Goal: Task Accomplishment & Management: Complete application form

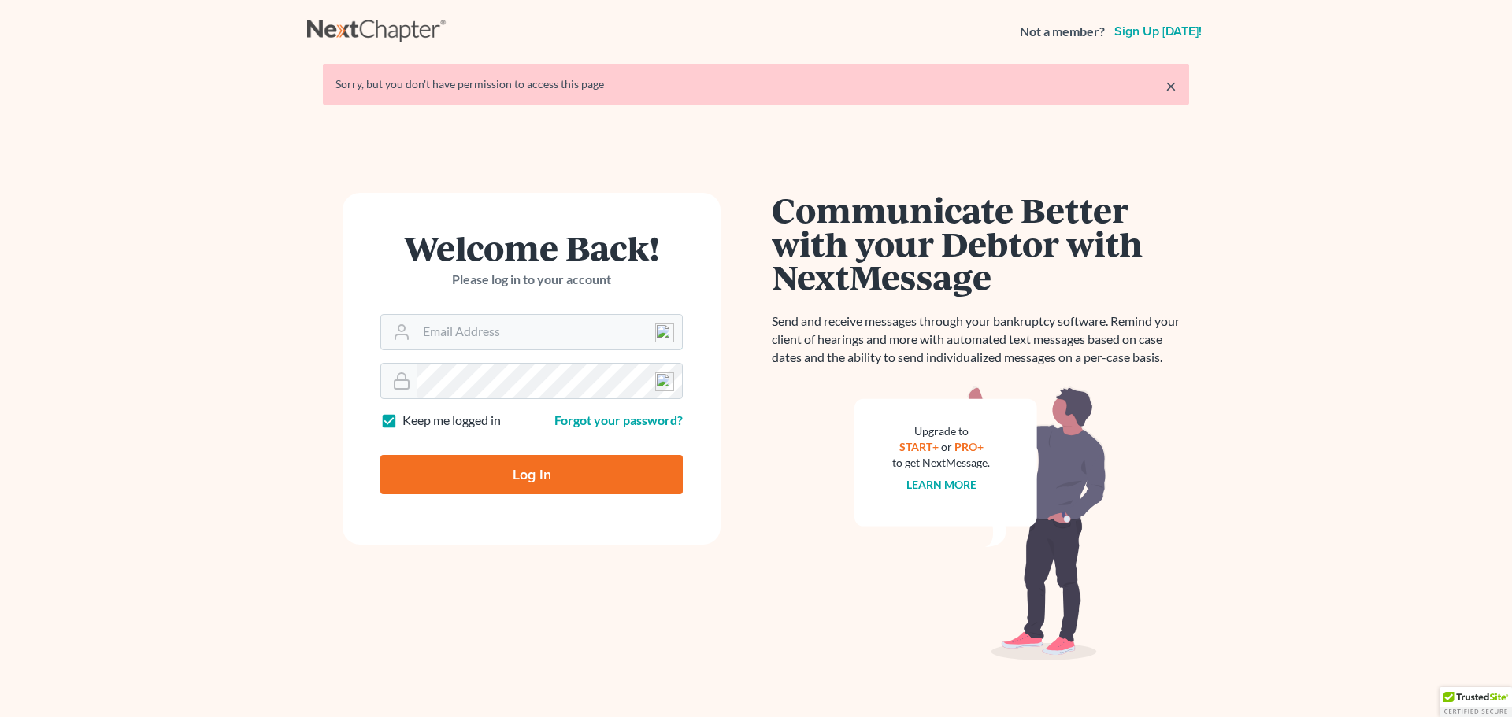
type input "[EMAIL_ADDRESS][DOMAIN_NAME]"
click at [546, 465] on input "Log In" at bounding box center [531, 474] width 302 height 39
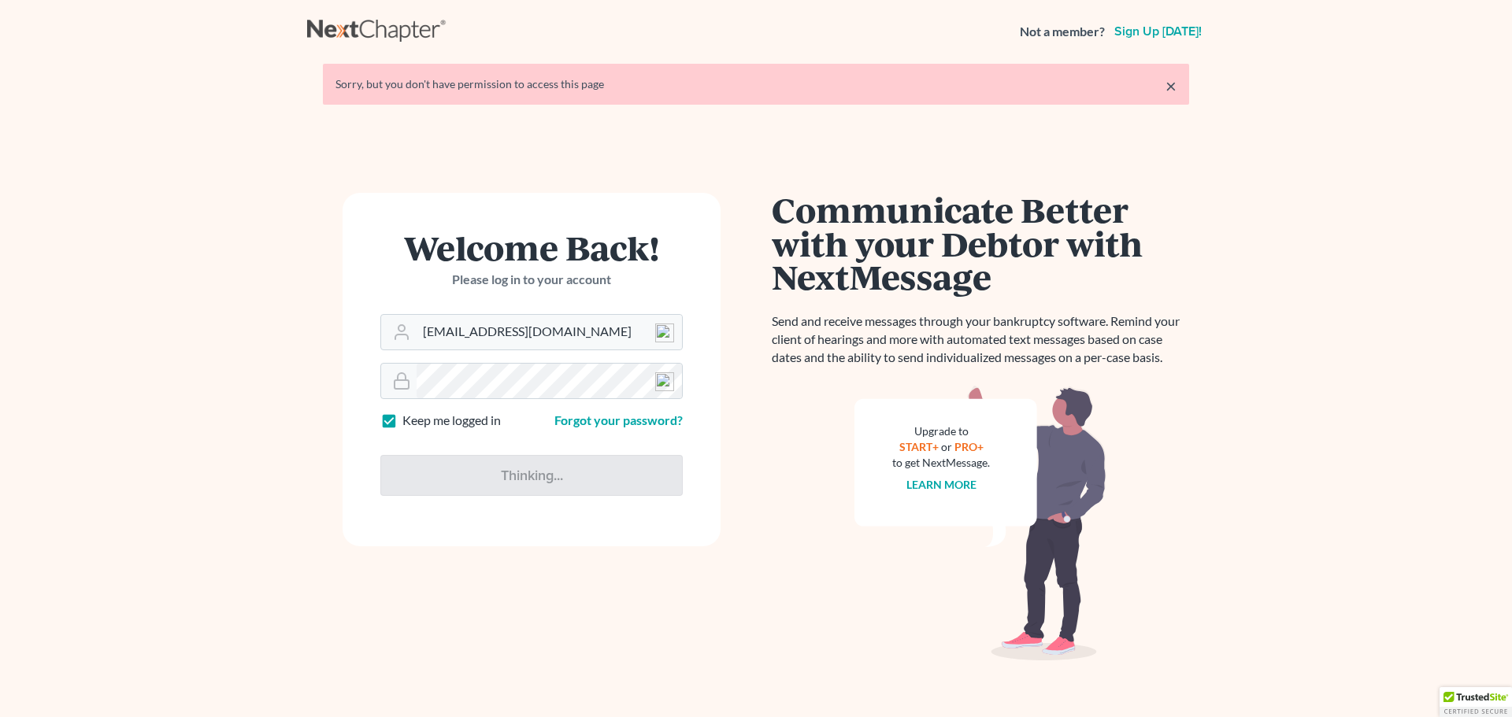
type input "Thinking..."
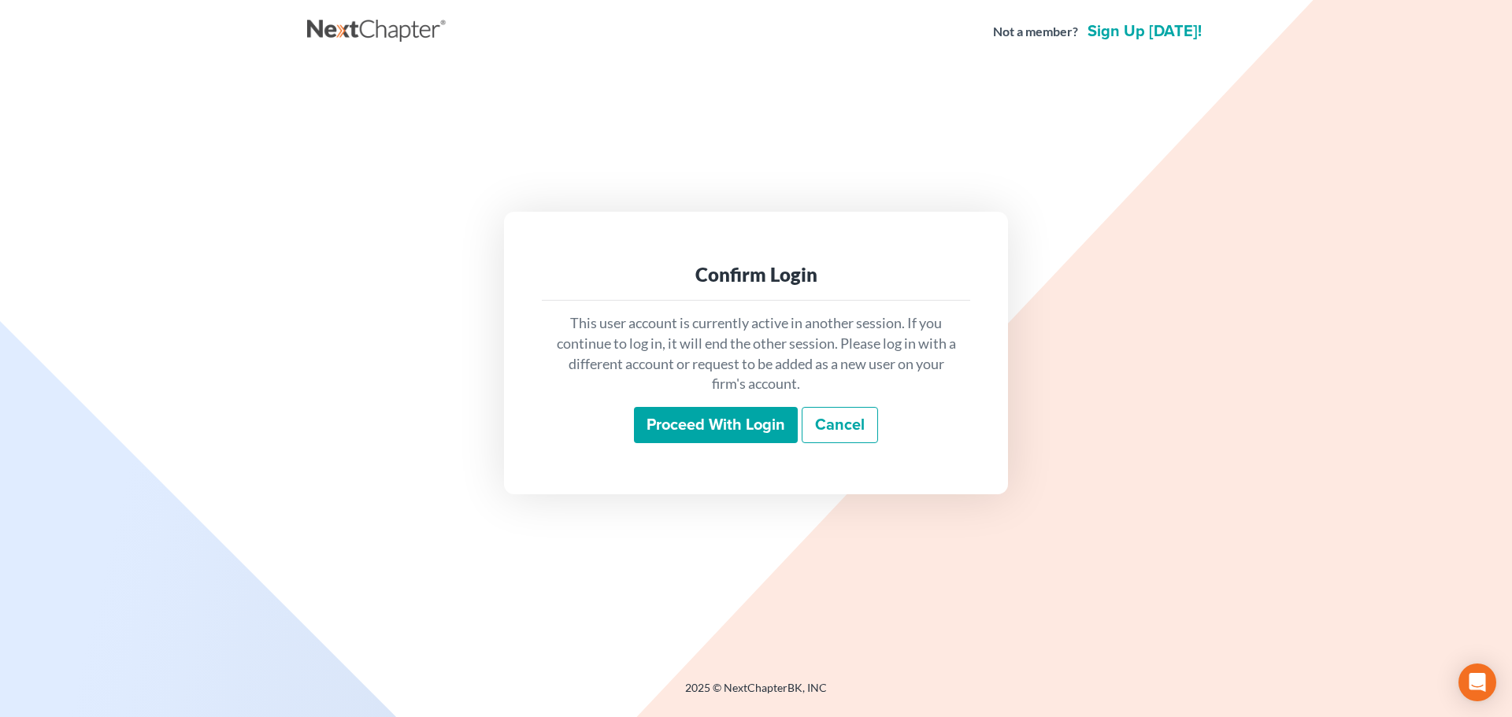
click at [702, 409] on input "Proceed with login" at bounding box center [716, 425] width 164 height 36
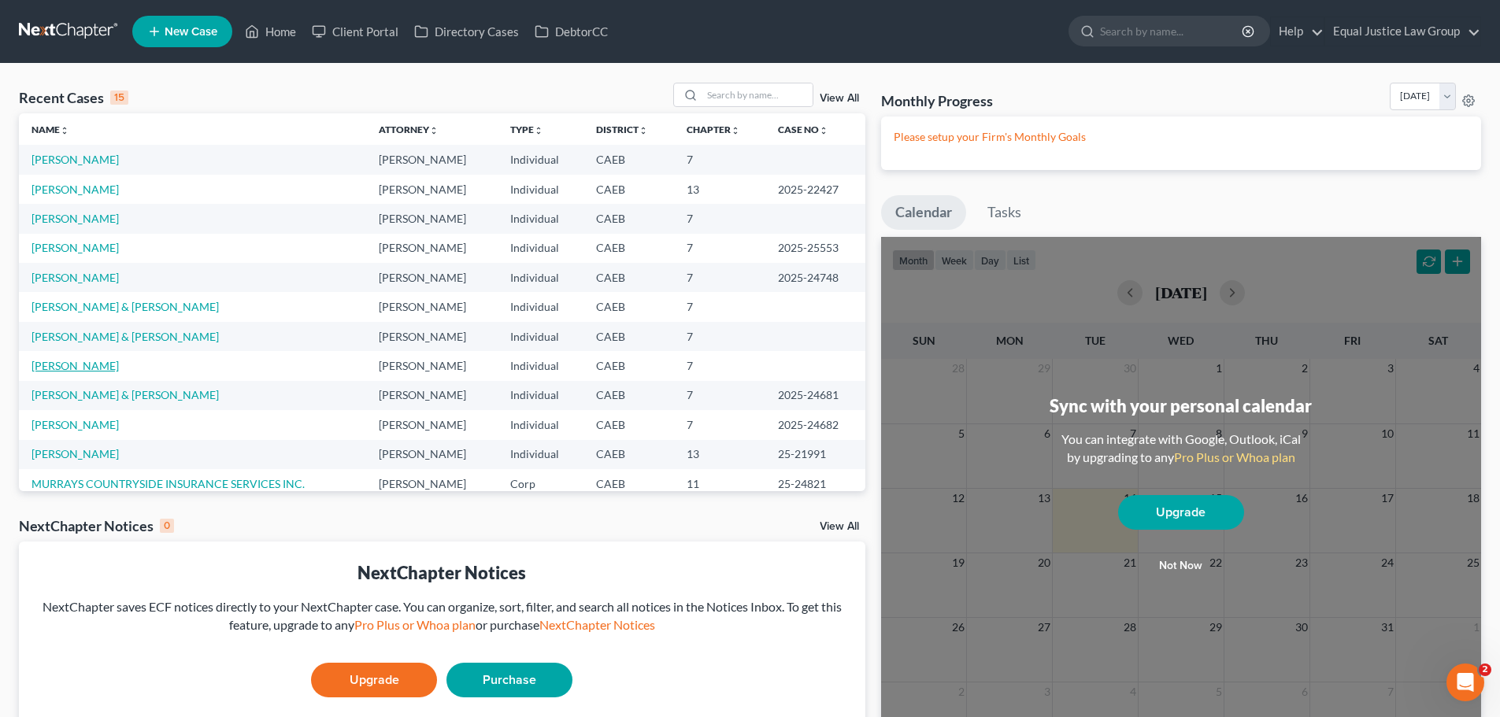
click at [78, 363] on link "Wilson, Sabrina" at bounding box center [74, 365] width 87 height 13
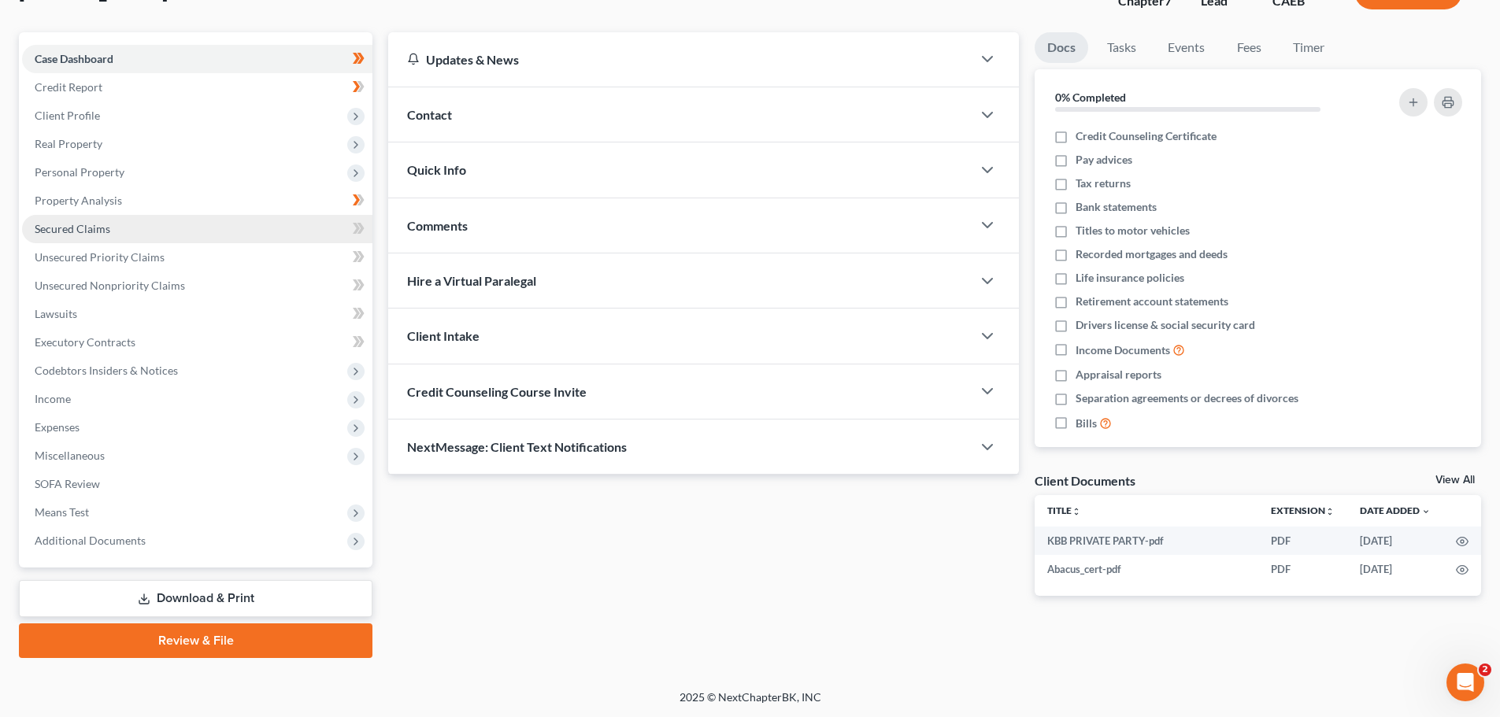
scroll to position [120, 0]
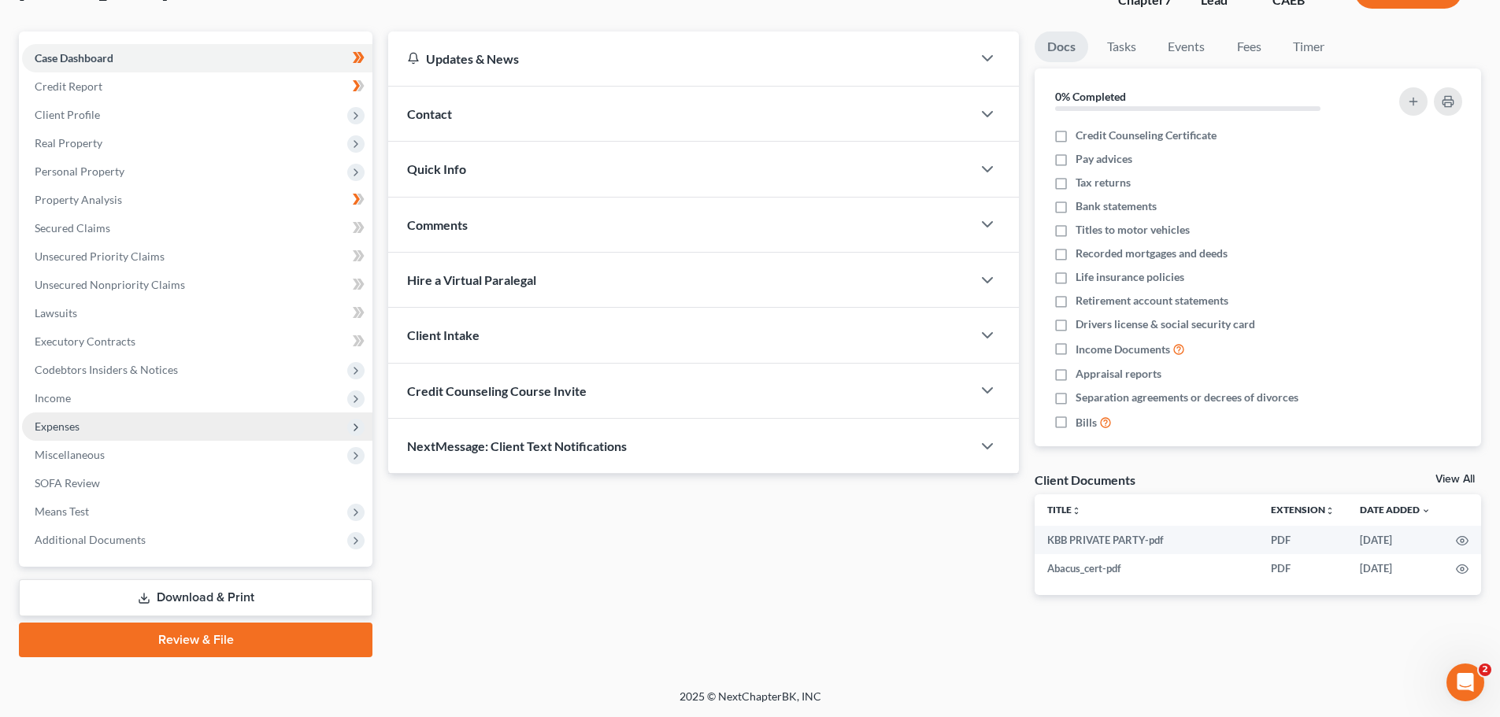
click at [65, 426] on span "Expenses" at bounding box center [57, 426] width 45 height 13
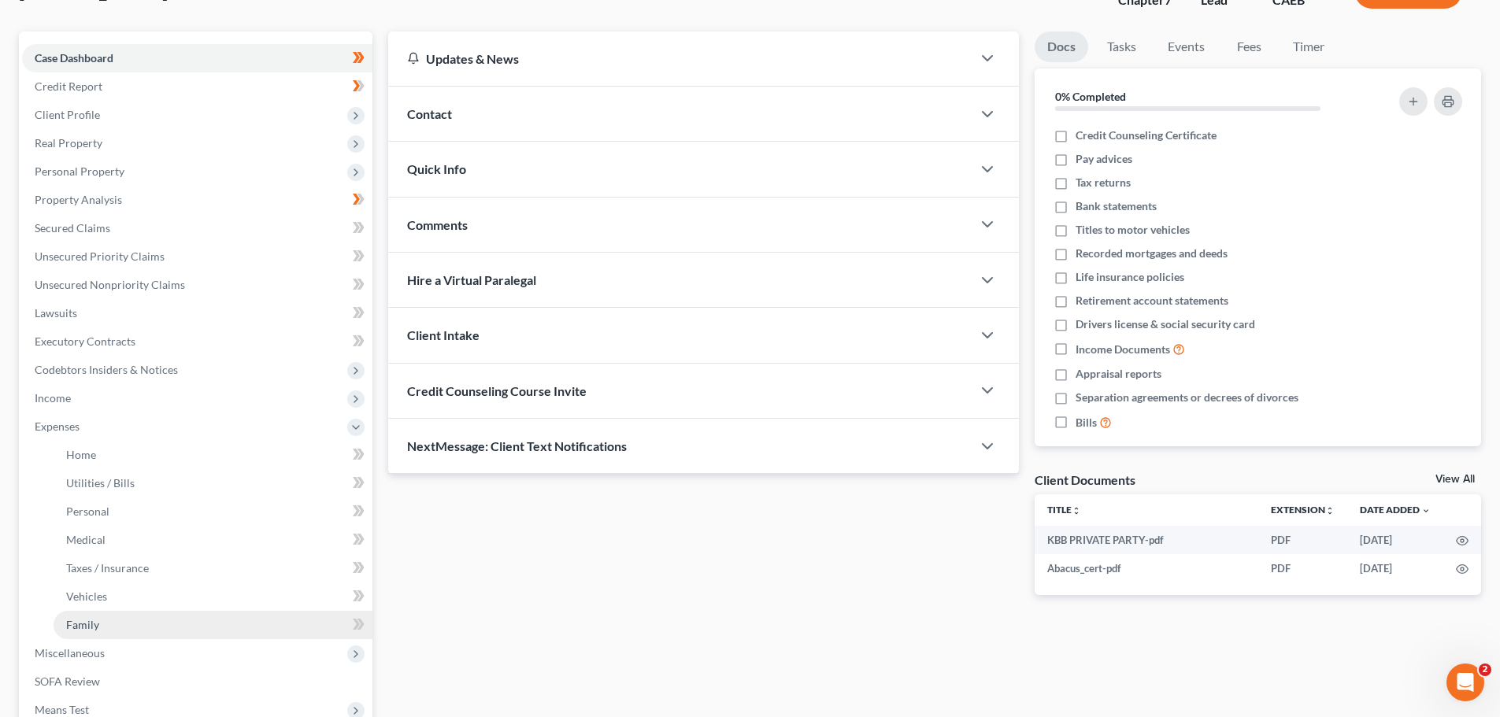
click at [111, 621] on link "Family" at bounding box center [213, 625] width 319 height 28
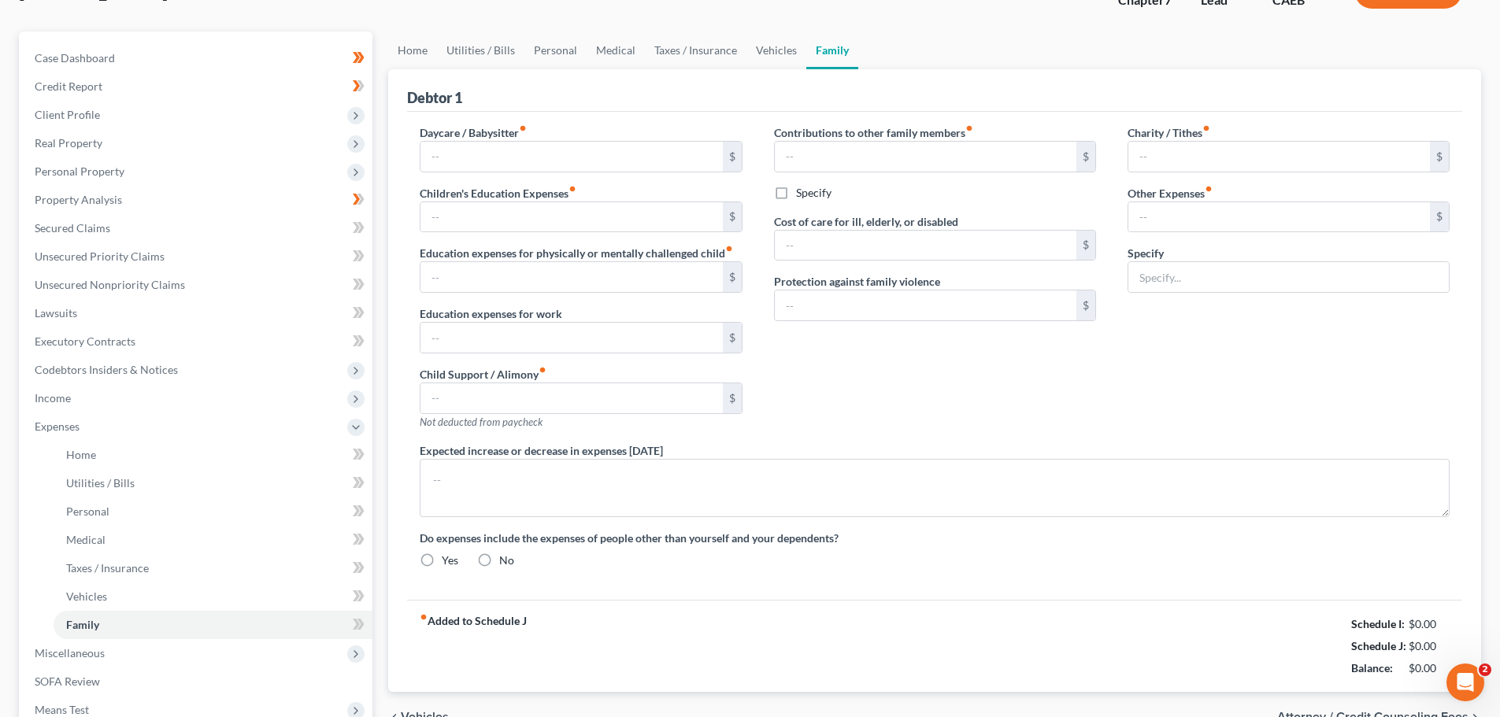
scroll to position [11, 0]
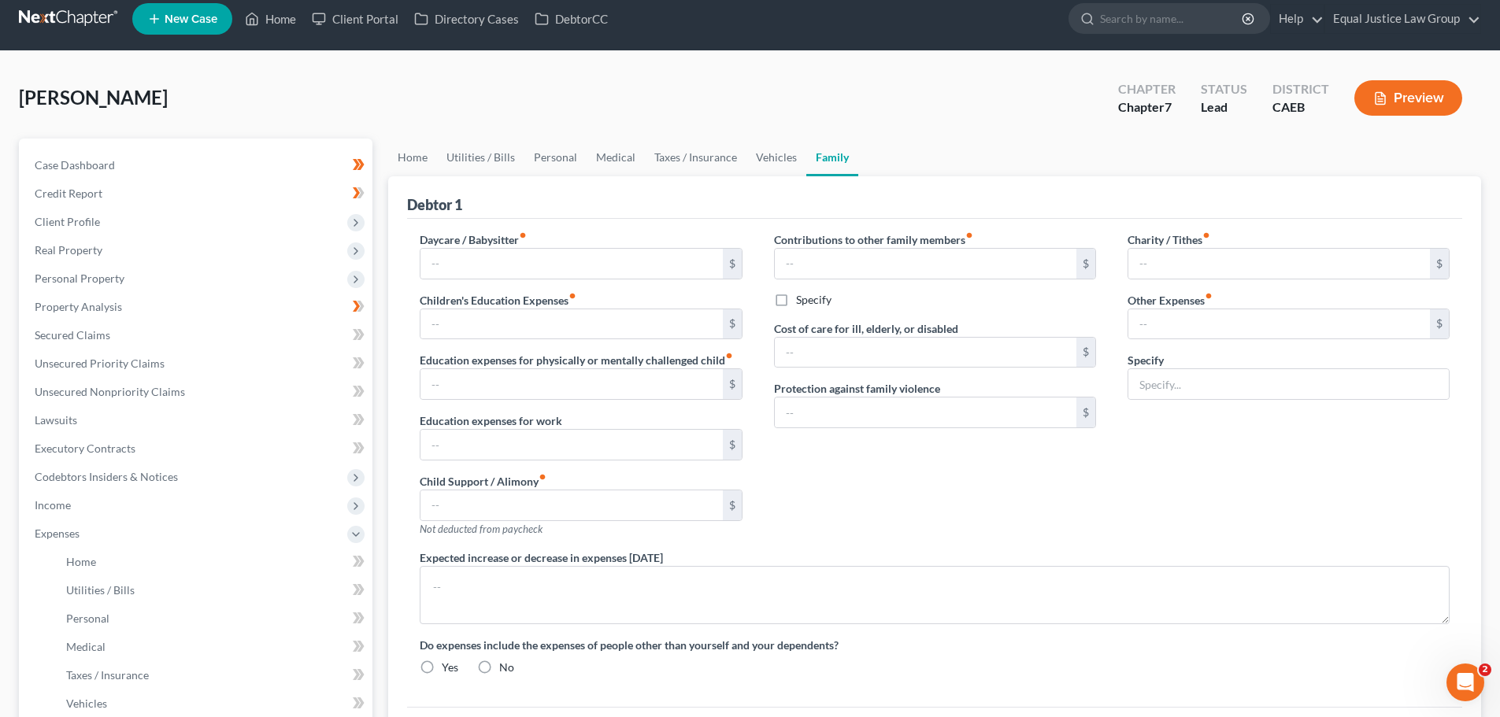
type input "0.00"
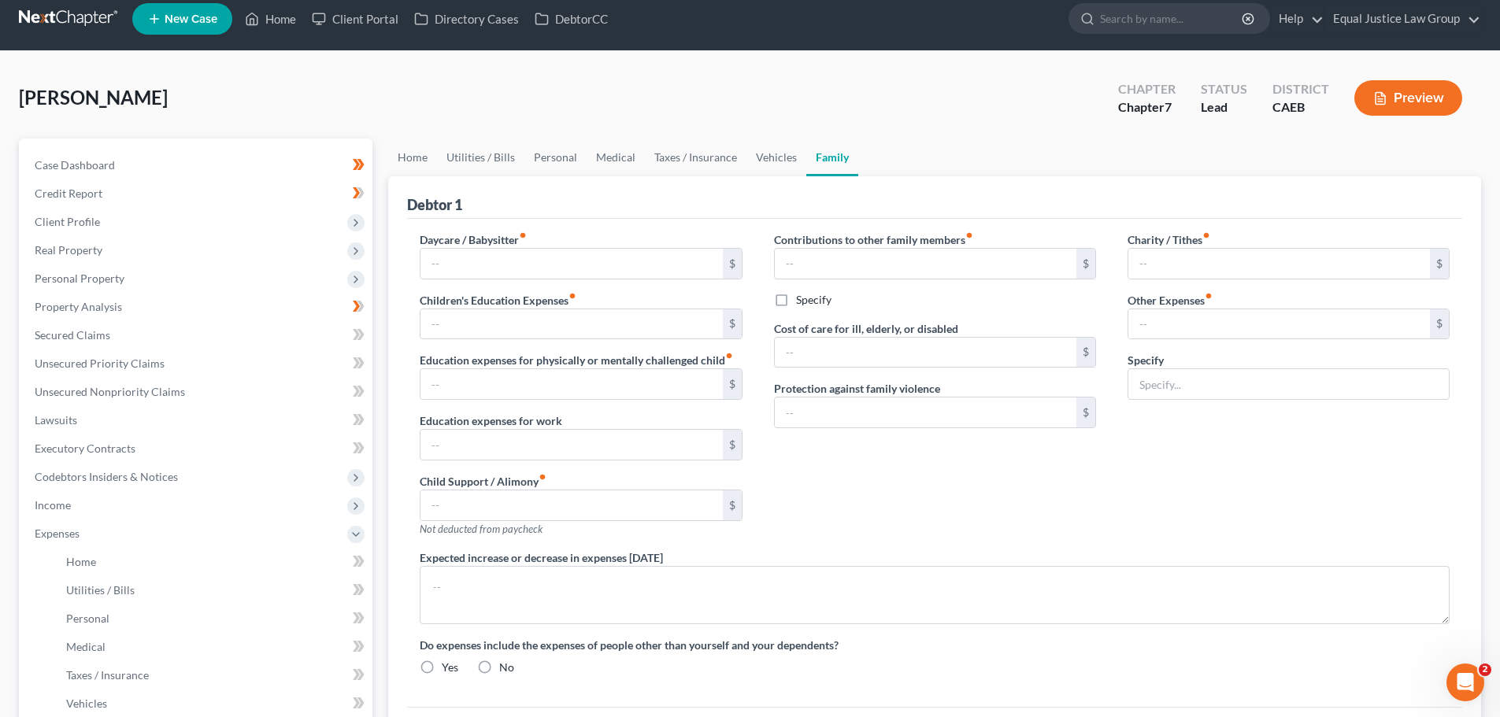
type input "600.00"
type input "0.00"
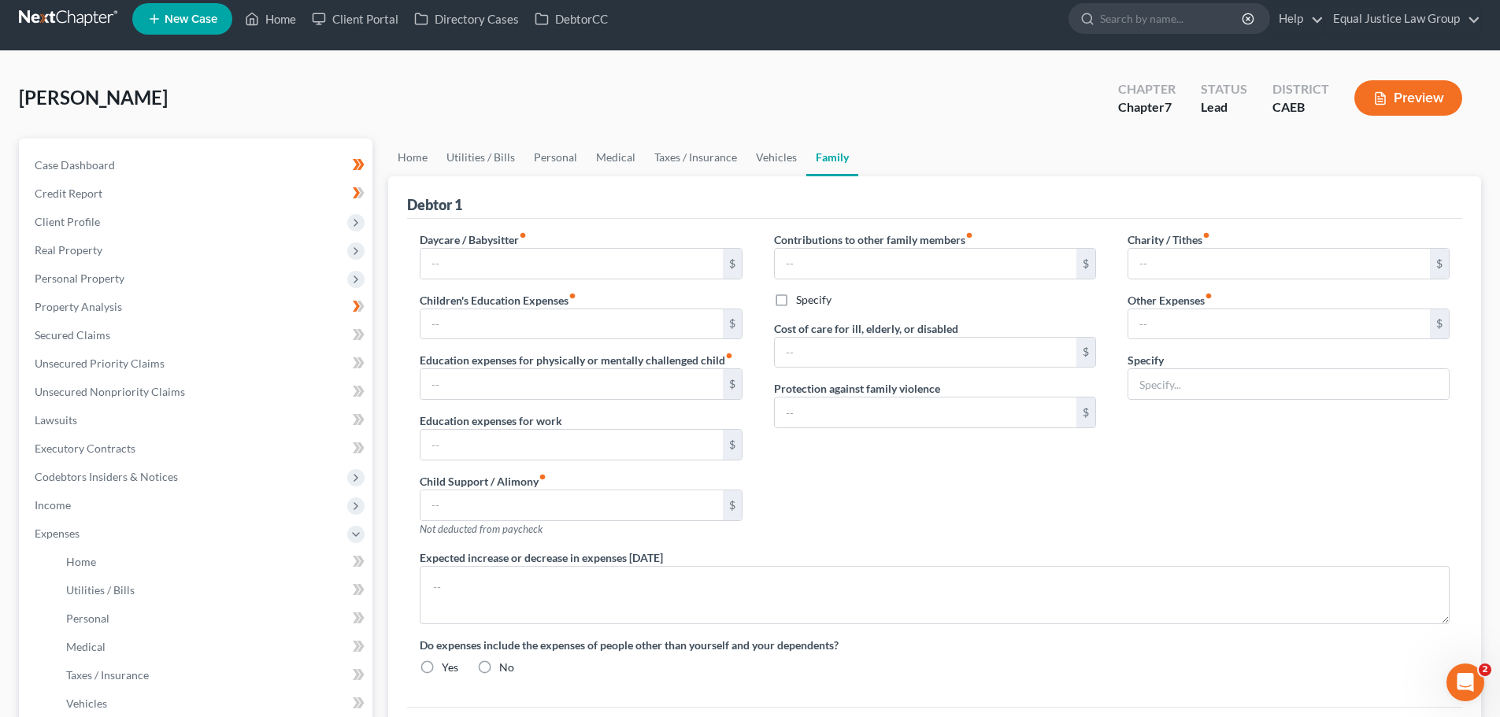
radio input "true"
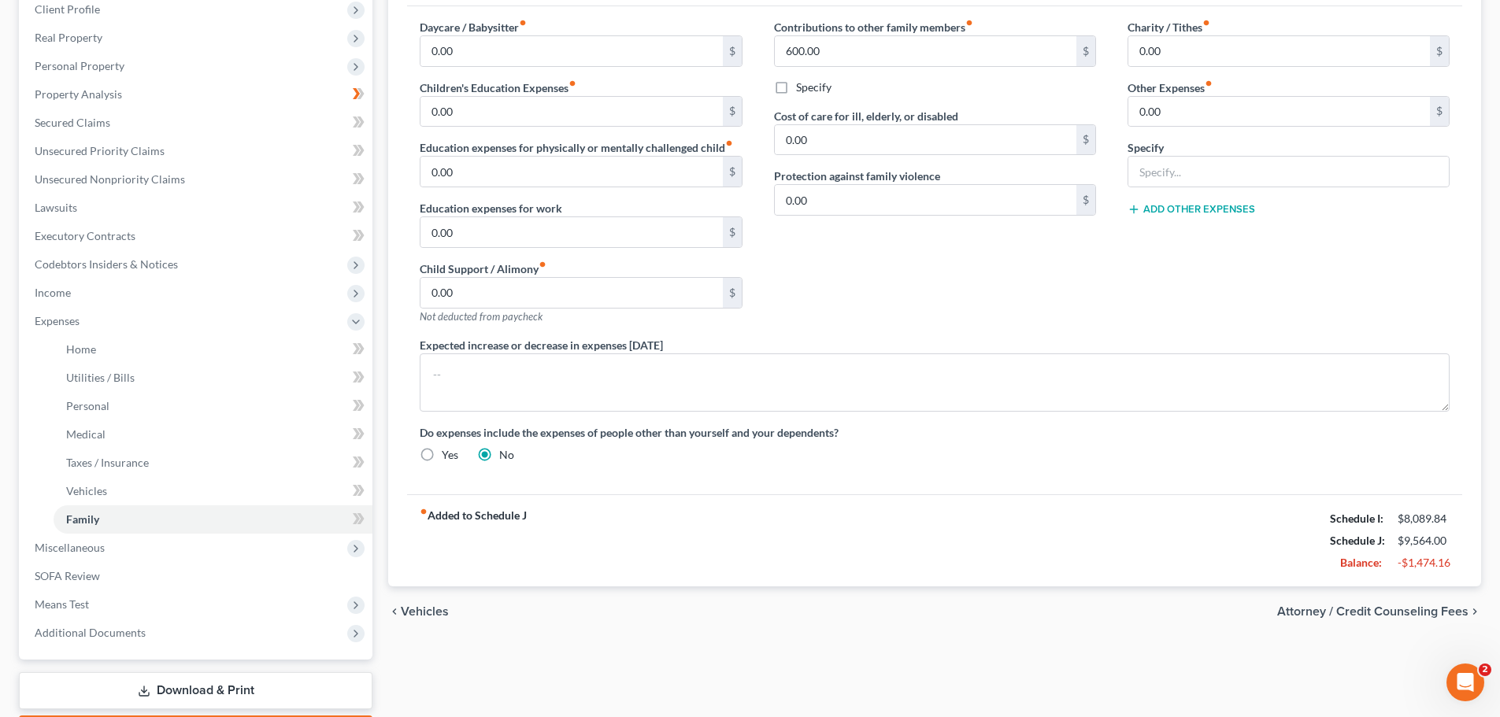
scroll to position [318, 0]
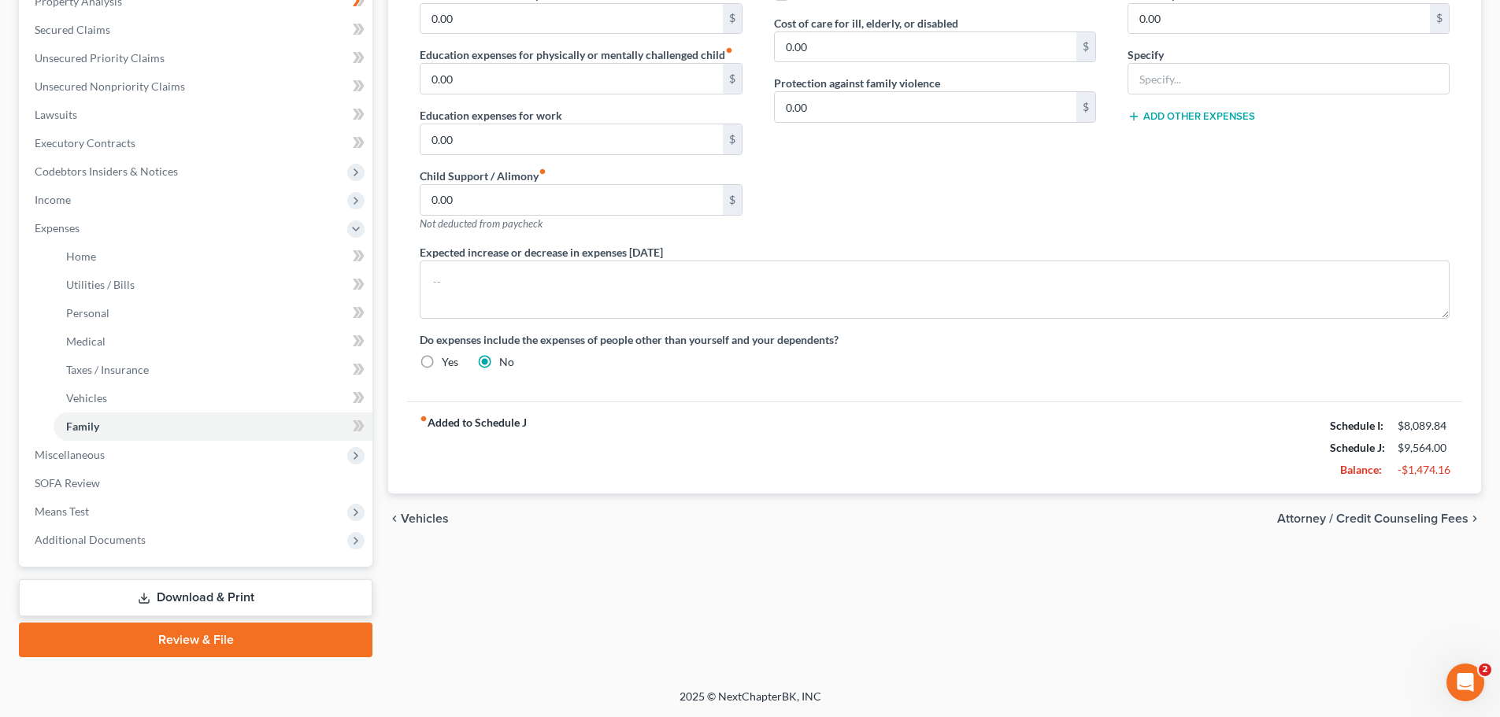
click at [239, 602] on link "Download & Print" at bounding box center [196, 598] width 354 height 37
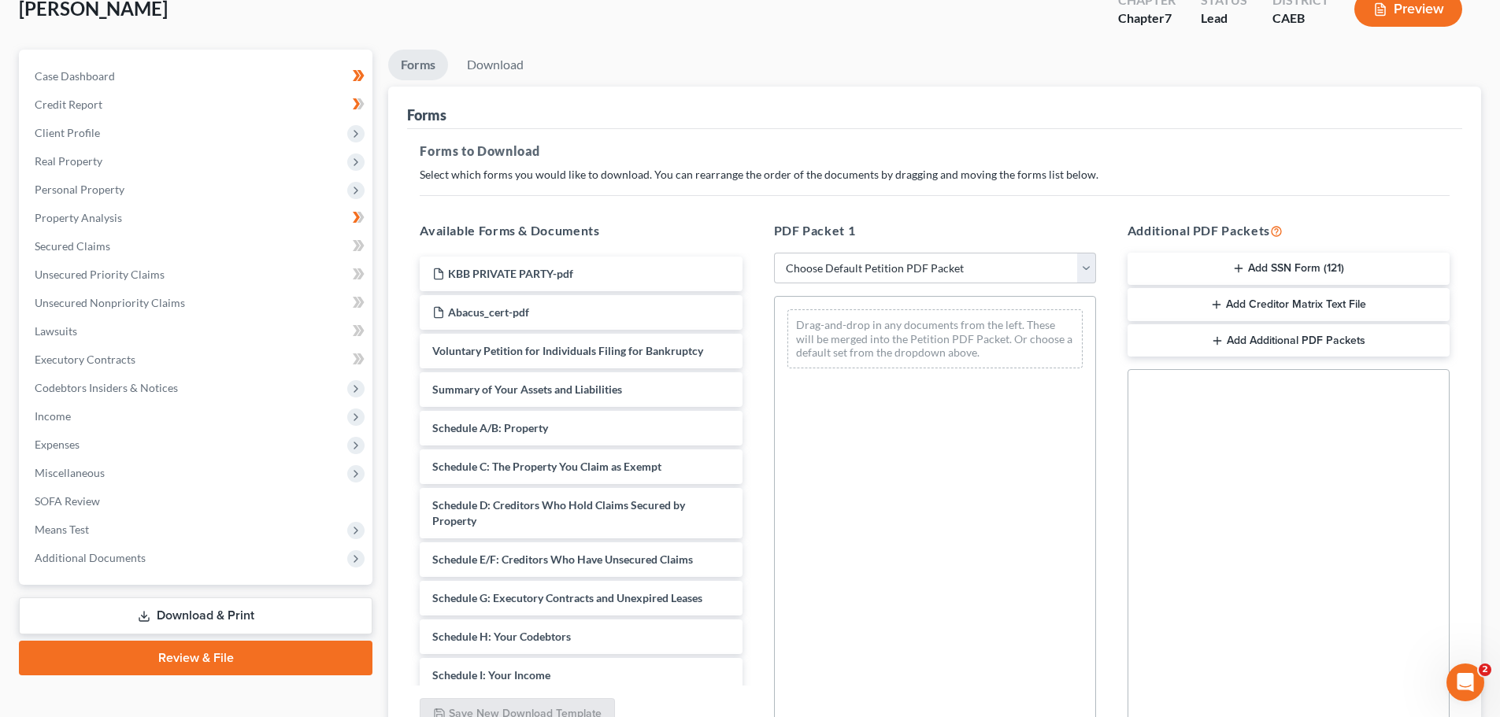
scroll to position [236, 0]
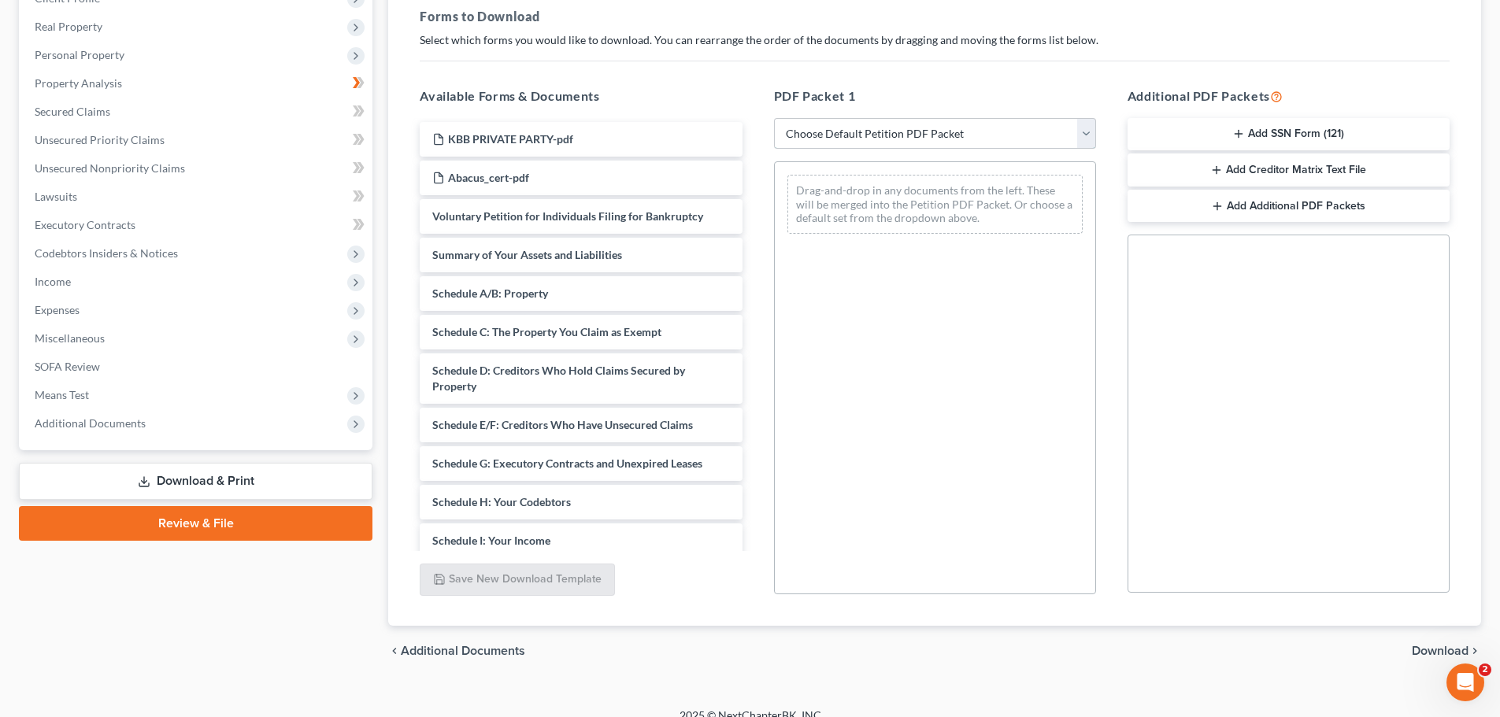
click at [1083, 128] on select "Choose Default Petition PDF Packet Complete Bankruptcy Petition (all forms and …" at bounding box center [935, 133] width 322 height 31
select select "9"
click at [774, 118] on select "Choose Default Petition PDF Packet Complete Bankruptcy Petition (all forms and …" at bounding box center [935, 133] width 322 height 31
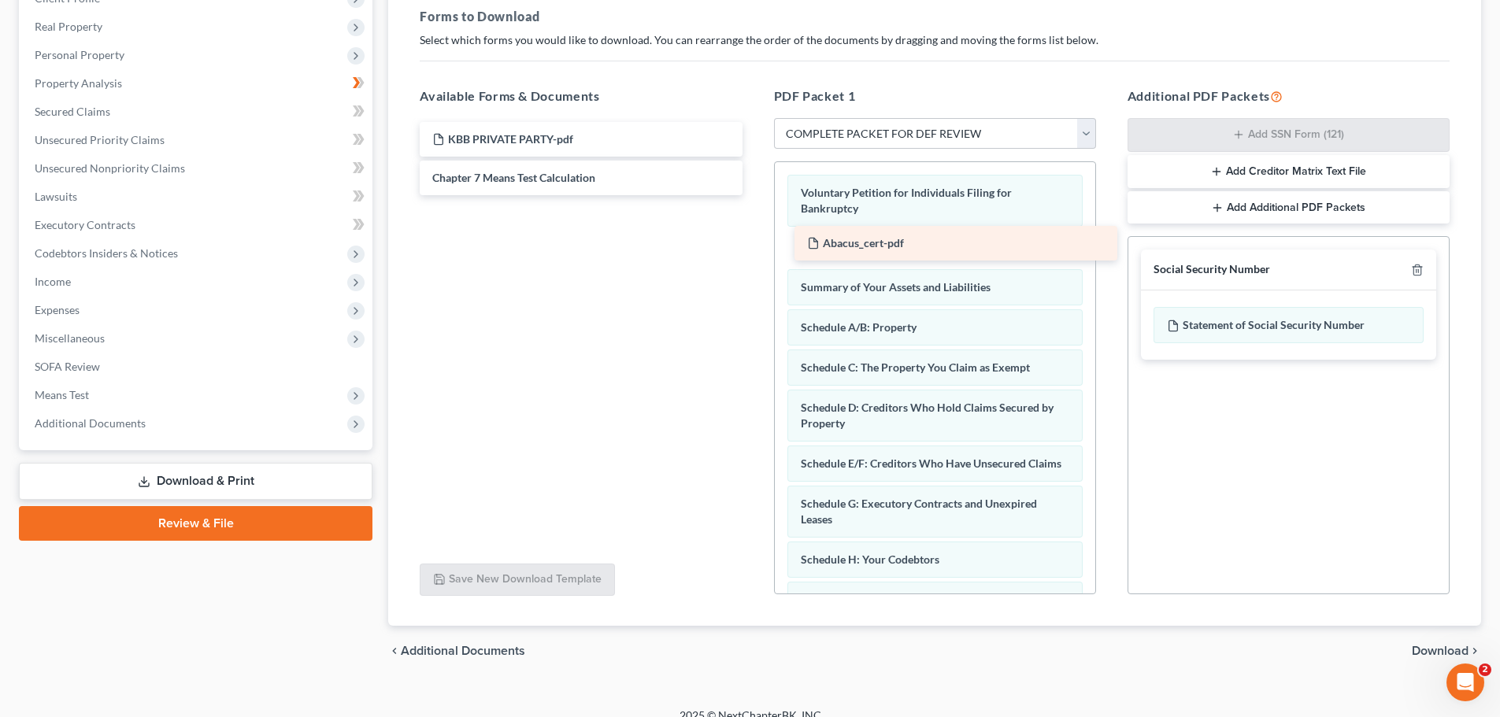
drag, startPoint x: 508, startPoint y: 176, endPoint x: 883, endPoint y: 242, distance: 380.4
click at [754, 195] on div "Abacus_cert-pdf KBB PRIVATE PARTY-pdf Abacus_cert-pdf Chapter 7 Means Test Calc…" at bounding box center [580, 158] width 347 height 73
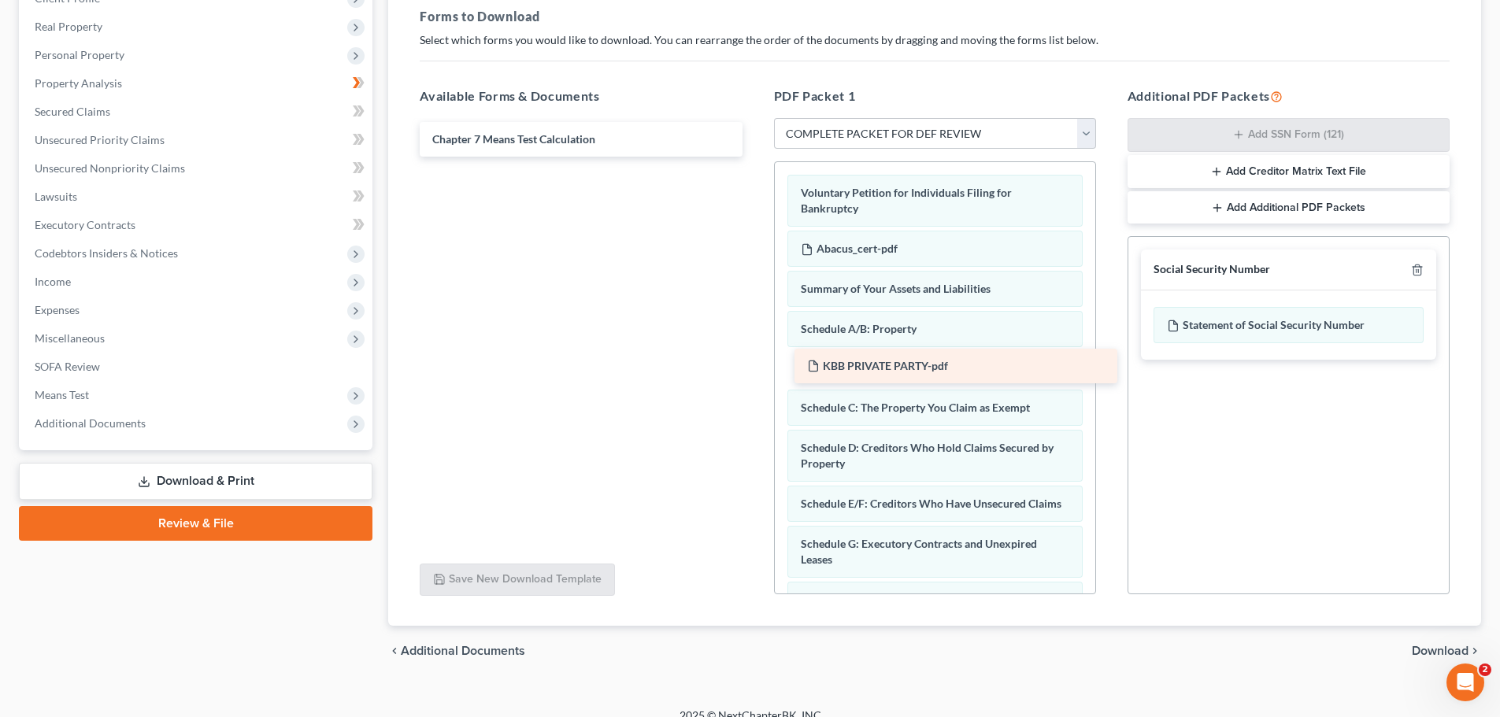
drag, startPoint x: 502, startPoint y: 138, endPoint x: 874, endPoint y: 364, distance: 435.6
click at [754, 157] on div "KBB PRIVATE PARTY-pdf KBB PRIVATE PARTY-pdf Chapter 7 Means Test Calculation" at bounding box center [580, 139] width 347 height 35
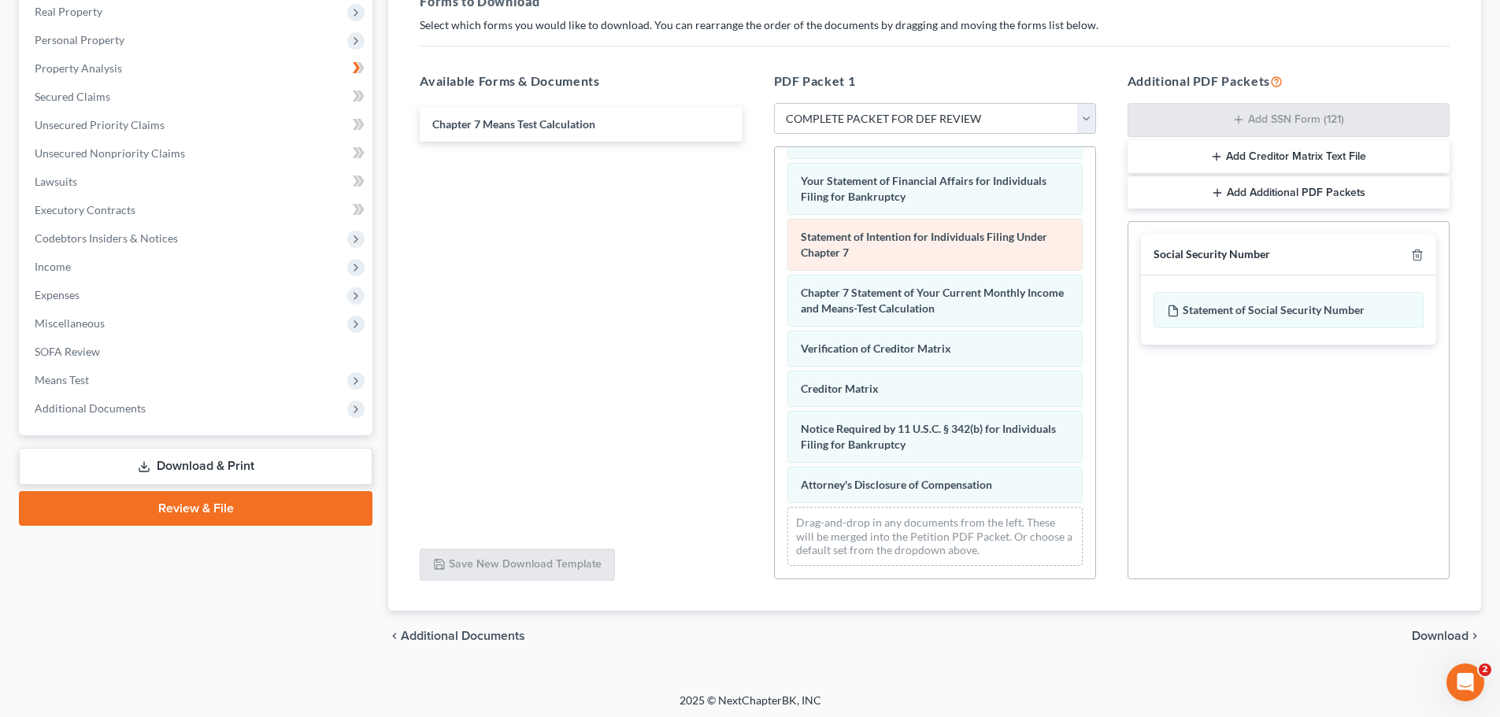
scroll to position [255, 0]
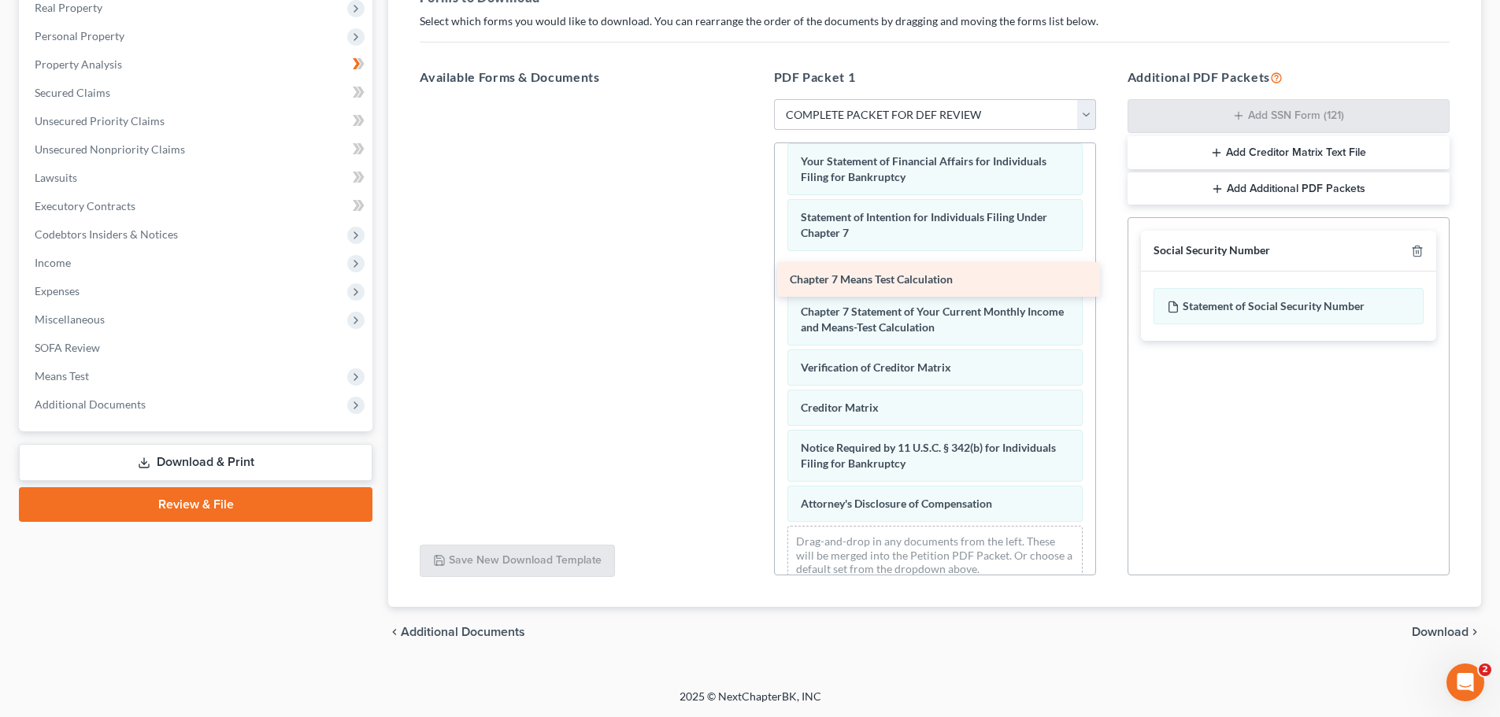
drag, startPoint x: 485, startPoint y: 119, endPoint x: 845, endPoint y: 280, distance: 394.1
click at [754, 99] on div "Chapter 7 Means Test Calculation Chapter 7 Means Test Calculation" at bounding box center [580, 99] width 347 height 0
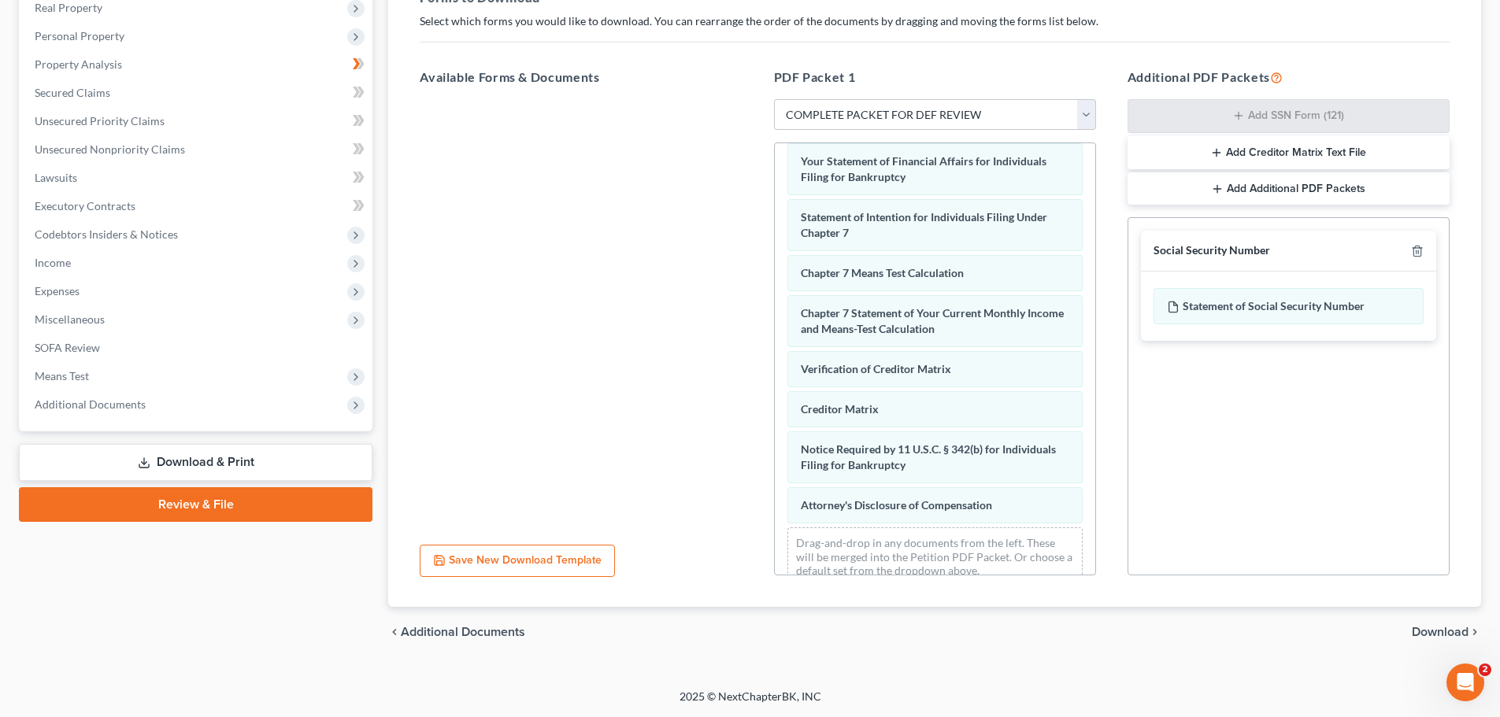
click at [523, 299] on div at bounding box center [580, 315] width 347 height 433
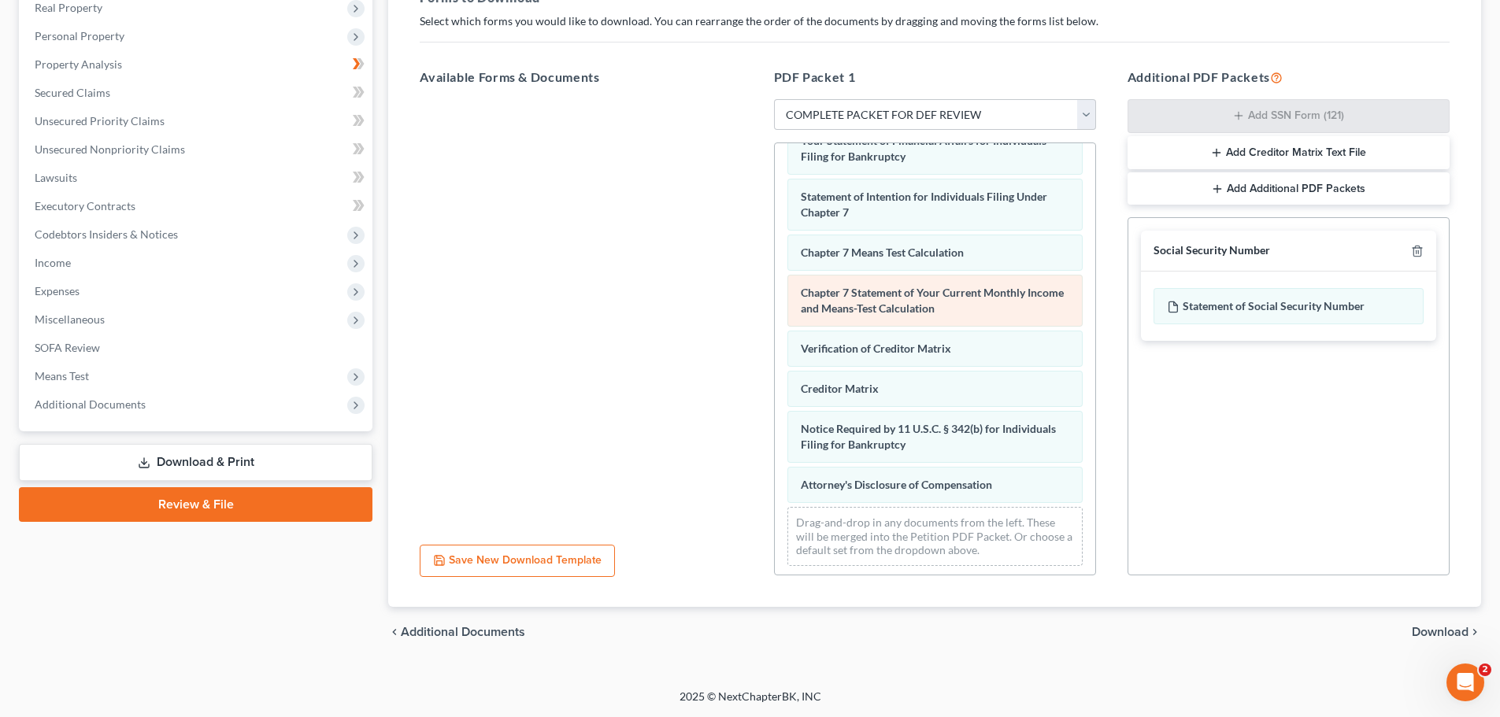
scroll to position [622, 0]
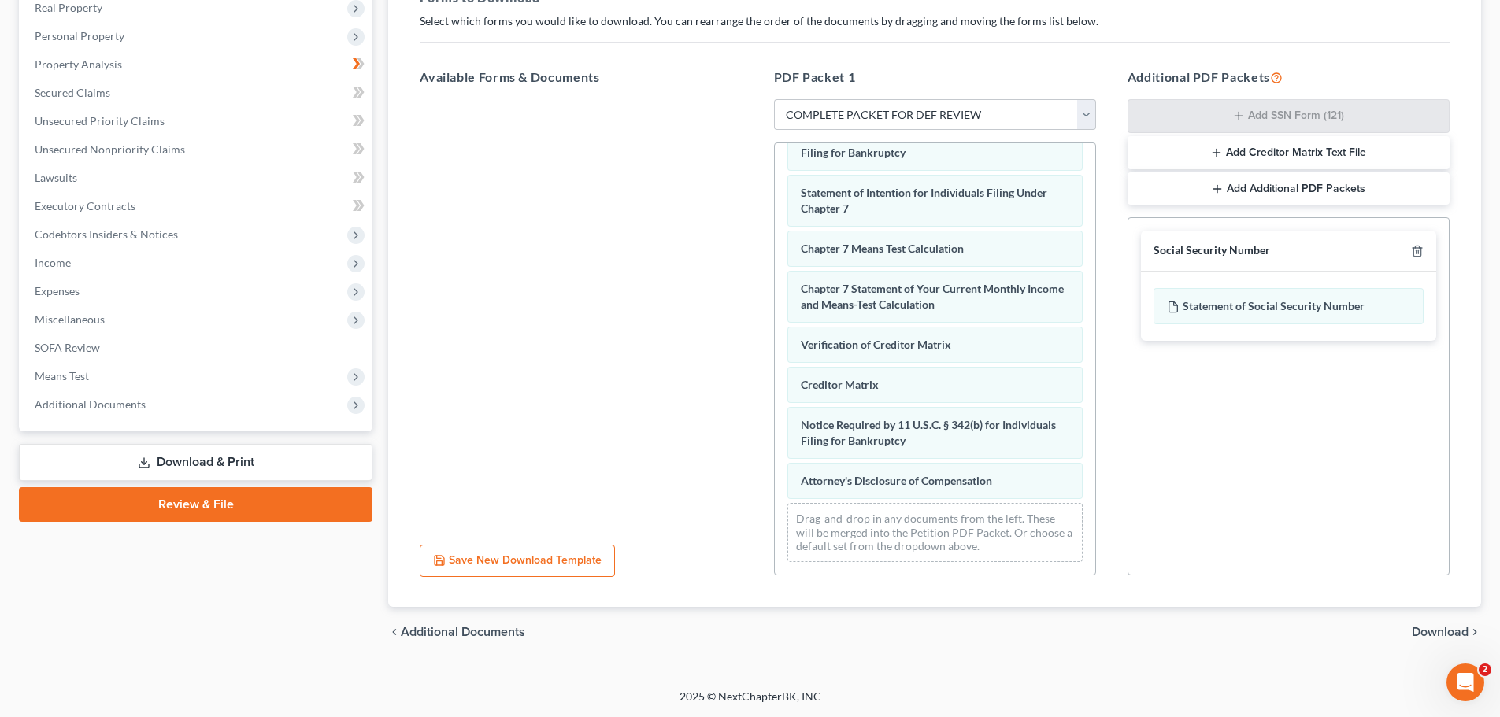
click at [1435, 630] on span "Download" at bounding box center [1440, 632] width 57 height 13
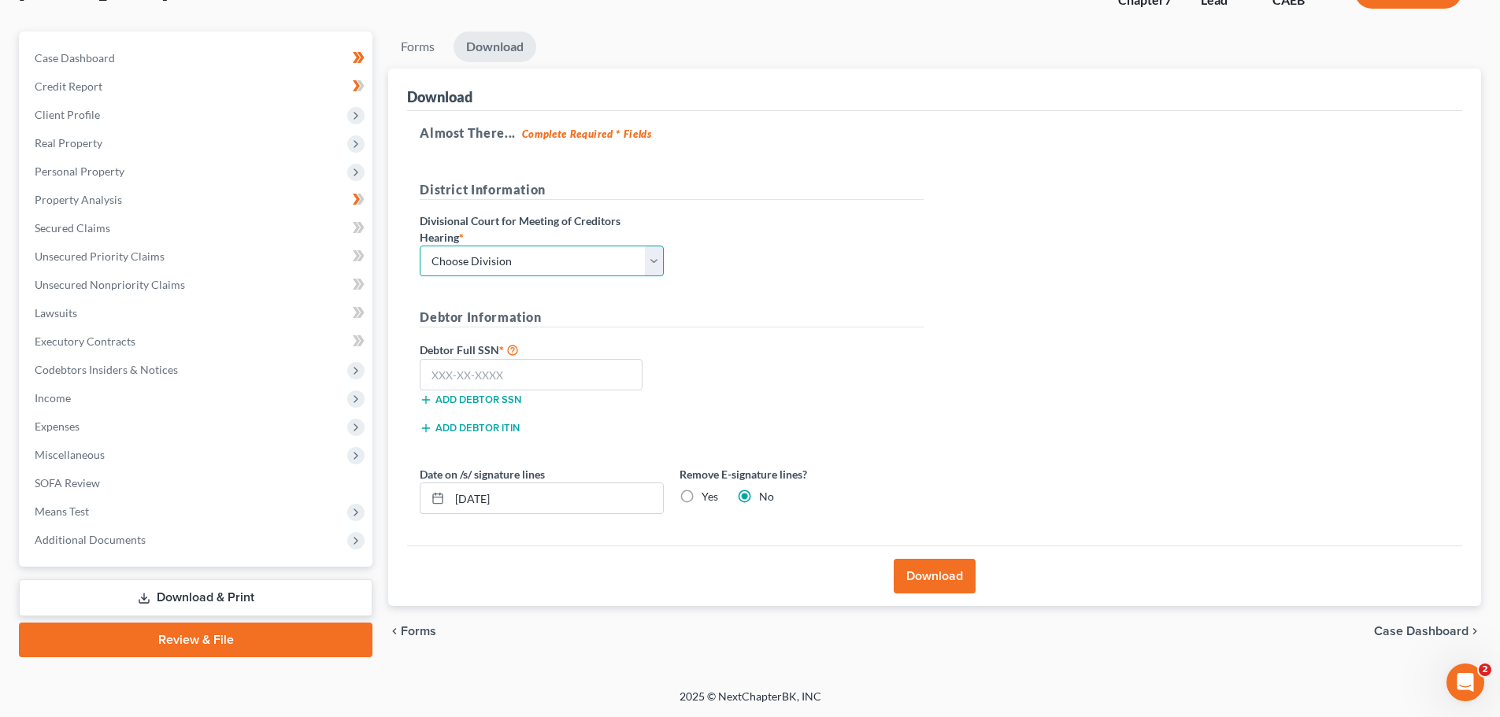
click at [591, 272] on select "Choose Division Fresno Modesto Sacramento" at bounding box center [542, 261] width 244 height 31
select select "2"
click at [420, 246] on select "Choose Division Fresno Modesto Sacramento" at bounding box center [542, 261] width 244 height 31
click at [502, 368] on input "text" at bounding box center [531, 374] width 223 height 31
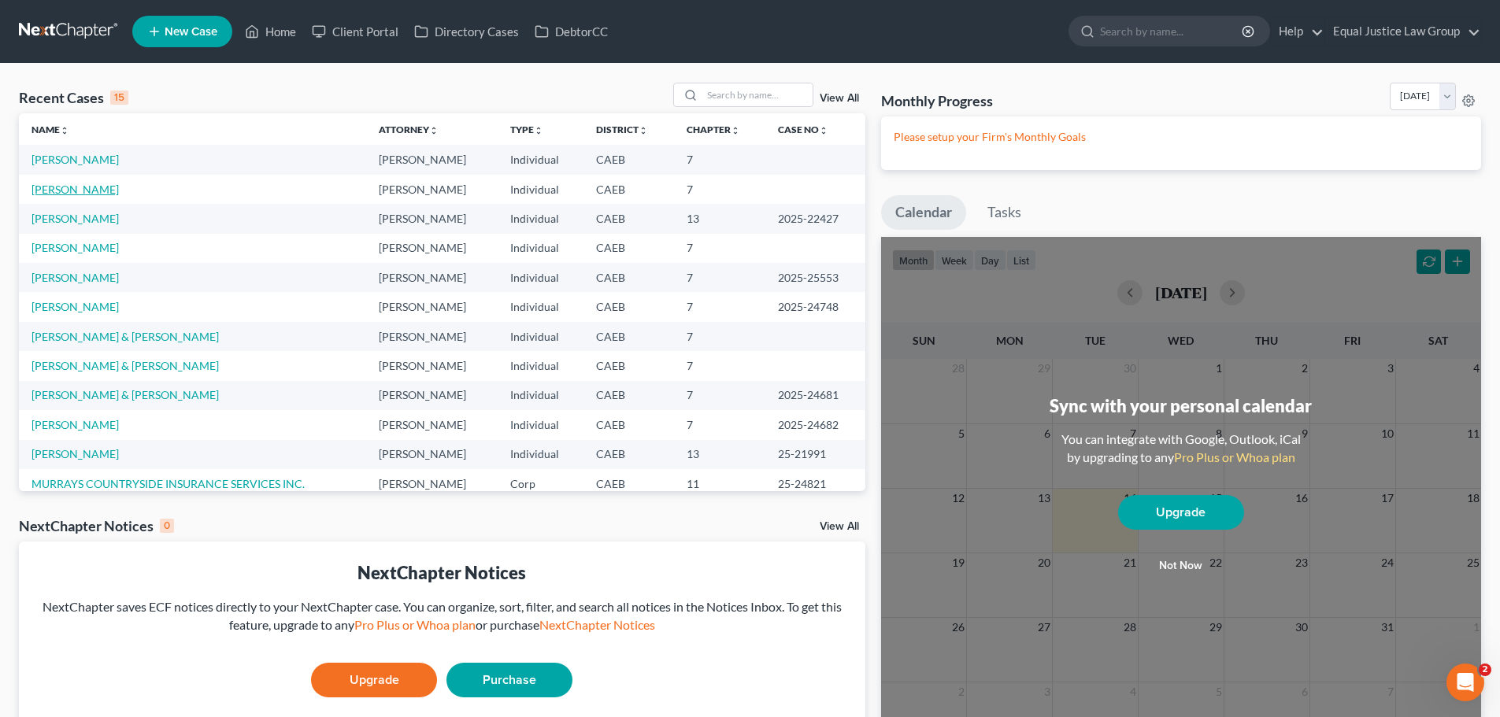
drag, startPoint x: 57, startPoint y: 189, endPoint x: 102, endPoint y: 189, distance: 44.9
click at [57, 189] on link "Dhaliwal, Sheetal" at bounding box center [74, 189] width 87 height 13
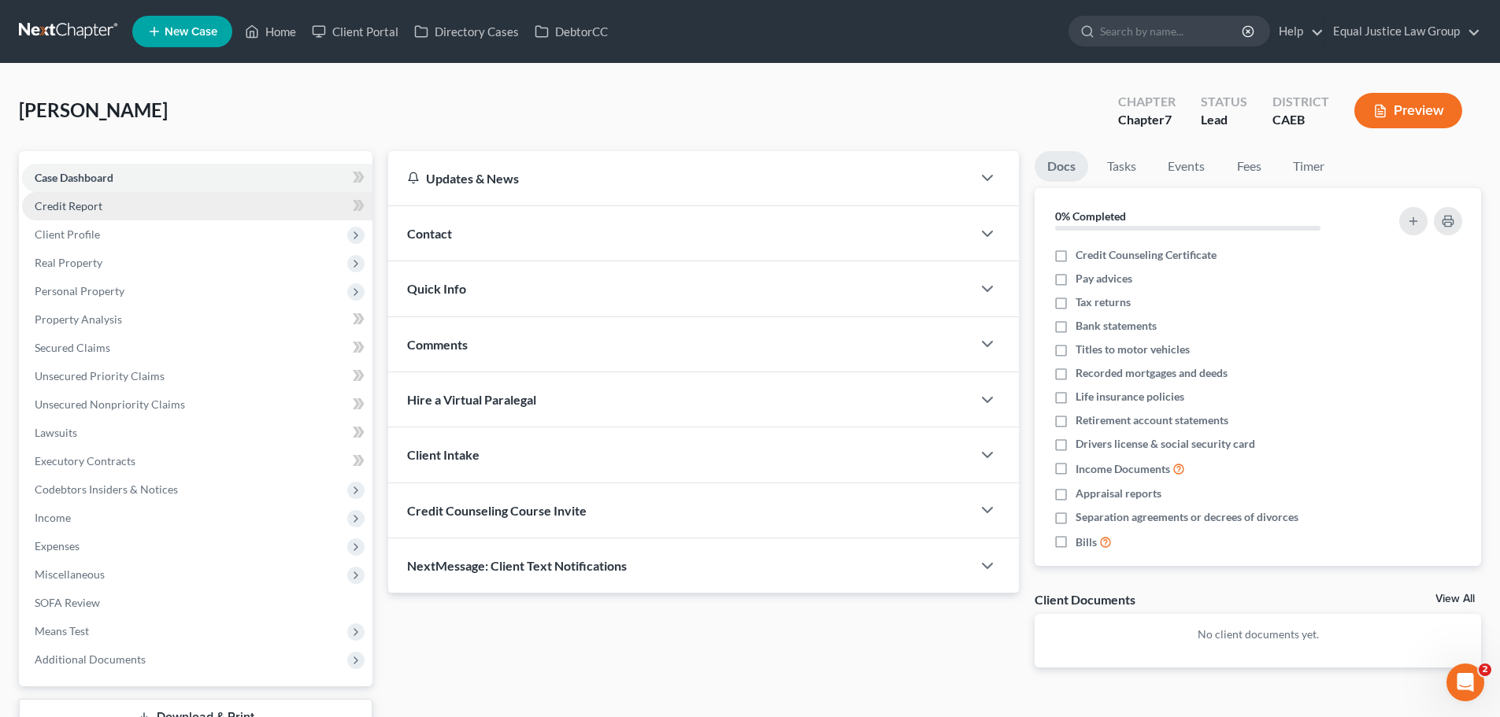
click at [102, 201] on link "Credit Report" at bounding box center [197, 206] width 350 height 28
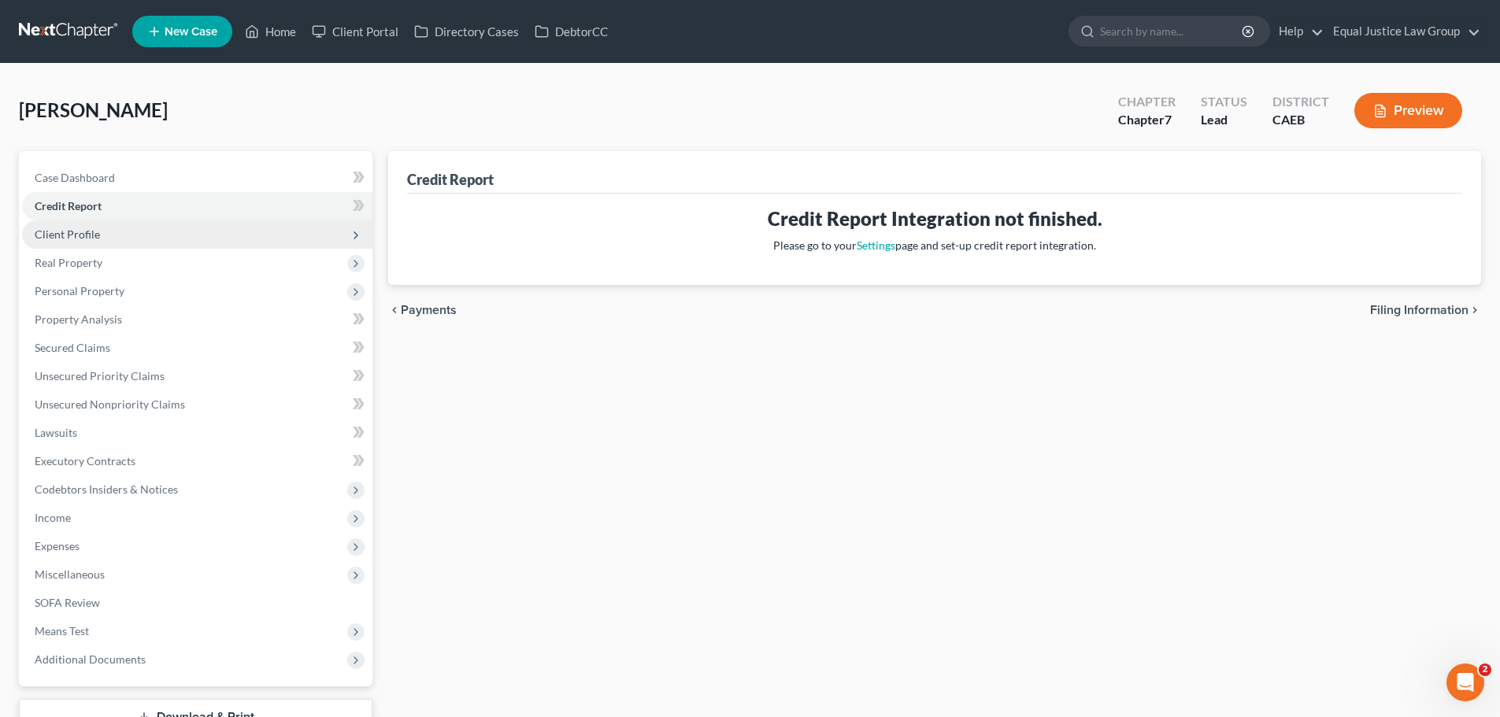
click at [107, 237] on span "Client Profile" at bounding box center [197, 234] width 350 height 28
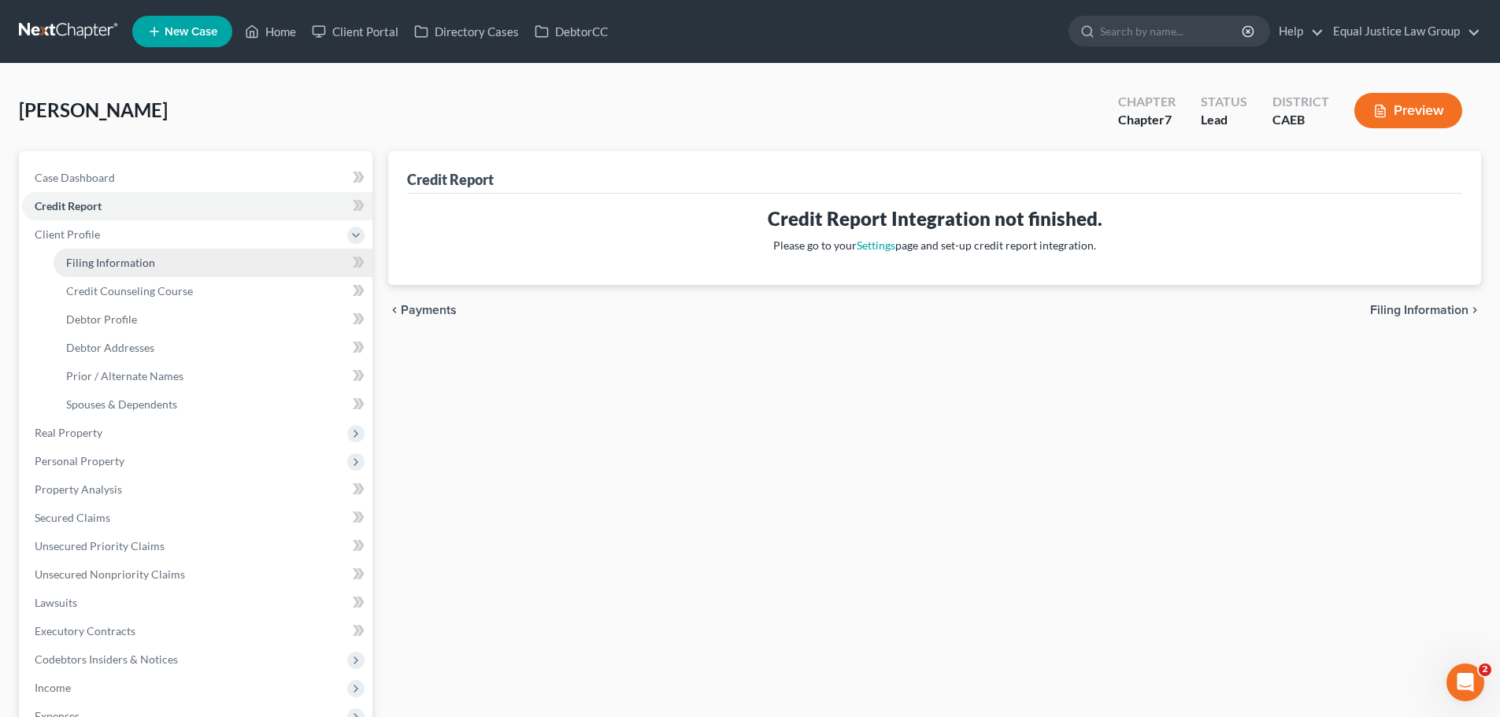
click at [107, 266] on span "Filing Information" at bounding box center [110, 262] width 89 height 13
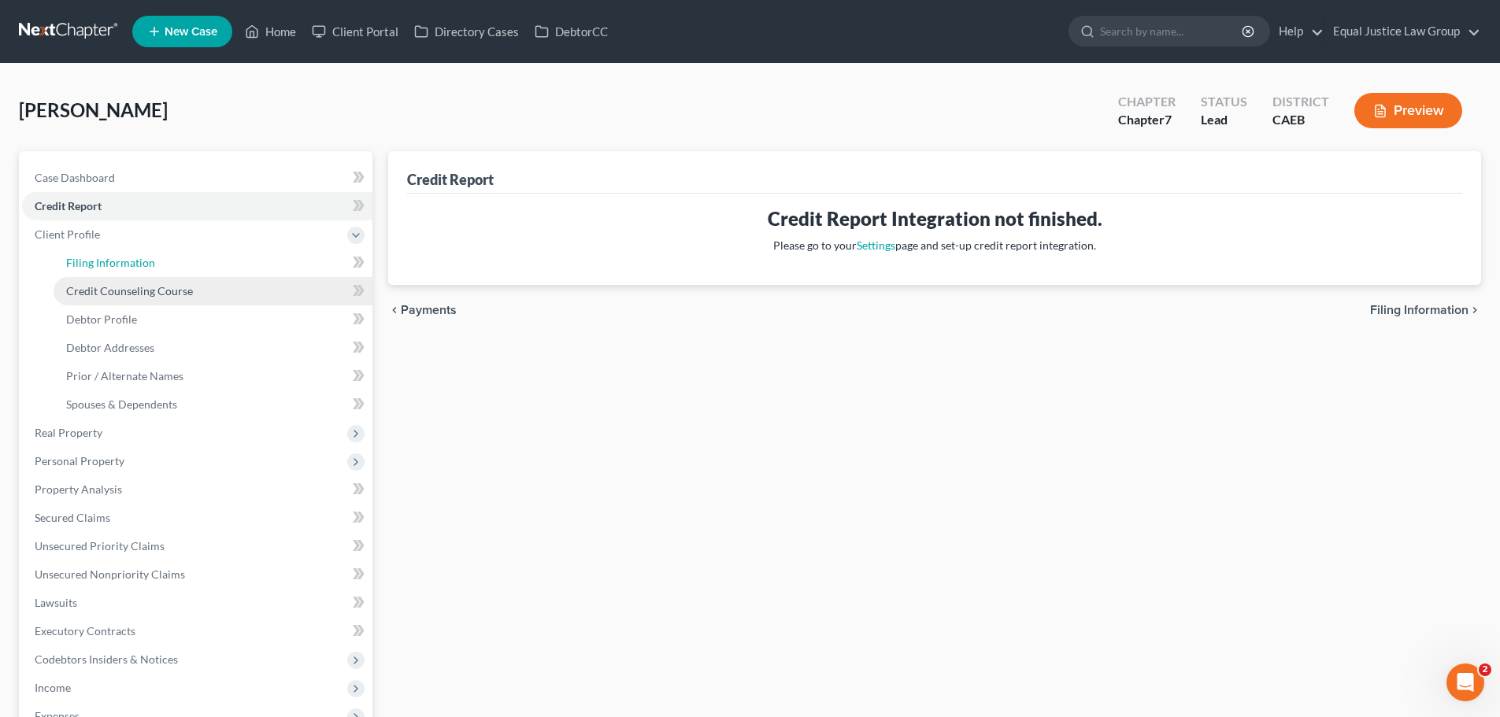
select select "1"
select select "0"
select select "4"
select select "1"
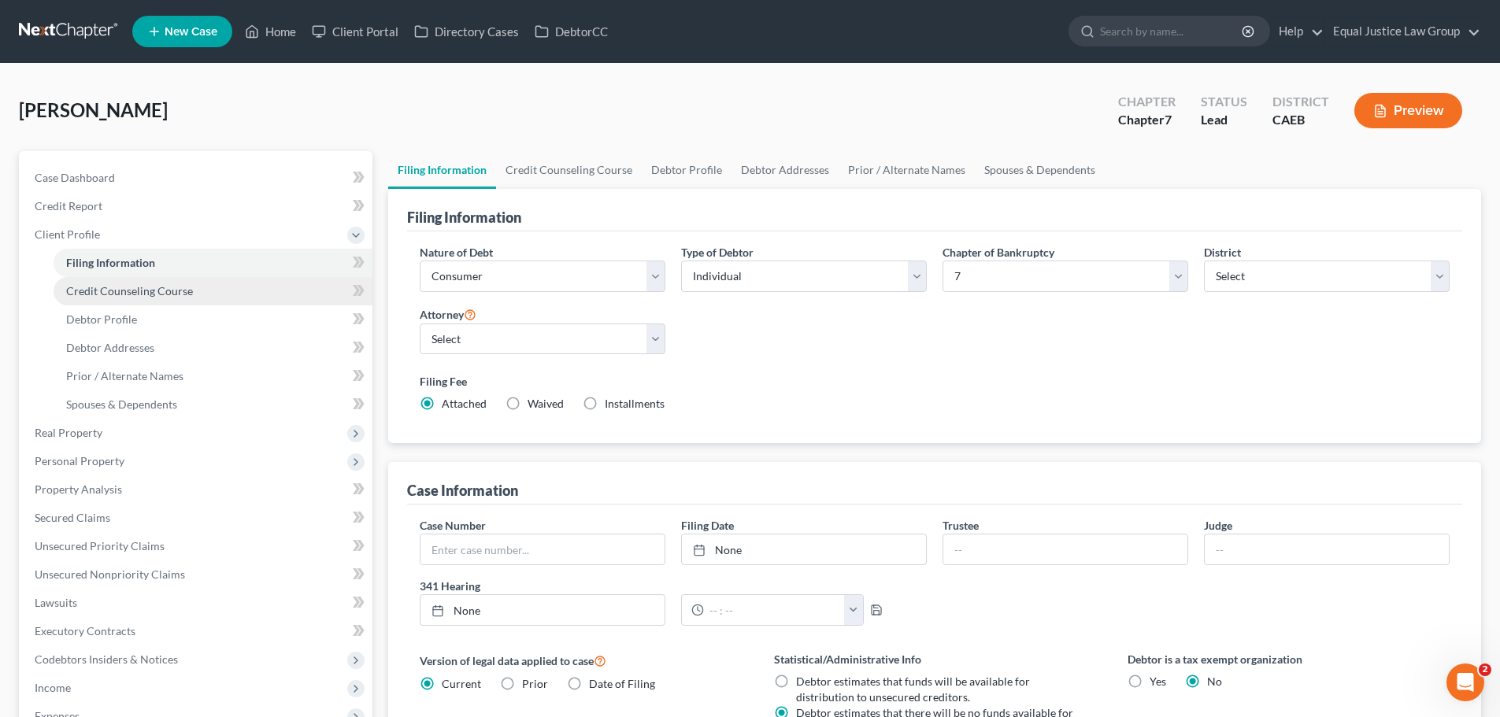
click at [113, 298] on link "Credit Counseling Course" at bounding box center [213, 291] width 319 height 28
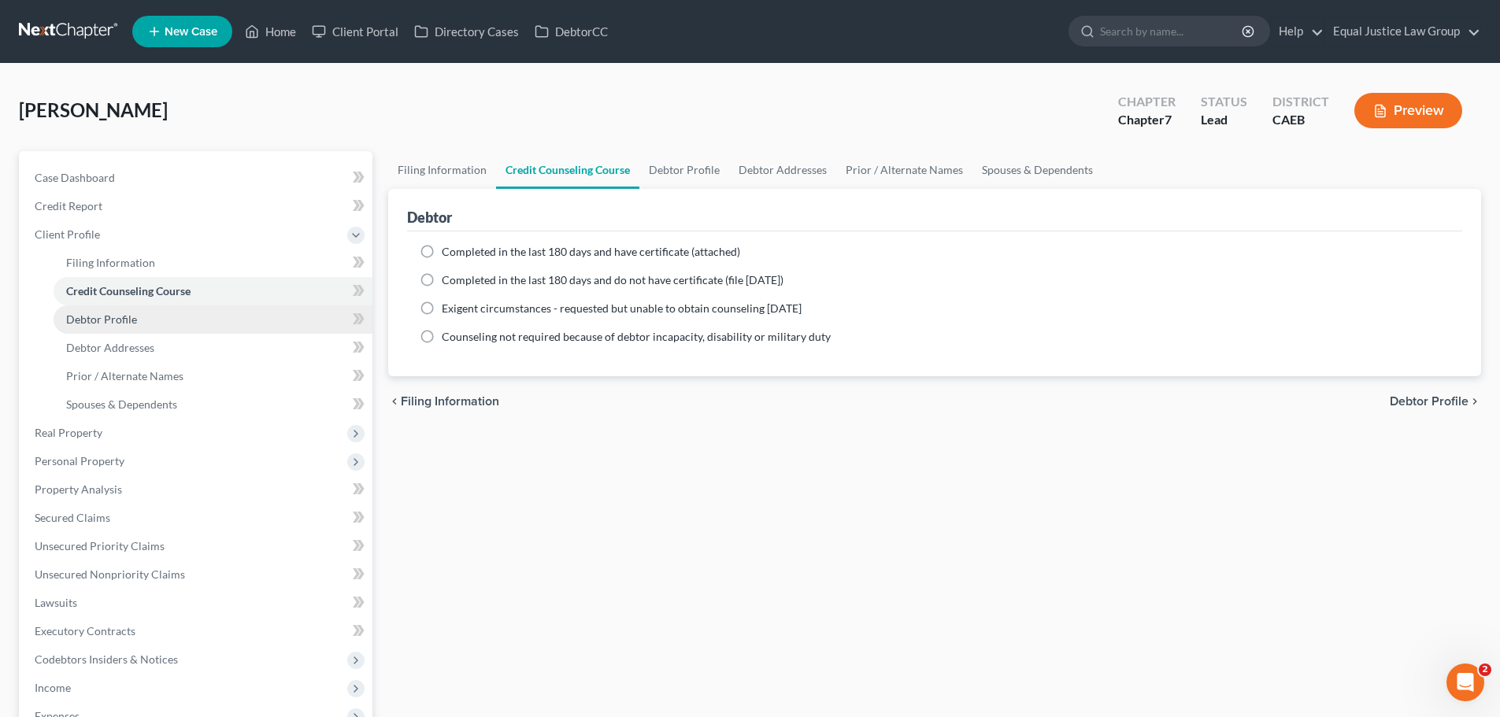
click at [113, 325] on span "Debtor Profile" at bounding box center [101, 319] width 71 height 13
select select "1"
select select "0"
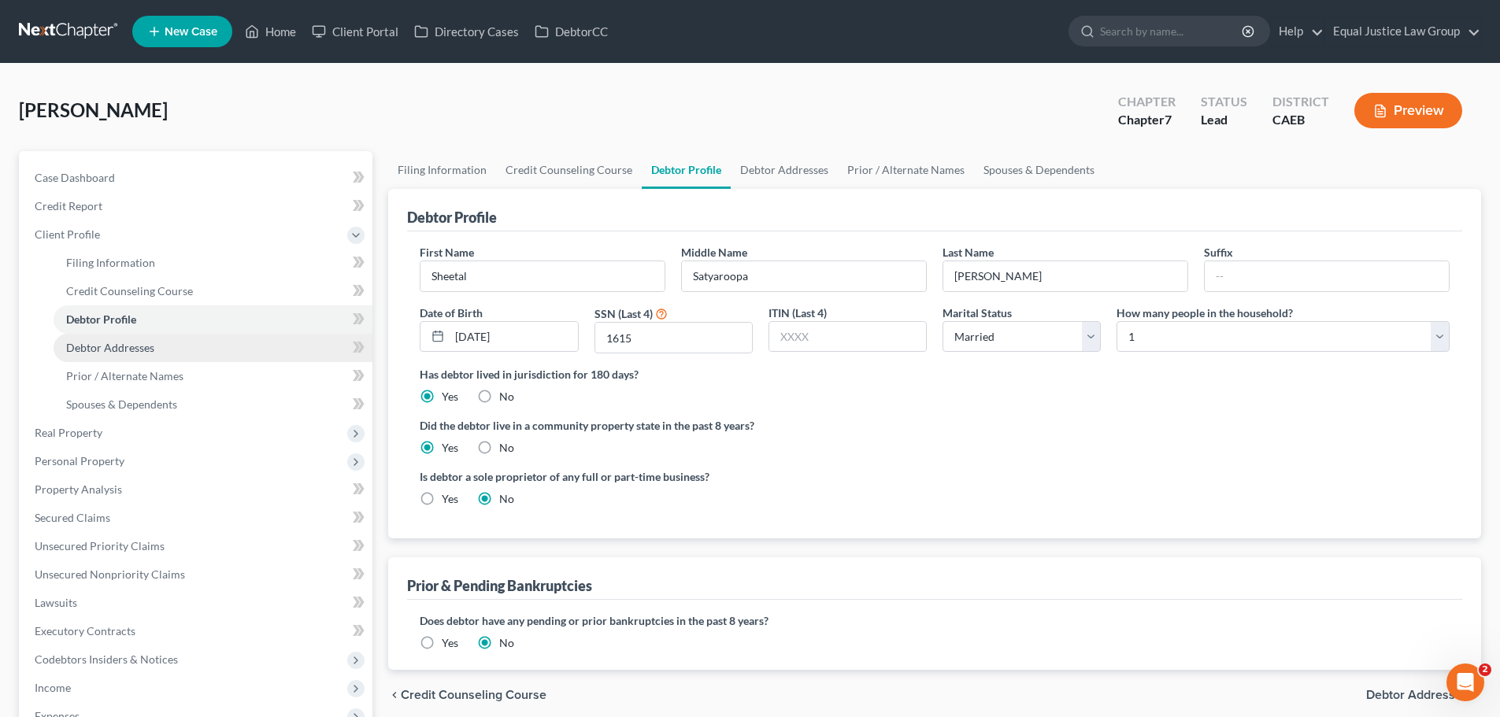
click at [115, 348] on span "Debtor Addresses" at bounding box center [110, 347] width 88 height 13
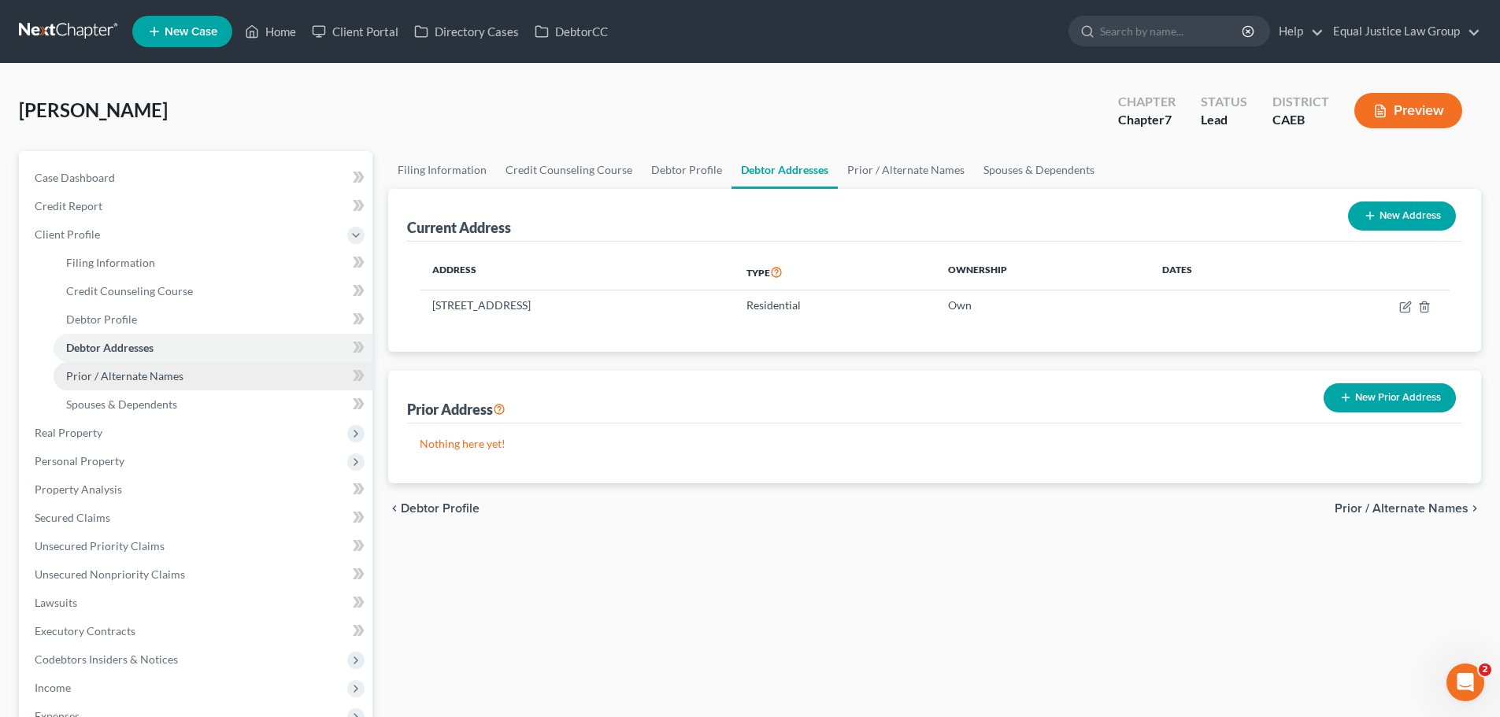
click at [118, 373] on span "Prior / Alternate Names" at bounding box center [124, 375] width 117 height 13
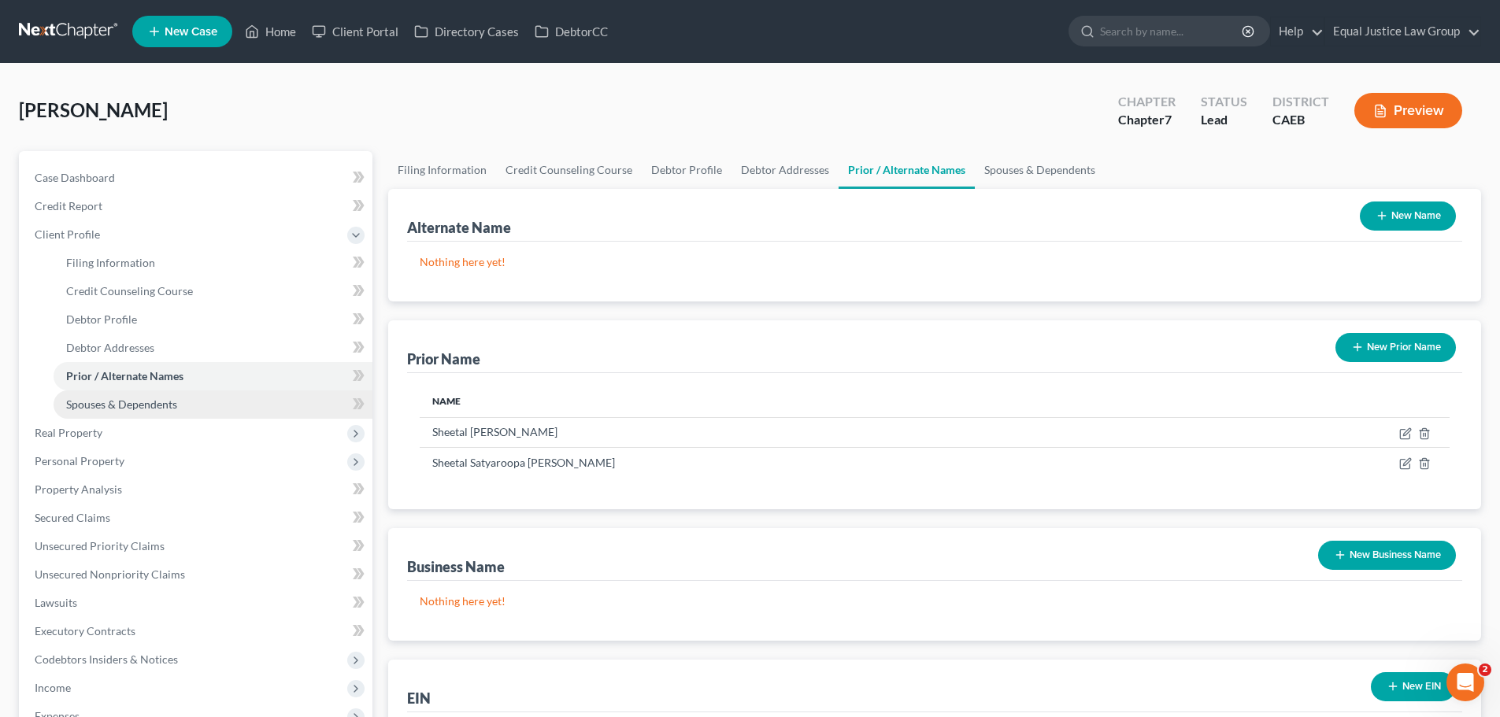
click at [132, 409] on span "Spouses & Dependents" at bounding box center [121, 404] width 111 height 13
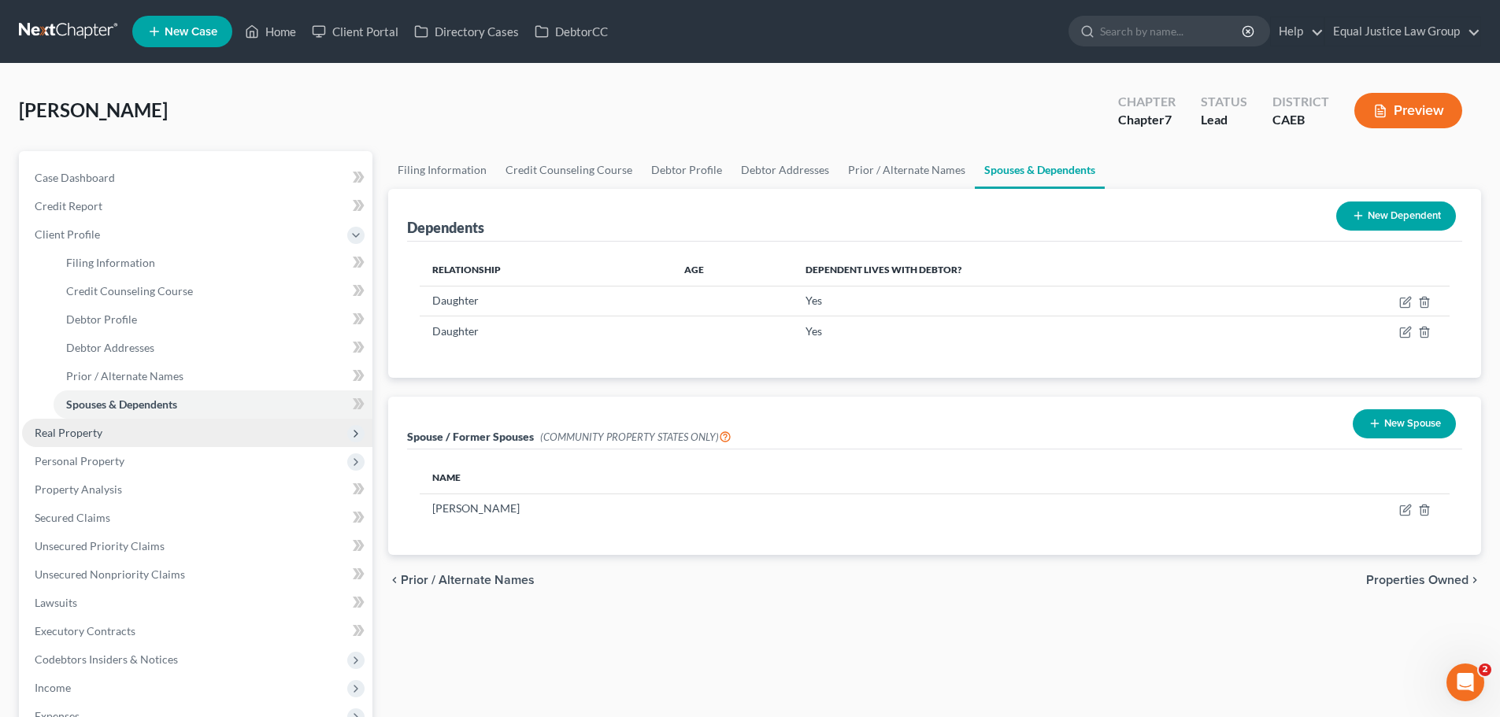
click at [61, 433] on span "Real Property" at bounding box center [69, 432] width 68 height 13
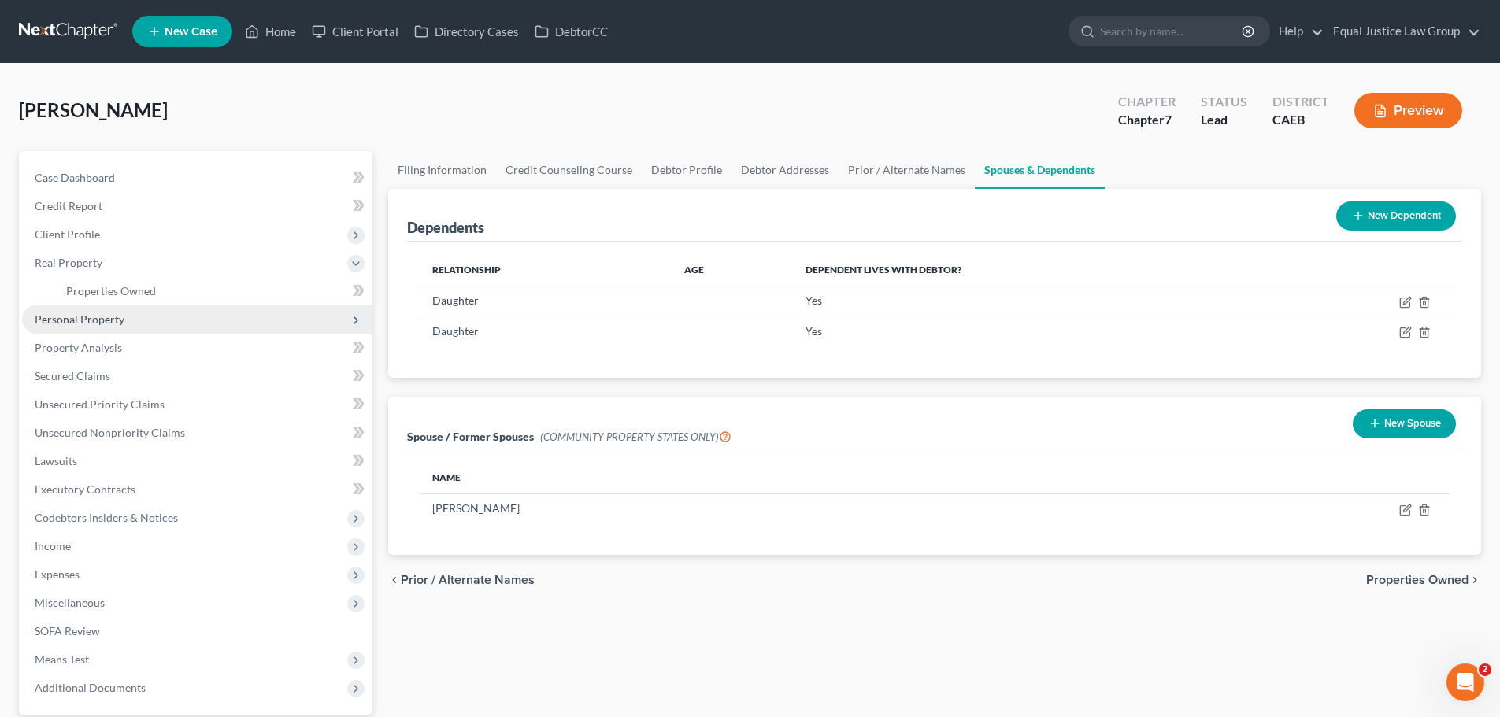
click at [99, 317] on span "Personal Property" at bounding box center [80, 319] width 90 height 13
click at [107, 330] on link "Vehicles Owned" at bounding box center [213, 319] width 319 height 28
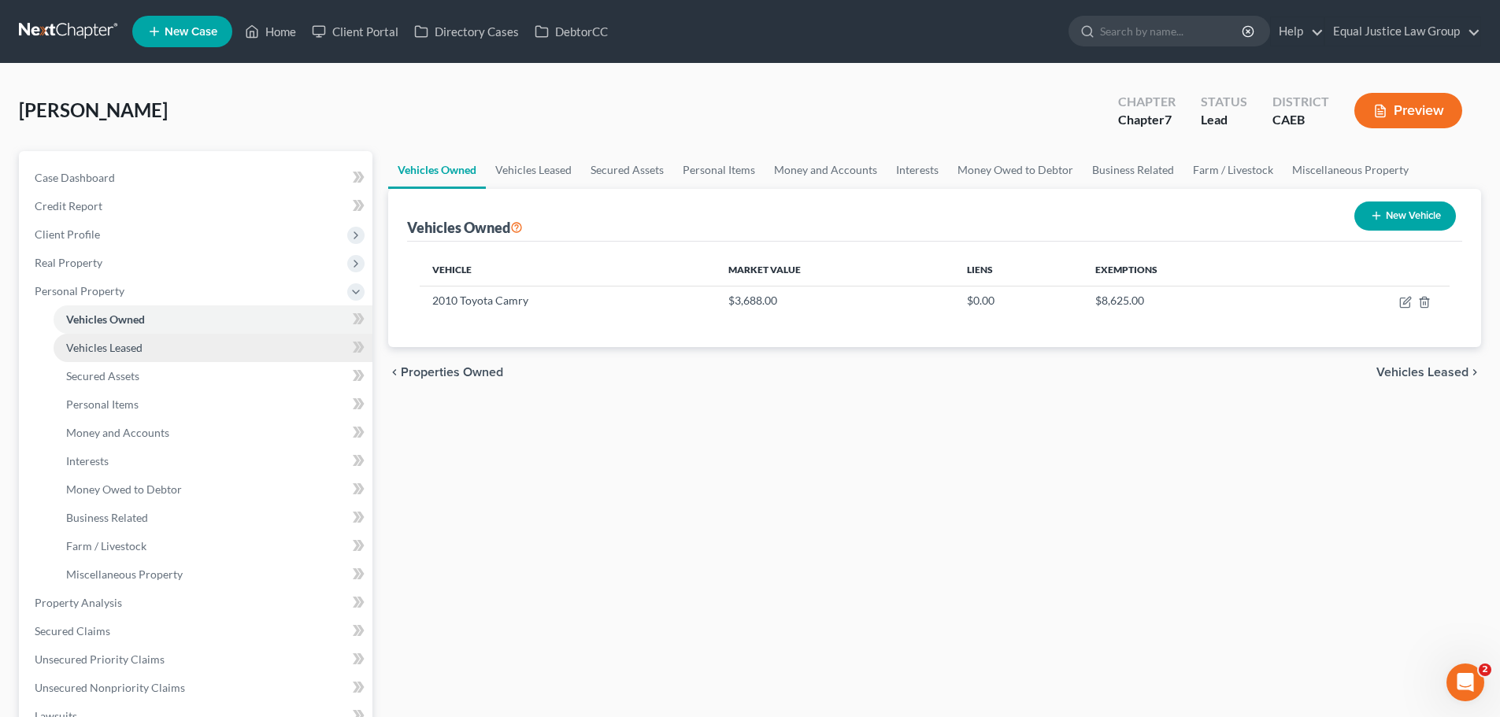
click at [115, 354] on span "Vehicles Leased" at bounding box center [104, 347] width 76 height 13
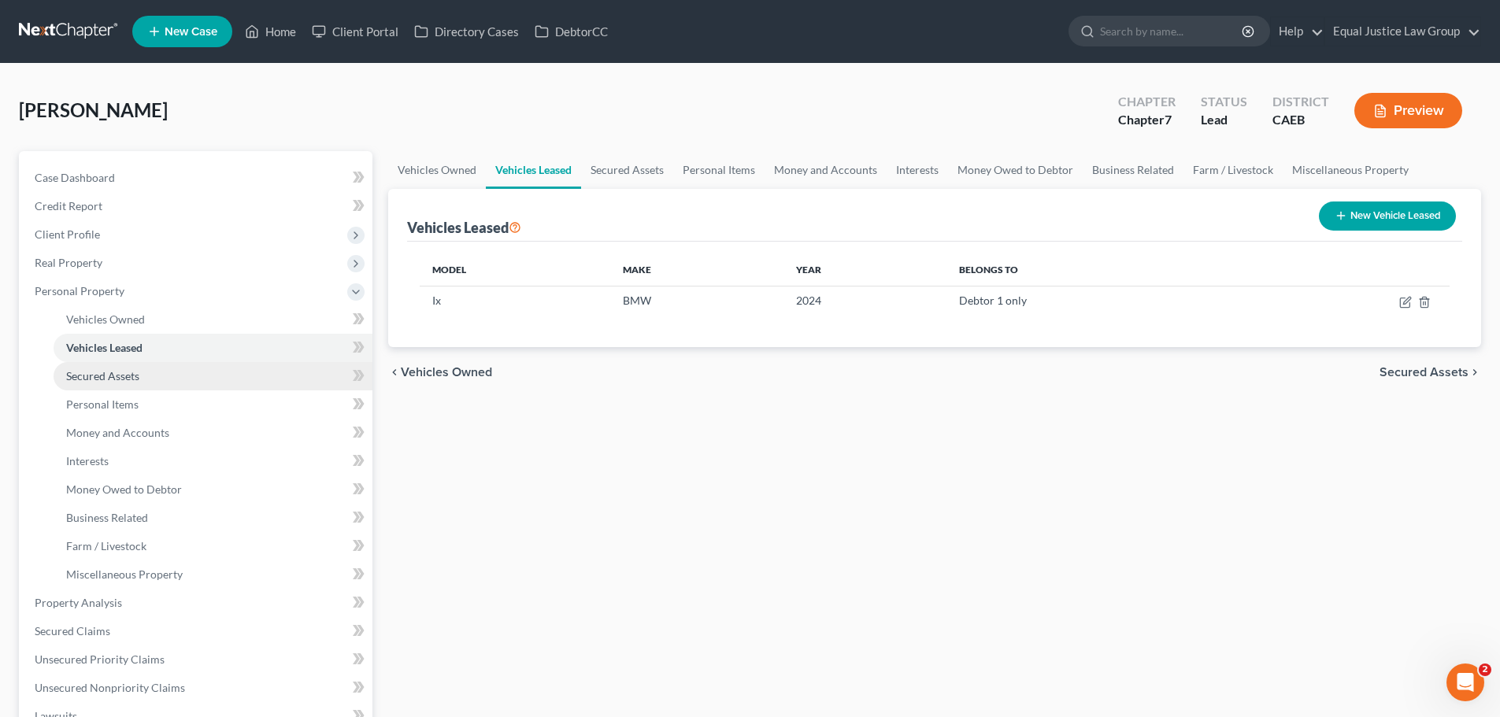
click at [116, 380] on span "Secured Assets" at bounding box center [102, 375] width 73 height 13
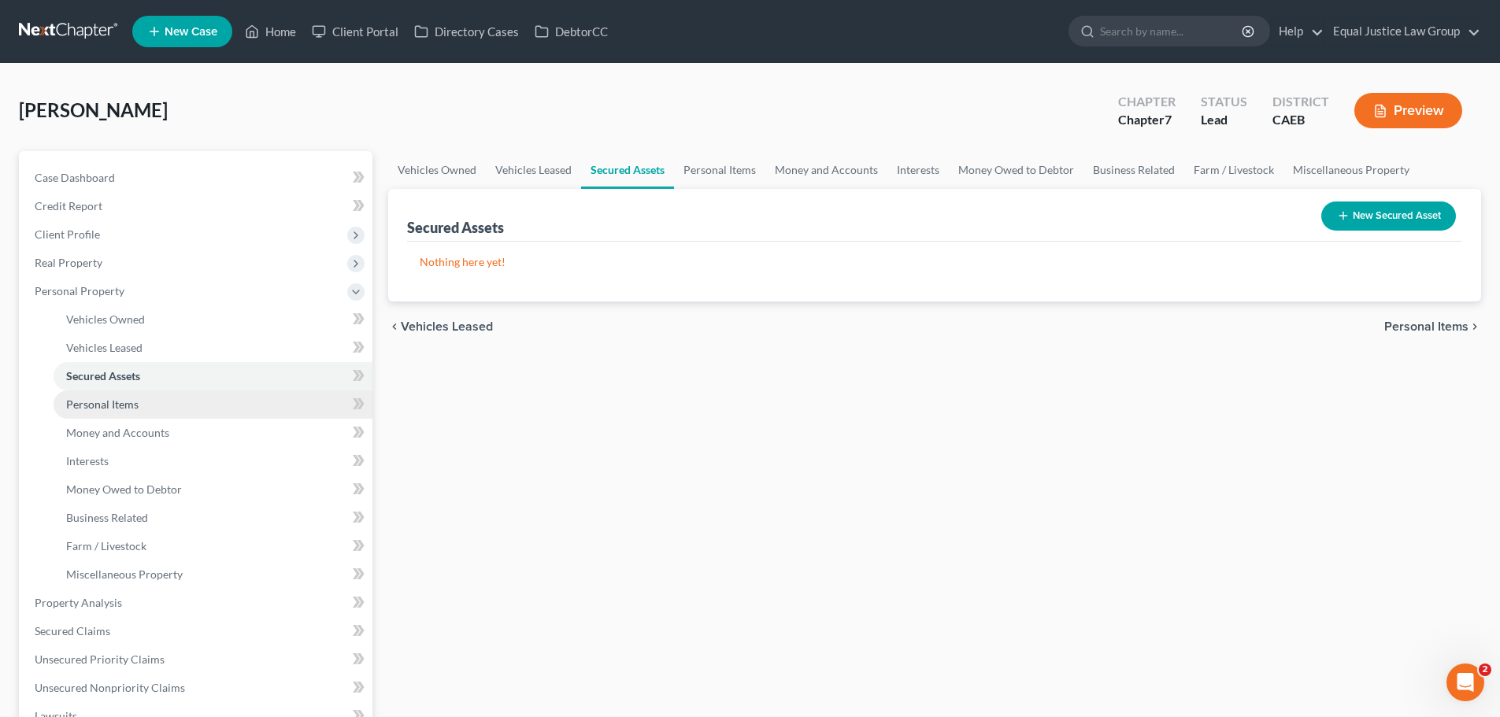
click at [109, 407] on span "Personal Items" at bounding box center [102, 404] width 72 height 13
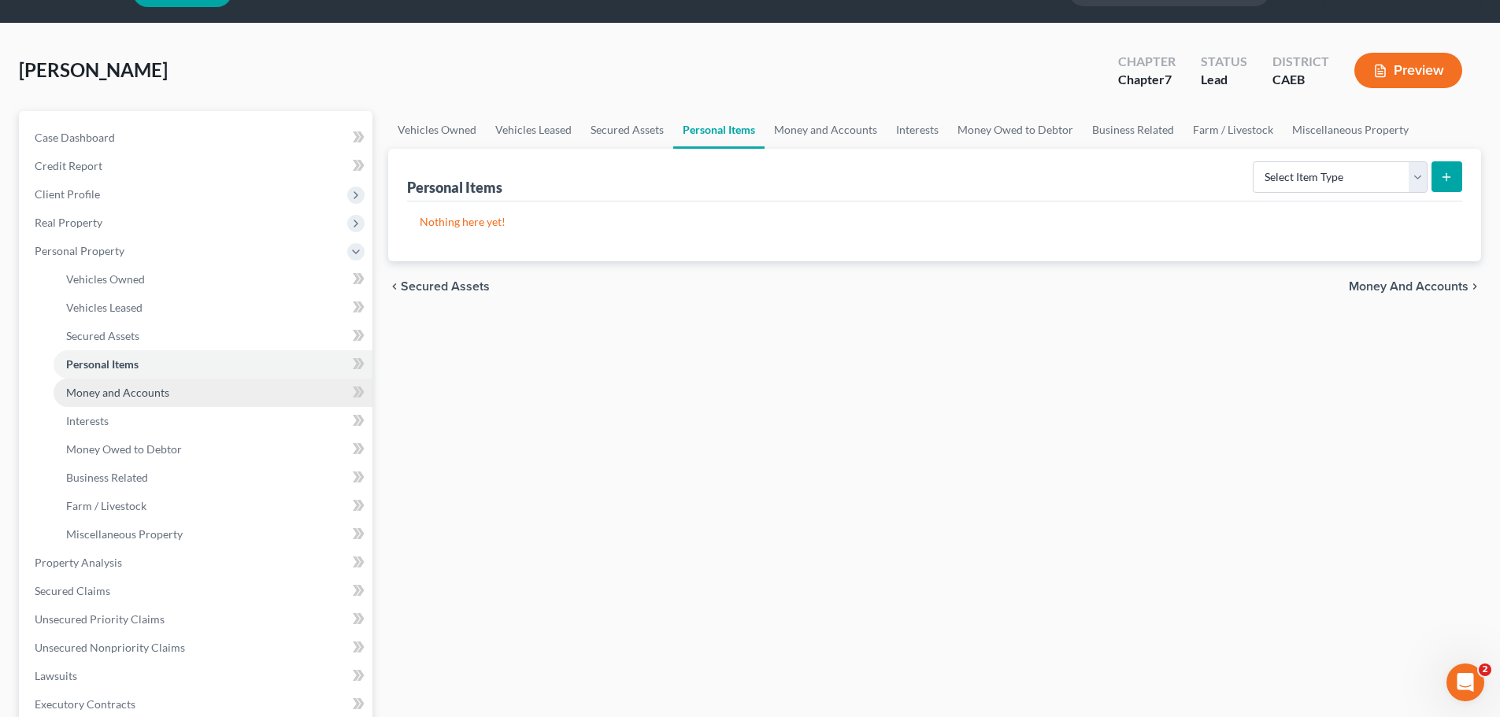
scroll to position [79, 0]
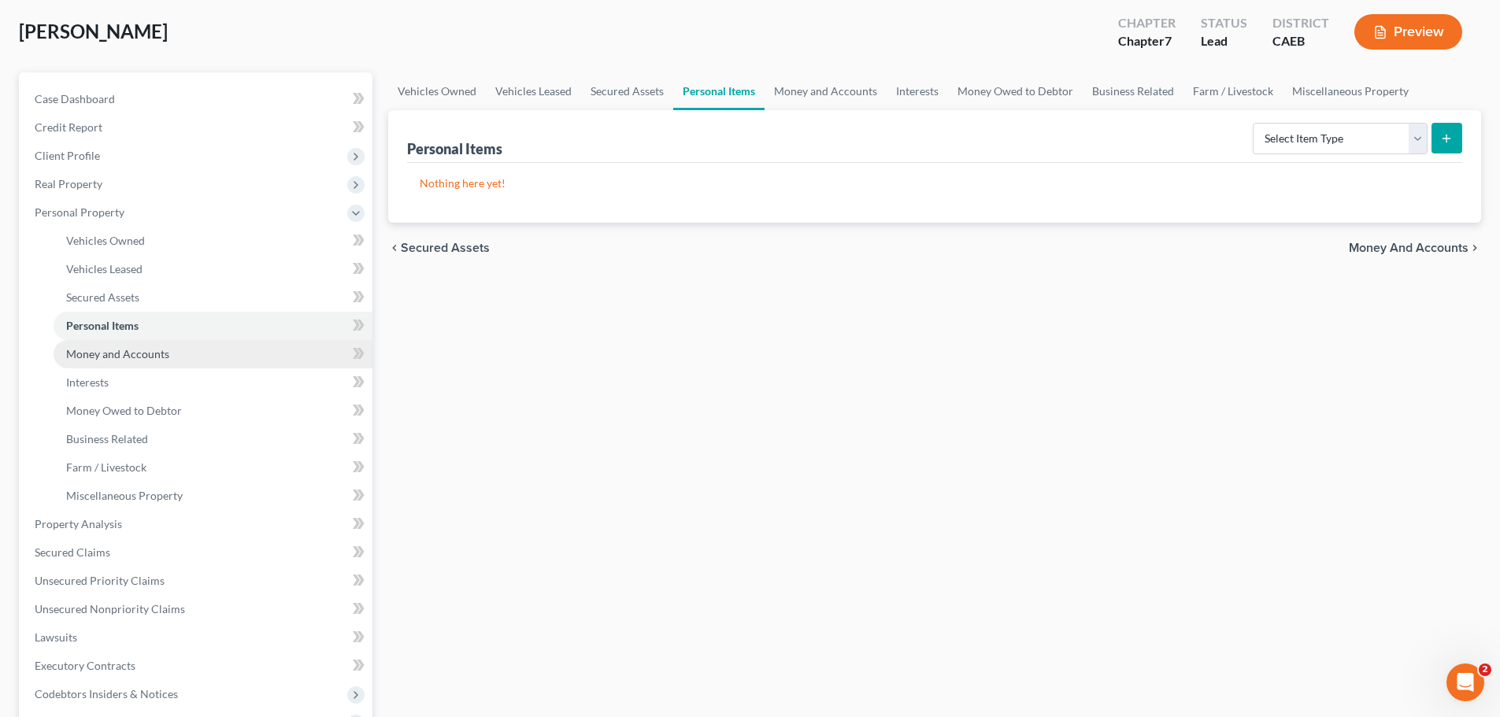
click at [134, 356] on span "Money and Accounts" at bounding box center [117, 353] width 103 height 13
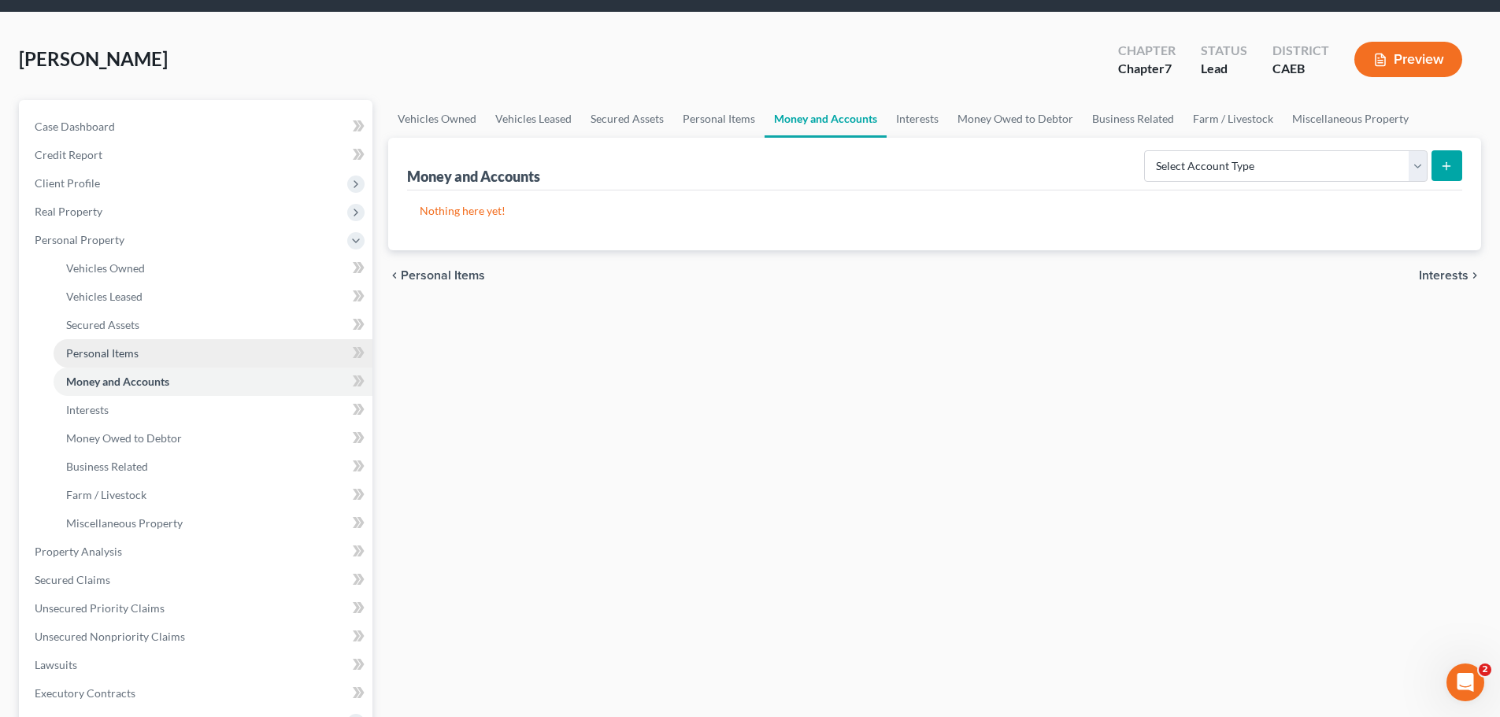
scroll to position [79, 0]
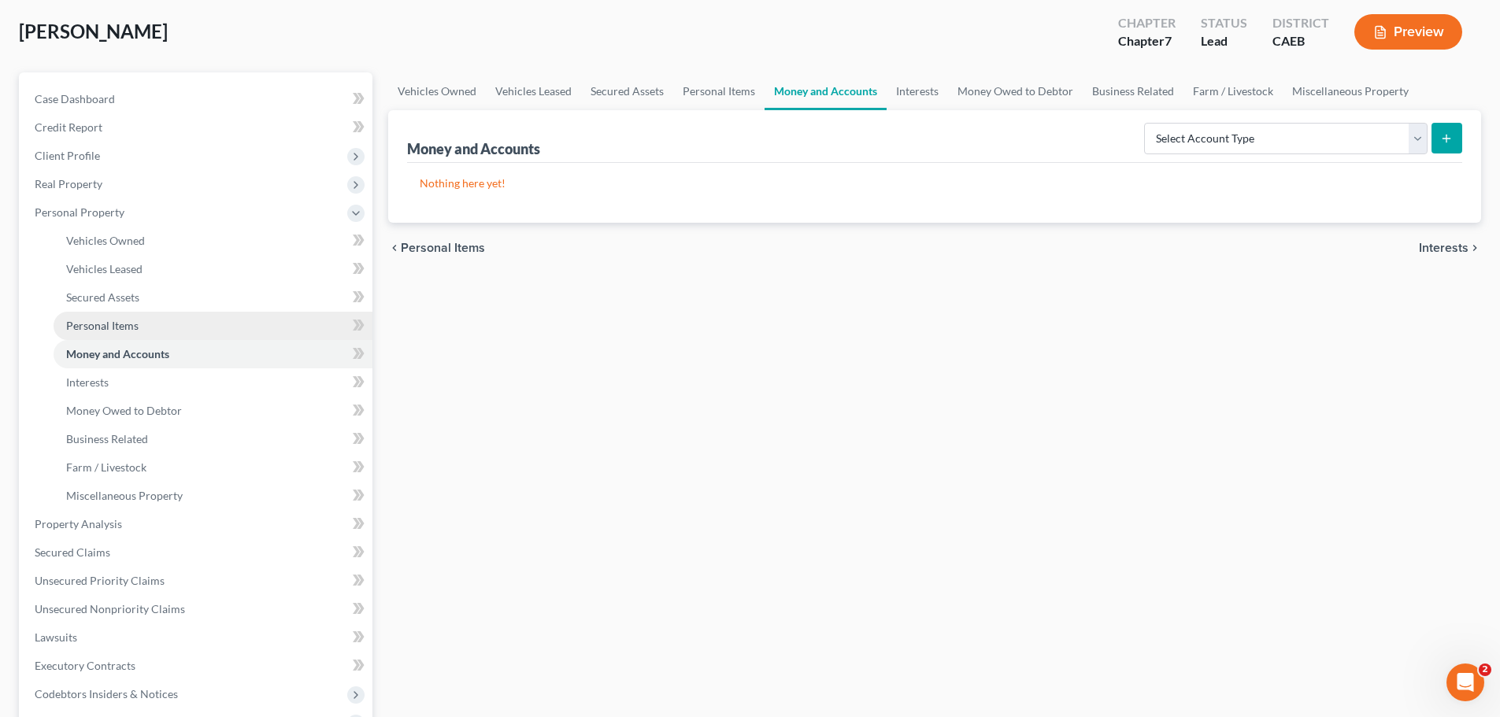
click at [103, 320] on span "Personal Items" at bounding box center [102, 325] width 72 height 13
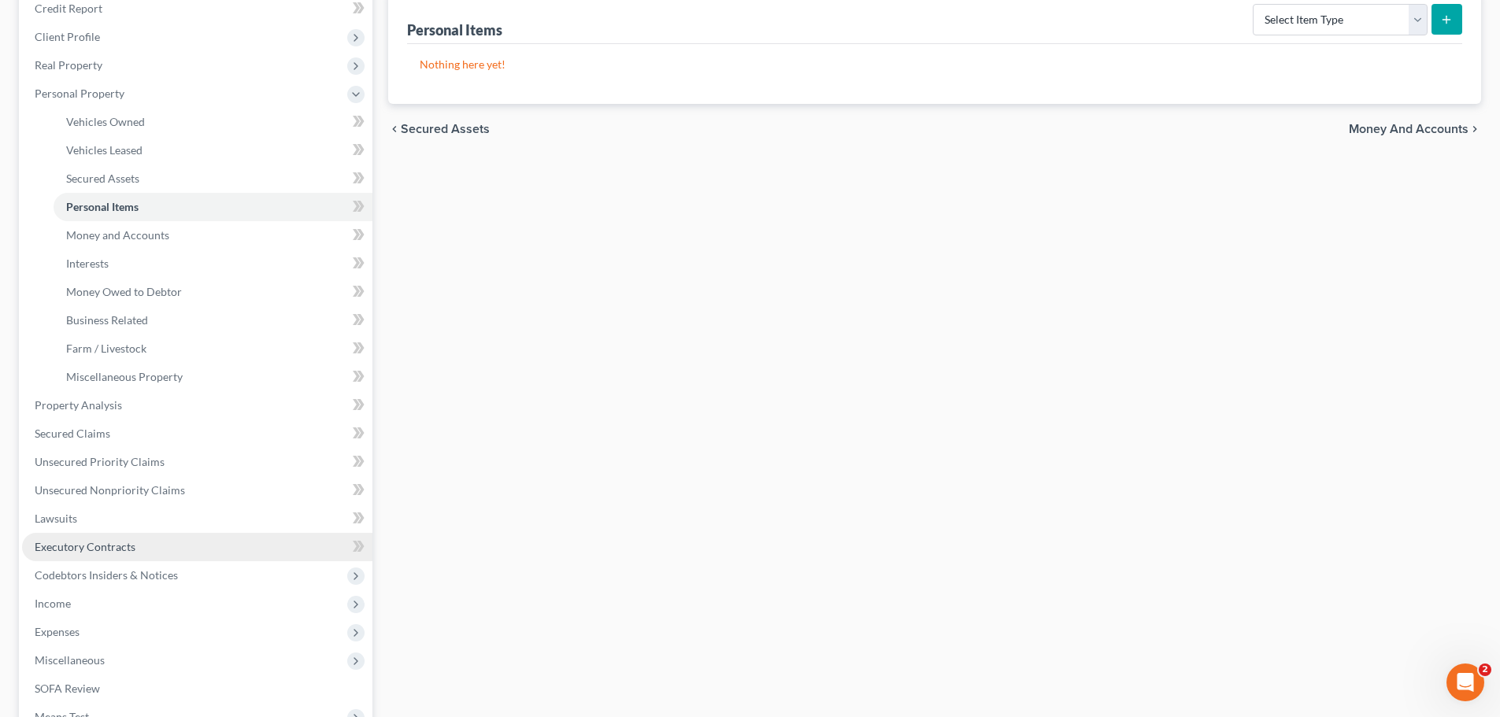
scroll to position [236, 0]
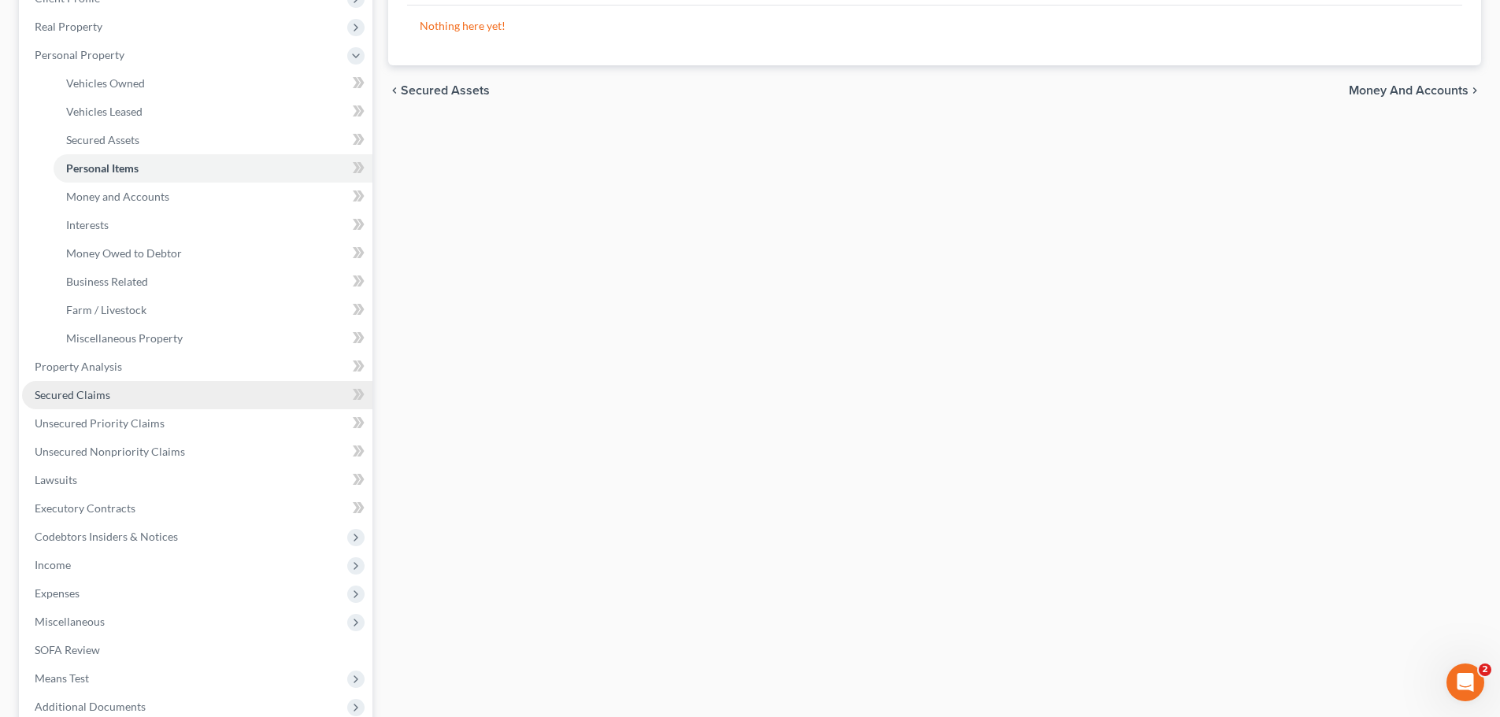
click at [80, 398] on span "Secured Claims" at bounding box center [73, 394] width 76 height 13
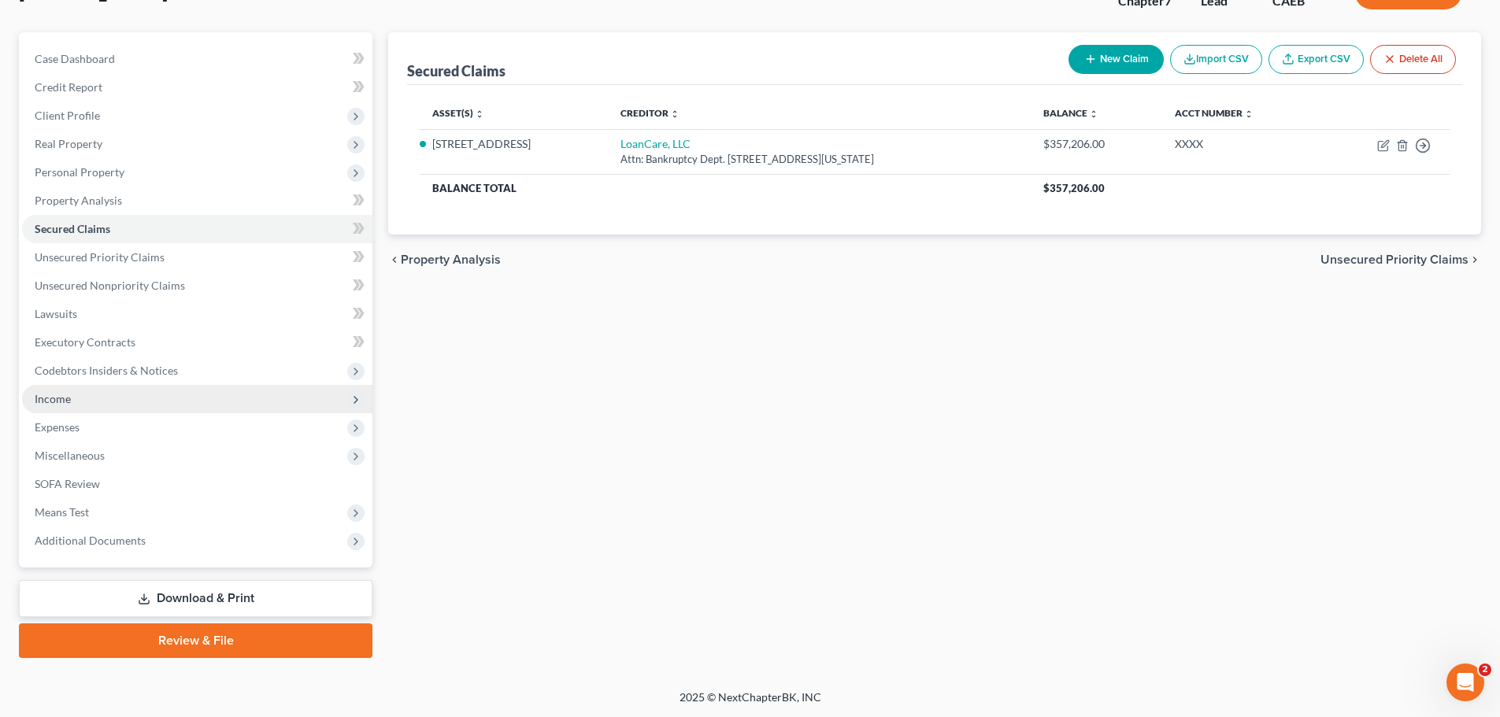
scroll to position [120, 0]
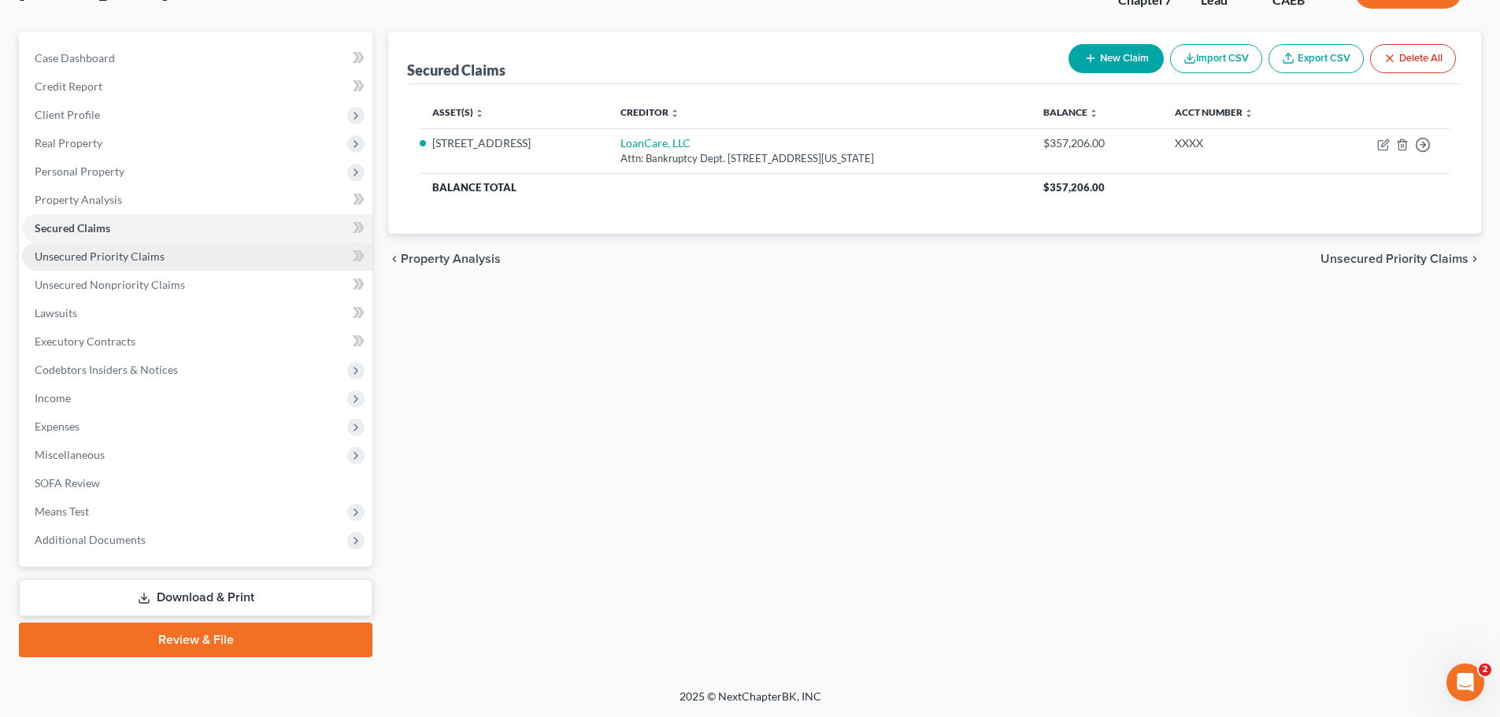
click at [80, 262] on span "Unsecured Priority Claims" at bounding box center [100, 256] width 130 height 13
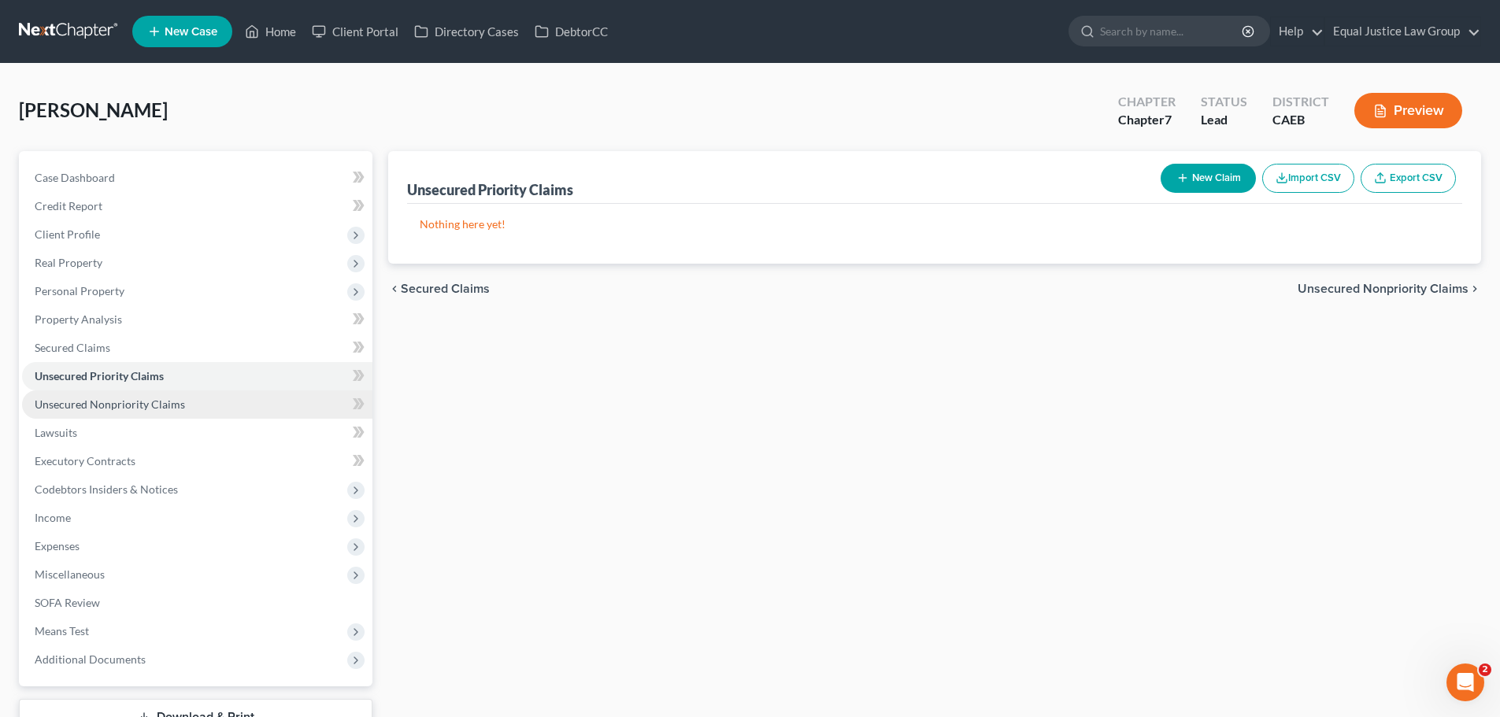
click at [175, 410] on span "Unsecured Nonpriority Claims" at bounding box center [110, 404] width 150 height 13
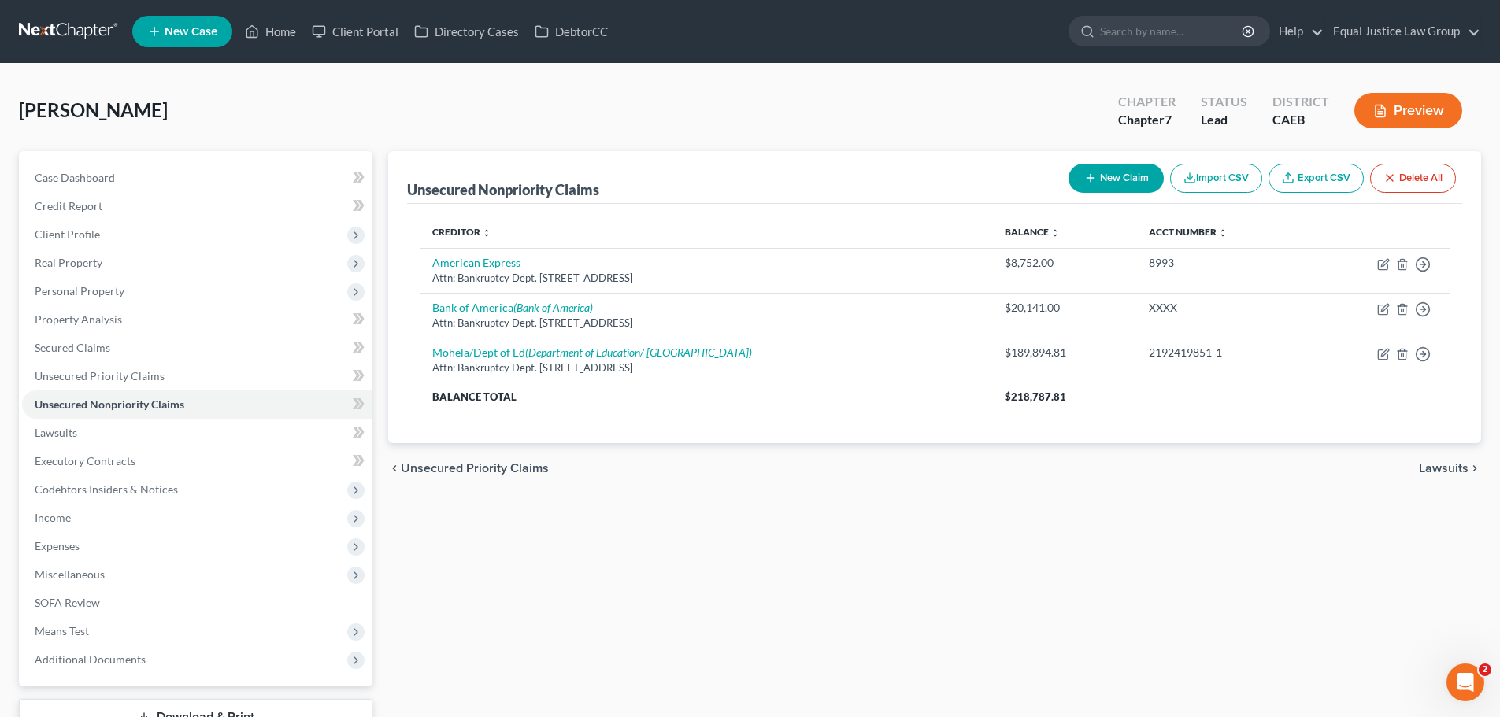
click at [1123, 182] on button "New Claim" at bounding box center [1115, 178] width 95 height 29
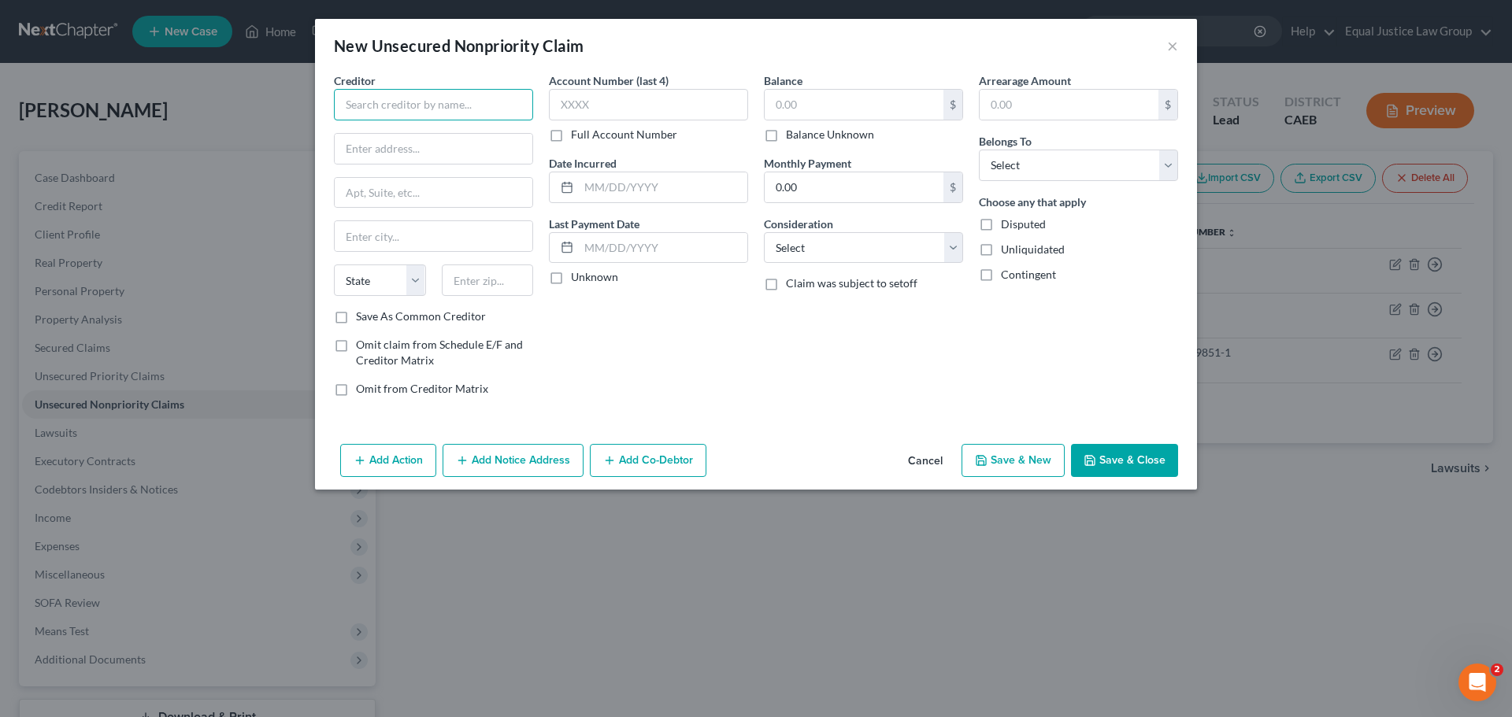
click at [434, 101] on input "text" at bounding box center [433, 104] width 199 height 31
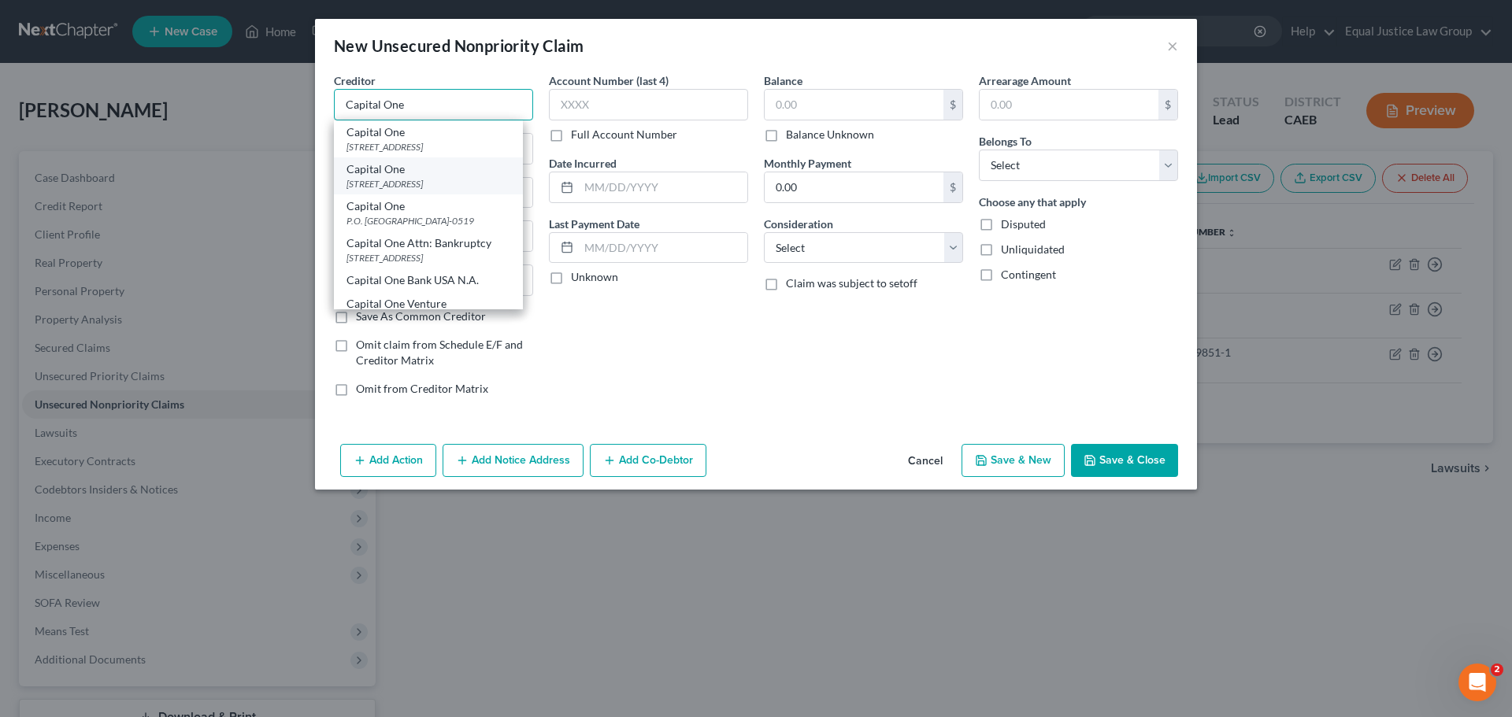
type input "Capital One"
click at [432, 191] on div "P.O Box 30285, Salt Lake City, UT 84130" at bounding box center [428, 183] width 164 height 13
type input "P.O Box 30285"
type input "Salt Lake City"
select select "46"
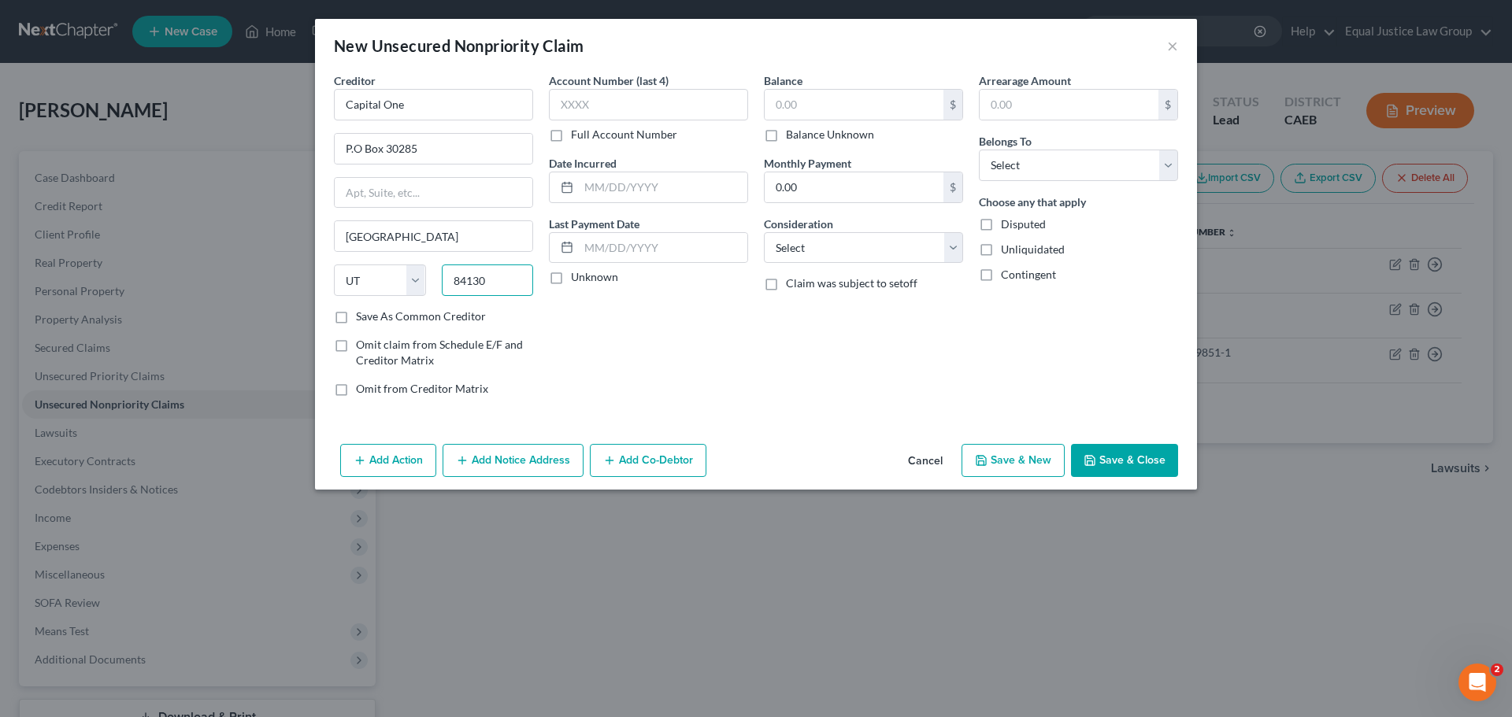
click at [496, 281] on input "84130" at bounding box center [488, 280] width 92 height 31
type input "84131"
click at [602, 343] on div "Account Number (last 4) Full Account Number Date Incurred Last Payment Date Unk…" at bounding box center [648, 240] width 215 height 337
click at [428, 146] on input "P.O Box 30285" at bounding box center [434, 149] width 198 height 30
type input "PO Box 31293"
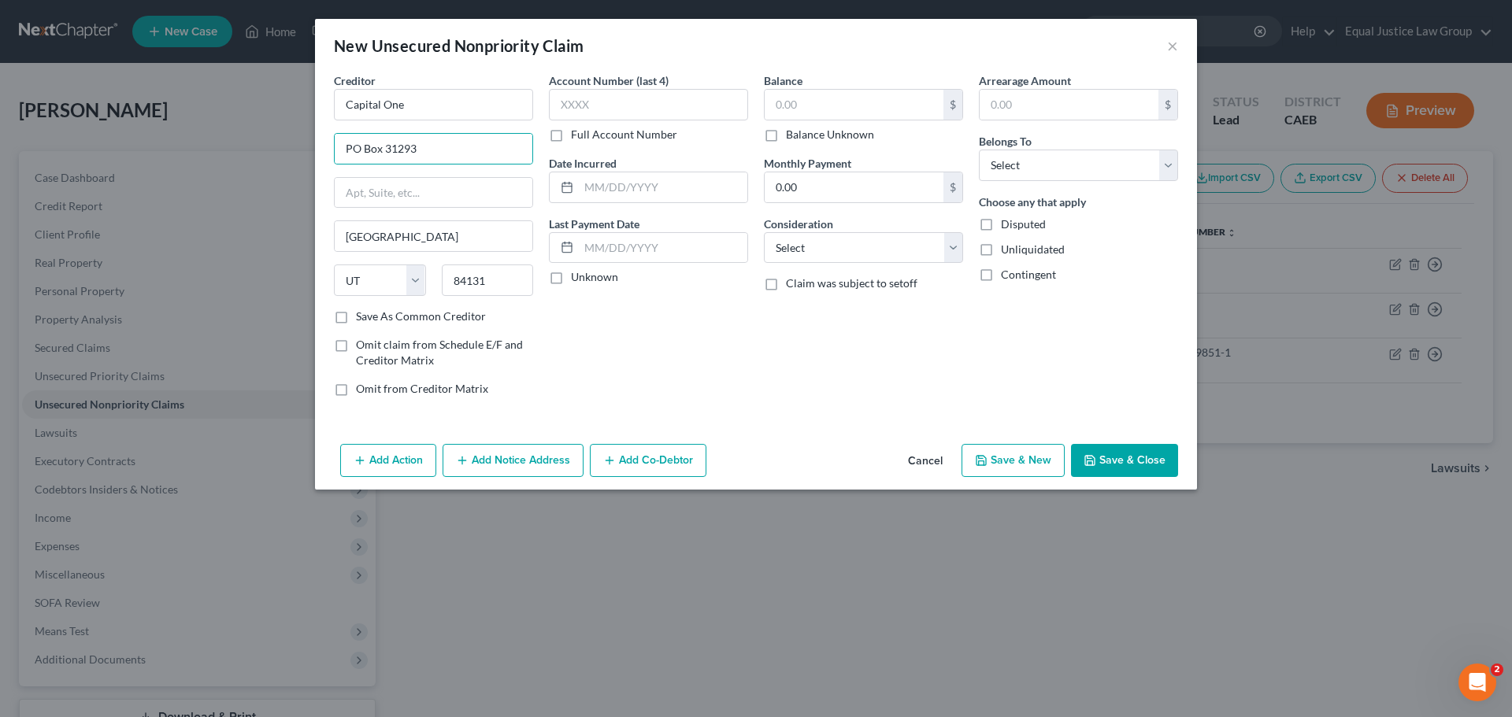
click at [533, 76] on div "Creditor * Capital One PO Box 31293 Salt Lake City State AL AK AR AZ CA CO CT D…" at bounding box center [433, 240] width 215 height 337
click at [606, 331] on div "Account Number (last 4) Full Account Number Date Incurred Last Payment Date Unk…" at bounding box center [648, 240] width 215 height 337
drag, startPoint x: 416, startPoint y: 108, endPoint x: 299, endPoint y: 112, distance: 116.6
click at [299, 112] on div "New Unsecured Nonpriority Claim × Creditor * Capital One PO Box 31293 Salt Lake…" at bounding box center [756, 358] width 1512 height 717
type input "Capital One"
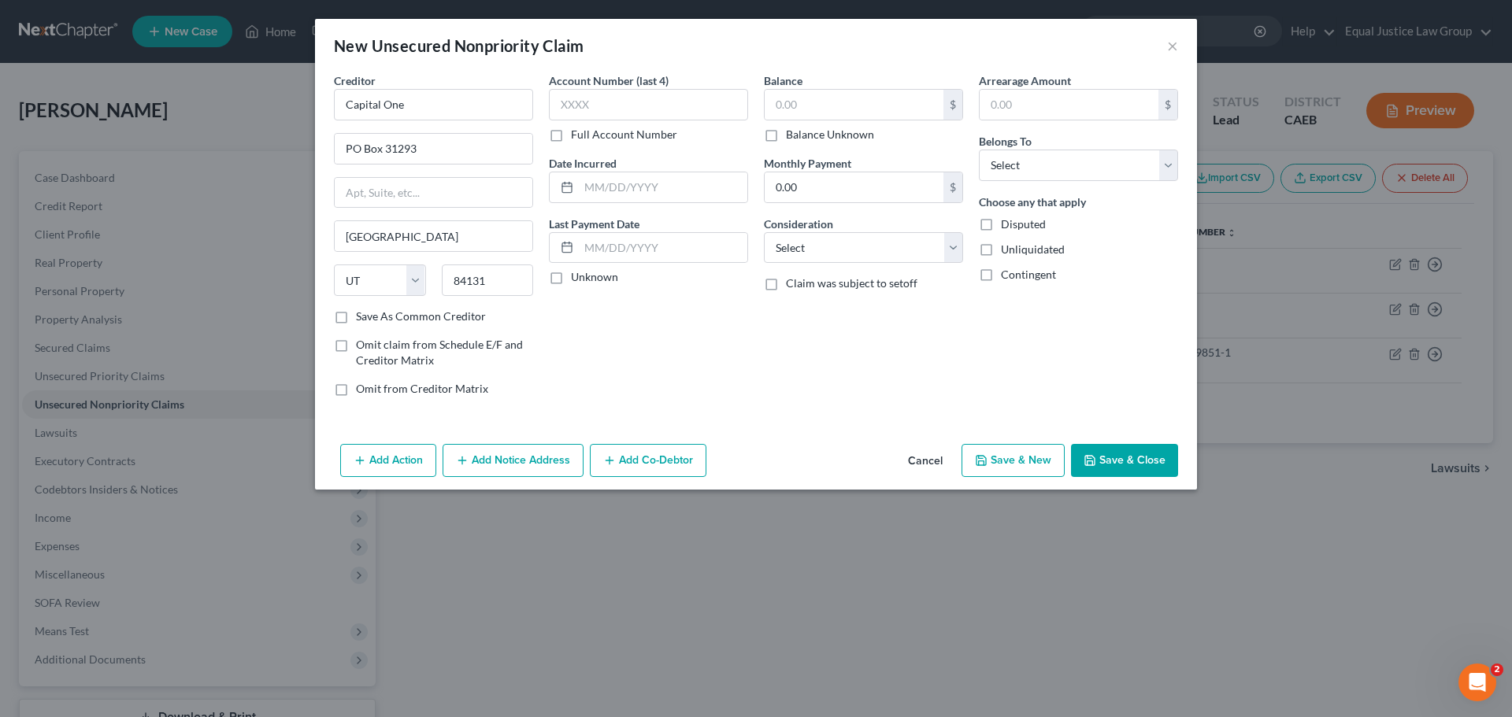
click at [489, 451] on button "Add Notice Address" at bounding box center [513, 460] width 141 height 33
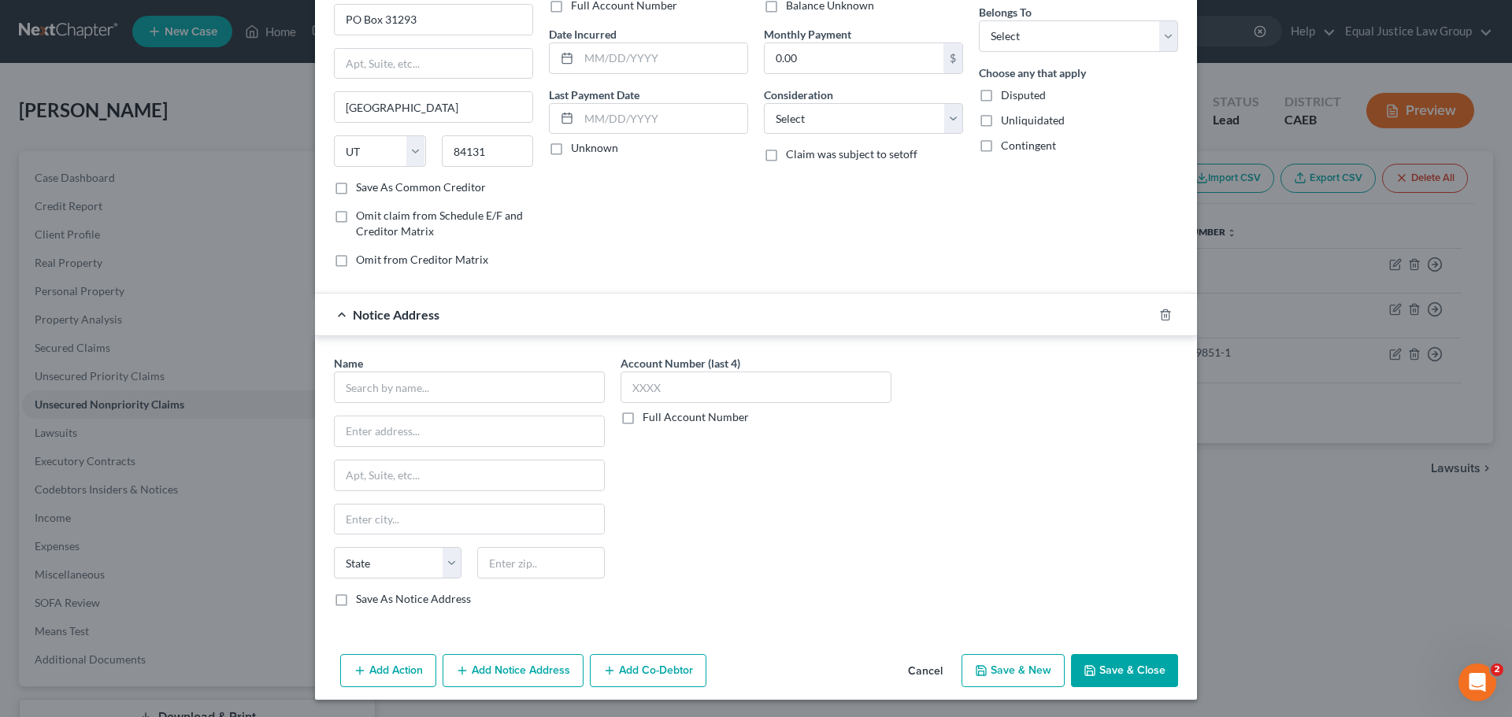
scroll to position [131, 0]
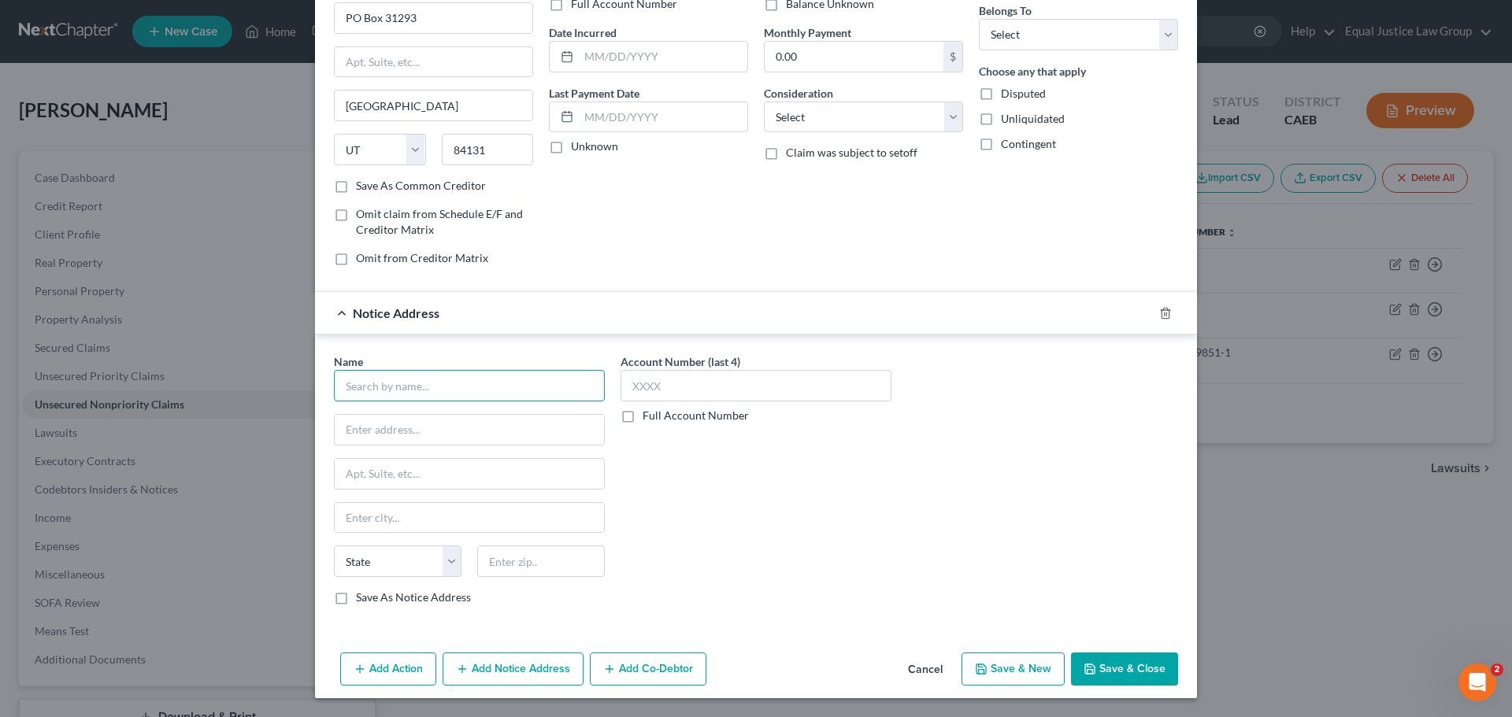
click at [402, 383] on input "text" at bounding box center [469, 385] width 271 height 31
type input "Capital One"
type input "Attn: Bankruptcy Dept."
click at [366, 476] on input "text" at bounding box center [469, 474] width 269 height 30
paste input "Capital One"
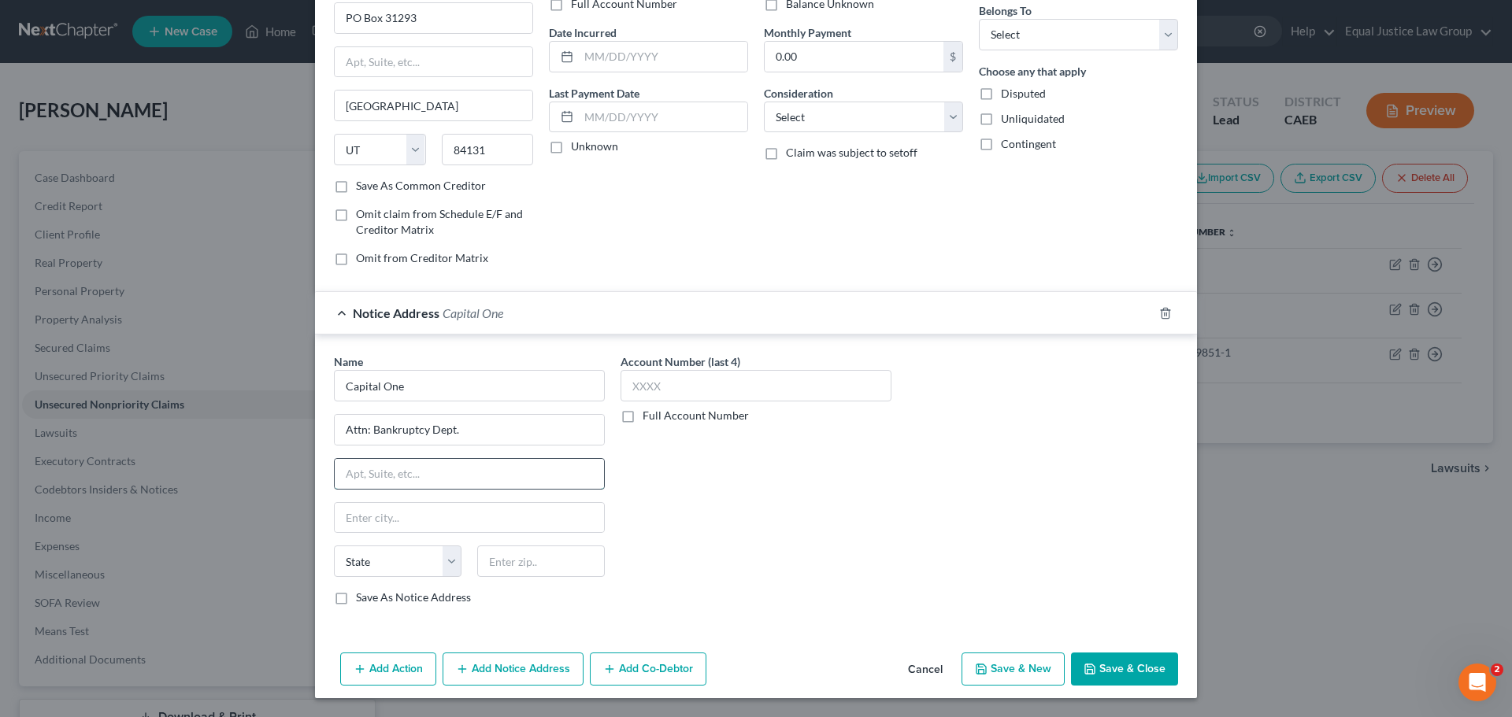
type input "Capital One"
drag, startPoint x: 409, startPoint y: 467, endPoint x: 304, endPoint y: 471, distance: 105.6
click at [304, 471] on div "New Unsecured Nonpriority Claim × Creditor * Capital One PO Box 31293 Salt Lake…" at bounding box center [756, 358] width 1512 height 717
paste input "P.O. Box 30285"
type input "P.O. Box 30285"
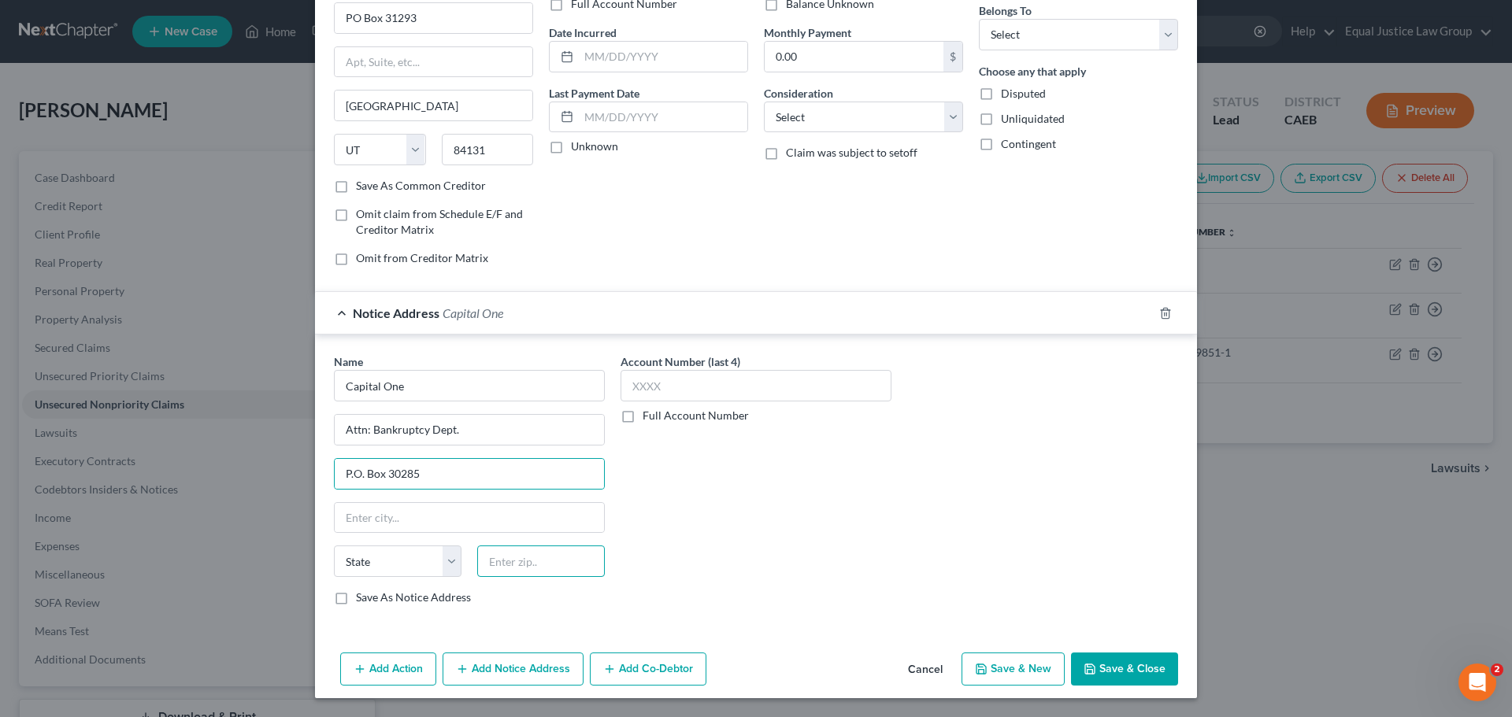
click at [519, 563] on input "text" at bounding box center [541, 561] width 128 height 31
paste input "84130"
type input "84130"
type input "Salt Lake City"
select select "46"
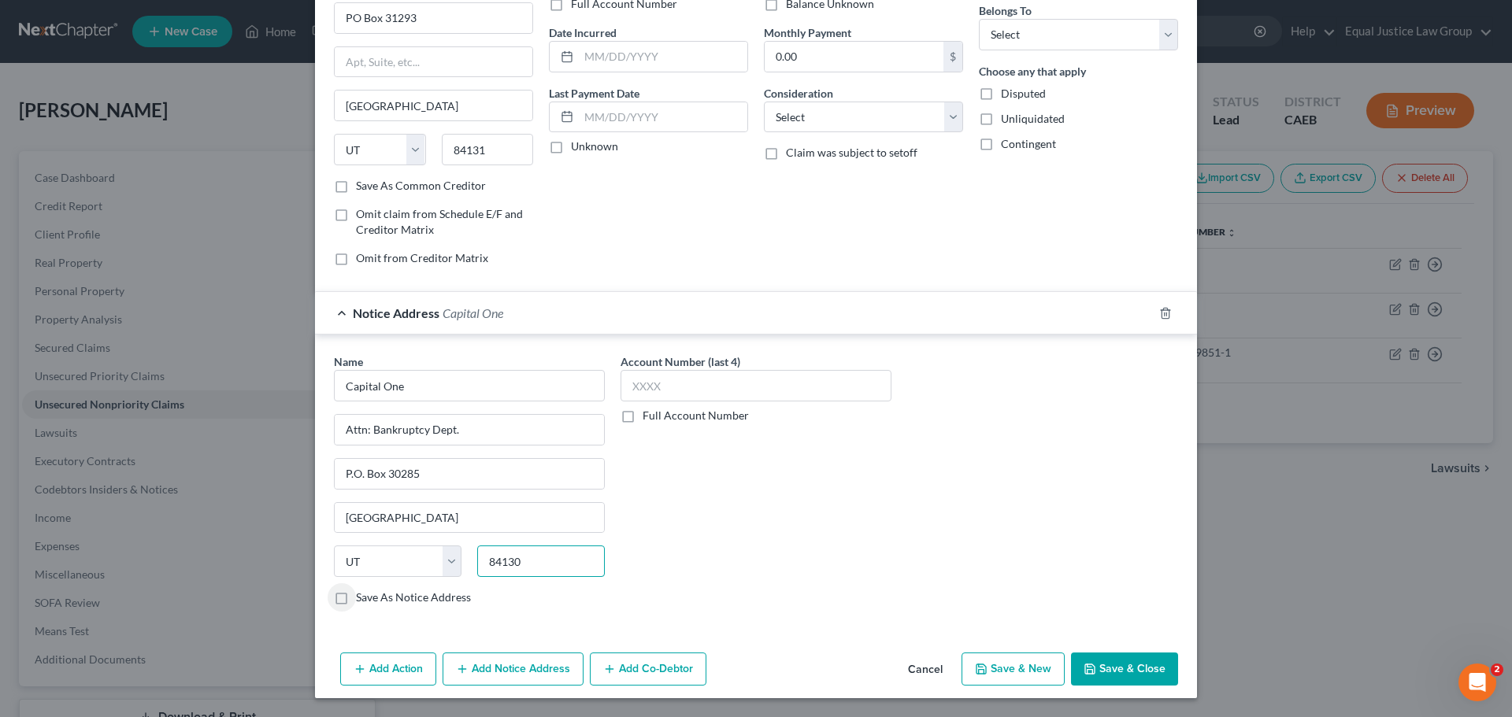
click at [537, 559] on input "84130" at bounding box center [541, 561] width 128 height 31
type input "84130-0285"
click at [857, 453] on div "Account Number (last 4) Full Account Number" at bounding box center [756, 486] width 287 height 265
click at [671, 383] on input "text" at bounding box center [755, 385] width 271 height 31
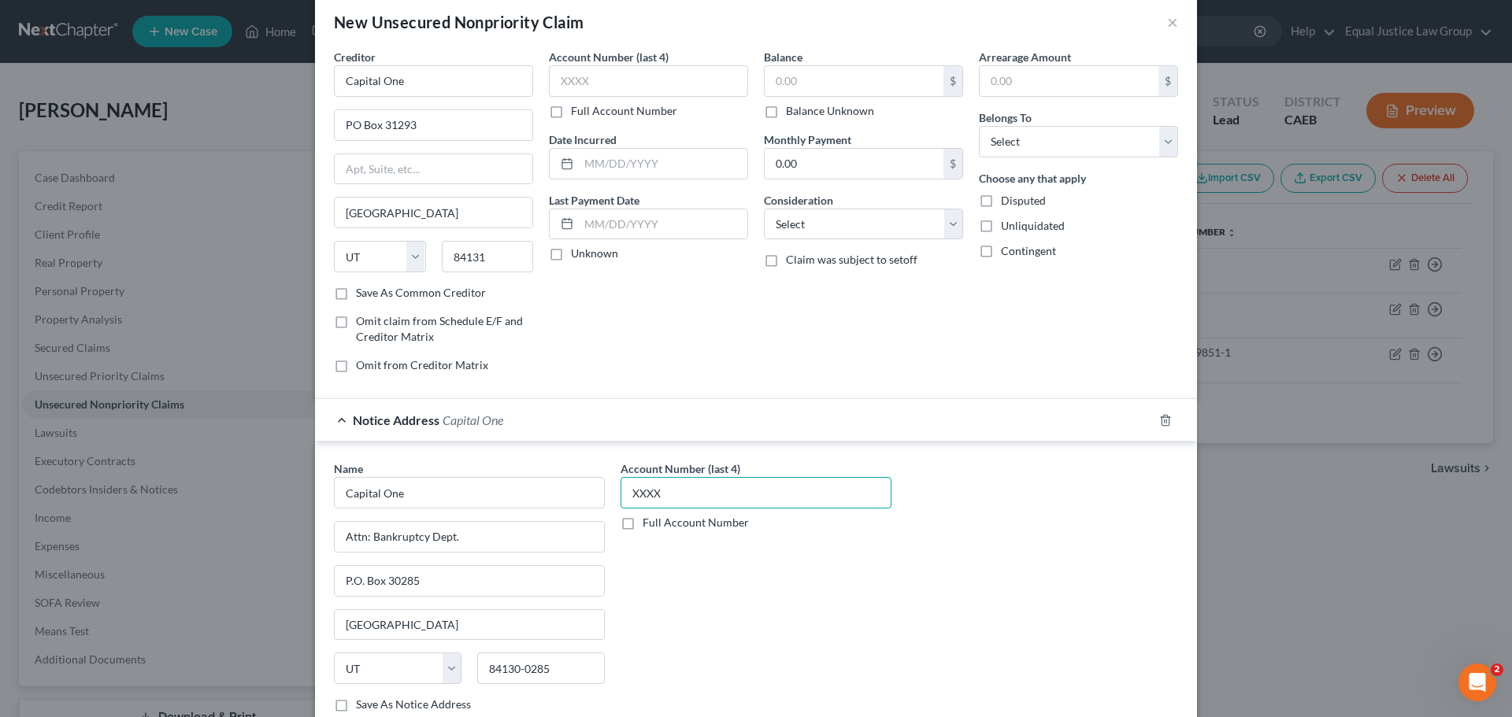
scroll to position [0, 0]
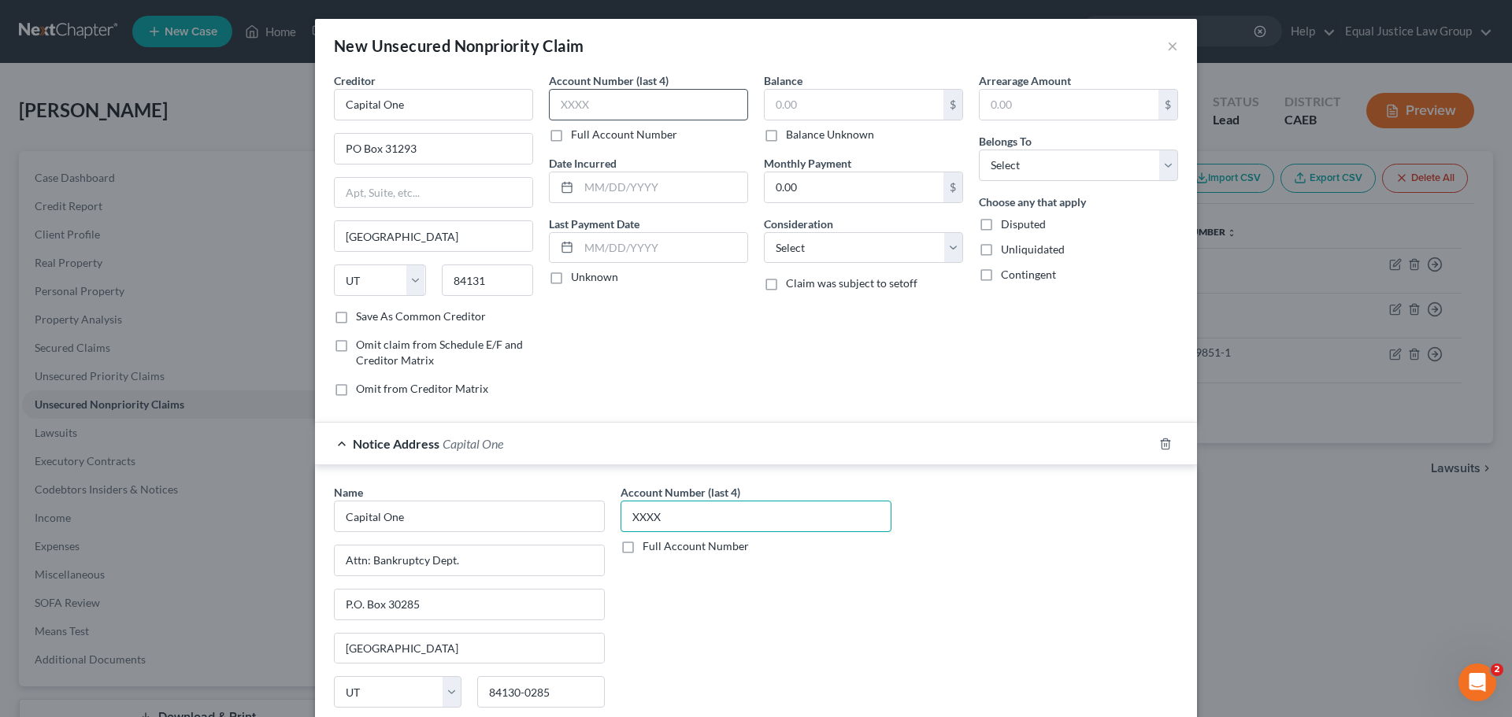
type input "XXXX"
click at [593, 102] on input "text" at bounding box center [648, 104] width 199 height 31
type input "XXXX"
click at [598, 187] on input "text" at bounding box center [663, 187] width 168 height 30
type input "03/20/2017"
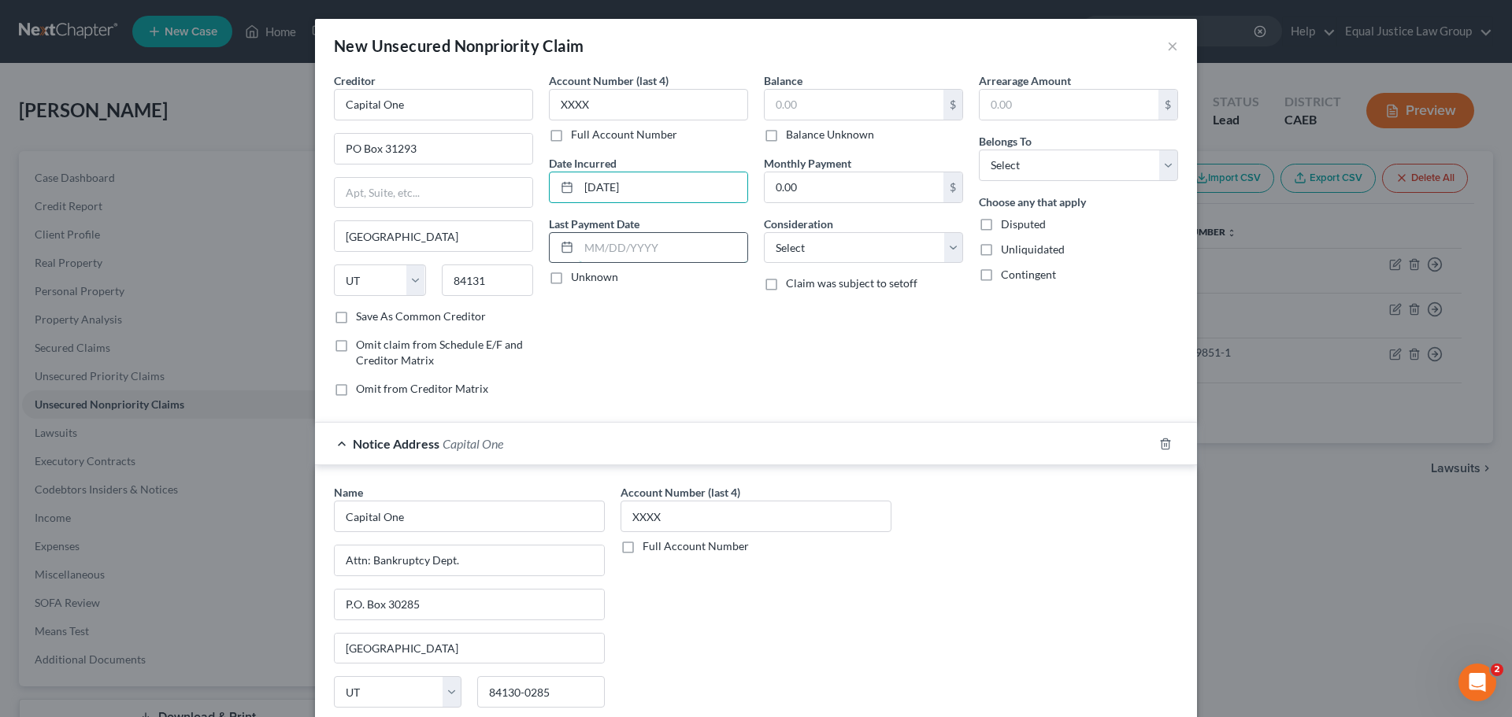
click at [658, 248] on input "text" at bounding box center [663, 248] width 168 height 30
click at [807, 97] on input "text" at bounding box center [854, 105] width 179 height 30
type input "17,654.00"
click at [826, 186] on input "0.00" at bounding box center [854, 187] width 179 height 30
type input "506.00"
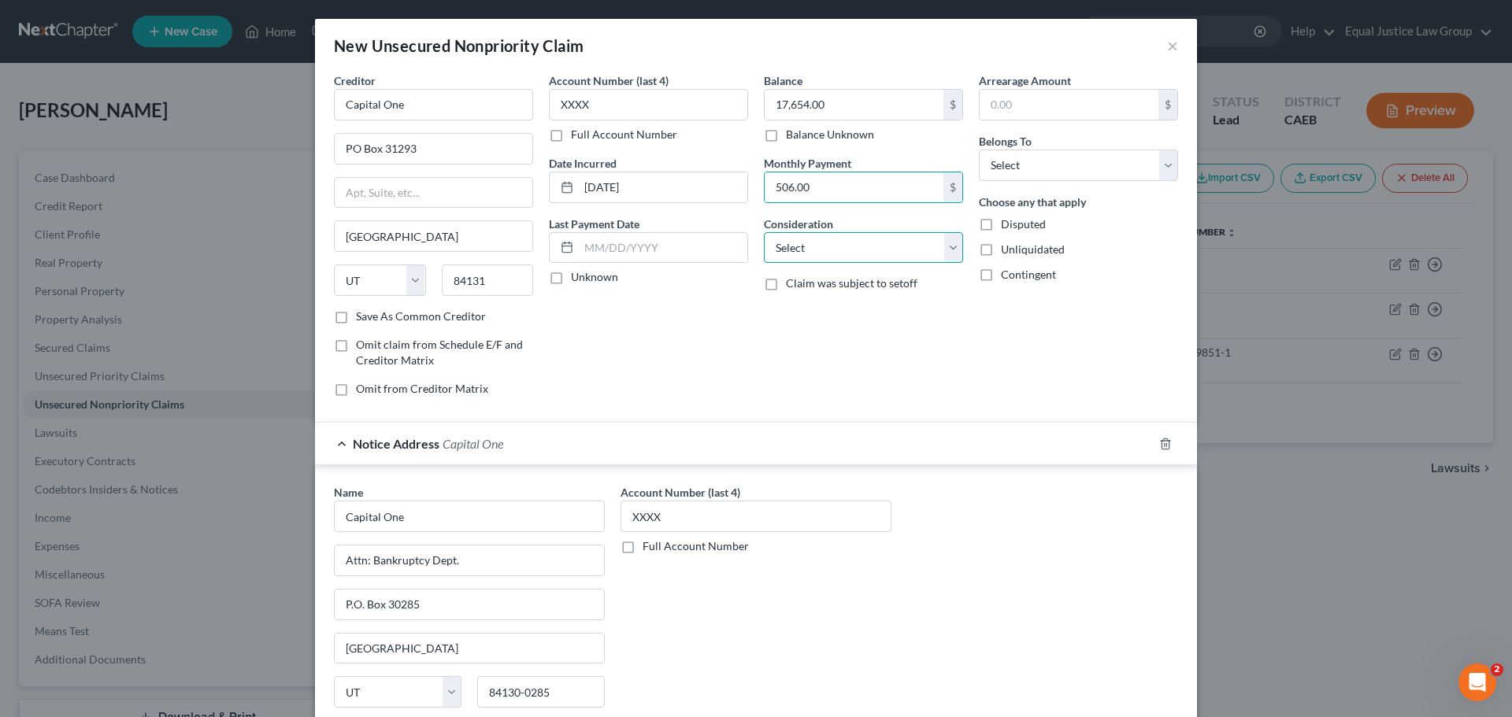
click at [802, 246] on select "Select Cable / Satellite Services Collection Agency Credit Card Debt Debt Couns…" at bounding box center [863, 247] width 199 height 31
select select "2"
click at [764, 232] on select "Select Cable / Satellite Services Collection Agency Credit Card Debt Debt Couns…" at bounding box center [863, 247] width 199 height 31
click at [931, 368] on div "Balance 17,654.00 $ Balance Unknown Balance Undetermined 17,654.00 $ Balance Un…" at bounding box center [863, 240] width 215 height 337
click at [1022, 108] on input "text" at bounding box center [1068, 105] width 179 height 30
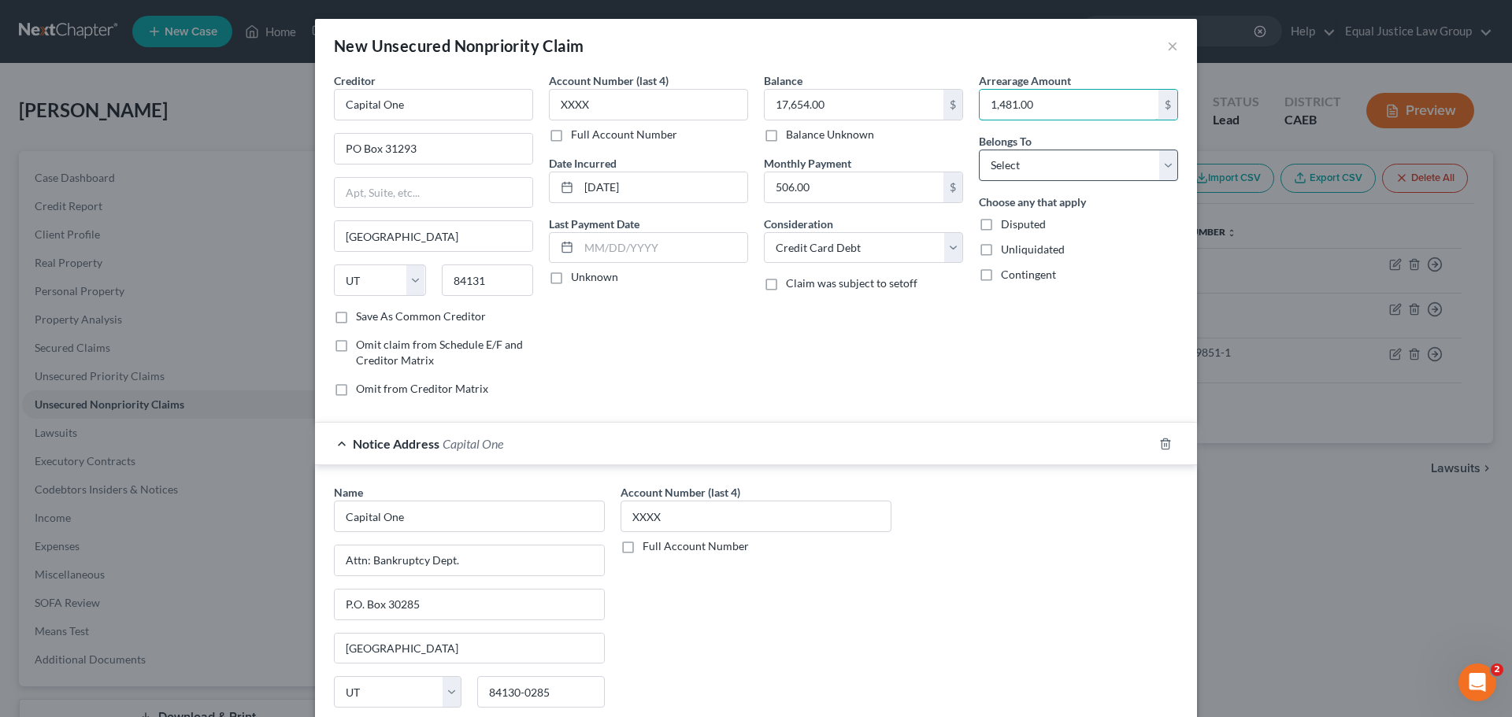
type input "1,481.00"
click at [1028, 157] on select "Select Debtor 1 Only Debtor 2 Only Debtor 1 And Debtor 2 Only At Least One Of T…" at bounding box center [1078, 165] width 199 height 31
select select "0"
click at [979, 150] on select "Select Debtor 1 Only Debtor 2 Only Debtor 1 And Debtor 2 Only At Least One Of T…" at bounding box center [1078, 165] width 199 height 31
click at [1061, 339] on div "Arrearage Amount 1,481.00 $ Belongs To * Select Debtor 1 Only Debtor 2 Only Deb…" at bounding box center [1078, 240] width 215 height 337
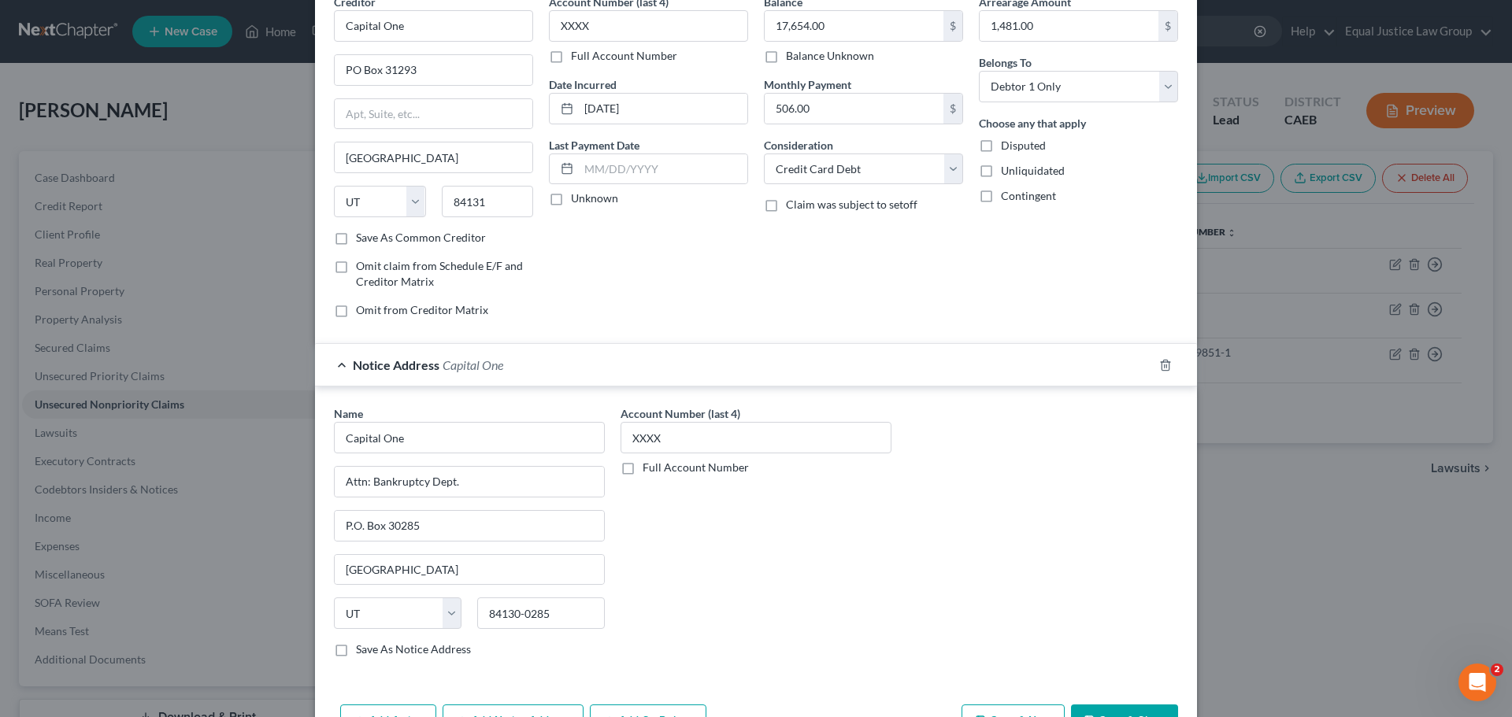
scroll to position [131, 0]
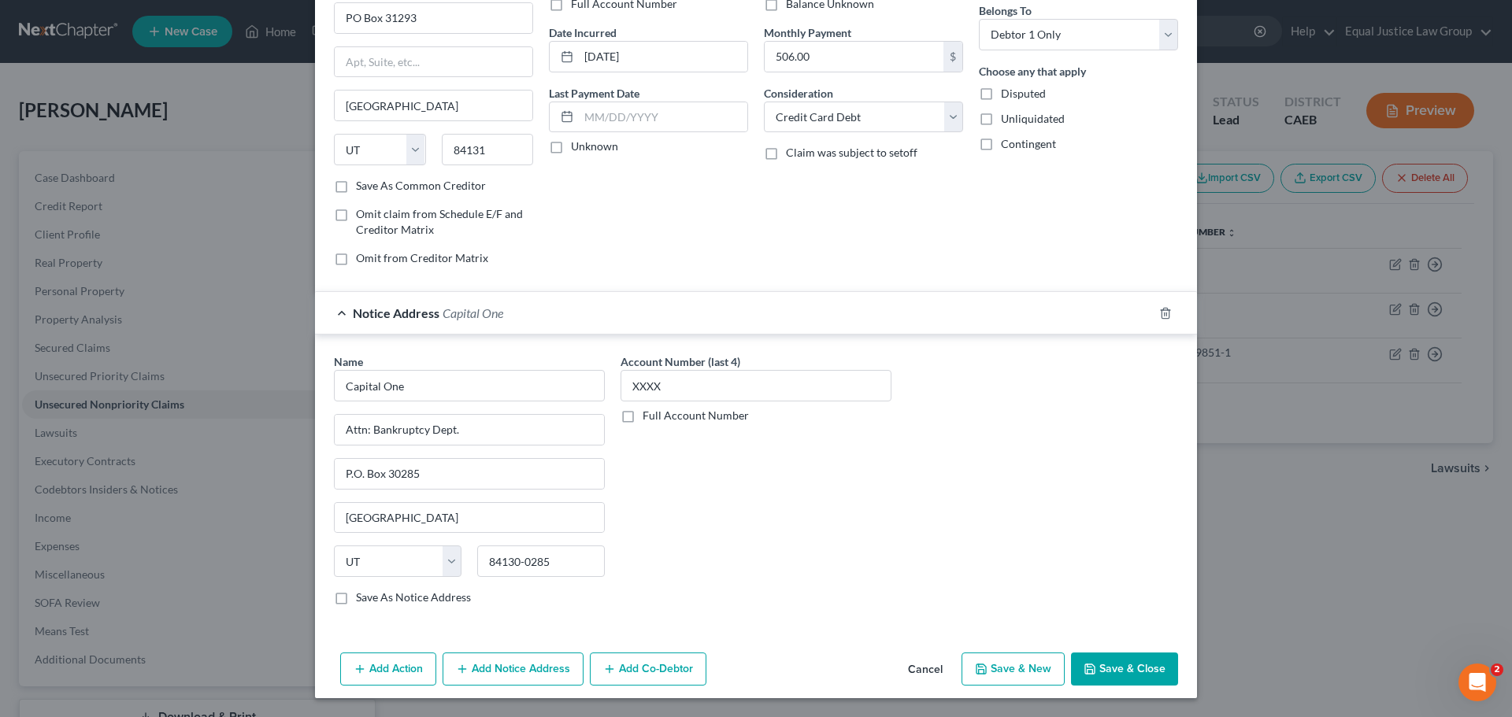
click at [1127, 668] on button "Save & Close" at bounding box center [1124, 669] width 107 height 33
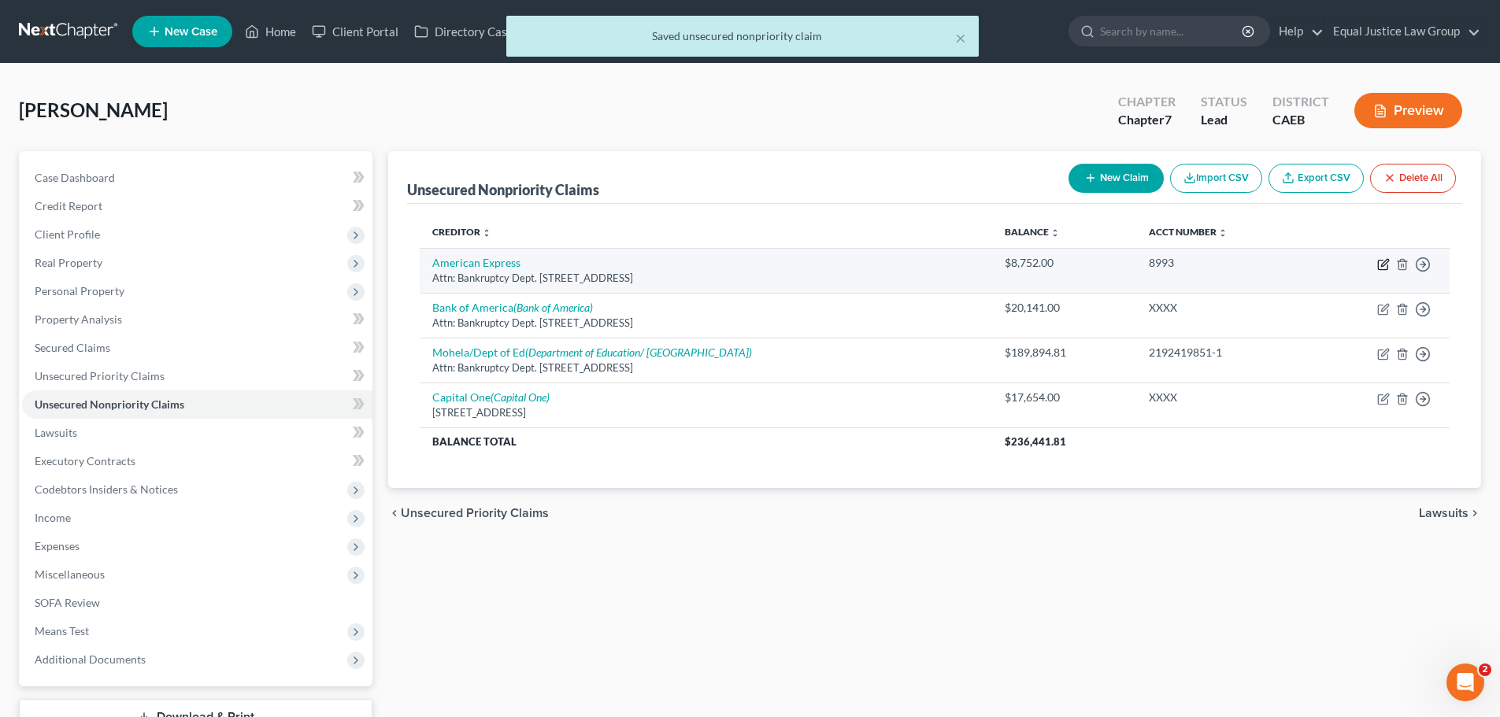
click at [1382, 264] on icon "button" at bounding box center [1384, 262] width 7 height 7
select select "9"
select select "2"
select select "0"
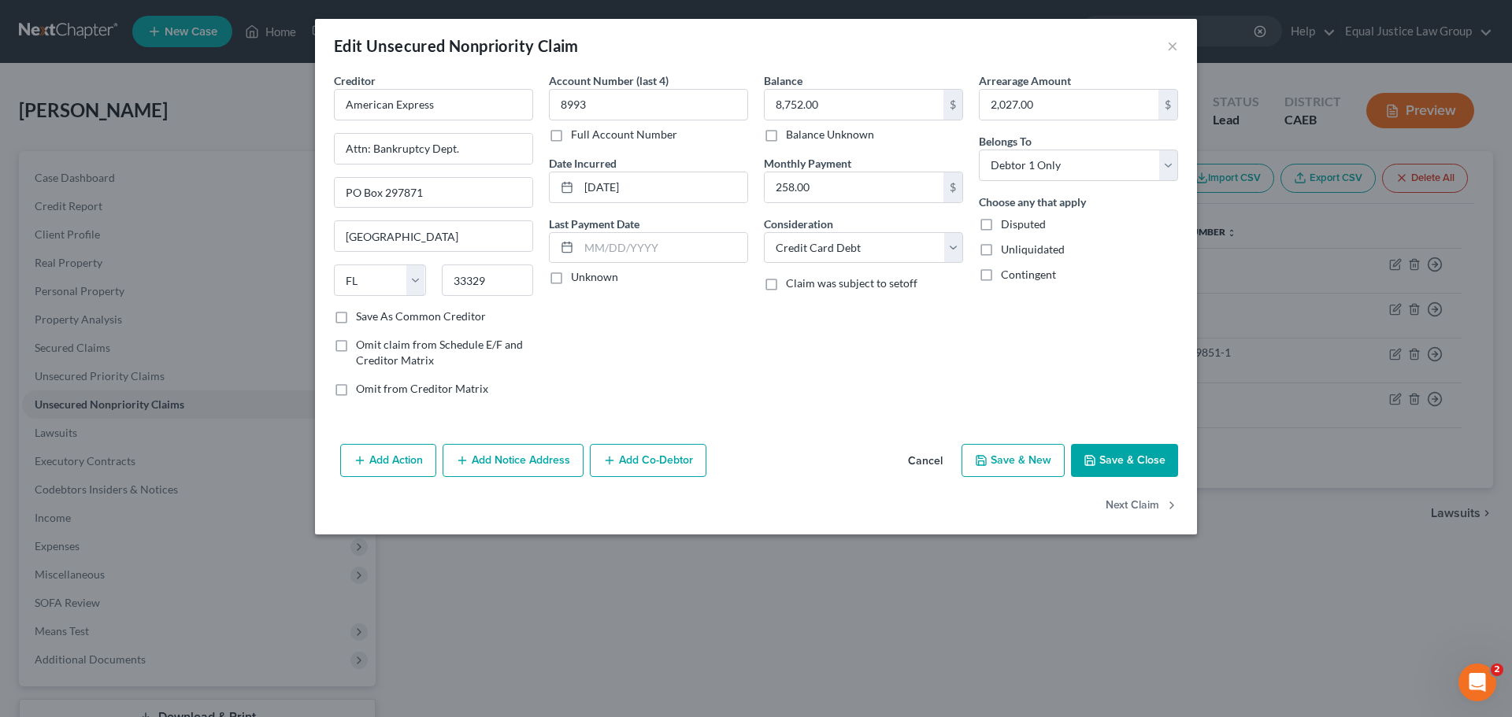
click at [512, 462] on button "Add Notice Address" at bounding box center [513, 460] width 141 height 33
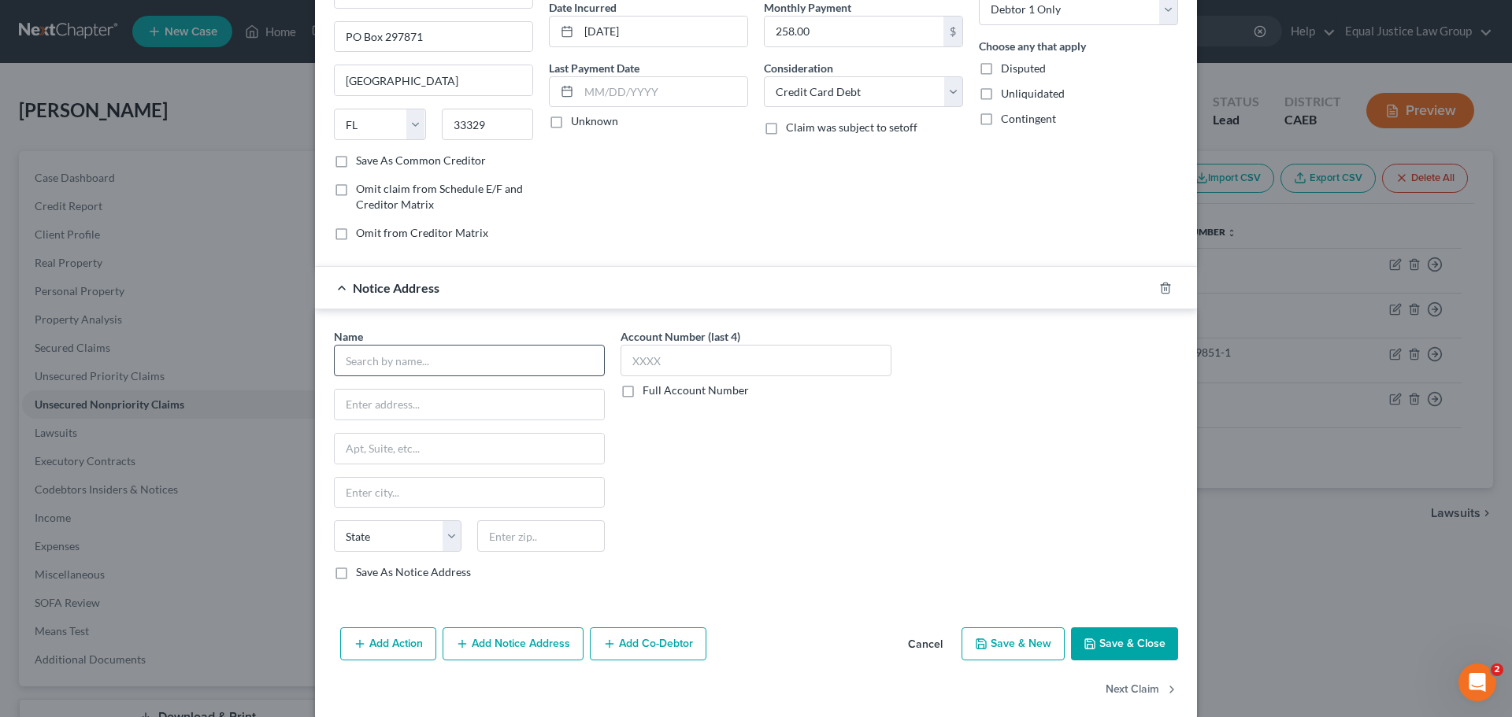
scroll to position [157, 0]
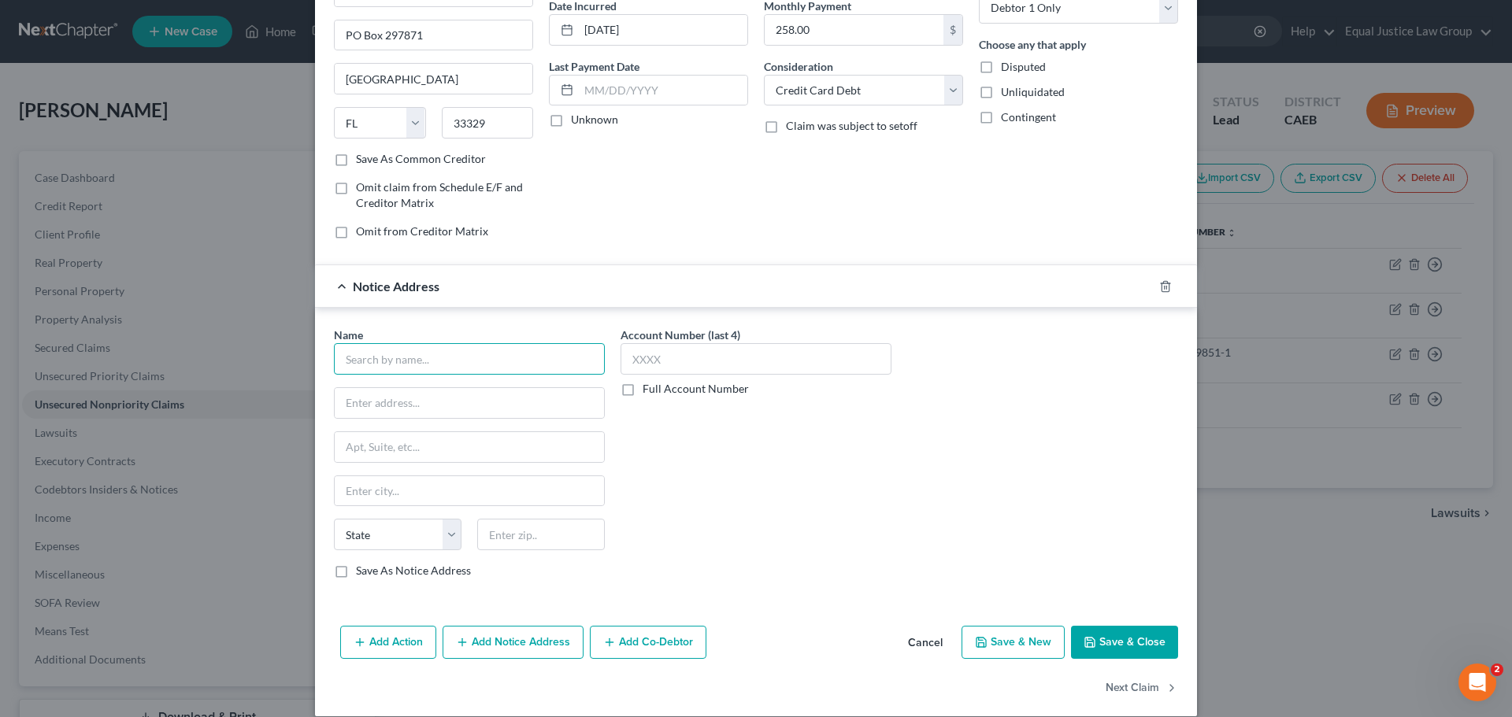
click at [386, 350] on input "text" at bounding box center [469, 358] width 271 height 31
type input "American Express"
type input "Attn: Bankruptcy Dept."
click at [394, 448] on input "text" at bounding box center [469, 447] width 269 height 30
type input "16 General Warren Blvd"
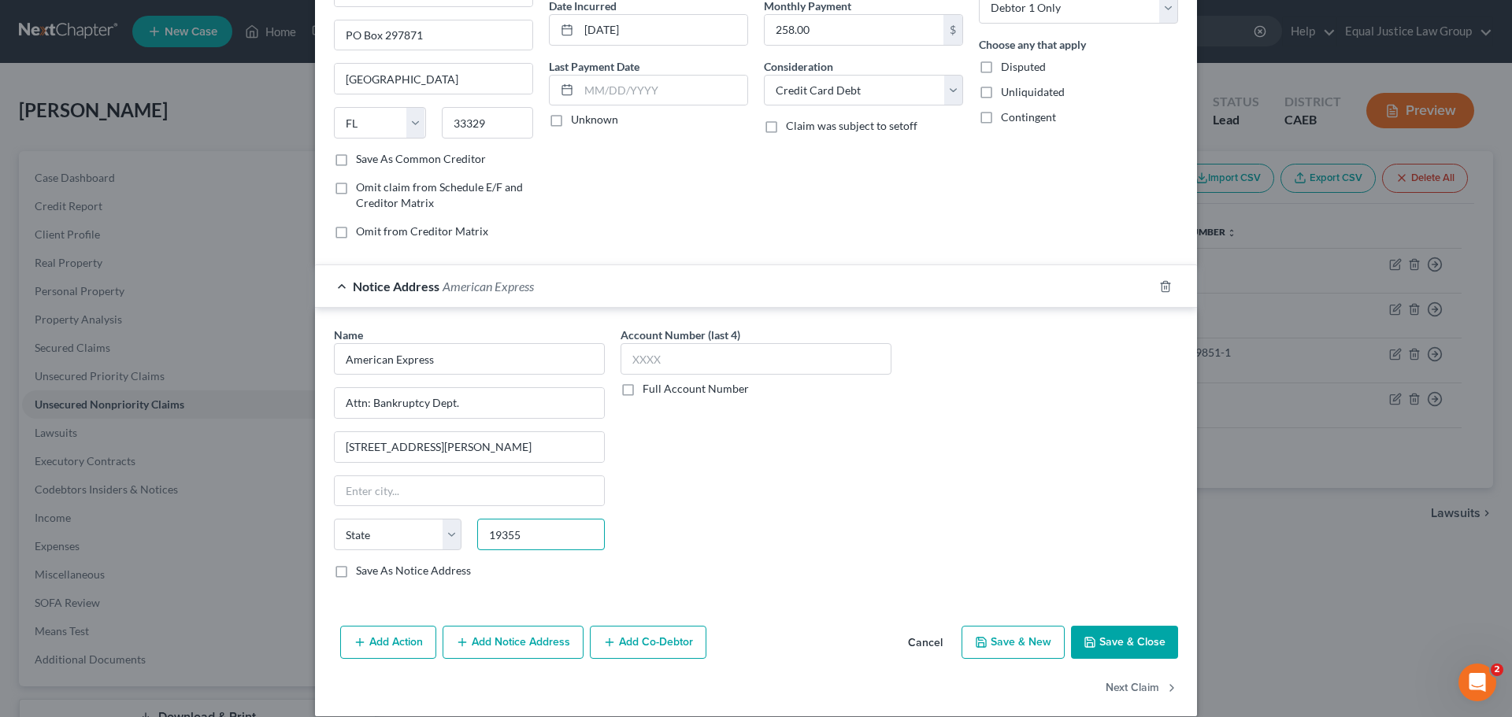
type input "19355"
type input "Malvern"
select select "39"
click at [840, 536] on div "Account Number (last 4) Full Account Number" at bounding box center [756, 459] width 287 height 265
click at [702, 363] on input "text" at bounding box center [755, 358] width 271 height 31
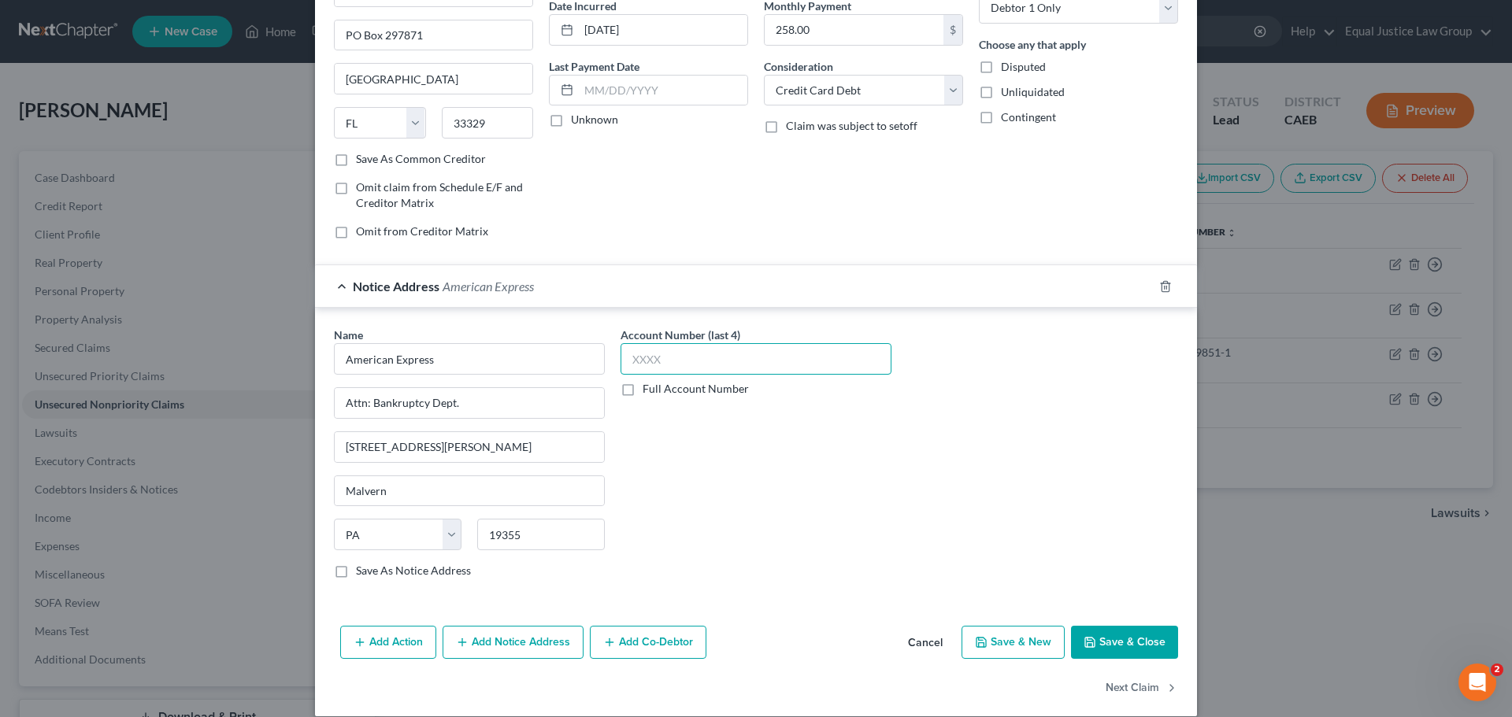
scroll to position [0, 0]
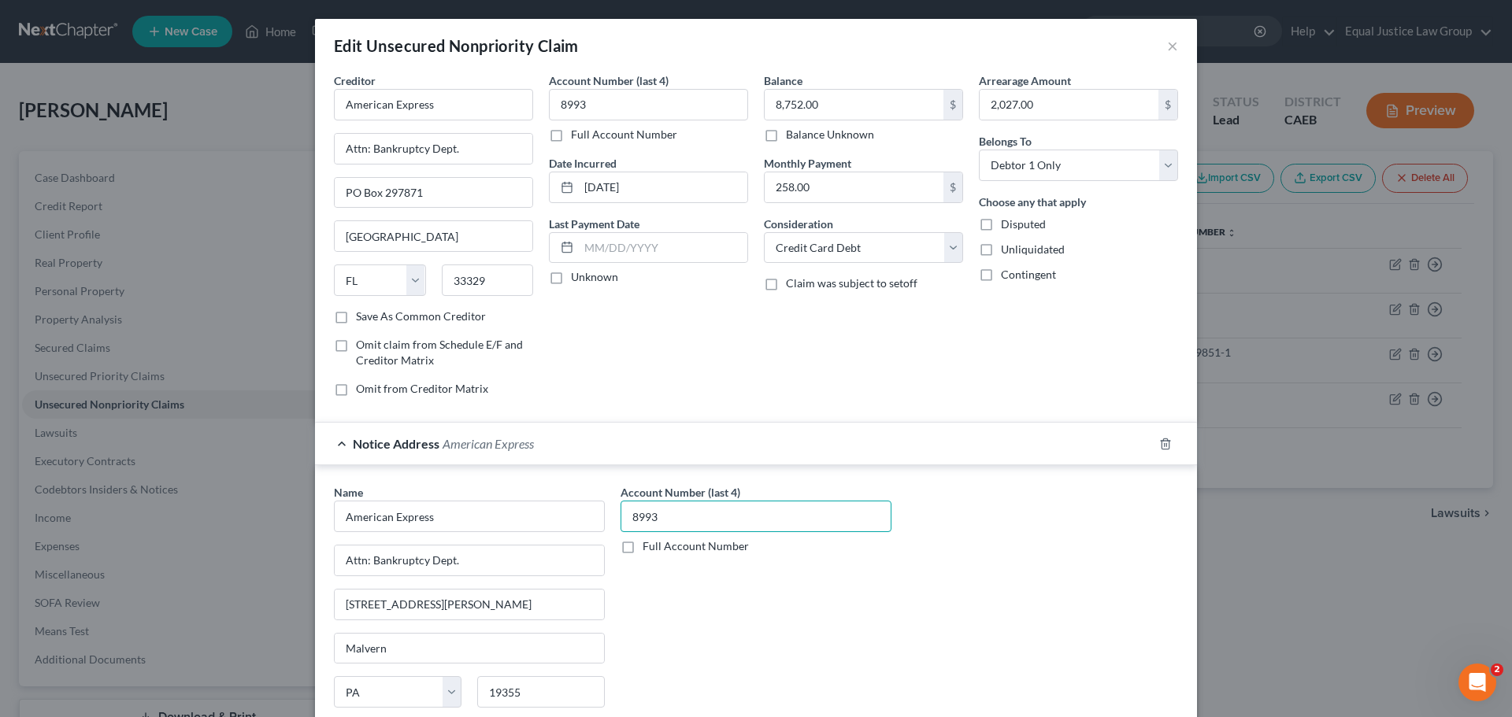
type input "8993"
click at [1023, 543] on div "Name * American Express Attn: Bankruptcy Dept. 16 General Warren Blvd Malvern S…" at bounding box center [756, 616] width 860 height 265
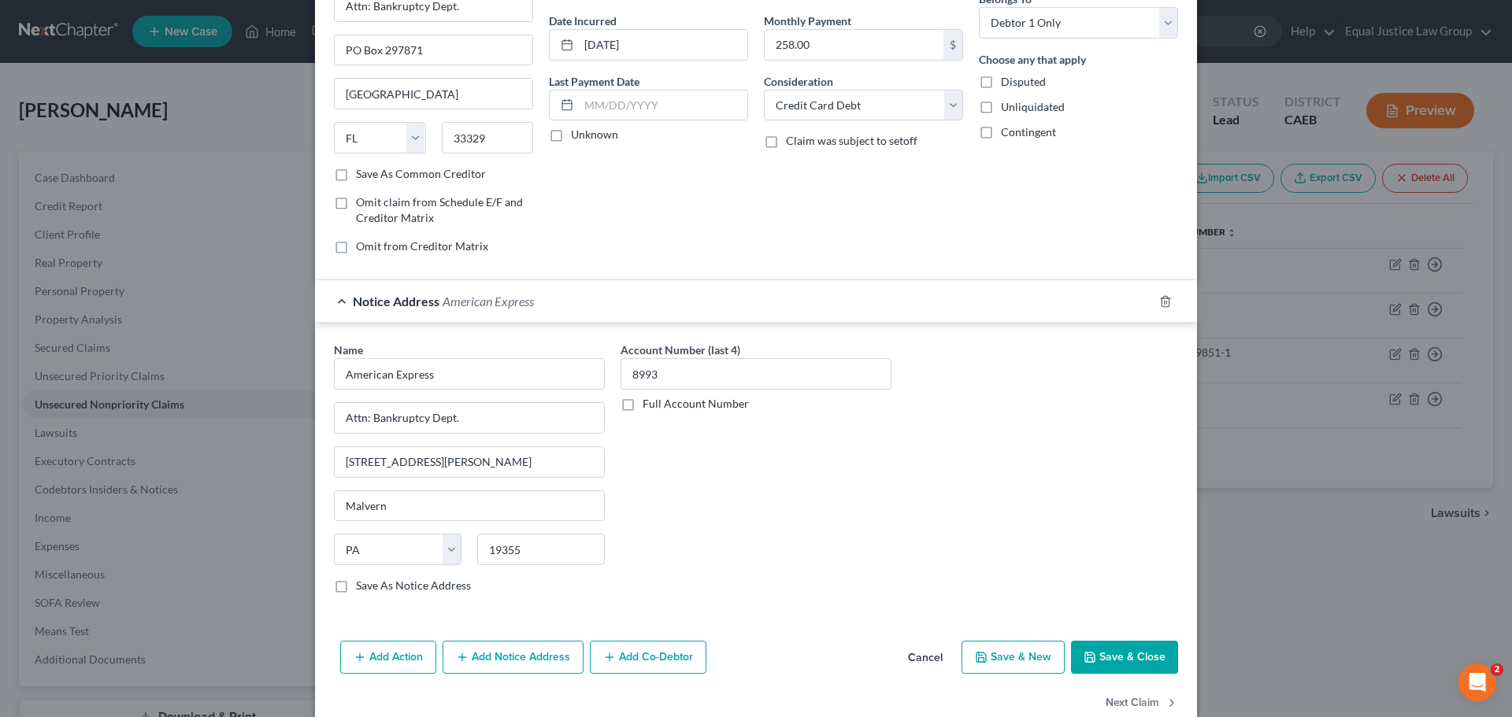
scroll to position [176, 0]
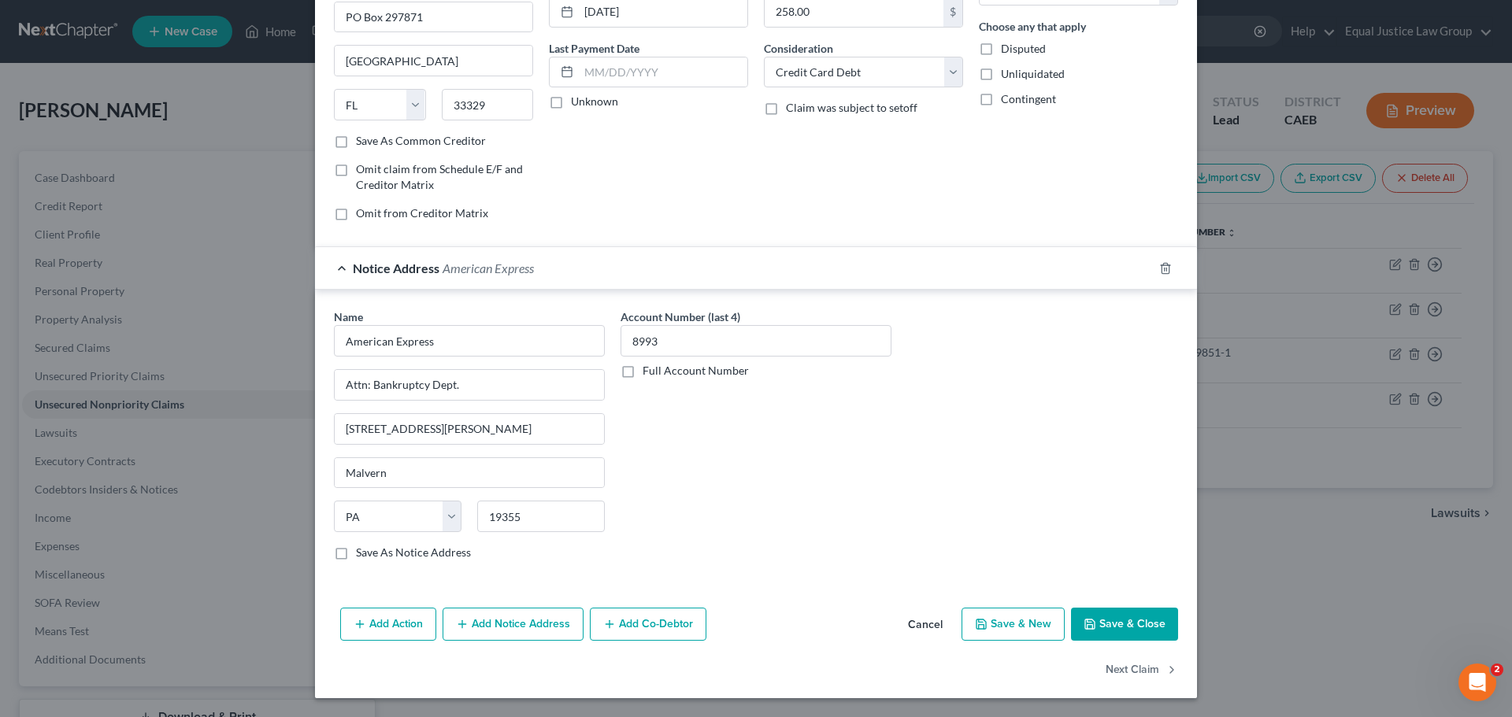
click at [1115, 625] on button "Save & Close" at bounding box center [1124, 624] width 107 height 33
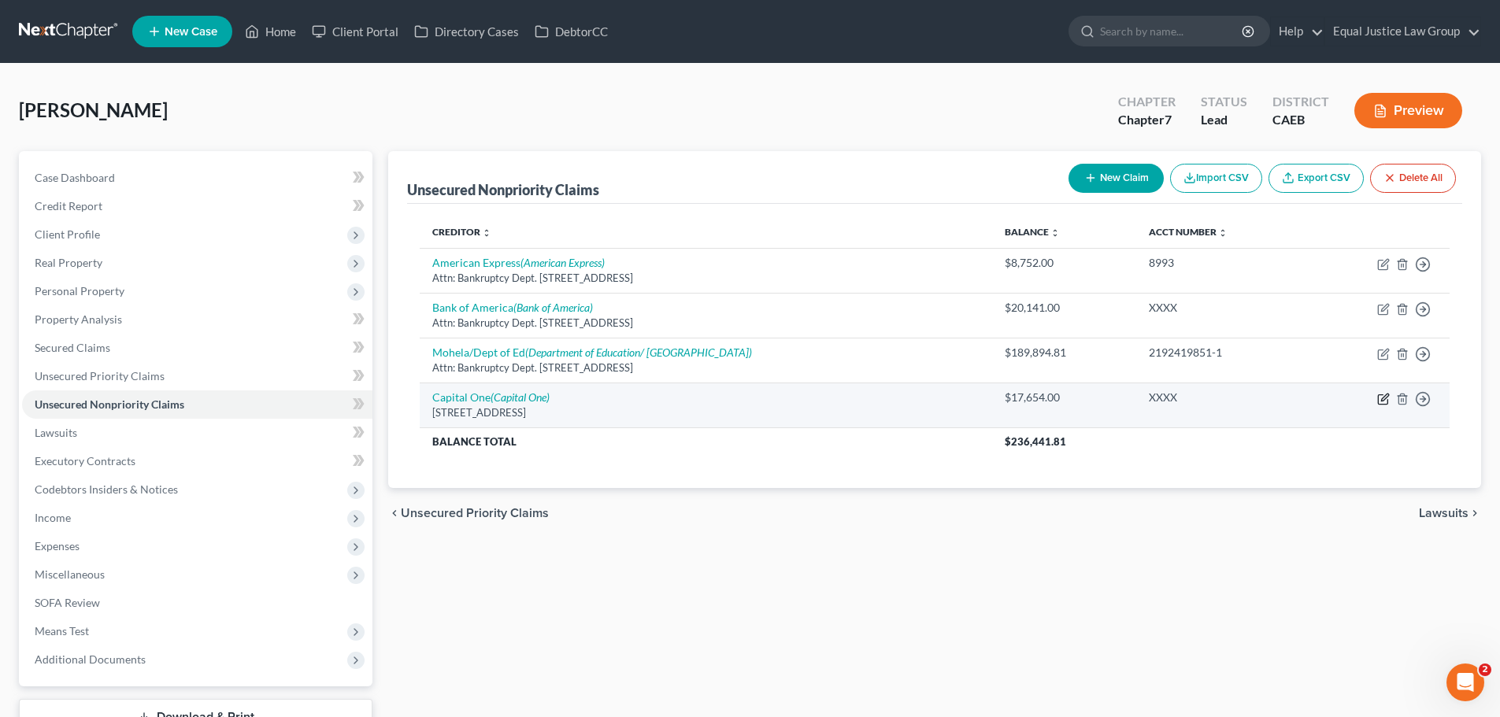
click at [1383, 399] on icon "button" at bounding box center [1383, 399] width 13 height 13
select select "46"
select select "2"
select select "0"
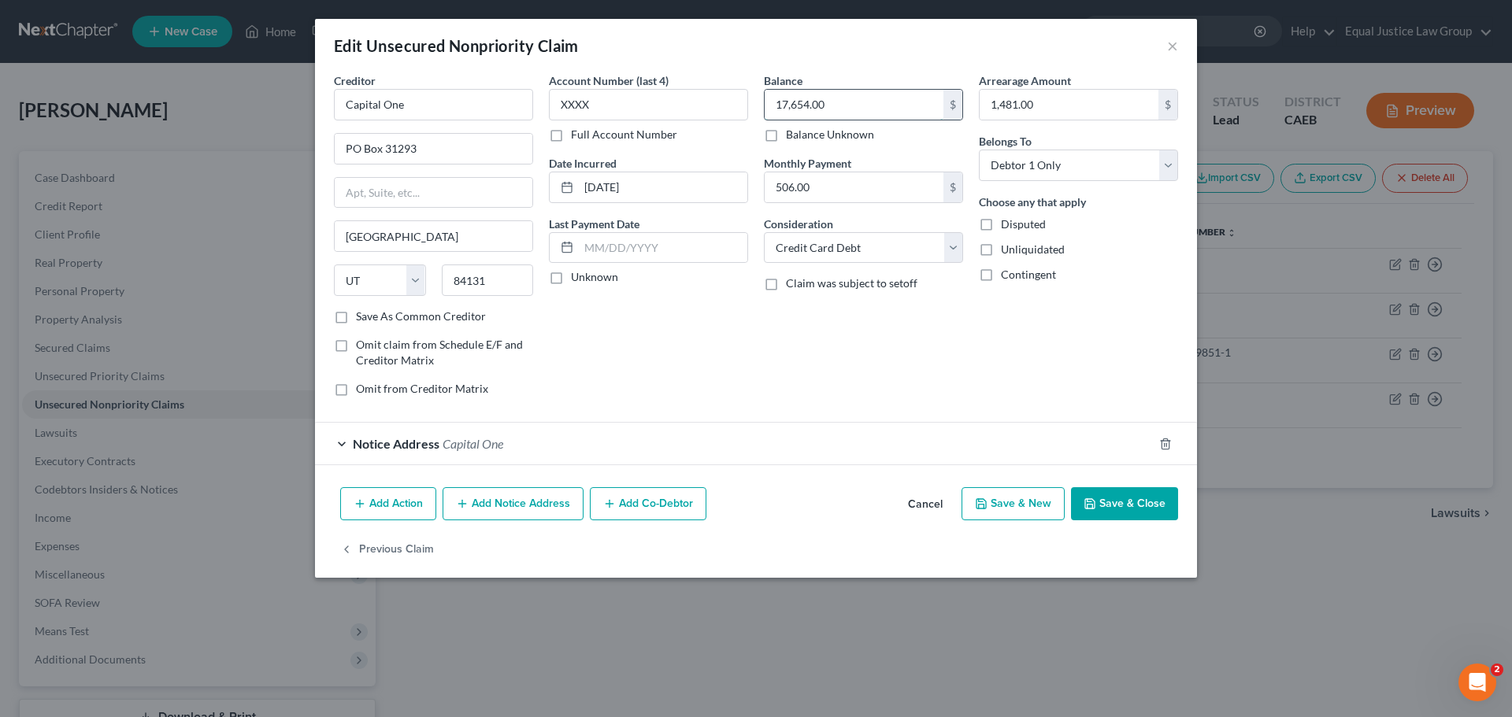
click at [886, 107] on input "17,654.00" at bounding box center [854, 105] width 179 height 30
click at [830, 183] on input "506.00" at bounding box center [854, 187] width 179 height 30
type input "752.00"
click at [843, 99] on input "17,654.00" at bounding box center [854, 105] width 179 height 30
type input "23,663.00"
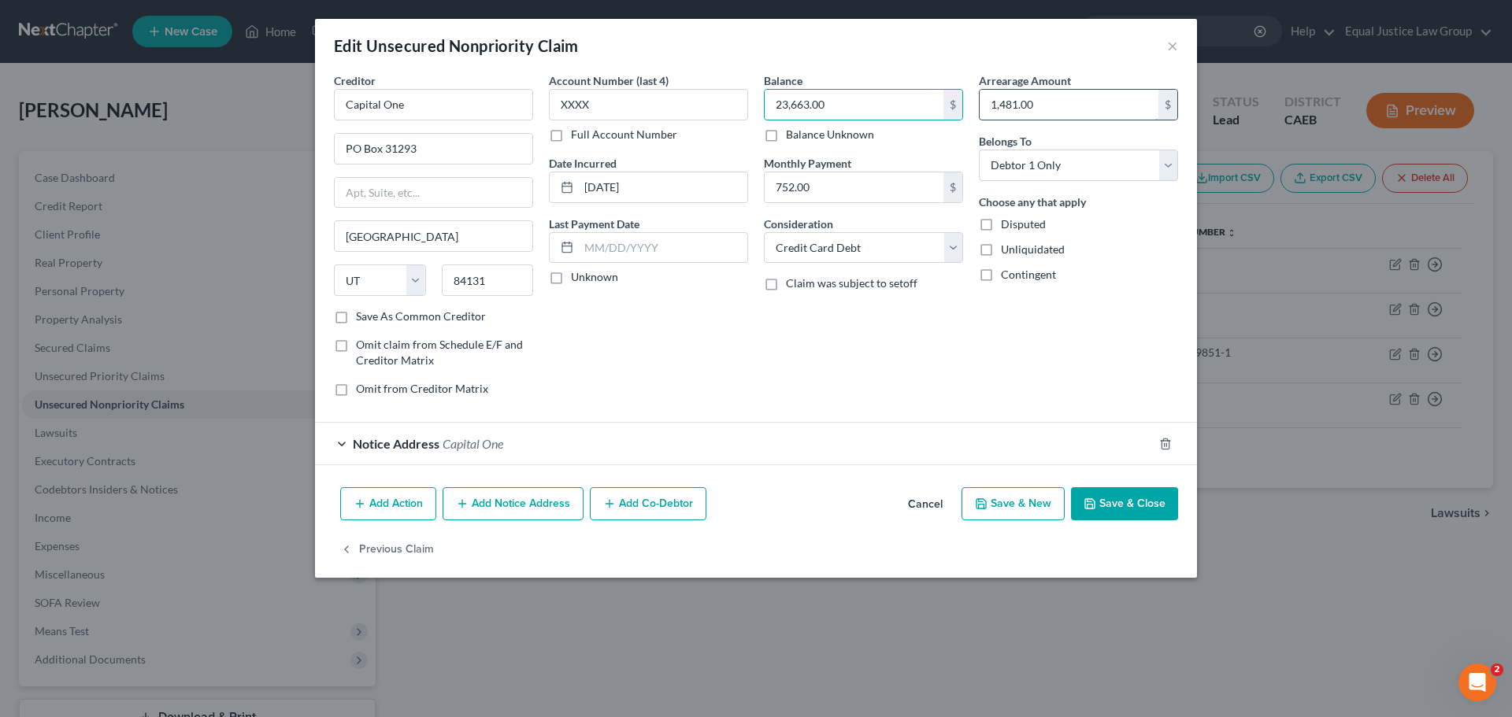
click at [1063, 102] on input "1,481.00" at bounding box center [1068, 105] width 179 height 30
type input "1,890.00"
click at [1127, 500] on button "Save & Close" at bounding box center [1124, 503] width 107 height 33
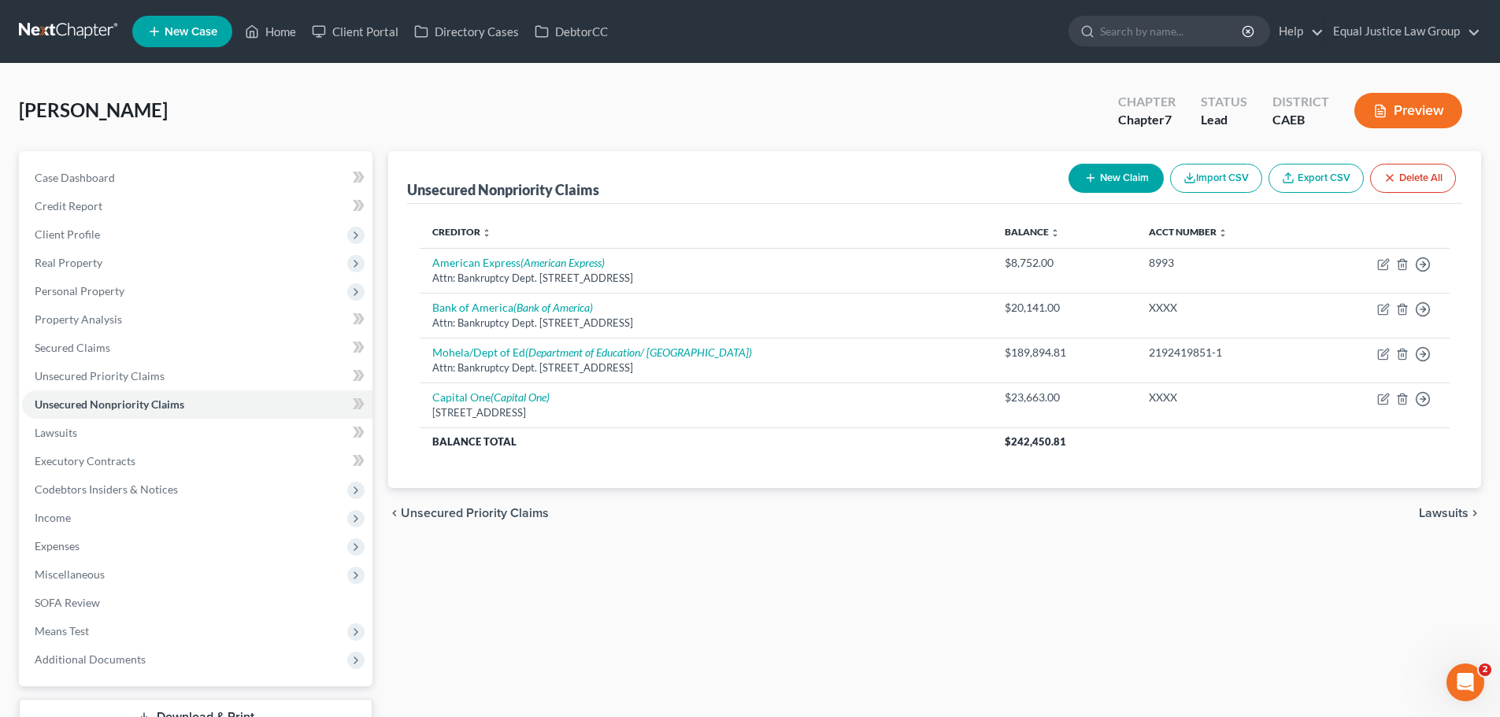
click at [1119, 174] on button "New Claim" at bounding box center [1115, 178] width 95 height 29
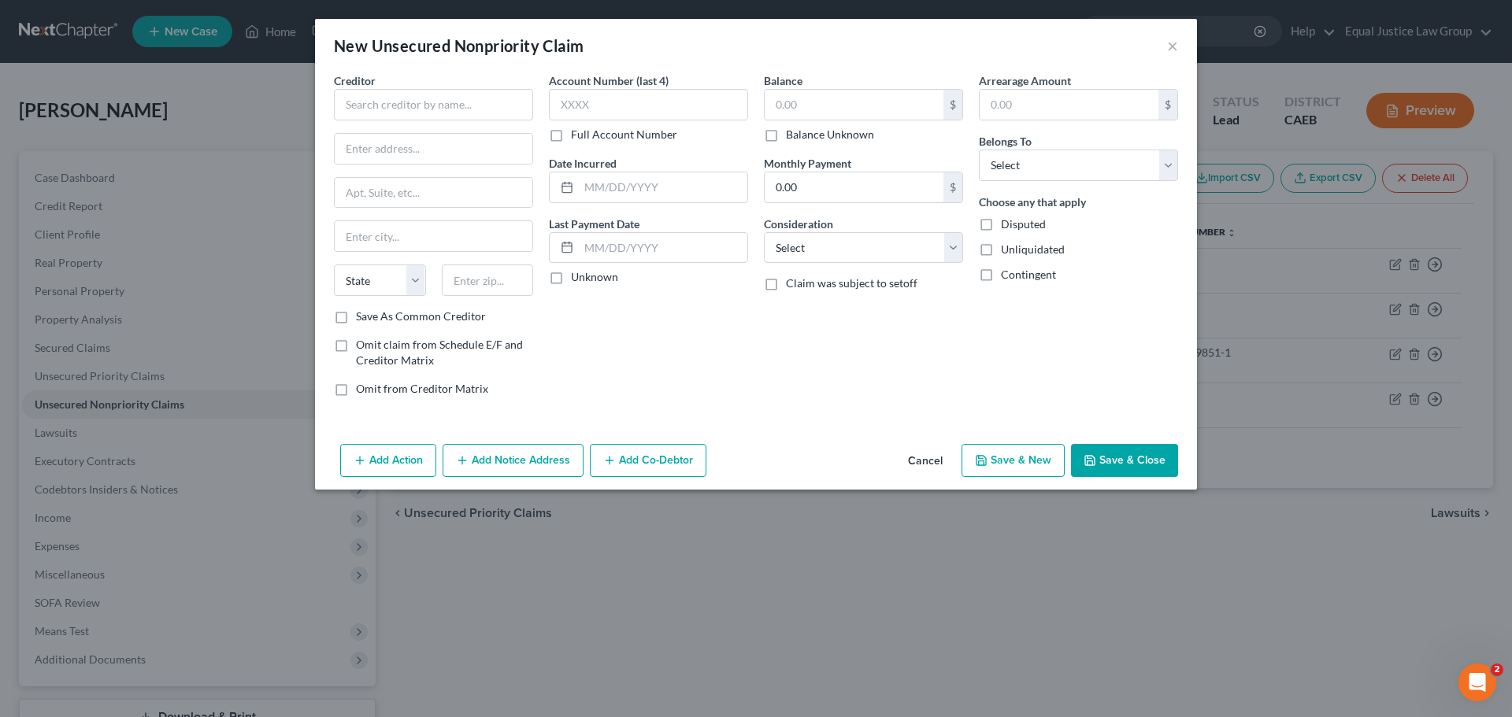
click at [462, 121] on div "Creditor * State AL AK AR AZ CA CO CT DE DC FL GA GU HI ID IL IN IA KS KY LA ME…" at bounding box center [433, 190] width 199 height 236
click at [459, 100] on input "text" at bounding box center [433, 104] width 199 height 31
type input "CBNA"
click at [438, 146] on input "50 NW Point Blvd Elk" at bounding box center [434, 149] width 198 height 30
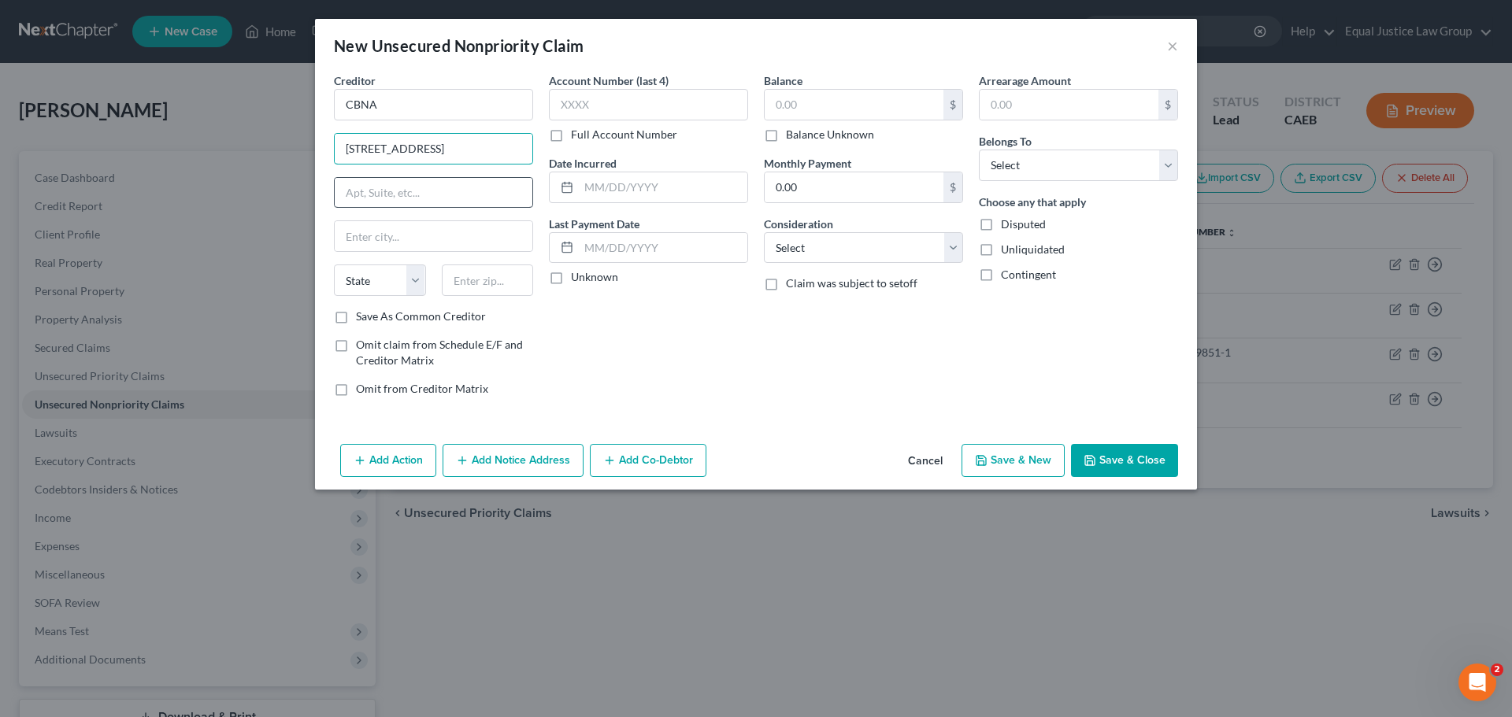
type input "50 NW Point Blvd"
click at [408, 182] on input "text" at bounding box center [434, 193] width 198 height 30
click at [396, 224] on input "text" at bounding box center [434, 236] width 198 height 30
type input "Elk Grove Village"
type input "60007"
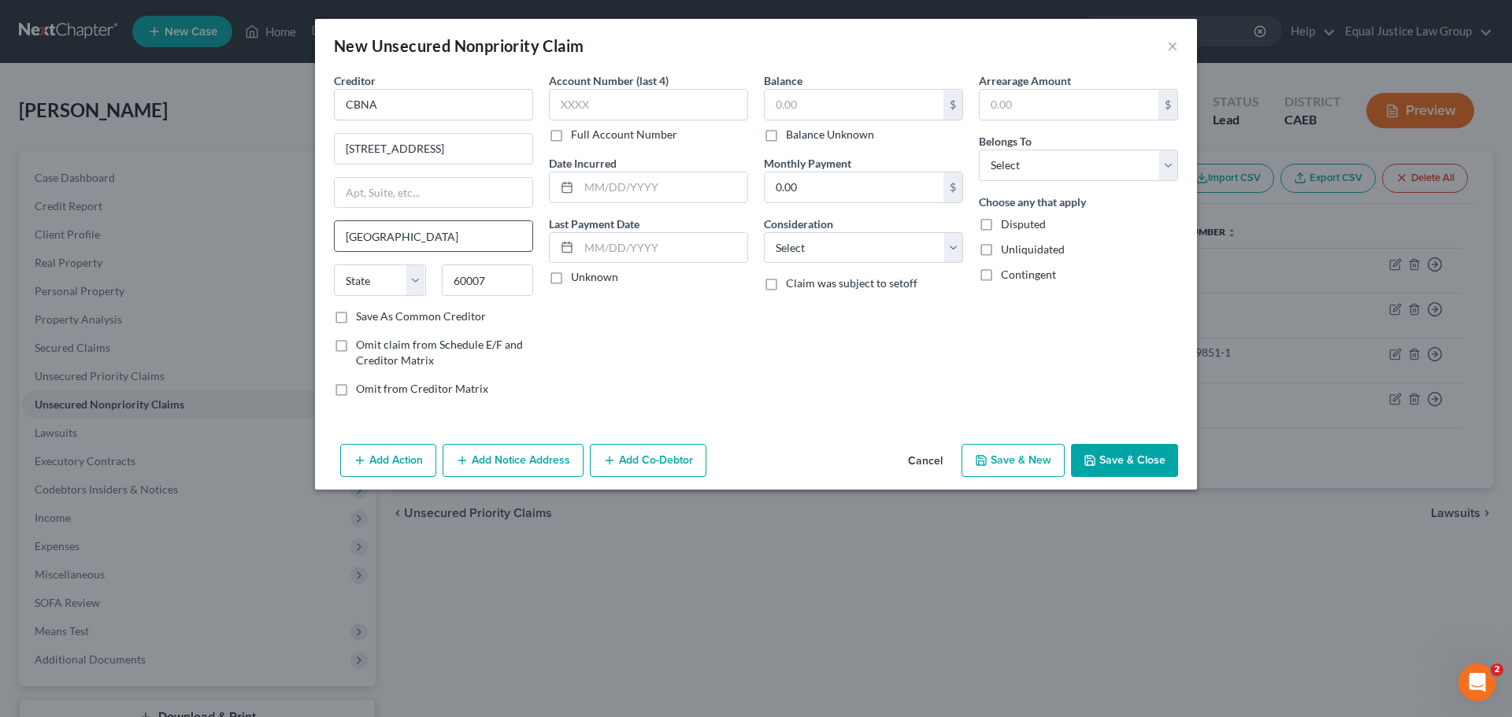
select select "14"
click at [627, 105] on input "text" at bounding box center [648, 104] width 199 height 31
type input "XXXX"
click at [668, 187] on input "text" at bounding box center [663, 187] width 168 height 30
type input "09/02/2017"
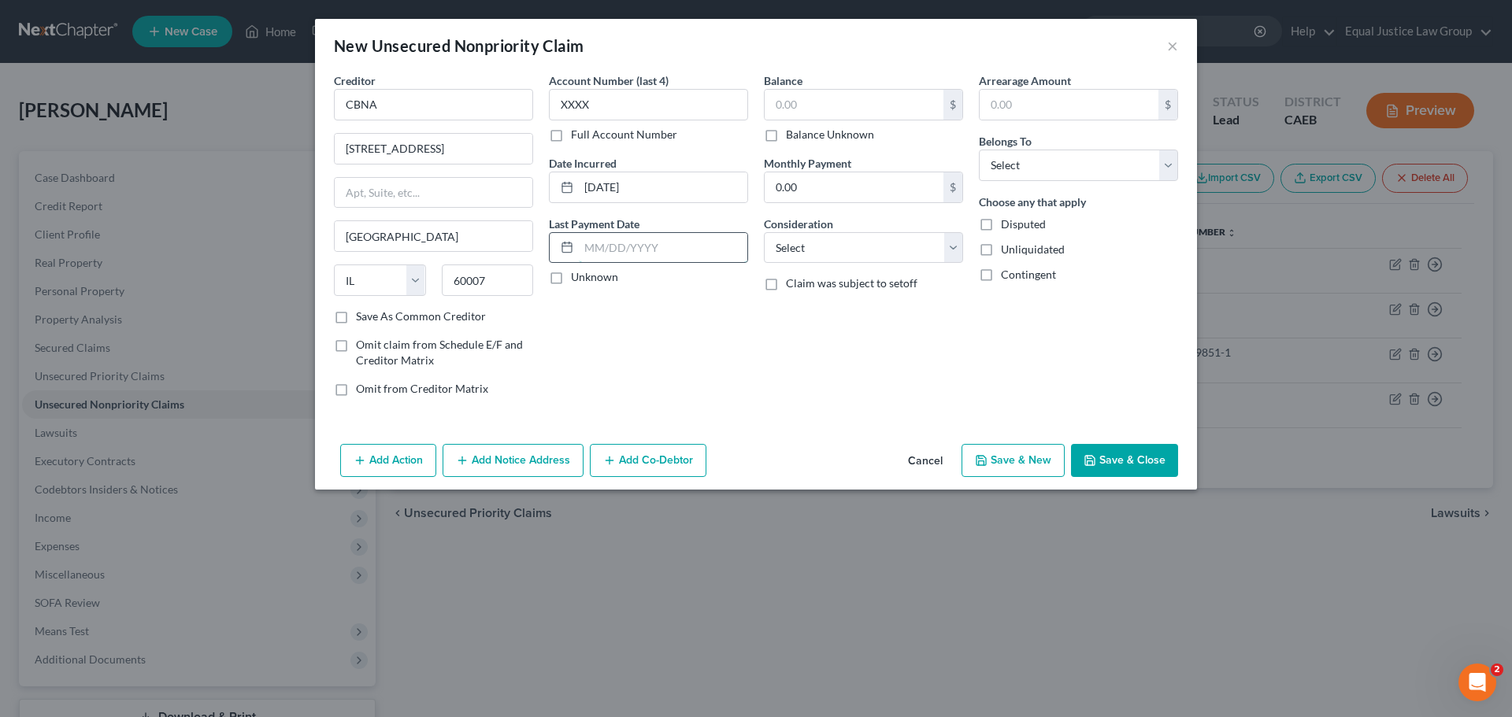
click at [654, 239] on input "text" at bounding box center [663, 248] width 168 height 30
click at [802, 113] on input "text" at bounding box center [854, 105] width 179 height 30
type input "16,777.00"
click at [1032, 90] on input "text" at bounding box center [1068, 105] width 179 height 30
type input "16,777.00"
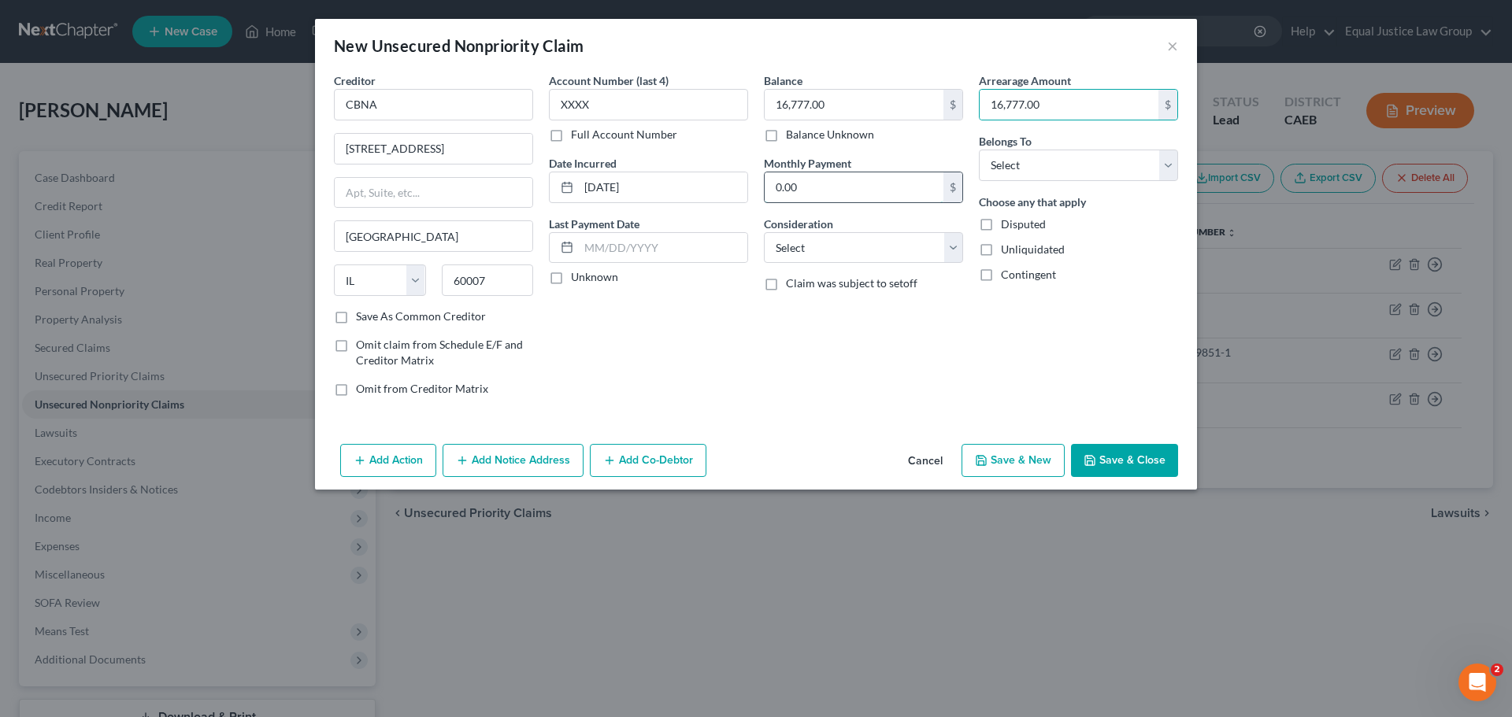
click at [827, 187] on input "0.00" at bounding box center [854, 187] width 179 height 30
click at [825, 243] on select "Select Cable / Satellite Services Collection Agency Credit Card Debt Debt Couns…" at bounding box center [863, 247] width 199 height 31
select select "2"
click at [764, 232] on select "Select Cable / Satellite Services Collection Agency Credit Card Debt Debt Couns…" at bounding box center [863, 247] width 199 height 31
click at [1062, 332] on div "Arrearage Amount 16,777.00 $ Belongs To * Select Debtor 1 Only Debtor 2 Only De…" at bounding box center [1078, 240] width 215 height 337
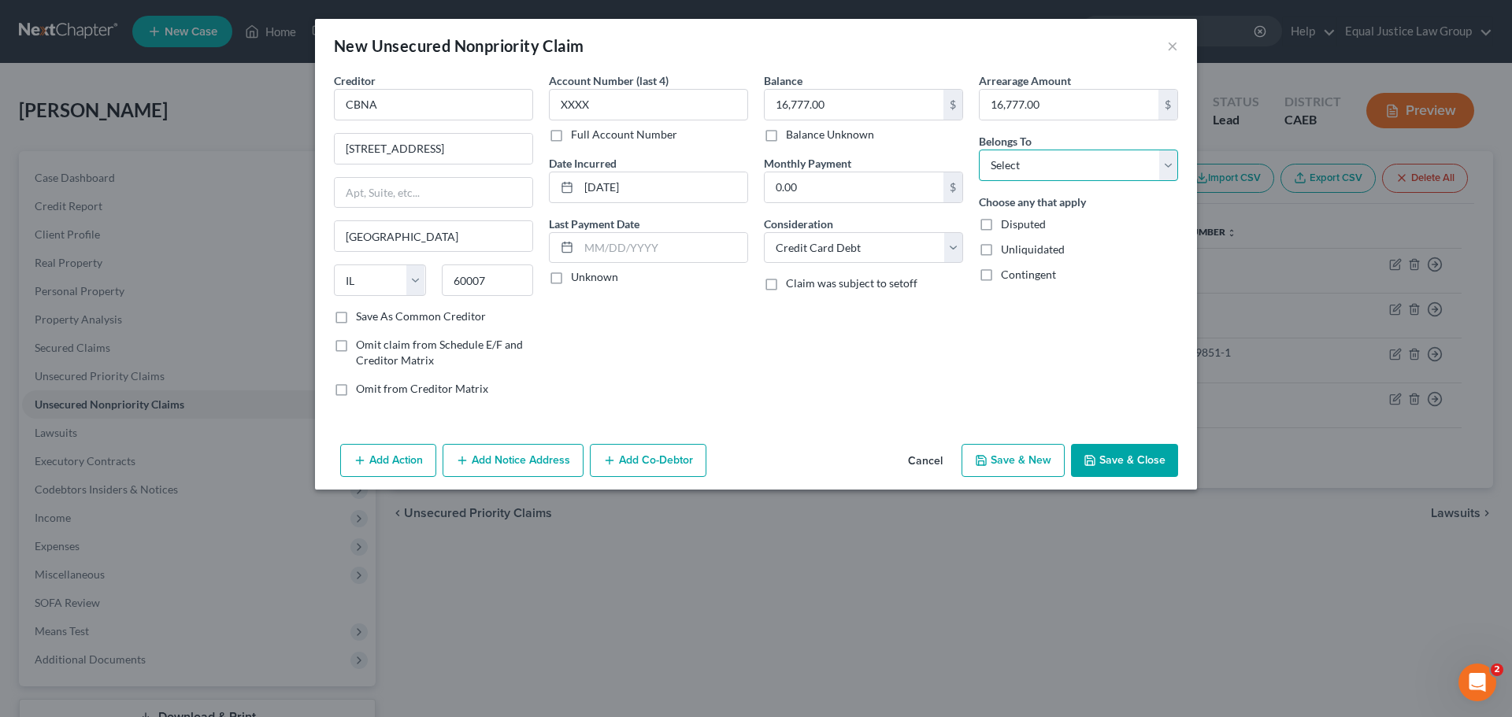
click at [1076, 171] on select "Select Debtor 1 Only Debtor 2 Only Debtor 1 And Debtor 2 Only At Least One Of T…" at bounding box center [1078, 165] width 199 height 31
select select "0"
click at [979, 150] on select "Select Debtor 1 Only Debtor 2 Only Debtor 1 And Debtor 2 Only At Least One Of T…" at bounding box center [1078, 165] width 199 height 31
click at [1075, 371] on div "Arrearage Amount 16,777.00 $ Belongs To * Select Debtor 1 Only Debtor 2 Only De…" at bounding box center [1078, 240] width 215 height 337
click at [420, 111] on input "CBNA" at bounding box center [433, 104] width 199 height 31
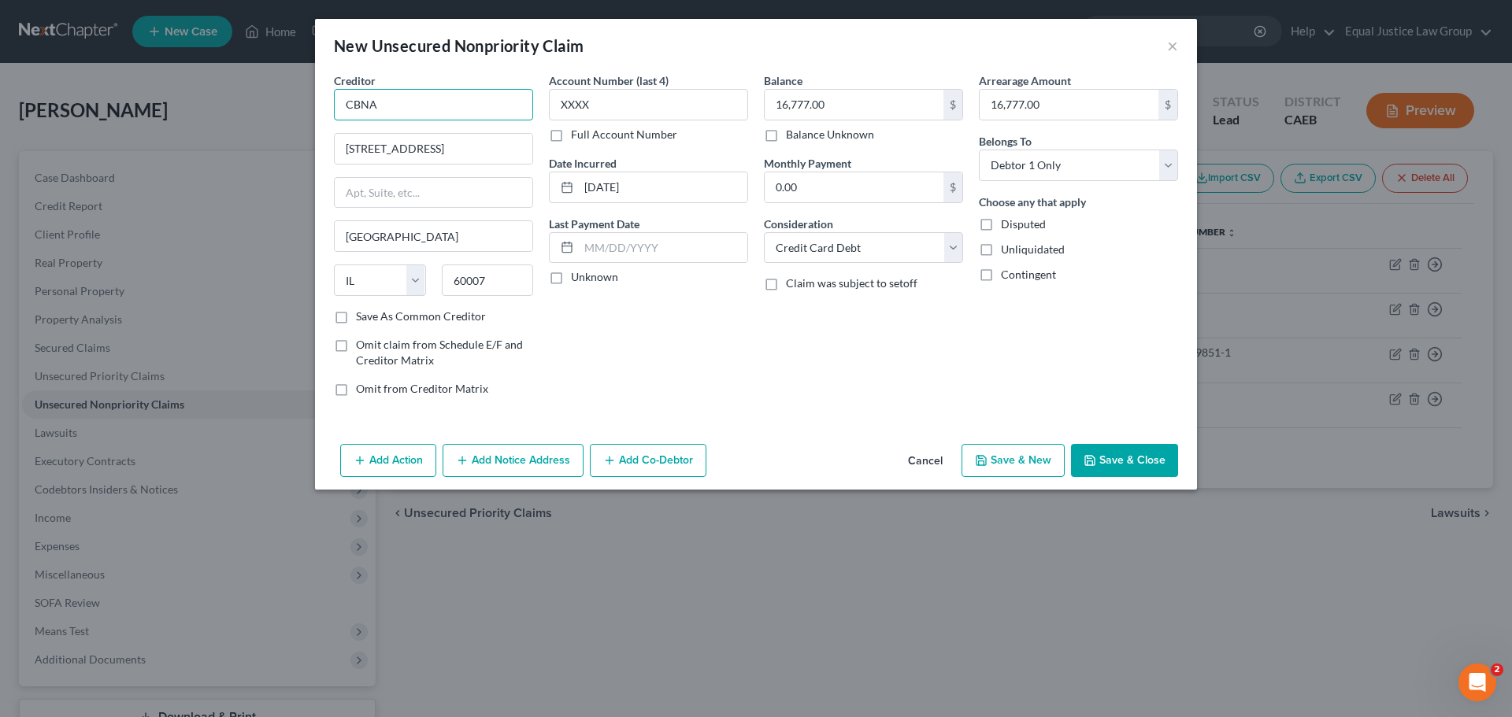
click at [420, 111] on input "CBNA" at bounding box center [433, 104] width 199 height 31
click at [490, 457] on button "Add Notice Address" at bounding box center [513, 460] width 141 height 33
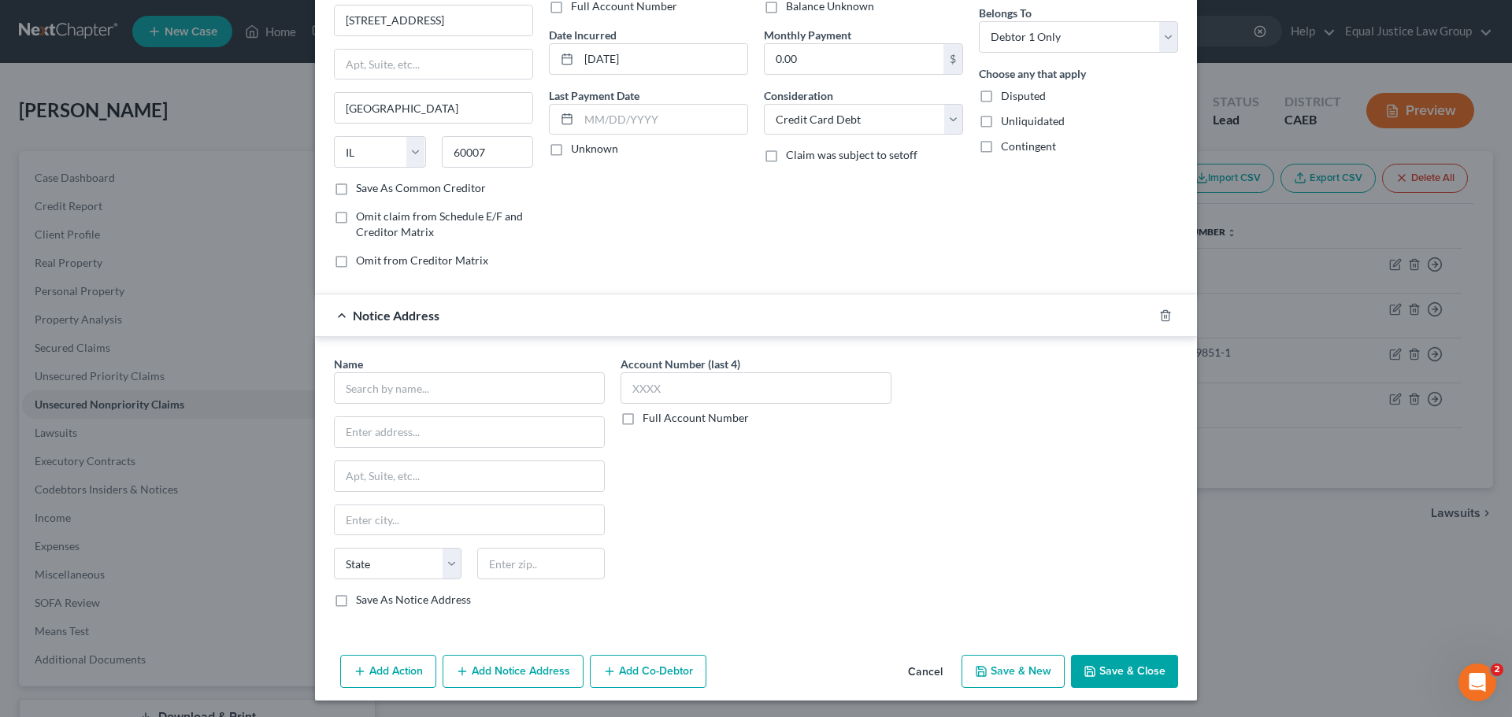
scroll to position [131, 0]
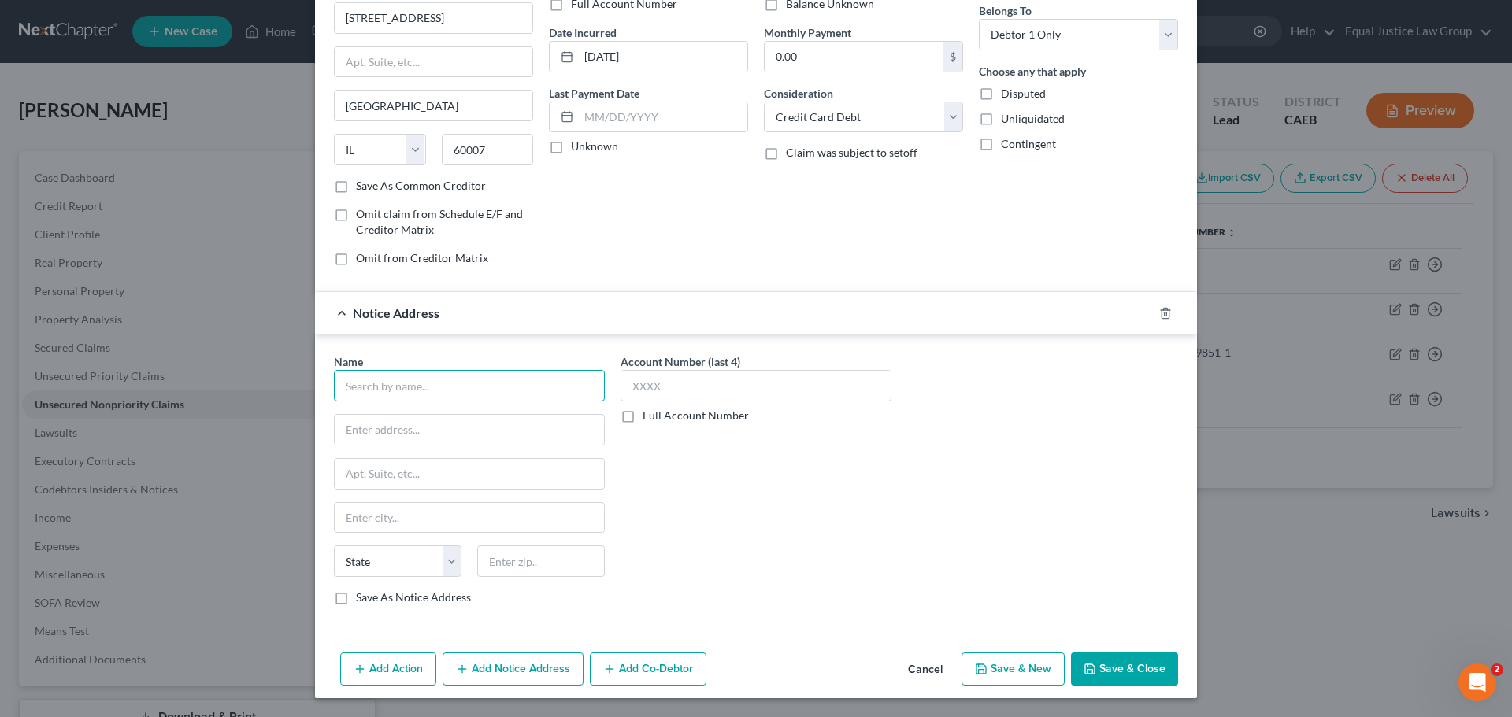
click at [400, 377] on input "text" at bounding box center [469, 385] width 271 height 31
paste input "CitiCorp Credit Services, Inc."
type input "CitiCorp Credit Services, Inc."
click at [387, 423] on input "text" at bounding box center [469, 430] width 269 height 30
paste input "Attn: Subpoena Compliance Unit"
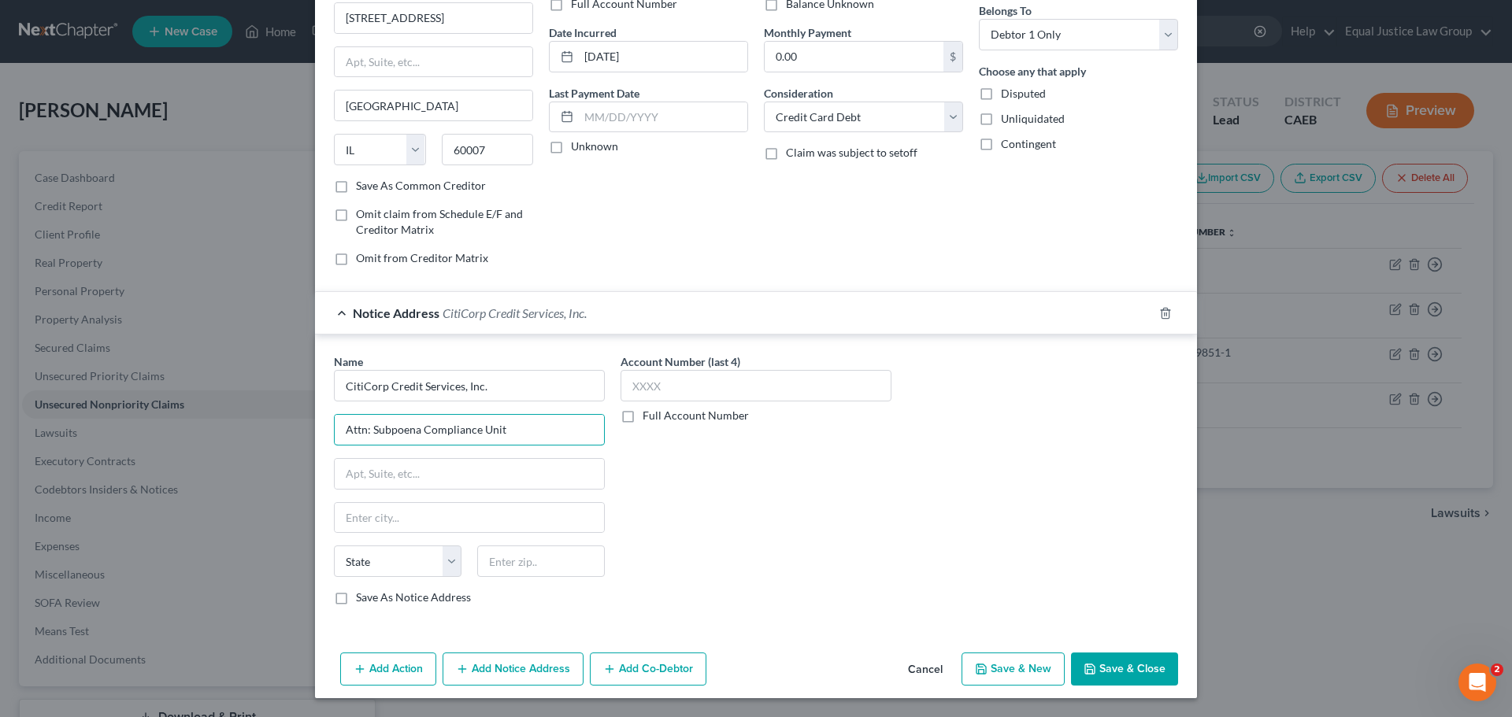
type input "Attn: Subpoena Compliance Unit"
click at [401, 465] on input "text" at bounding box center [469, 474] width 269 height 30
paste input "5800 S Corporate Pl."
type input "5800 S Corporate Pl."
click at [508, 556] on input "text" at bounding box center [541, 561] width 128 height 31
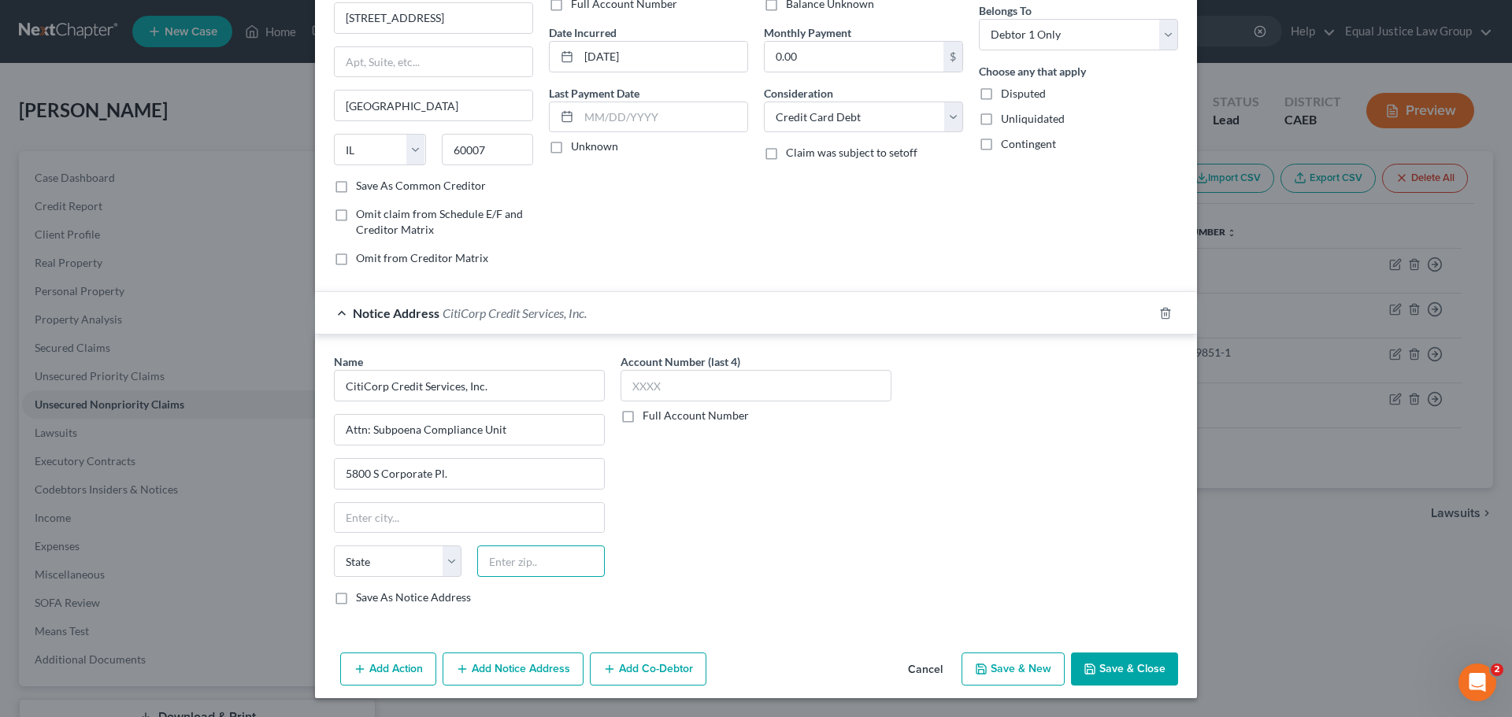
paste input "57108"
type input "57108"
type input "Sioux Falls"
select select "43"
click at [691, 389] on input "text" at bounding box center [755, 385] width 271 height 31
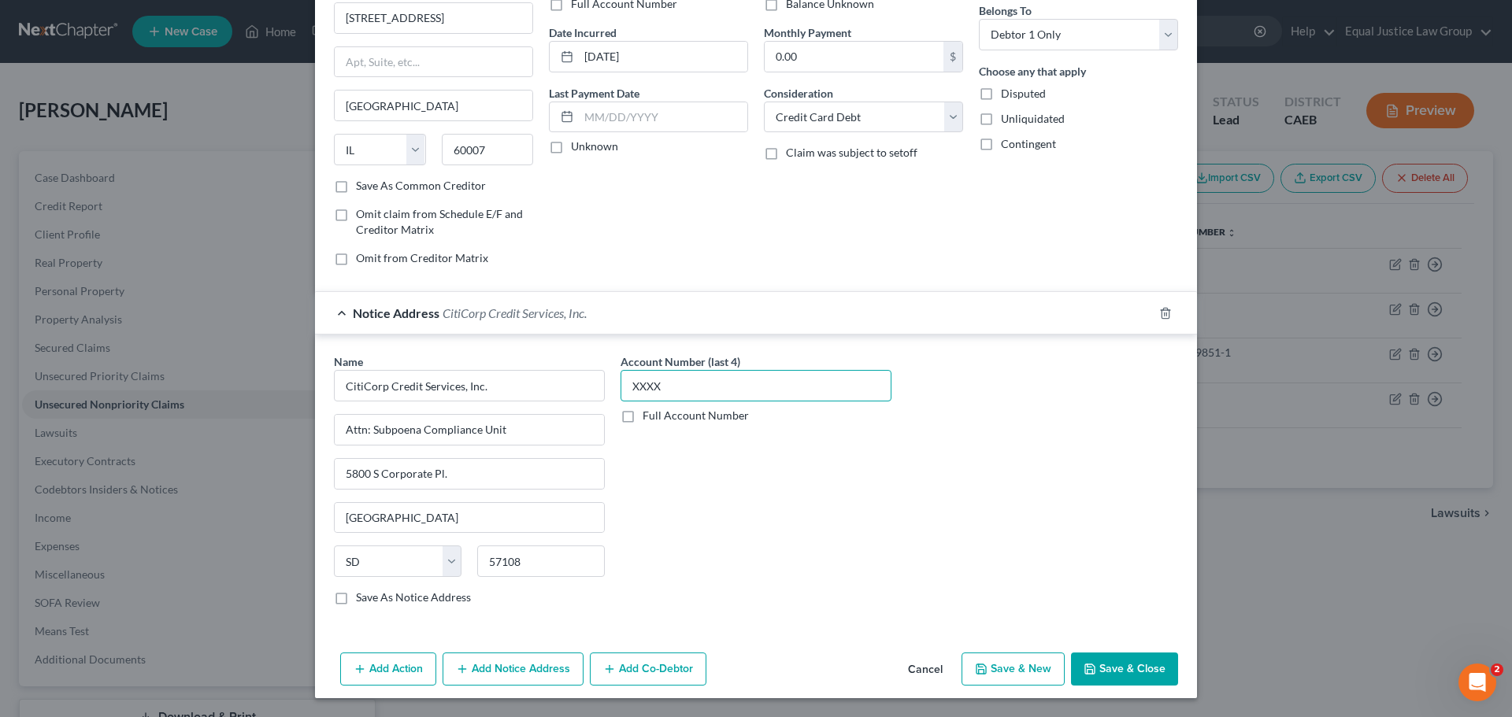
type input "XXXX"
click at [1113, 669] on button "Save & Close" at bounding box center [1124, 669] width 107 height 33
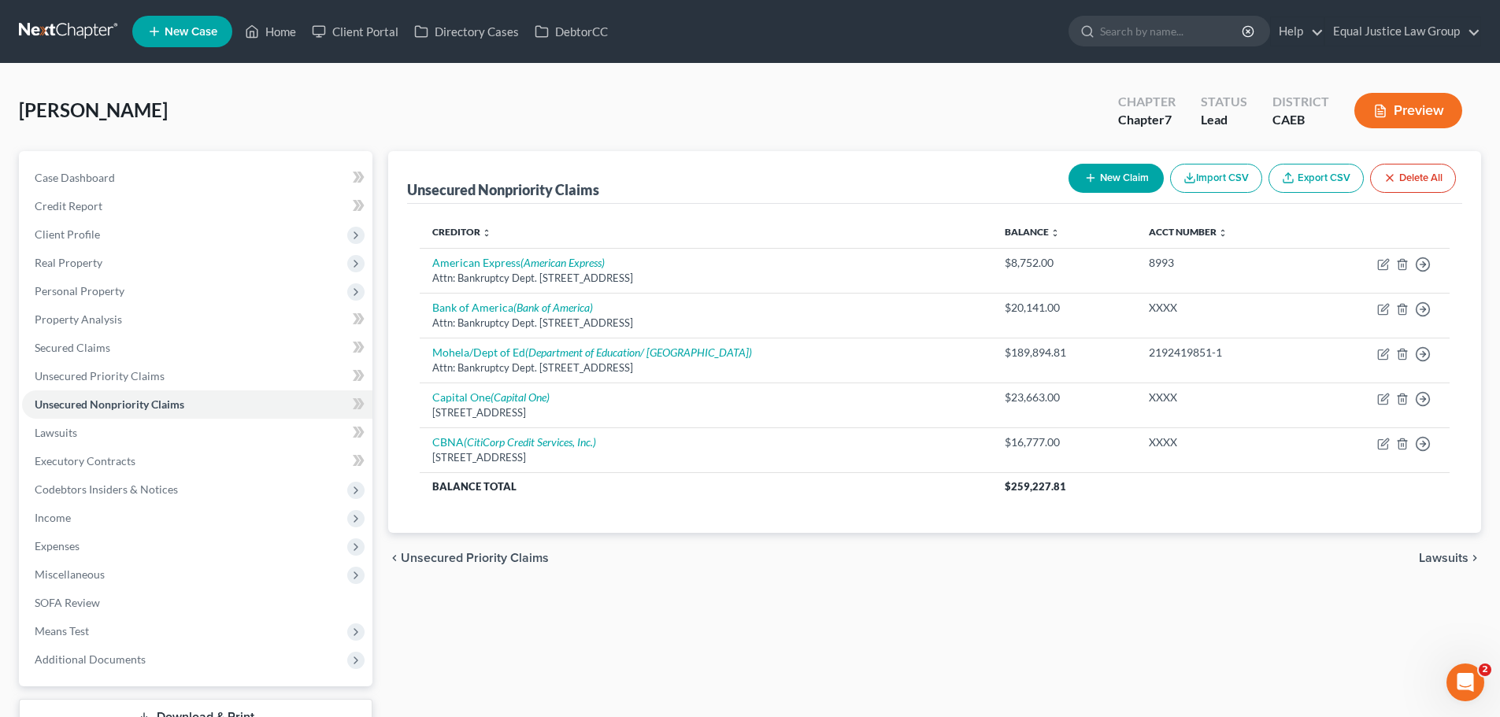
click at [1113, 169] on button "New Claim" at bounding box center [1115, 178] width 95 height 29
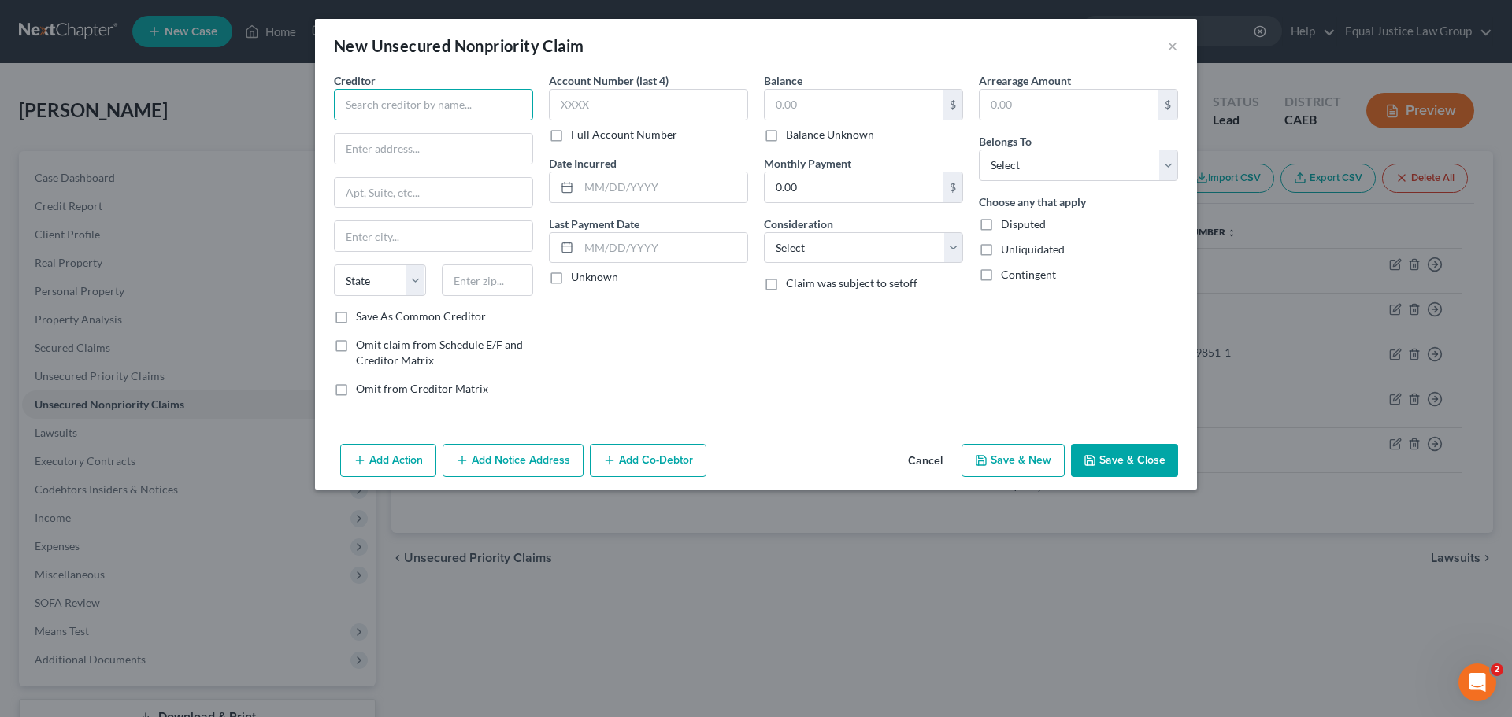
click at [394, 91] on input "text" at bounding box center [433, 104] width 199 height 31
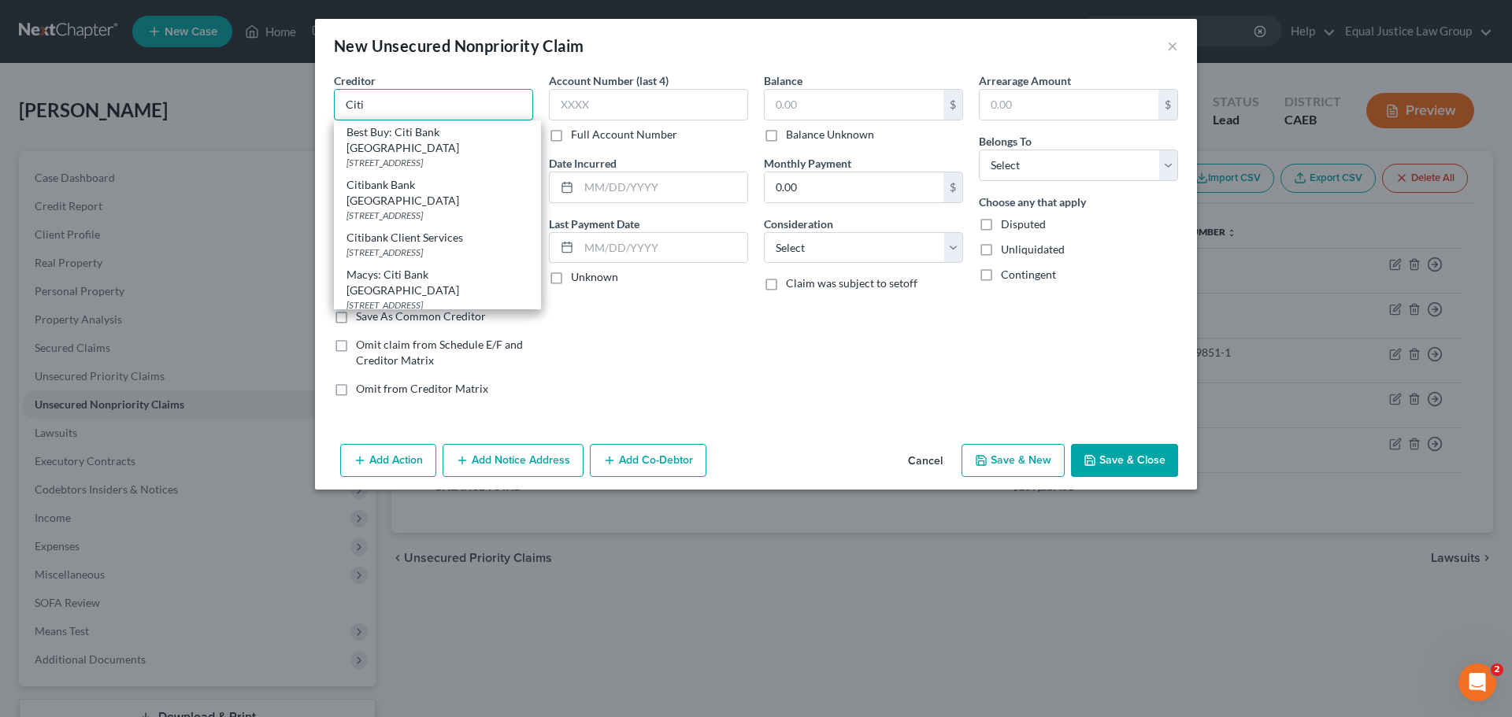
type input "Citi"
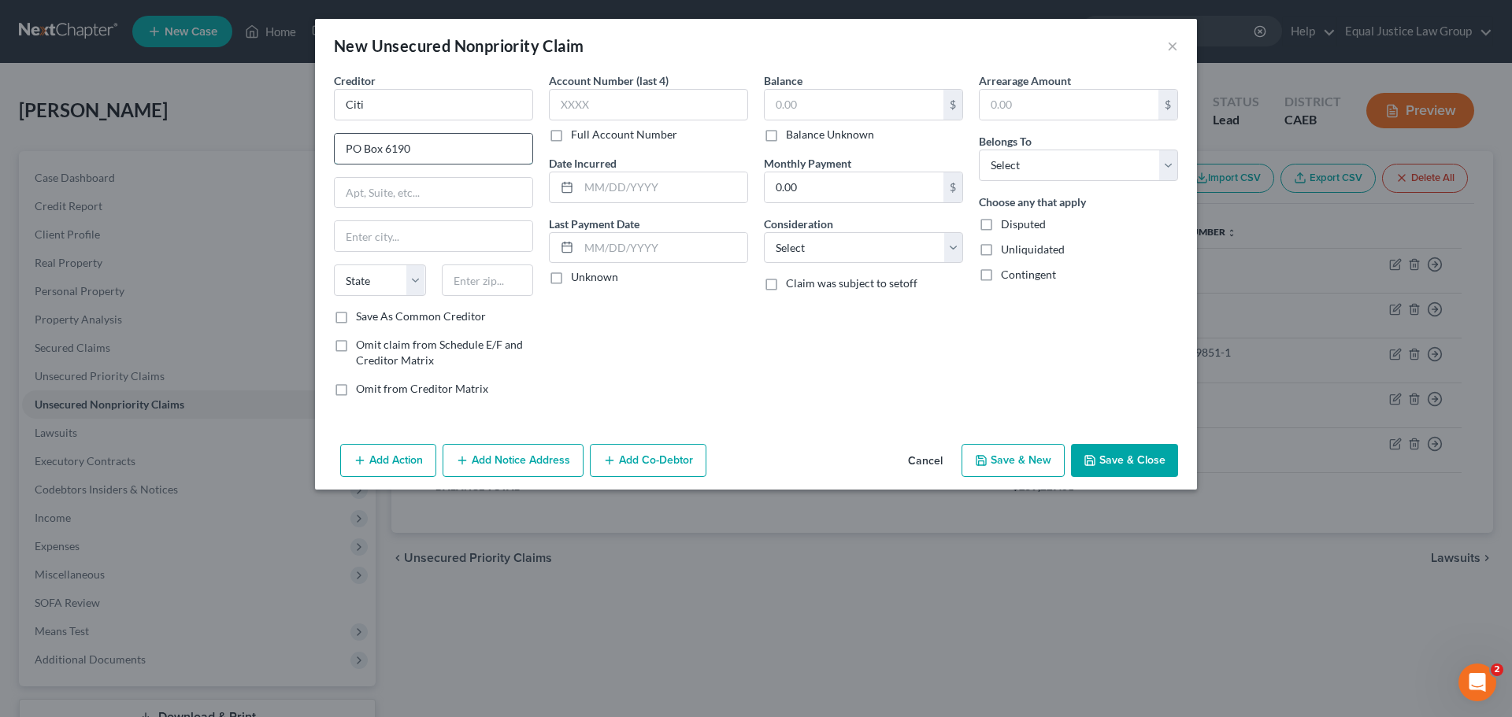
type input "PO Box 6190"
type input "57117"
type input "Sioux Falls"
select select "43"
click at [617, 106] on input "text" at bounding box center [648, 104] width 199 height 31
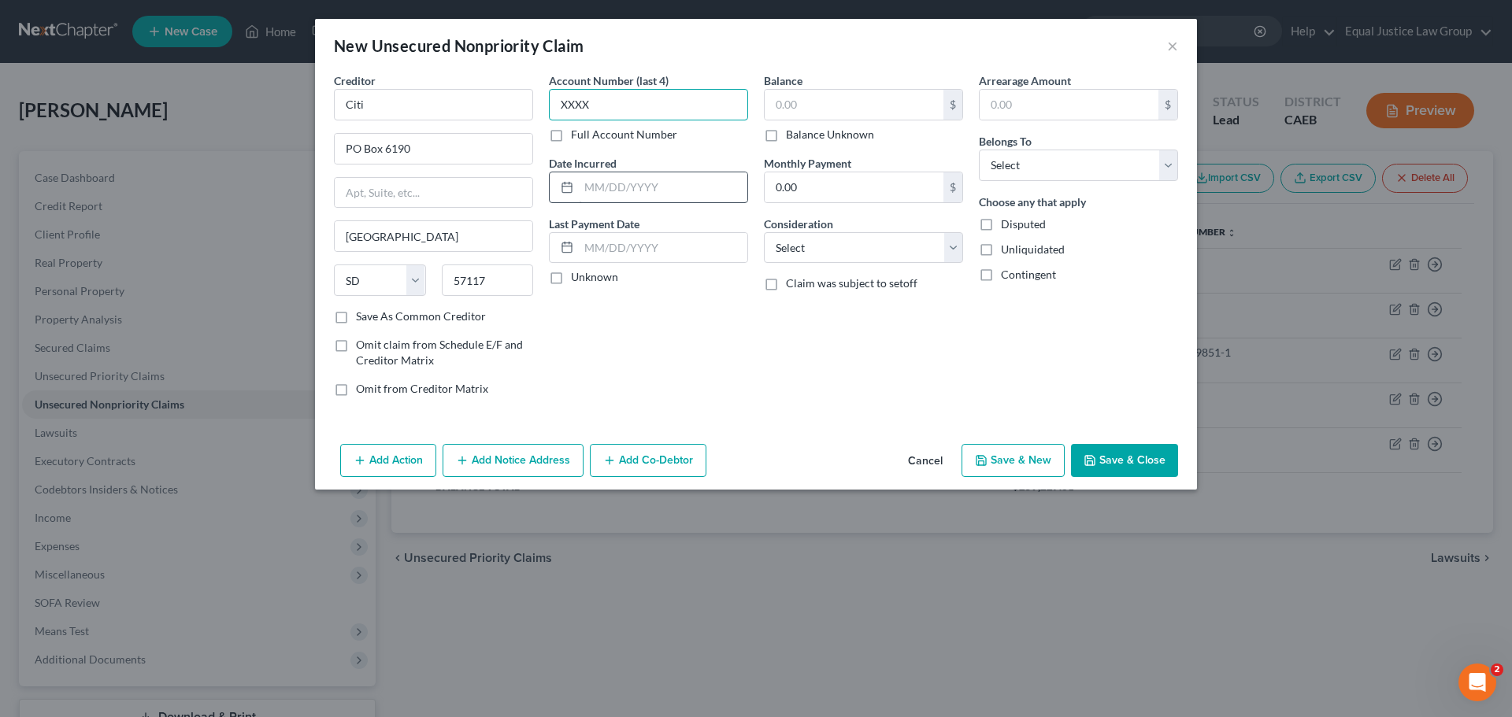
type input "XXXX"
click at [638, 191] on input "text" at bounding box center [663, 187] width 168 height 30
type input "08/16/2021"
click at [827, 101] on input "text" at bounding box center [854, 105] width 179 height 30
type input "5,795.00"
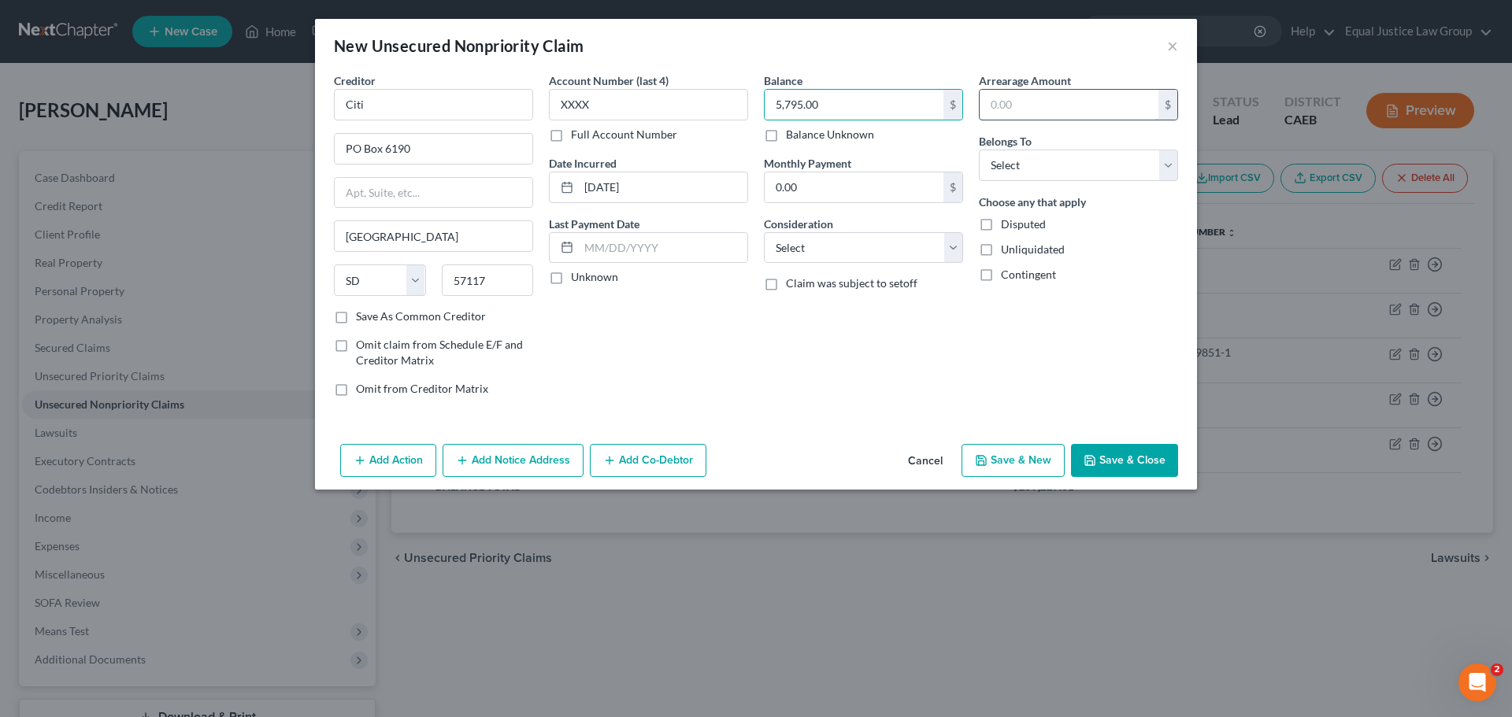
click at [1038, 99] on input "text" at bounding box center [1068, 105] width 179 height 30
click at [1055, 346] on div "Arrearage Amount 1,799.00 $ Belongs To * Select Debtor 1 Only Debtor 2 Only Deb…" at bounding box center [1078, 240] width 215 height 337
click at [1033, 161] on select "Select Debtor 1 Only Debtor 2 Only Debtor 1 And Debtor 2 Only At Least One Of T…" at bounding box center [1078, 165] width 199 height 31
click at [1033, 98] on input "1,799.00" at bounding box center [1068, 105] width 179 height 30
click at [1034, 98] on input "1,799.00" at bounding box center [1068, 105] width 179 height 30
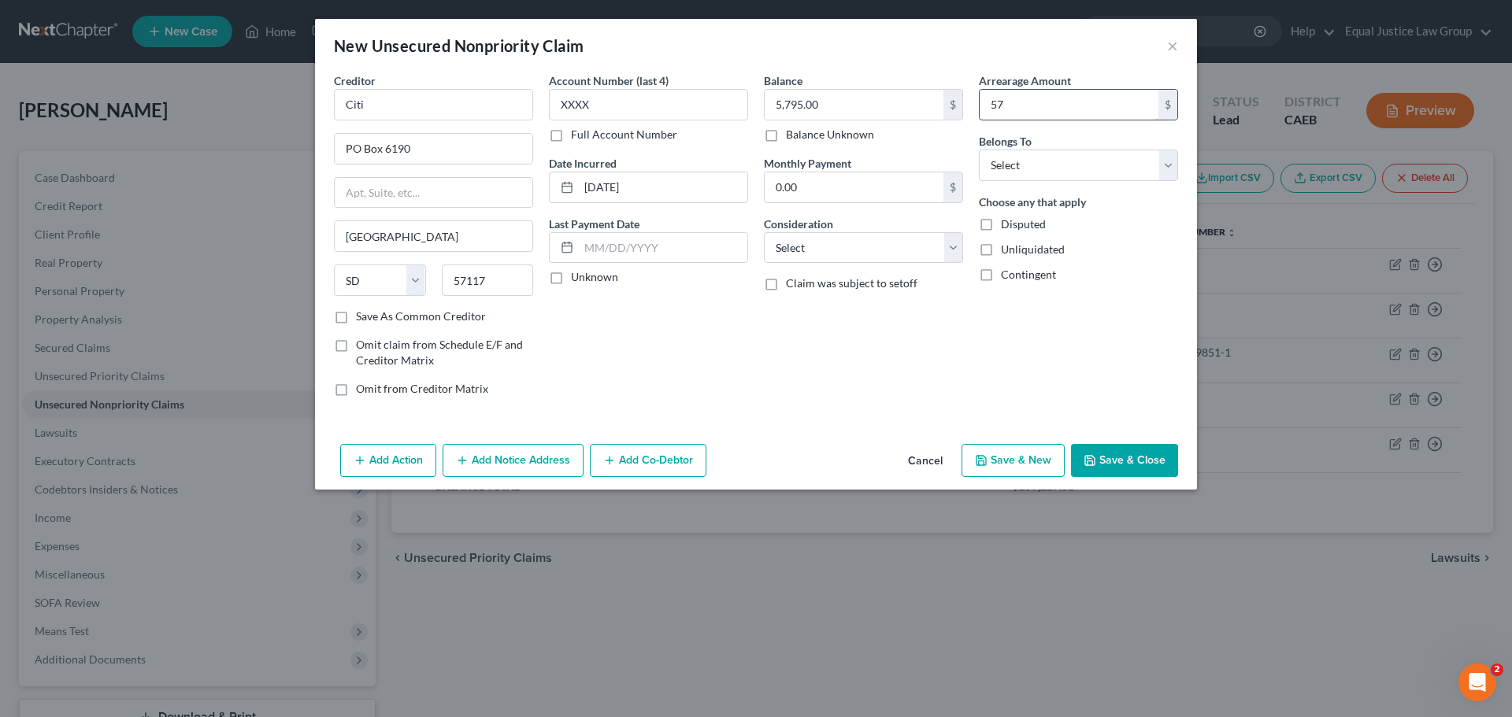
type input "5"
type input "1,799.00"
click at [1055, 167] on select "Select Debtor 1 Only Debtor 2 Only Debtor 1 And Debtor 2 Only At Least One Of T…" at bounding box center [1078, 165] width 199 height 31
select select "0"
click at [979, 150] on select "Select Debtor 1 Only Debtor 2 Only Debtor 1 And Debtor 2 Only At Least One Of T…" at bounding box center [1078, 165] width 199 height 31
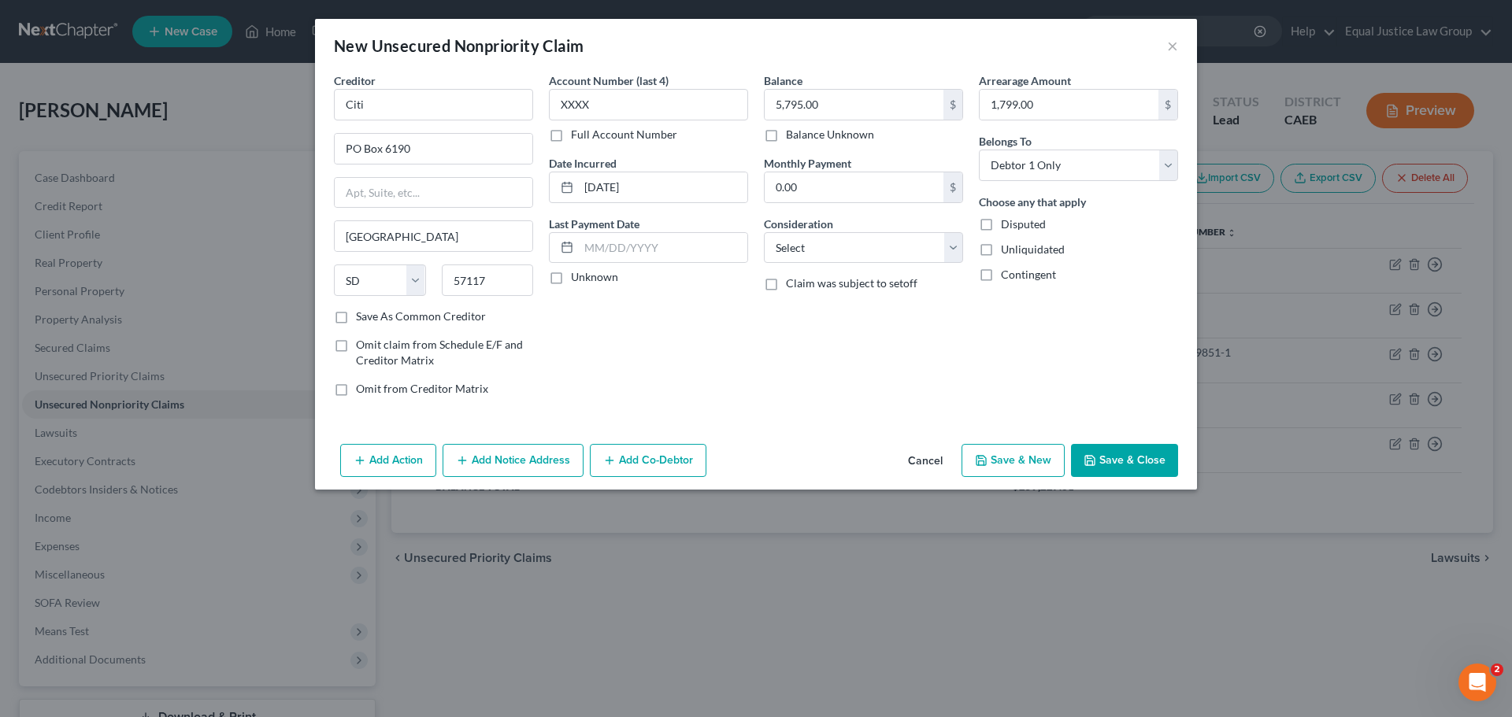
click at [1125, 240] on div "Choose any that apply Disputed Unliquidated Contingent" at bounding box center [1078, 238] width 199 height 89
click at [962, 248] on select "Select Cable / Satellite Services Collection Agency Credit Card Debt Debt Couns…" at bounding box center [863, 247] width 199 height 31
select select "2"
click at [764, 232] on select "Select Cable / Satellite Services Collection Agency Credit Card Debt Debt Couns…" at bounding box center [863, 247] width 199 height 31
click at [1170, 315] on div "Arrearage Amount 1,799.00 $ Belongs To * Select Debtor 1 Only Debtor 2 Only Deb…" at bounding box center [1078, 240] width 215 height 337
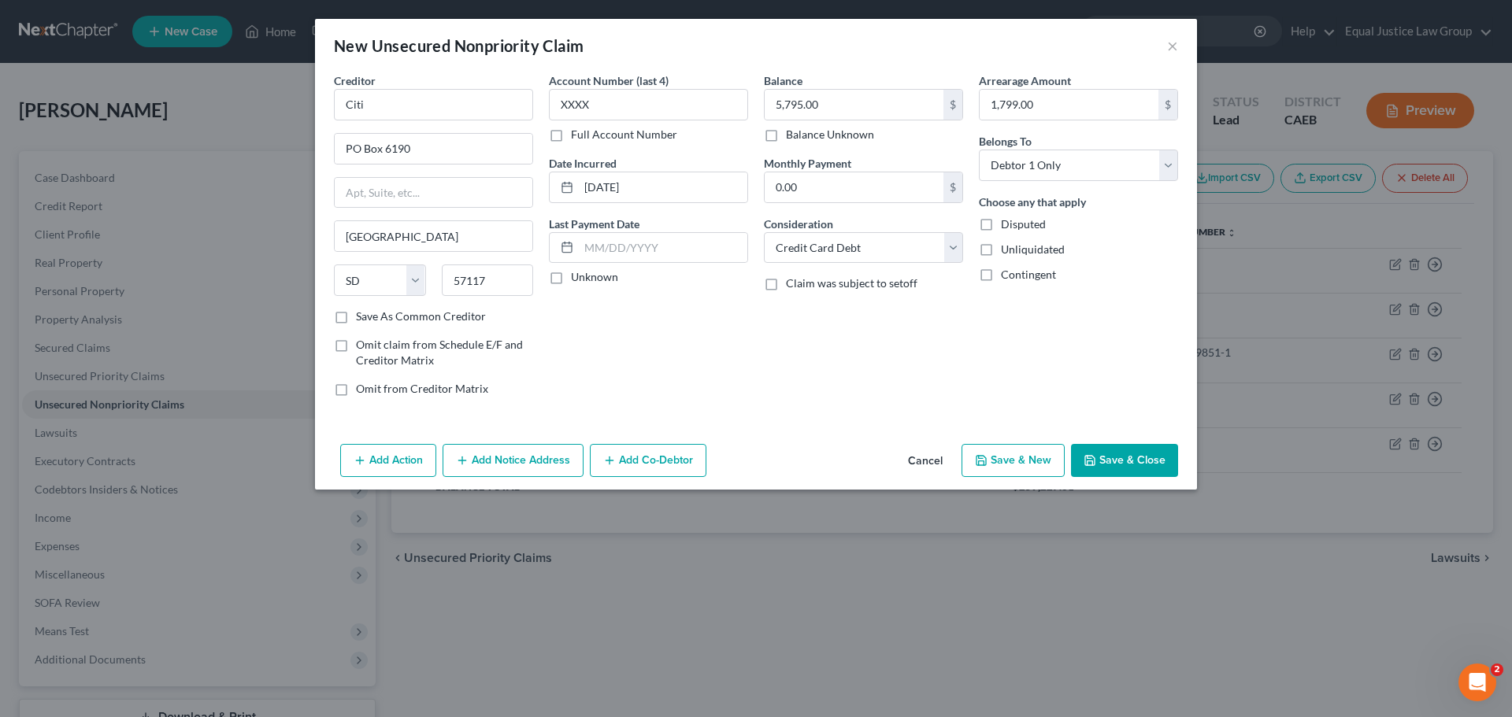
click at [516, 460] on button "Add Notice Address" at bounding box center [513, 460] width 141 height 33
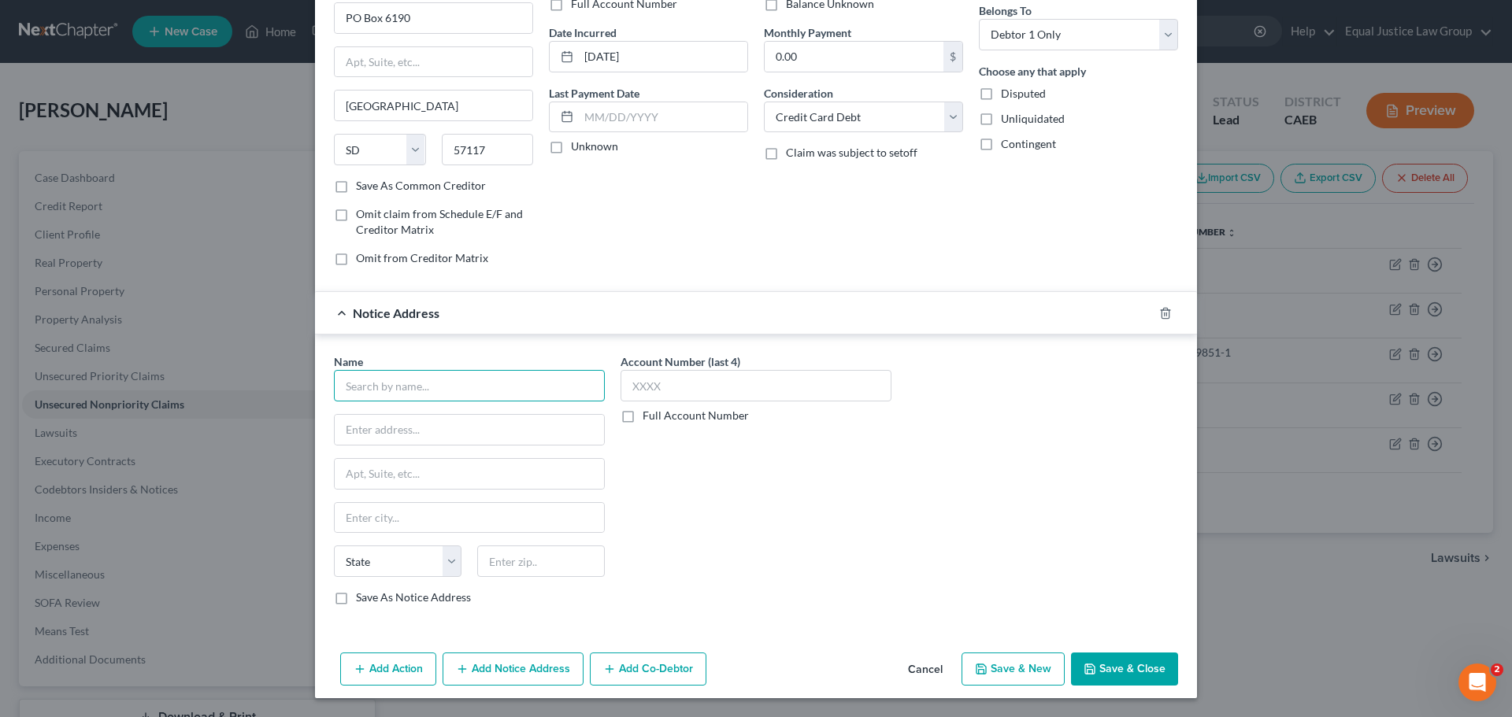
click at [391, 388] on input "text" at bounding box center [469, 385] width 271 height 31
paste input "Citibank, N.A"
type input "Citibank, N.A."
drag, startPoint x: 379, startPoint y: 429, endPoint x: 392, endPoint y: 440, distance: 17.3
click at [379, 429] on input "text" at bounding box center [469, 430] width 269 height 30
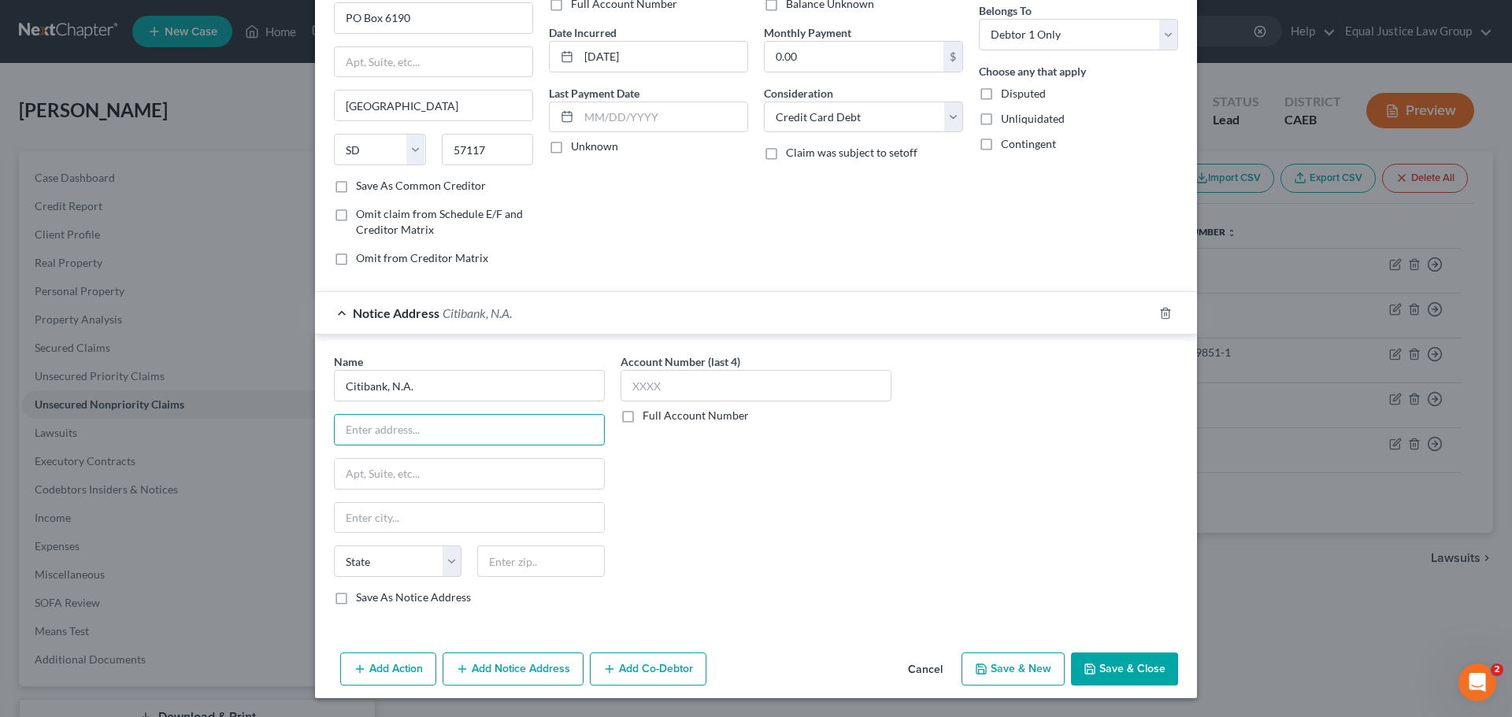
paste input "P.O. Box 6771"
type input "P.O. Box 6771"
drag, startPoint x: 350, startPoint y: 431, endPoint x: 324, endPoint y: 431, distance: 26.8
click at [326, 431] on div "Name * Citibank, N.A. P.O. Box 6771 State AL AK AR AZ CA CO CT DE DC FL GA GU H…" at bounding box center [469, 486] width 287 height 265
click at [393, 483] on input "text" at bounding box center [469, 474] width 269 height 30
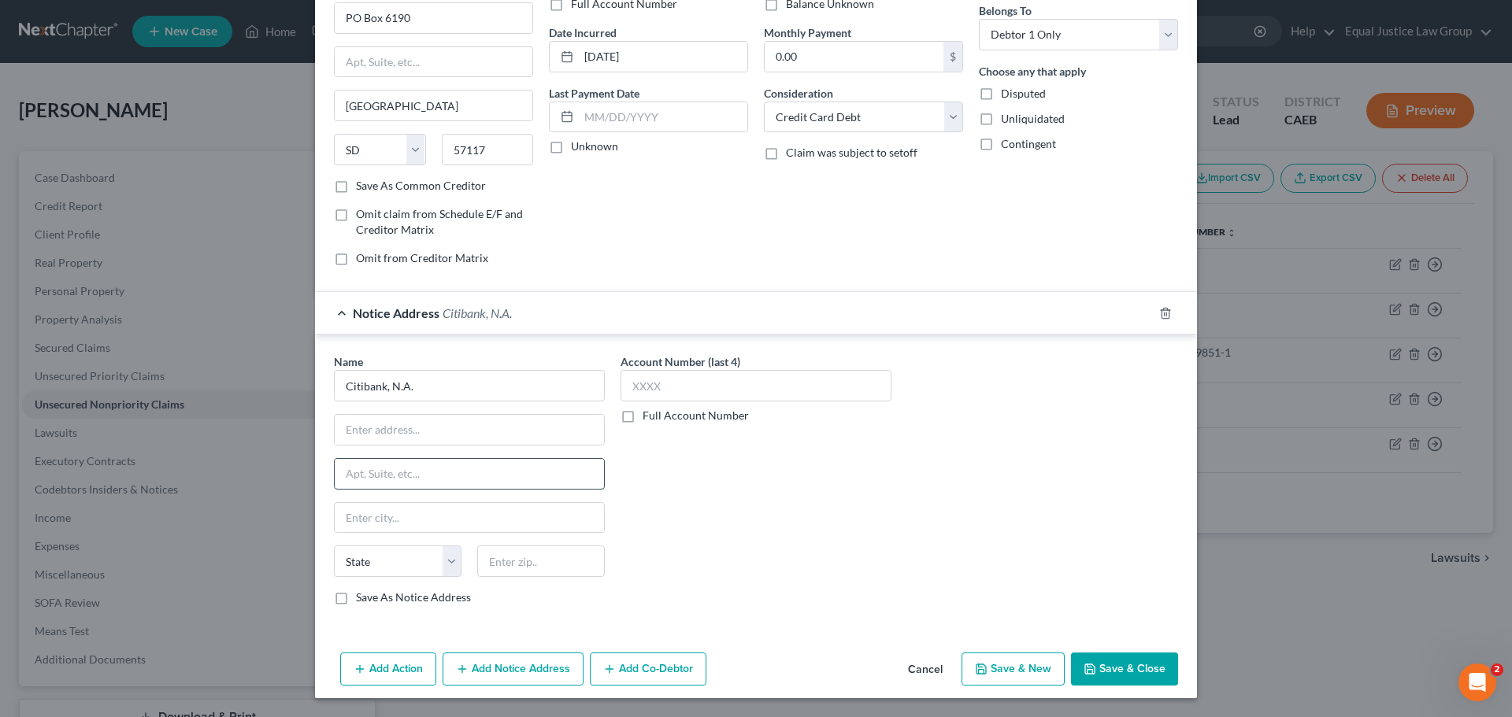
paste input "P.O. Box 6771"
type input "P.O. Box 6771"
click at [362, 436] on input "text" at bounding box center [469, 430] width 269 height 30
type input "Attn: Bankruptcy Dept."
drag, startPoint x: 428, startPoint y: 521, endPoint x: 453, endPoint y: 506, distance: 29.3
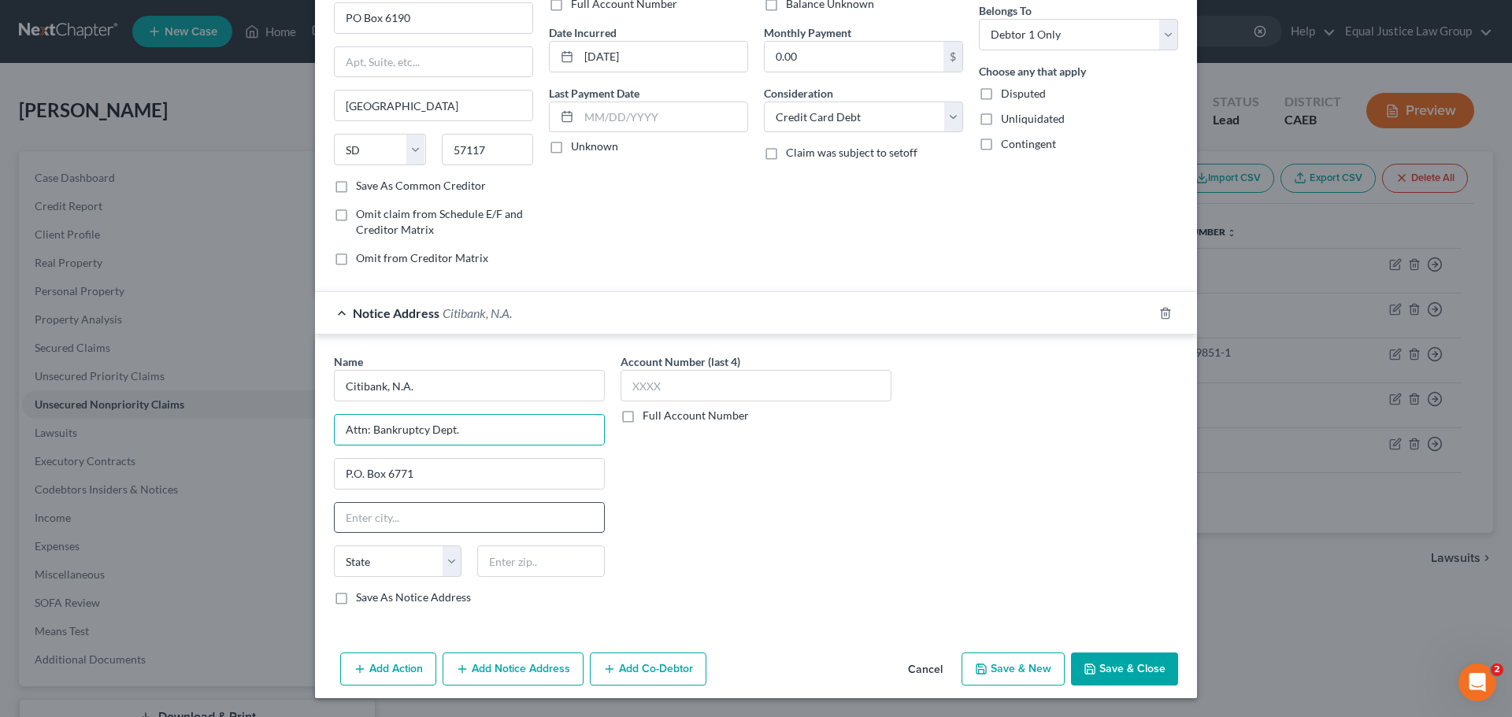
click at [428, 521] on input "text" at bounding box center [469, 518] width 269 height 30
click at [528, 554] on input "text" at bounding box center [541, 561] width 128 height 31
paste input "57117"
type input "57117"
type input "Sioux Falls"
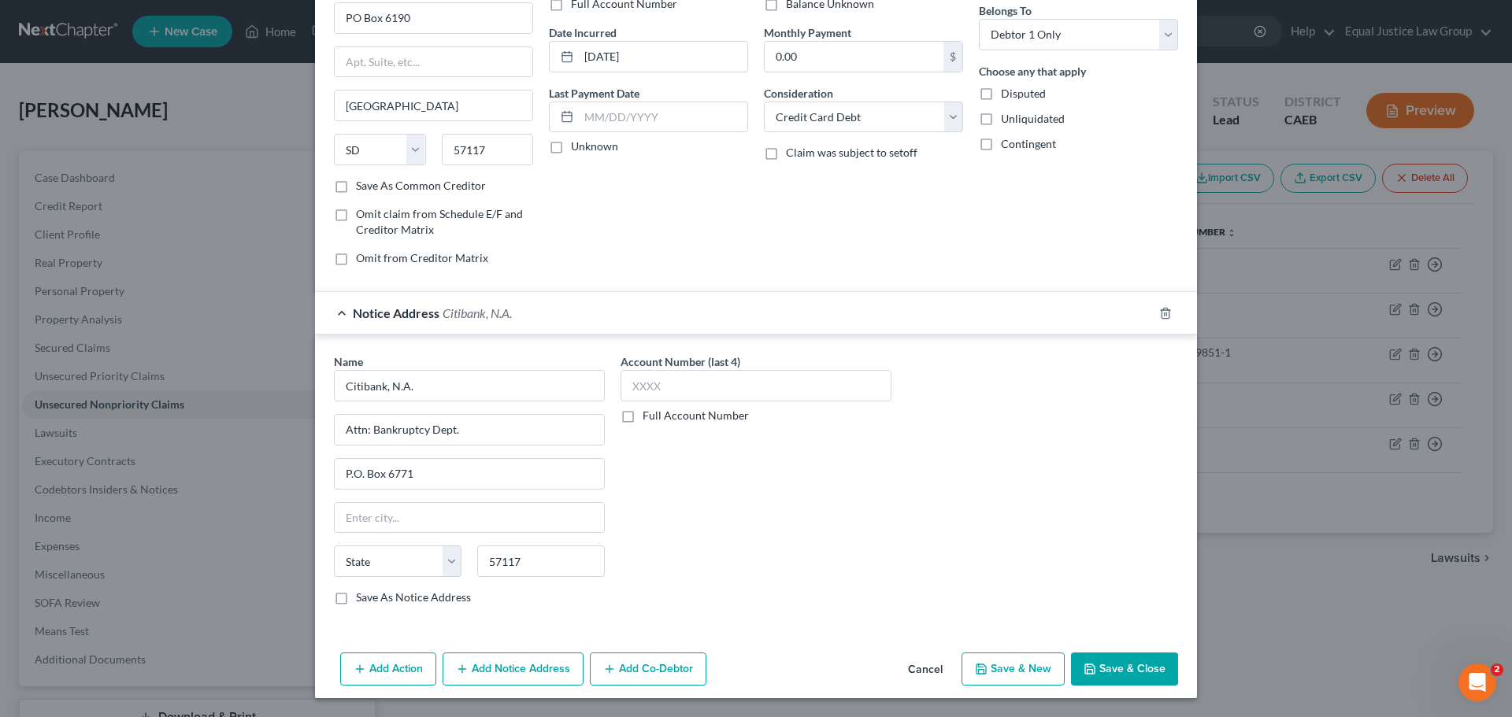
select select "43"
click at [700, 386] on input "text" at bounding box center [755, 385] width 271 height 31
type input "XXXX"
click at [950, 394] on div "Name * Citibank, N.A. Attn: Bankruptcy Dept. P.O. Box 6771 Sioux Falls State AL…" at bounding box center [756, 486] width 860 height 265
click at [1113, 668] on button "Save & Close" at bounding box center [1124, 669] width 107 height 33
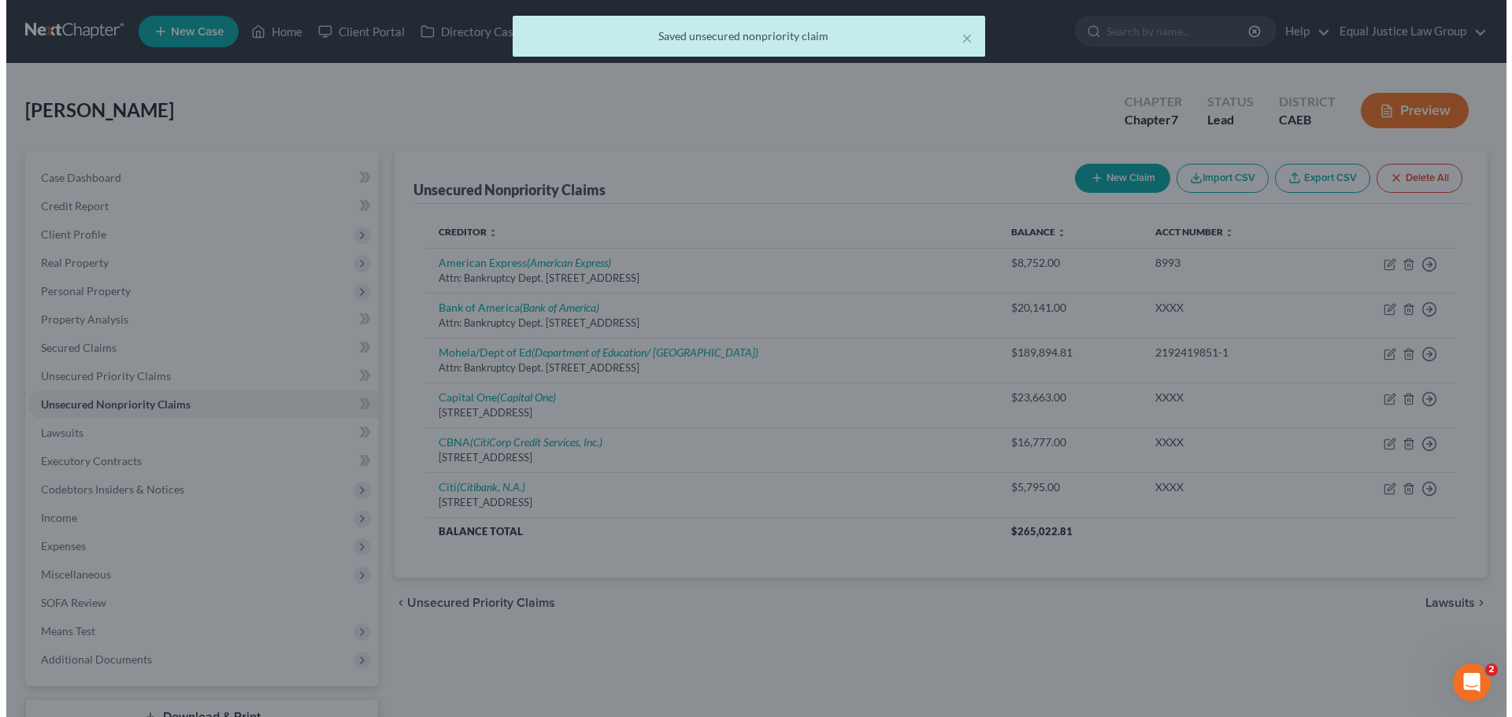
scroll to position [0, 0]
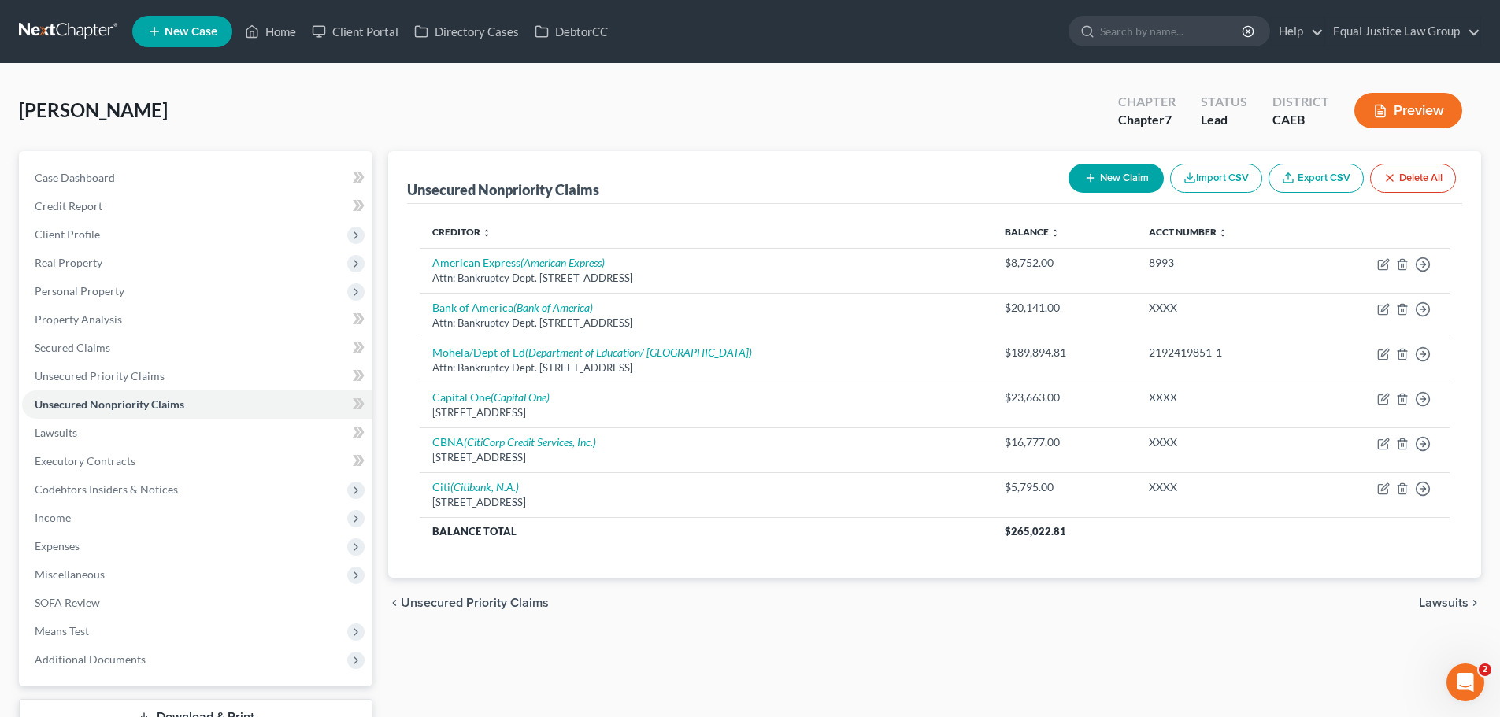
click at [1116, 177] on button "New Claim" at bounding box center [1115, 178] width 95 height 29
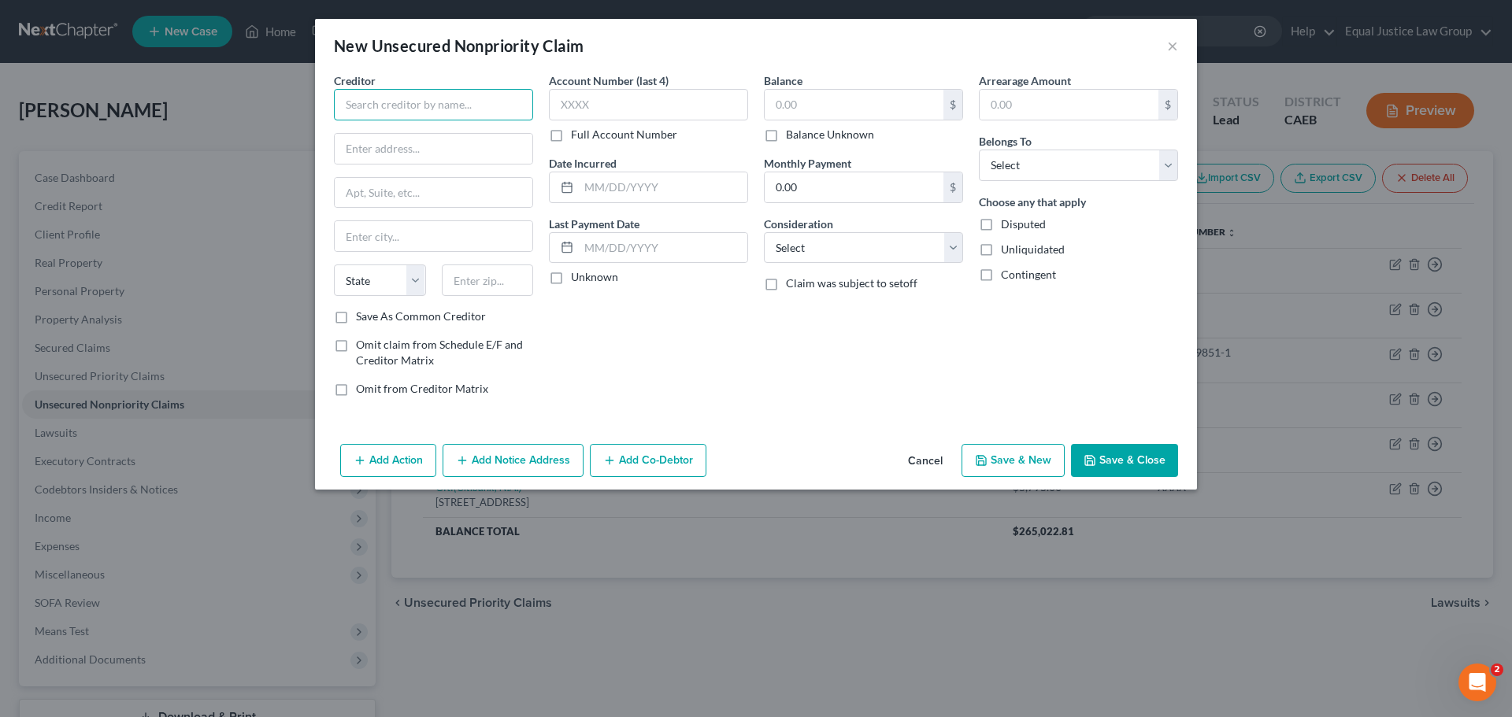
click at [389, 110] on input "text" at bounding box center [433, 104] width 199 height 31
type input "CitiCards CBNA"
type input "PO Box 6241"
type input "57117"
type input "Sioux Falls"
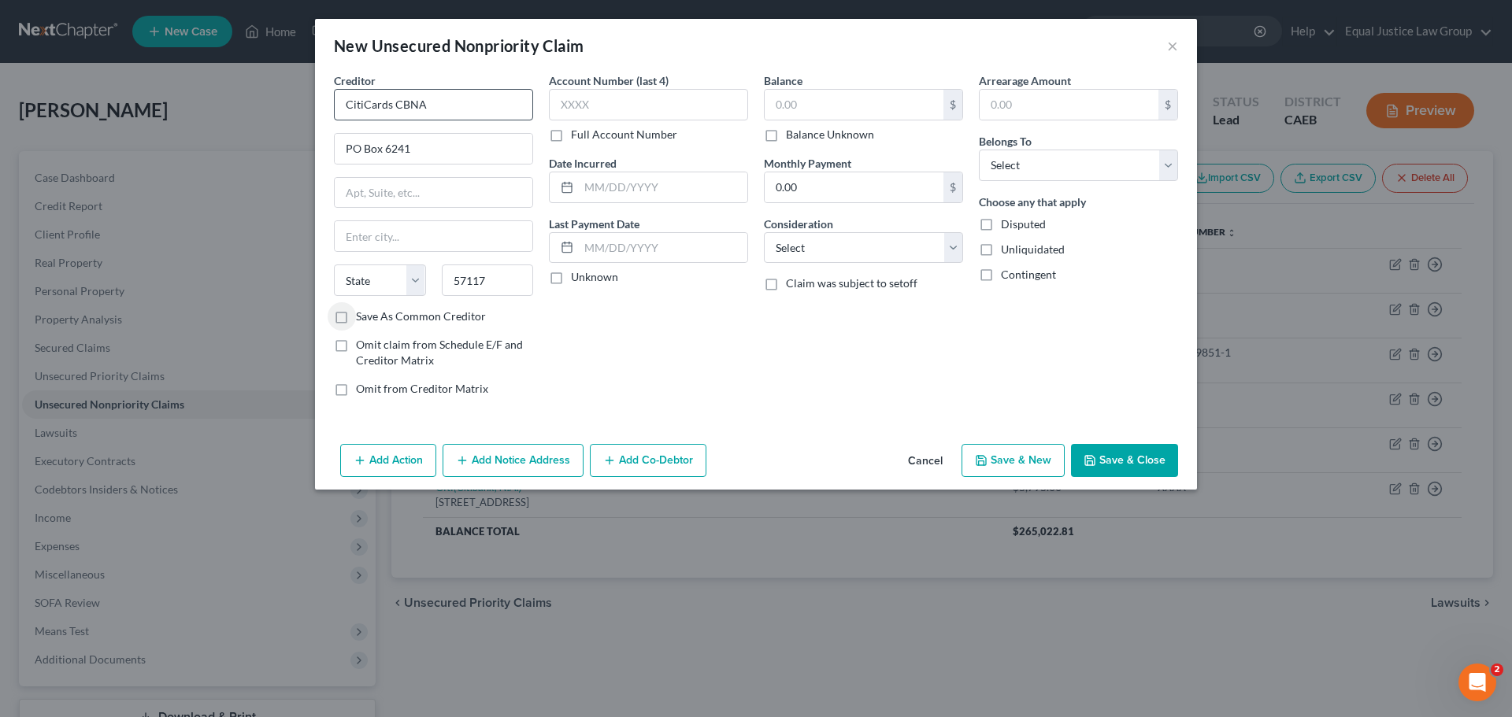
select select "43"
click at [601, 99] on input "text" at bounding box center [648, 104] width 199 height 31
type input "XXXX"
click at [624, 188] on input "text" at bounding box center [663, 187] width 168 height 30
type input "07/21/2019"
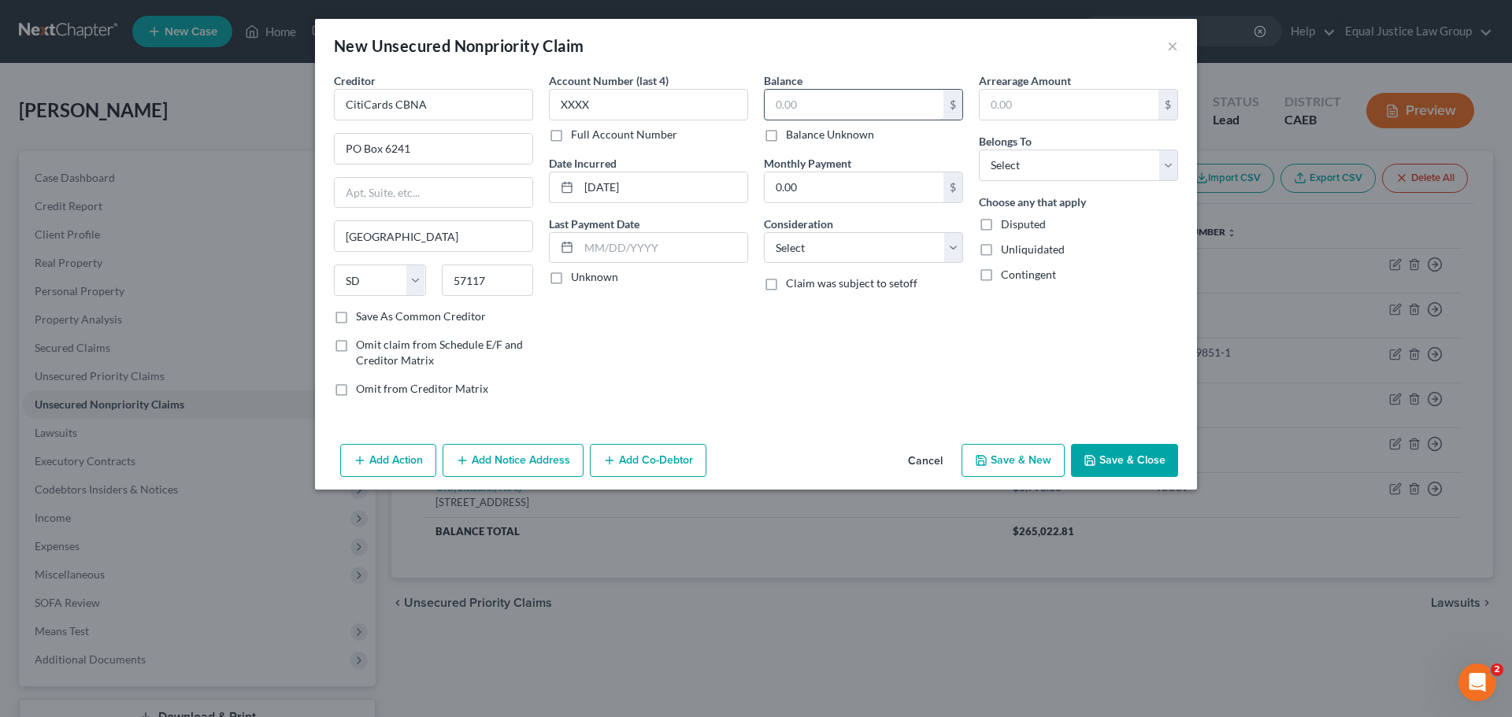
click at [810, 104] on input "text" at bounding box center [854, 105] width 179 height 30
type input "13,180.00"
click at [1048, 111] on input "text" at bounding box center [1068, 105] width 179 height 30
type input "1,881.00"
click at [1008, 162] on select "Select Debtor 1 Only Debtor 2 Only Debtor 1 And Debtor 2 Only At Least One Of T…" at bounding box center [1078, 165] width 199 height 31
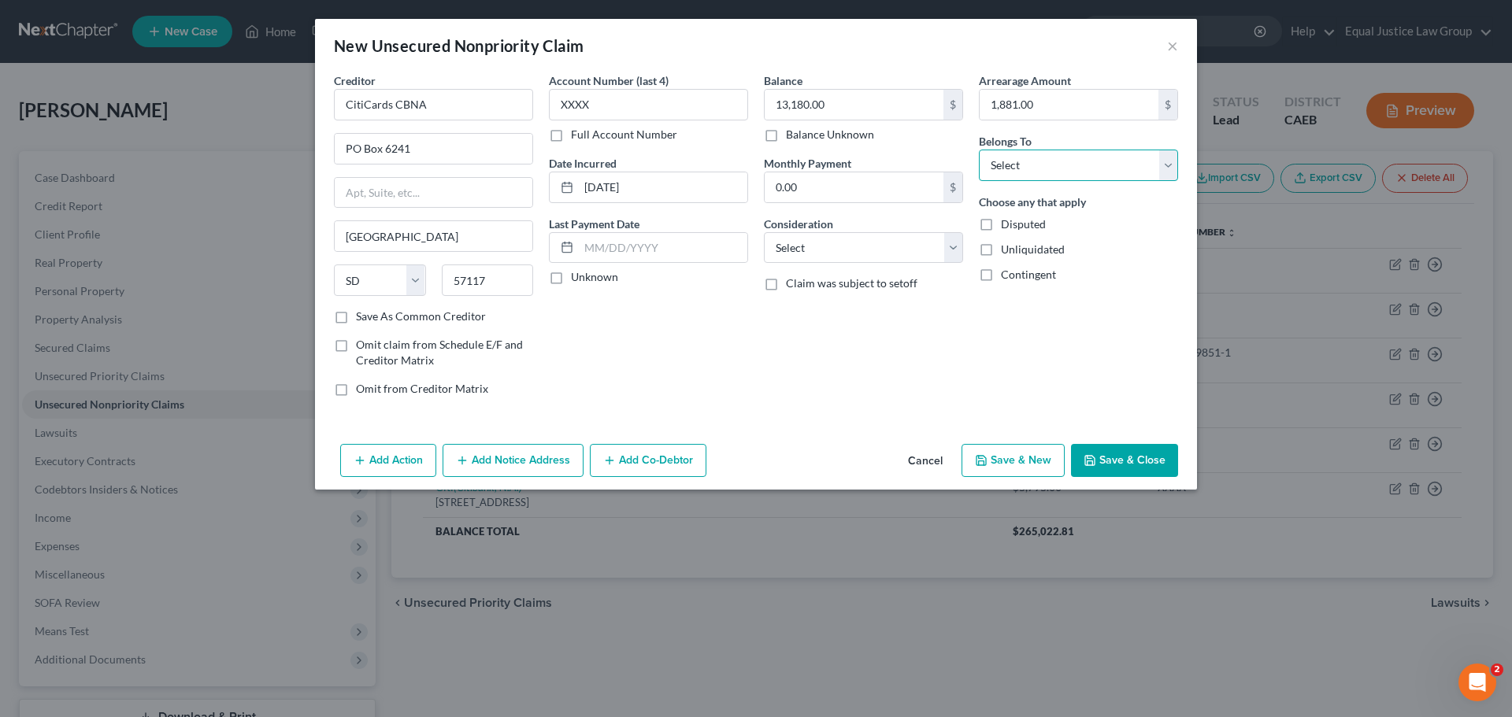
select select "0"
click at [979, 150] on select "Select Debtor 1 Only Debtor 2 Only Debtor 1 And Debtor 2 Only At Least One Of T…" at bounding box center [1078, 165] width 199 height 31
click at [1126, 295] on div "Arrearage Amount 1,881.00 $ Belongs To * Select Debtor 1 Only Debtor 2 Only Deb…" at bounding box center [1078, 240] width 215 height 337
click at [892, 253] on select "Select Cable / Satellite Services Collection Agency Credit Card Debt Debt Couns…" at bounding box center [863, 247] width 199 height 31
select select "2"
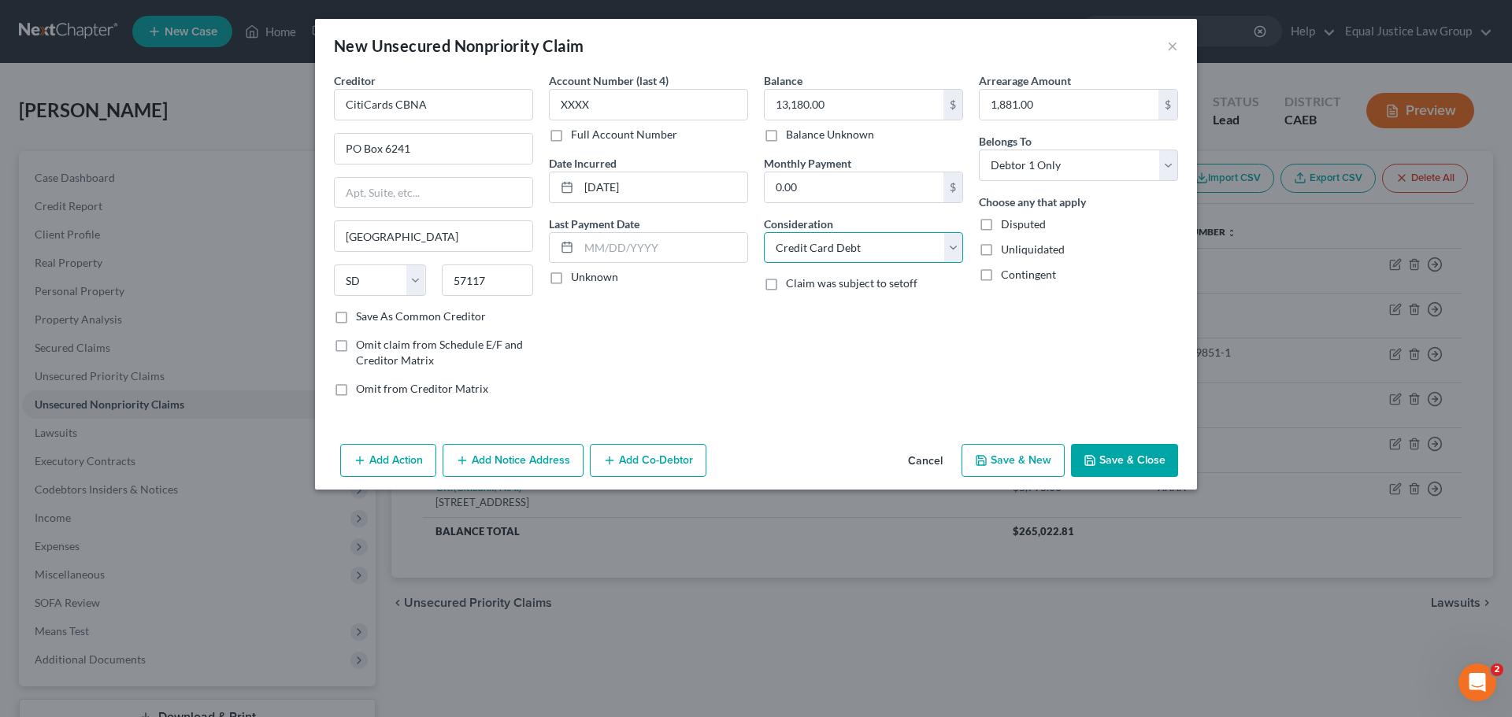
click at [764, 232] on select "Select Cable / Satellite Services Collection Agency Credit Card Debt Debt Couns…" at bounding box center [863, 247] width 199 height 31
drag, startPoint x: 999, startPoint y: 347, endPoint x: 993, endPoint y: 340, distance: 9.5
click at [1000, 347] on div "Arrearage Amount 1,881.00 $ Belongs To * Select Debtor 1 Only Debtor 2 Only Deb…" at bounding box center [1078, 240] width 215 height 337
click at [531, 446] on button "Add Notice Address" at bounding box center [513, 460] width 141 height 33
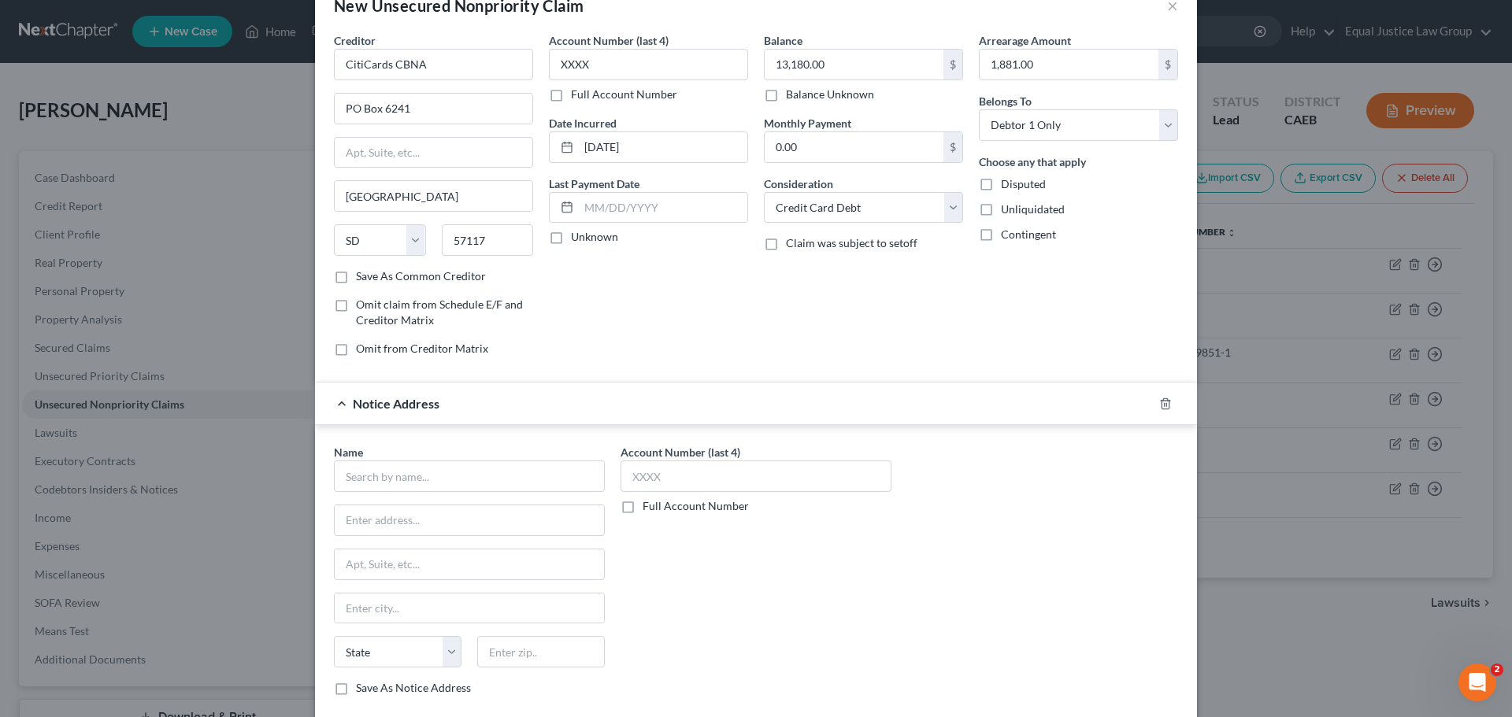
scroll to position [79, 0]
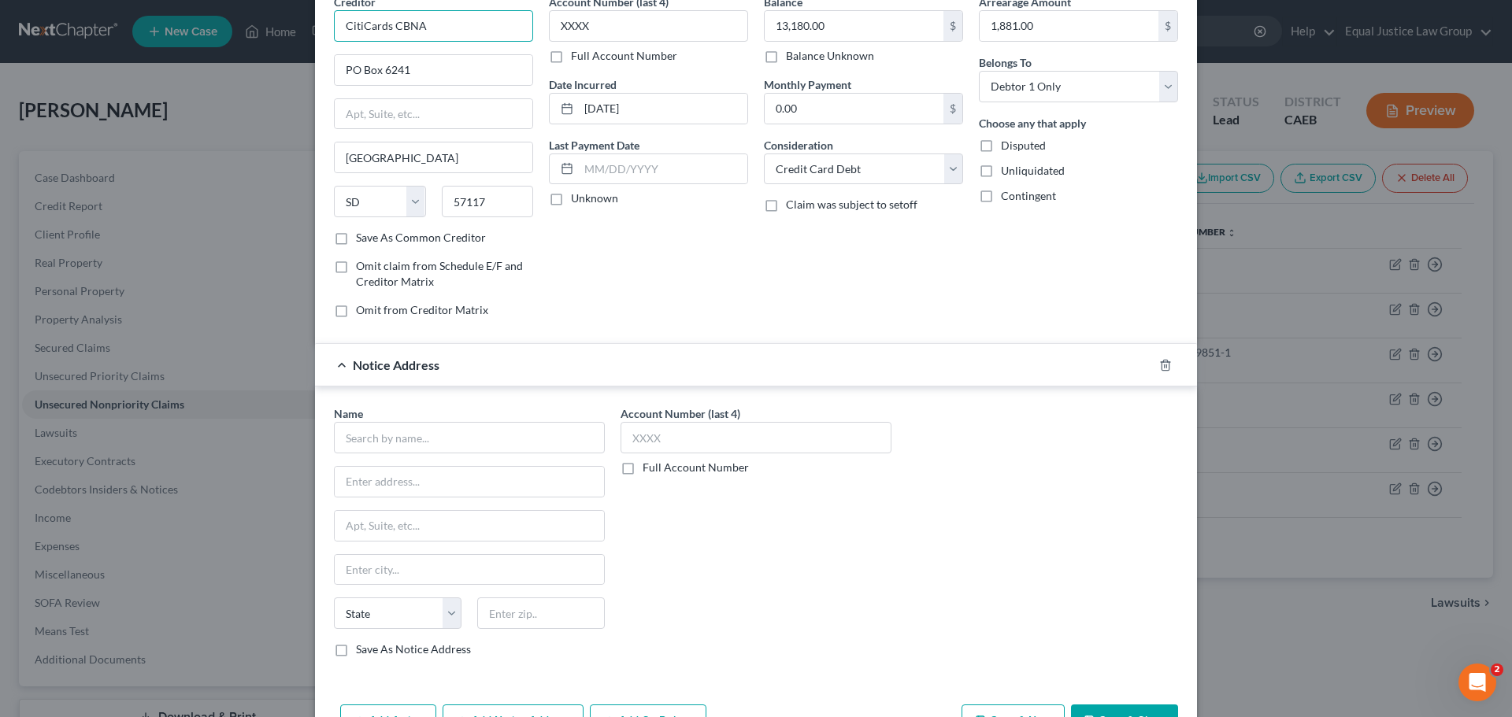
drag, startPoint x: 468, startPoint y: 37, endPoint x: 328, endPoint y: 35, distance: 141.0
click at [334, 35] on input "CitiCards CBNA" at bounding box center [433, 25] width 199 height 31
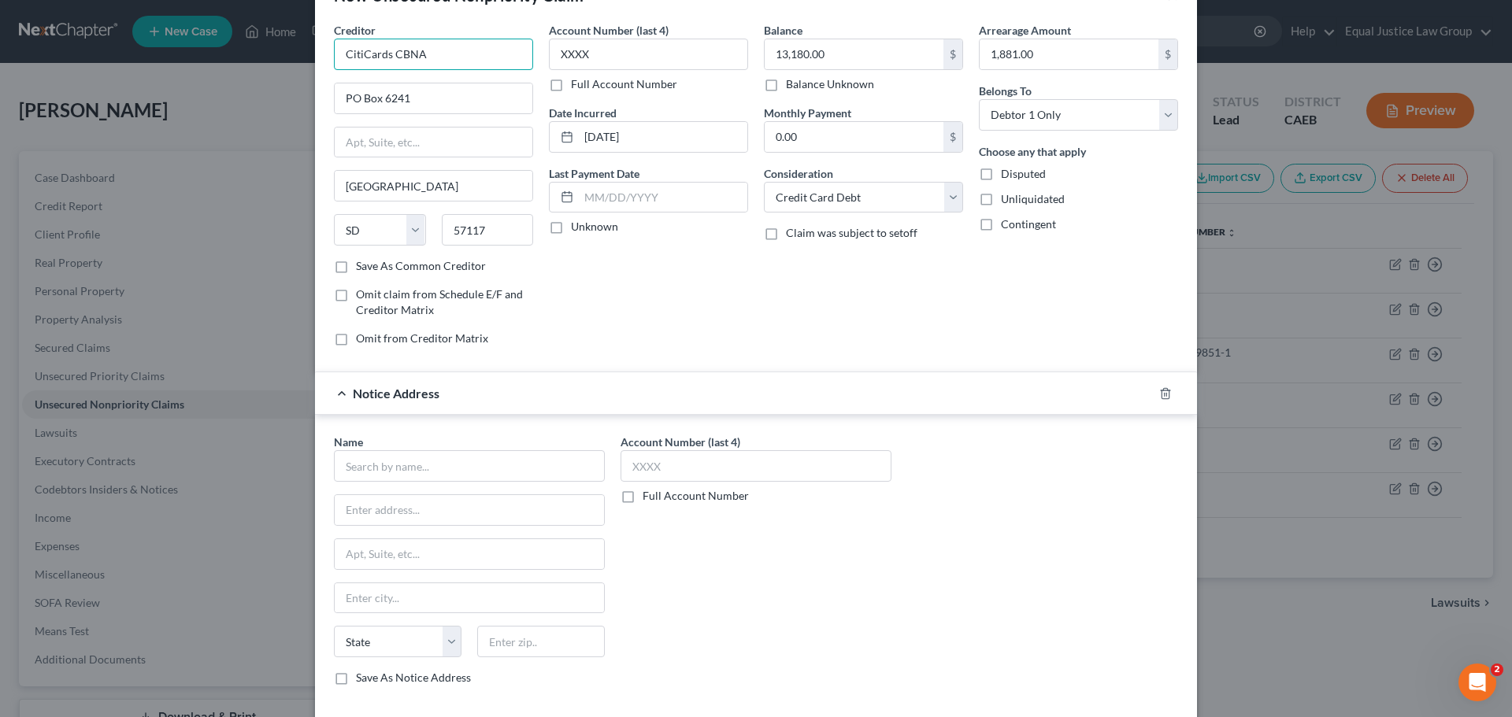
scroll to position [131, 0]
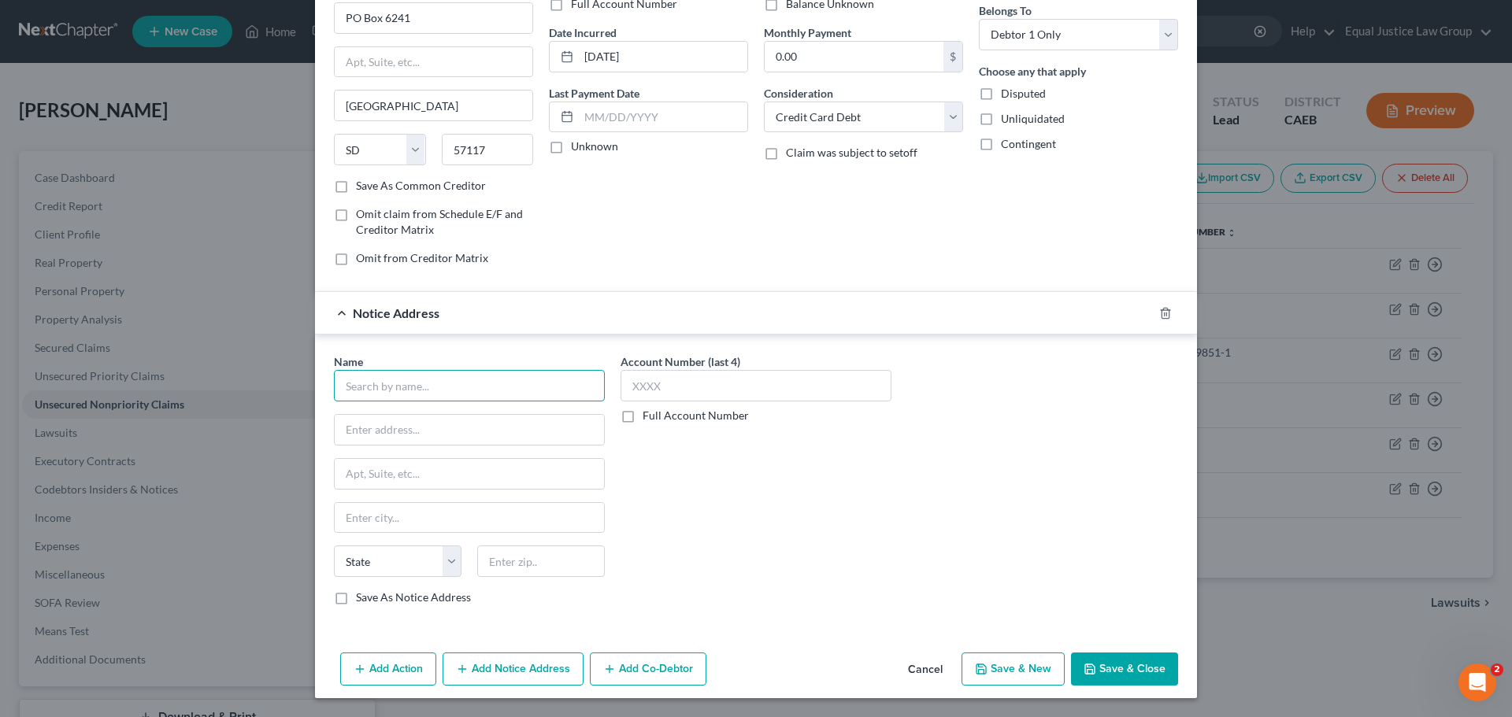
click at [370, 387] on input "text" at bounding box center [469, 385] width 271 height 31
paste input "Citibank Customer Service"
type input "Citibank Customer Service"
click at [383, 478] on input "text" at bounding box center [469, 474] width 269 height 30
paste input "P.O. Box 6500"
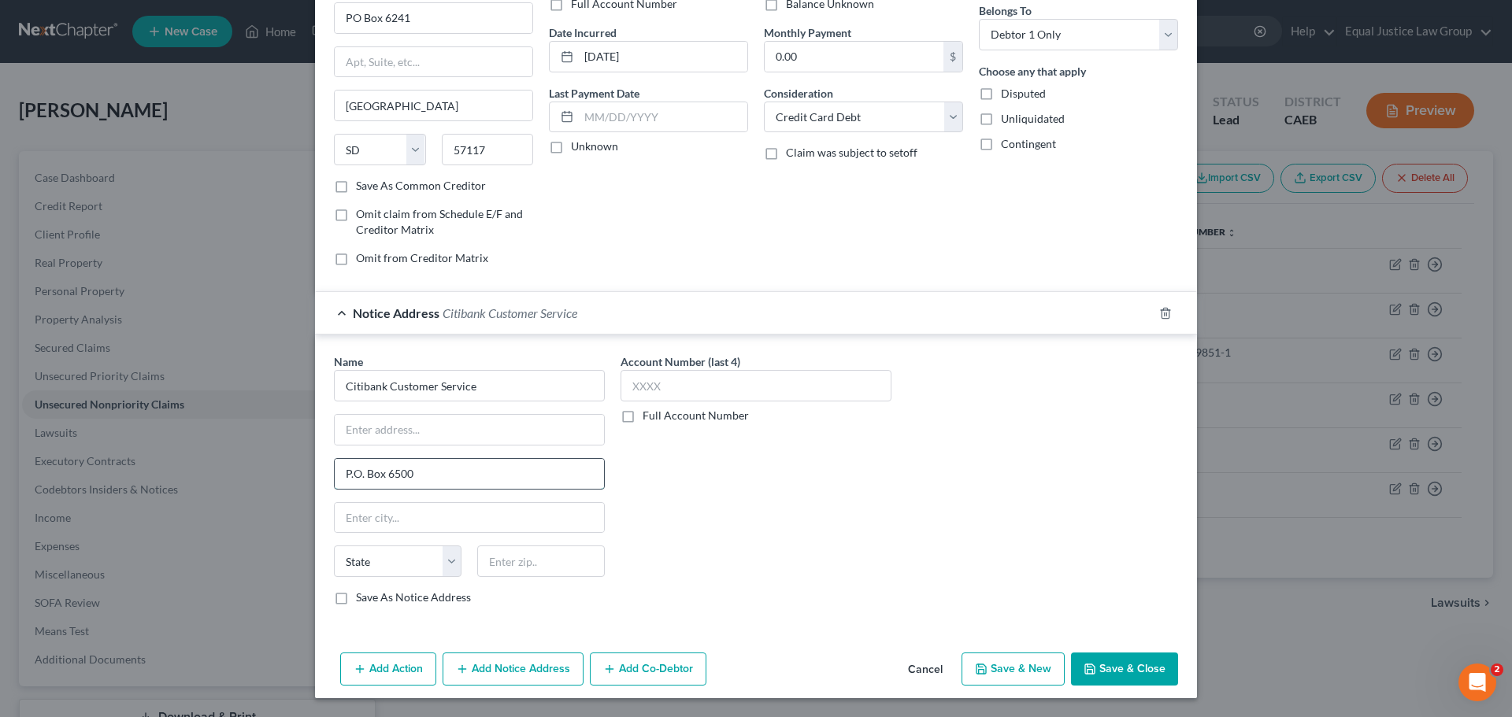
type input "P.O. Box 6500"
click at [516, 553] on input "text" at bounding box center [541, 561] width 128 height 31
paste input "57117"
type input "57117"
type input "Sioux Falls"
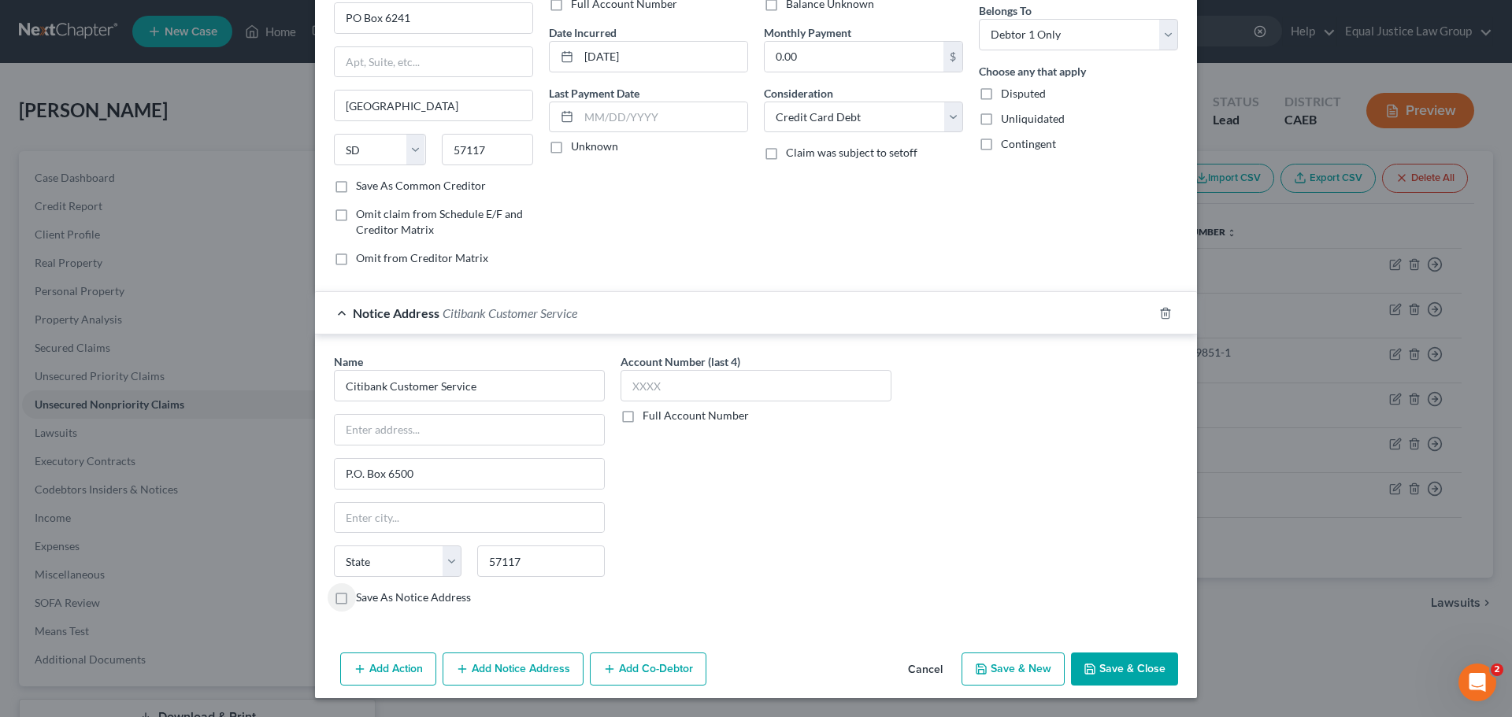
select select "43"
click at [705, 379] on input "text" at bounding box center [755, 385] width 271 height 31
type input "XXXX"
click at [1018, 502] on div "Name * Citibank Customer Service P.O. Box 6500 Sioux Falls State AL AK AR AZ CA…" at bounding box center [756, 486] width 860 height 265
click at [1104, 662] on button "Save & Close" at bounding box center [1124, 669] width 107 height 33
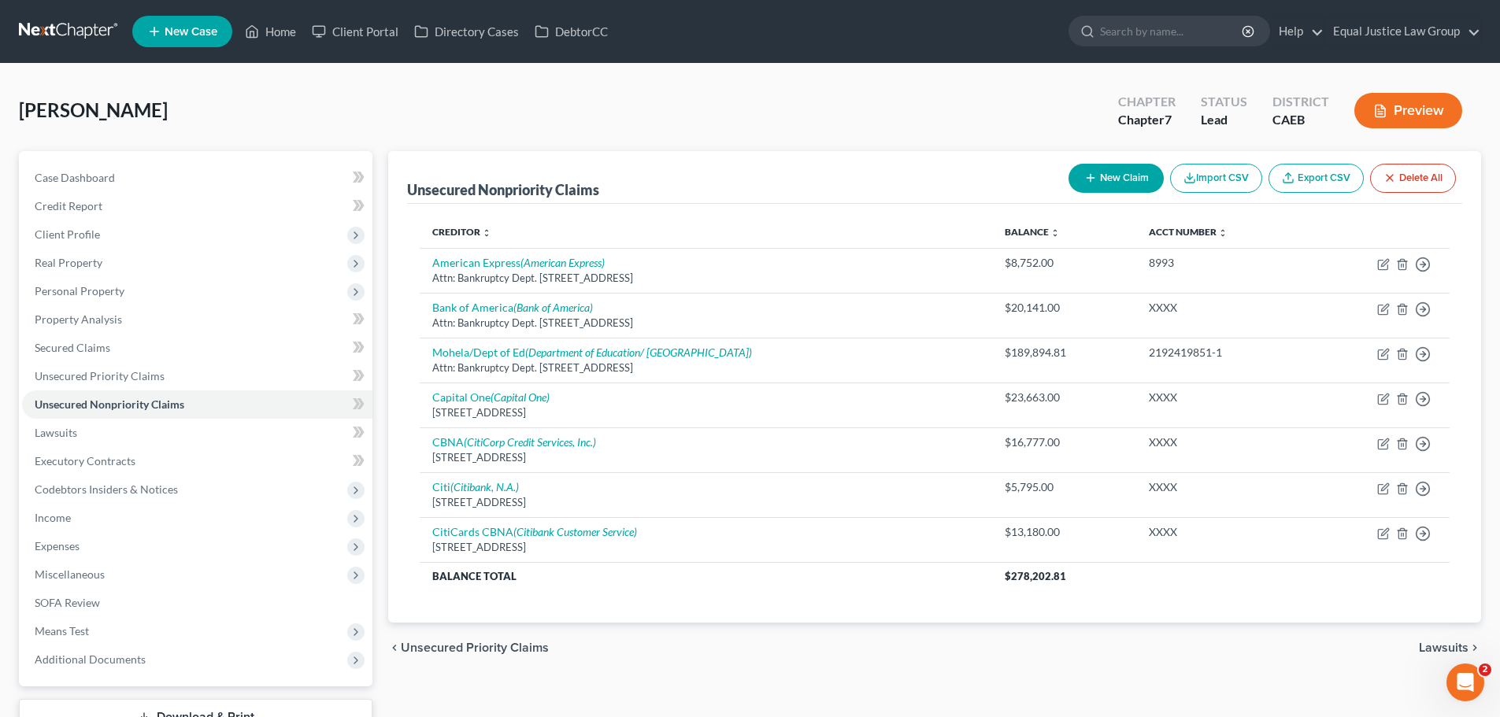
click at [1115, 180] on button "New Claim" at bounding box center [1115, 178] width 95 height 29
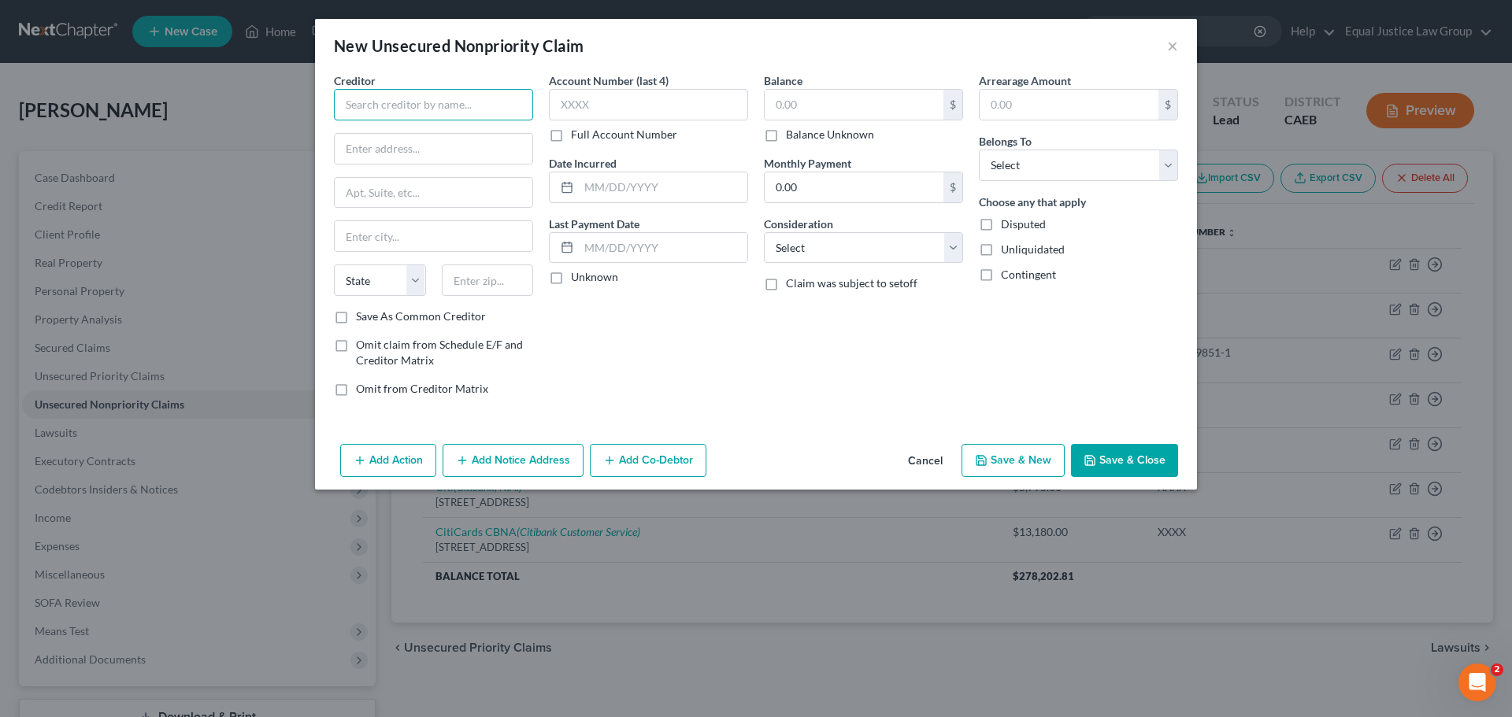
click at [428, 117] on input "text" at bounding box center [433, 104] width 199 height 31
type input "Discover Card"
type input "PO Box 30939"
type input "84130"
type input "Salt Lake City"
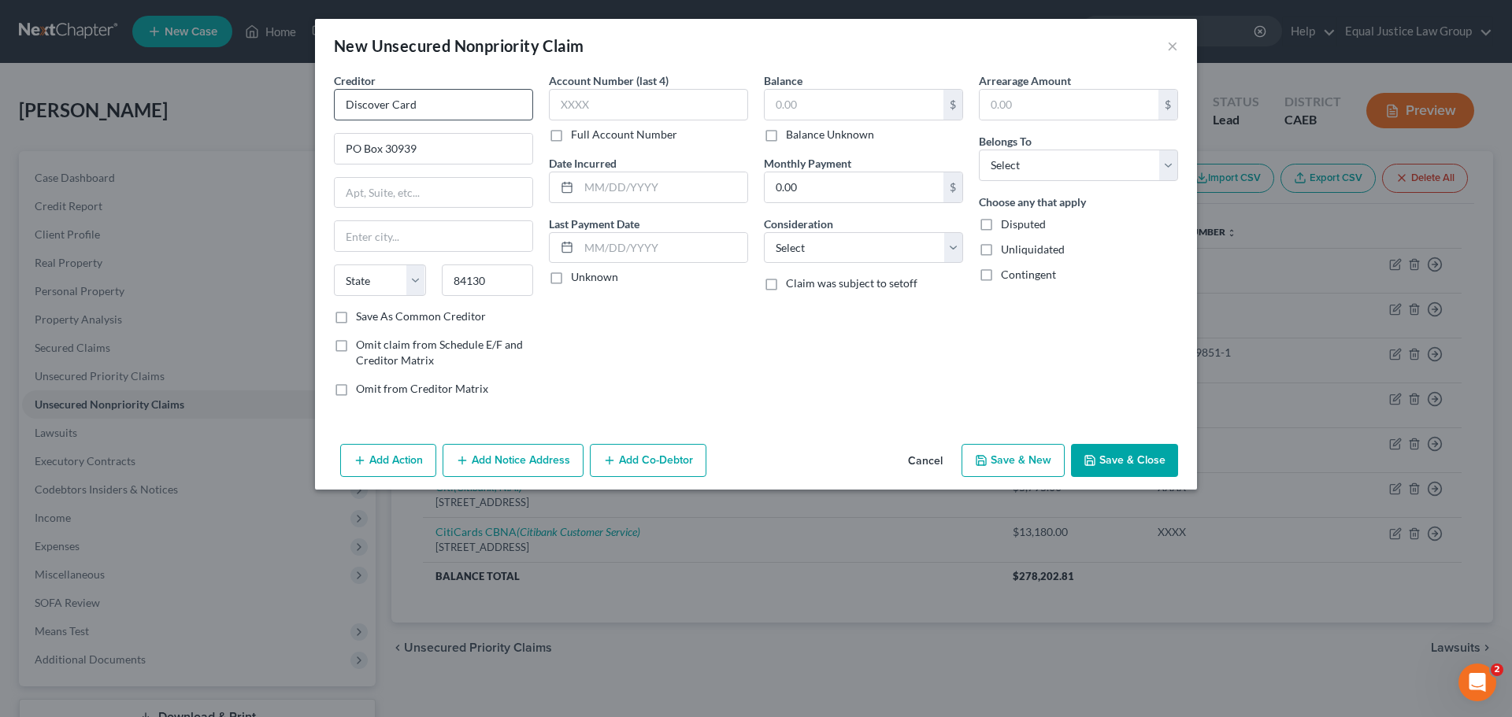
select select "46"
click at [619, 95] on input "text" at bounding box center [648, 104] width 199 height 31
type input "XXXX"
click at [605, 180] on input "text" at bounding box center [663, 187] width 168 height 30
type input "09/14/2018"
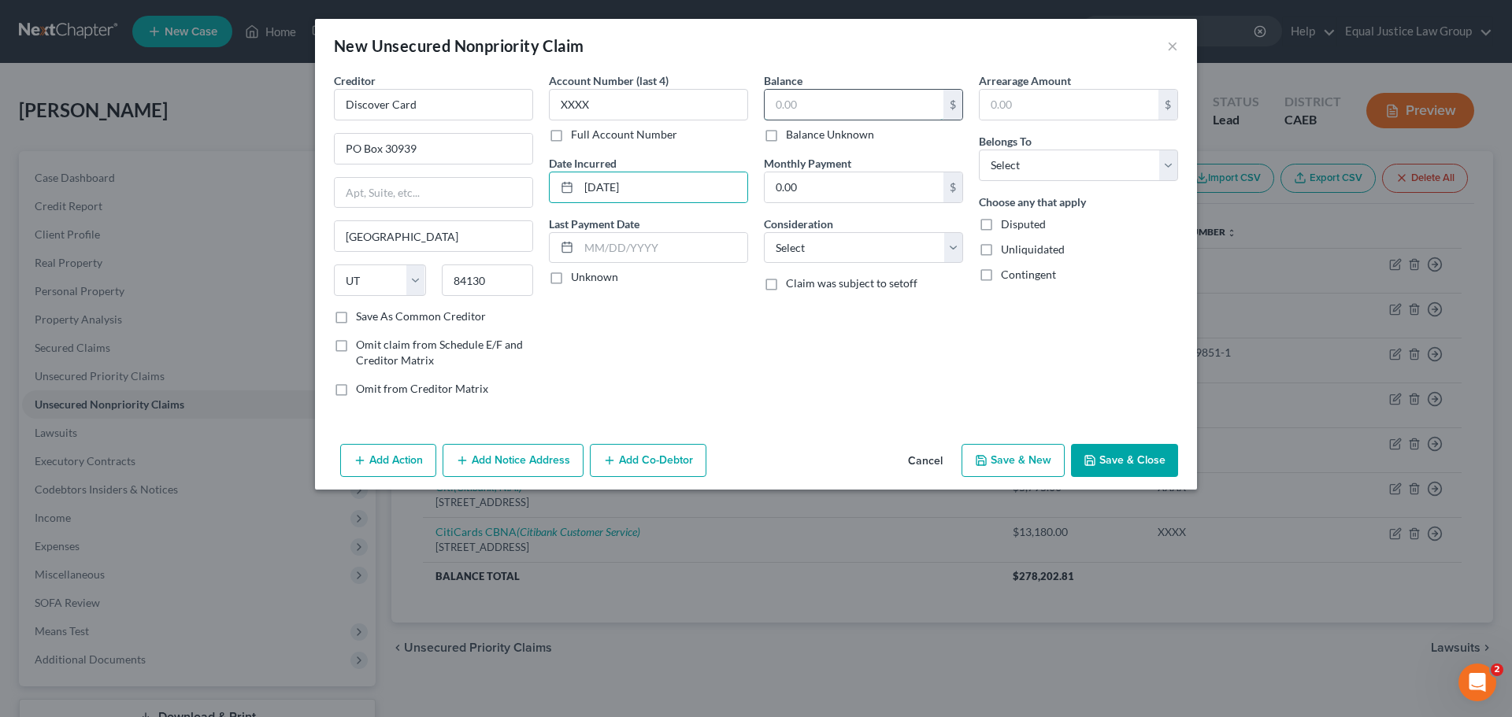
click at [798, 104] on input "text" at bounding box center [854, 105] width 179 height 30
type input "23,589.00"
click at [871, 243] on select "Select Cable / Satellite Services Collection Agency Credit Card Debt Debt Couns…" at bounding box center [863, 247] width 199 height 31
select select "2"
click at [764, 232] on select "Select Cable / Satellite Services Collection Agency Credit Card Debt Debt Couns…" at bounding box center [863, 247] width 199 height 31
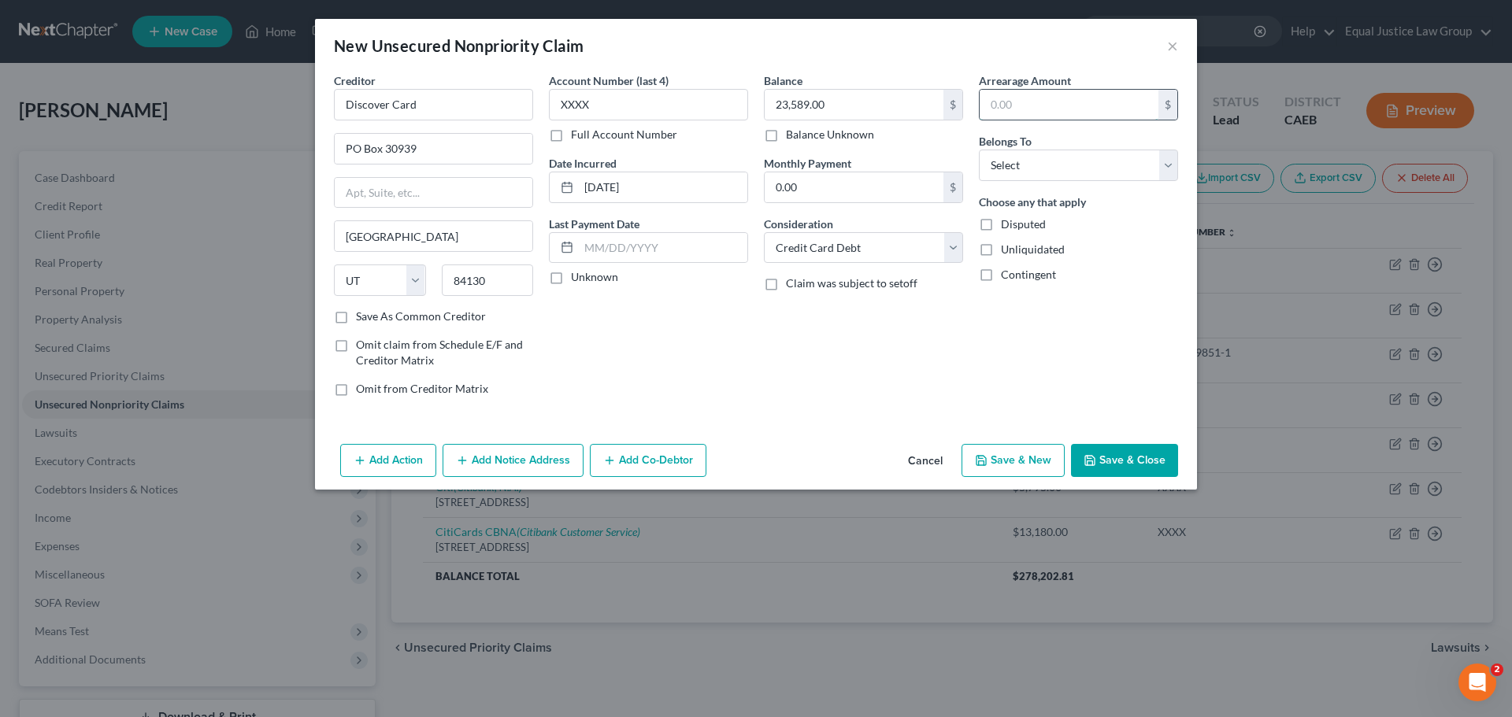
click at [1021, 106] on input "text" at bounding box center [1068, 105] width 179 height 30
click at [868, 106] on input "23,589.00" at bounding box center [854, 105] width 179 height 30
type input "23,889.00"
click at [1001, 105] on input "text" at bounding box center [1068, 105] width 179 height 30
type input "23,589.00"
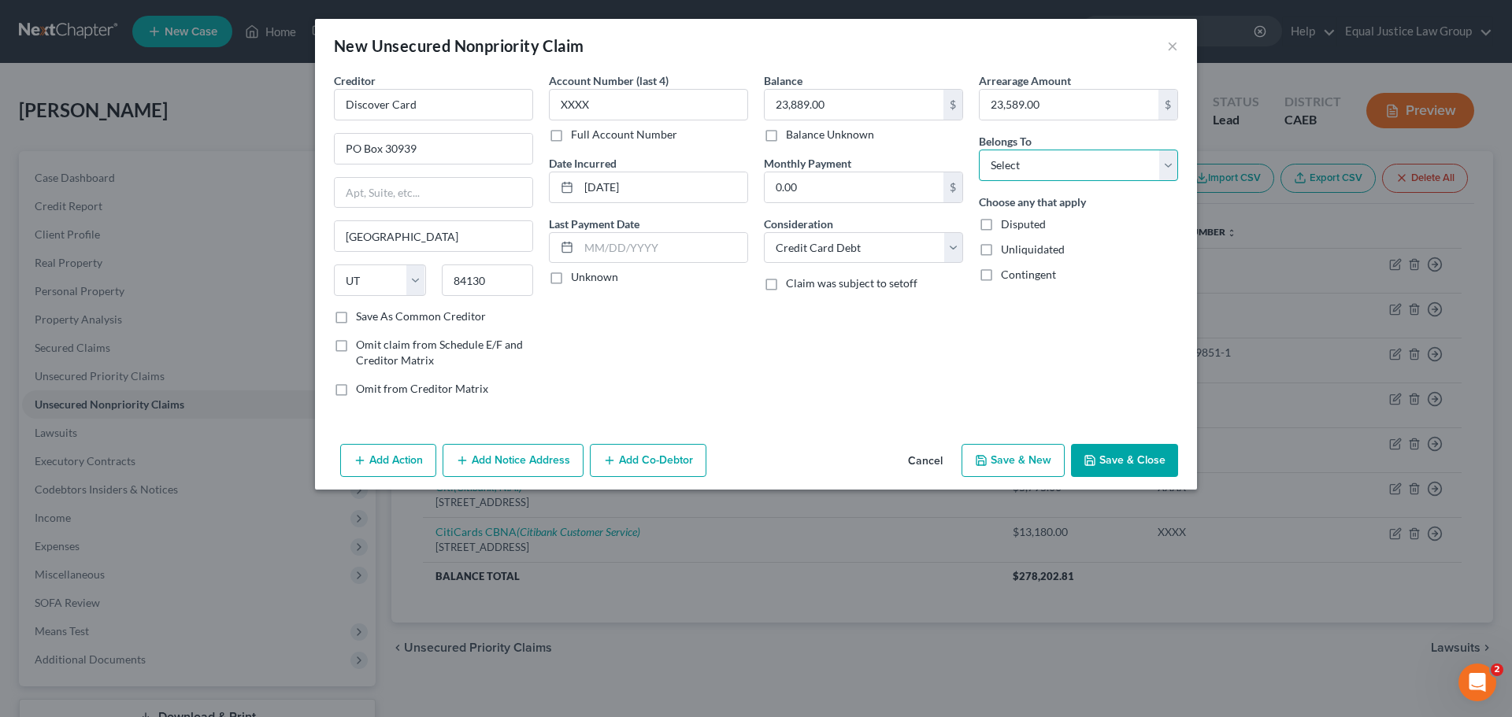
click at [1061, 161] on select "Select Debtor 1 Only Debtor 2 Only Debtor 1 And Debtor 2 Only At Least One Of T…" at bounding box center [1078, 165] width 199 height 31
select select "0"
click at [979, 150] on select "Select Debtor 1 Only Debtor 2 Only Debtor 1 And Debtor 2 Only At Least One Of T…" at bounding box center [1078, 165] width 199 height 31
click at [1073, 384] on div "Arrearage Amount 23,589.00 $ Belongs To * Select Debtor 1 Only Debtor 2 Only De…" at bounding box center [1078, 240] width 215 height 337
click at [508, 455] on button "Add Notice Address" at bounding box center [513, 460] width 141 height 33
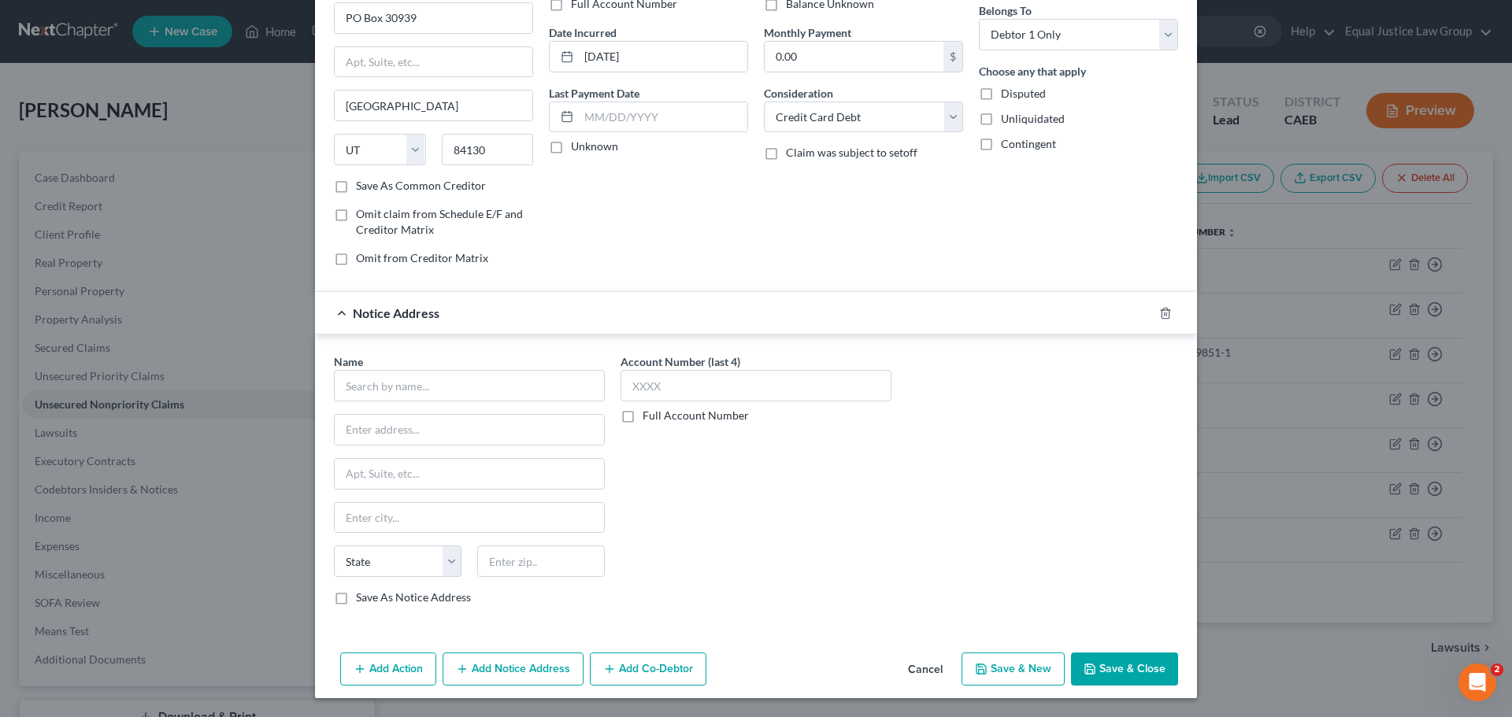
scroll to position [0, 0]
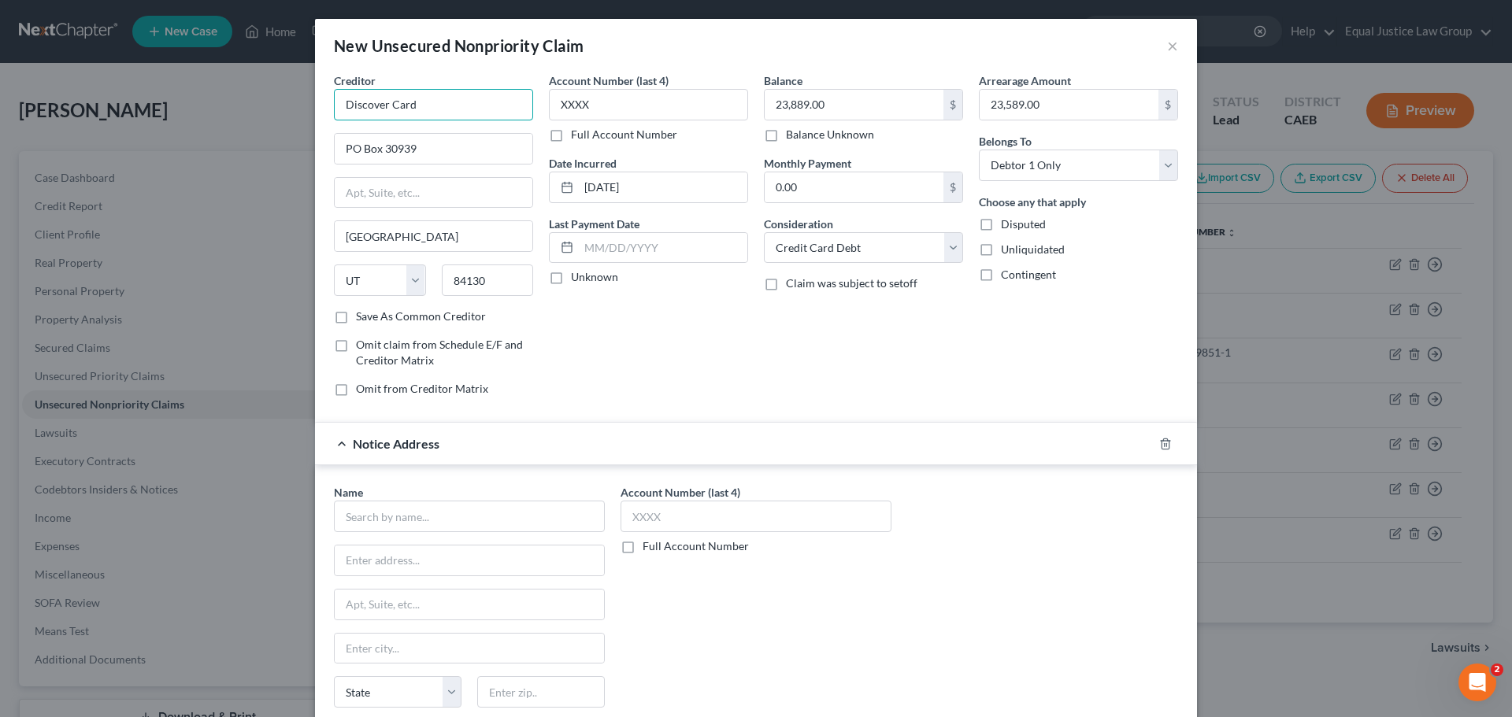
drag, startPoint x: 418, startPoint y: 108, endPoint x: 336, endPoint y: 118, distance: 82.5
click at [336, 118] on input "Discover Card" at bounding box center [433, 104] width 199 height 31
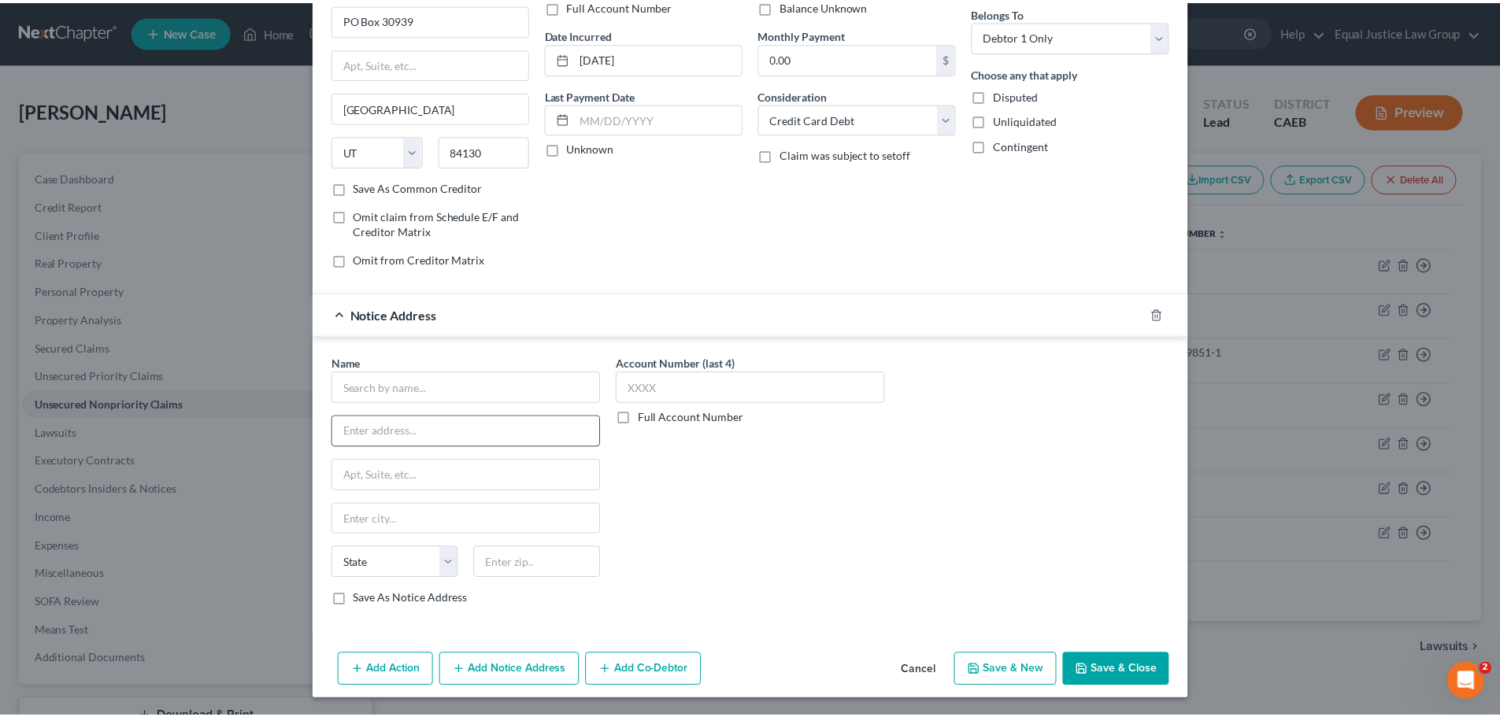
scroll to position [131, 0]
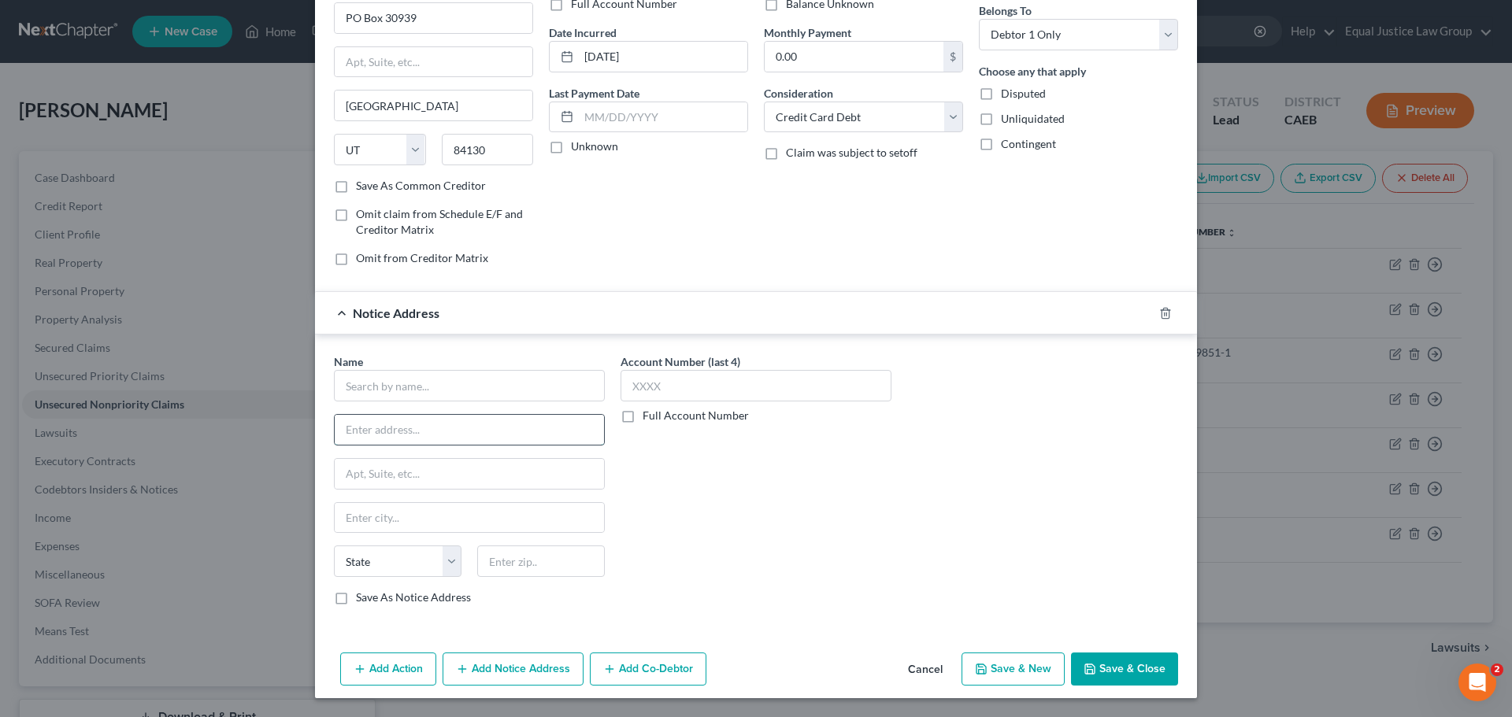
click at [375, 428] on input "text" at bounding box center [469, 430] width 269 height 30
click at [382, 473] on input "text" at bounding box center [469, 474] width 269 height 30
paste input "P.O. Box 30943"
type input "P.O. Box 30943"
click at [445, 428] on input "text" at bounding box center [469, 430] width 269 height 30
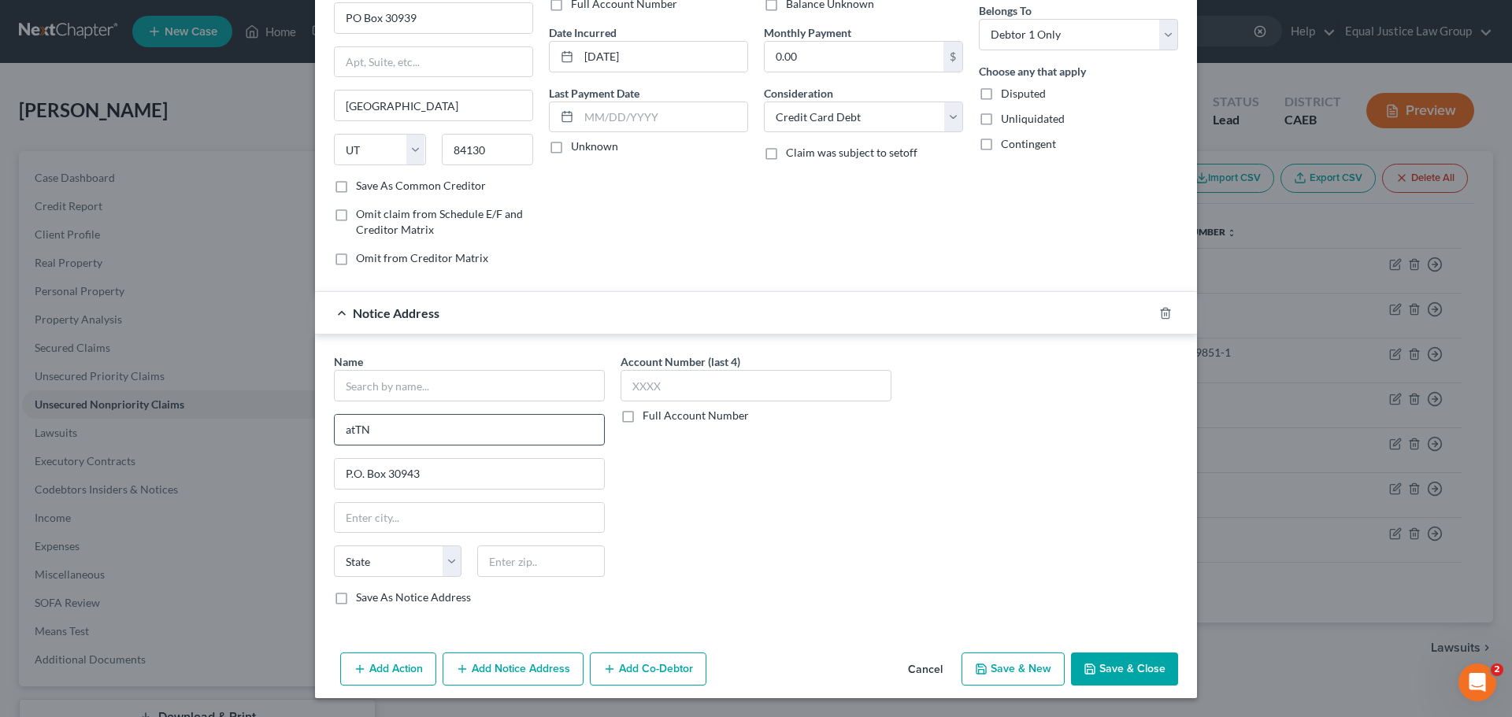
type input "Attn: Bankruptcy Dept."
click at [409, 386] on input "text" at bounding box center [469, 385] width 271 height 31
paste input "Discover"
type input "Discover"
click at [492, 570] on input "text" at bounding box center [541, 561] width 128 height 31
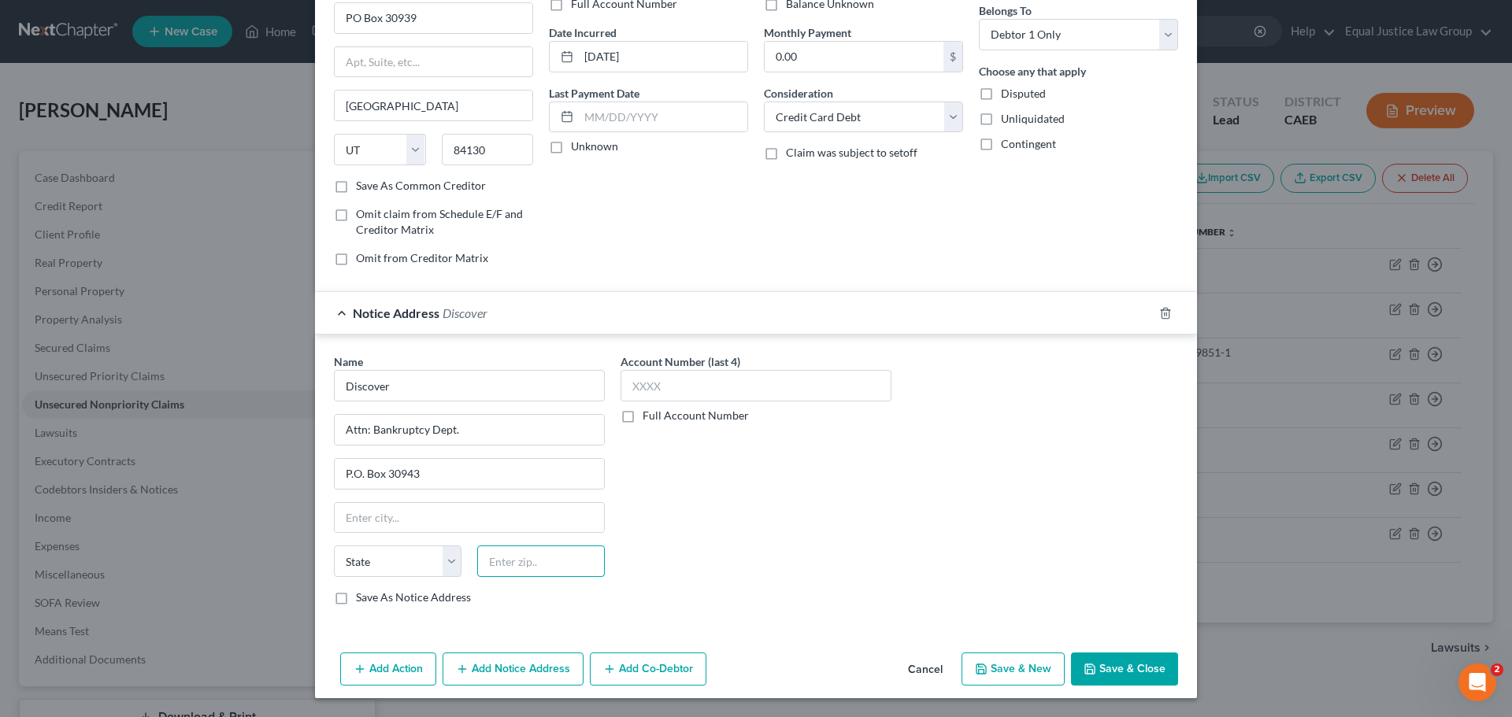
paste input "84130"
type input "84130"
type input "Salt Lake City"
select select "46"
click at [668, 368] on label "Account Number (last 4)" at bounding box center [680, 362] width 120 height 17
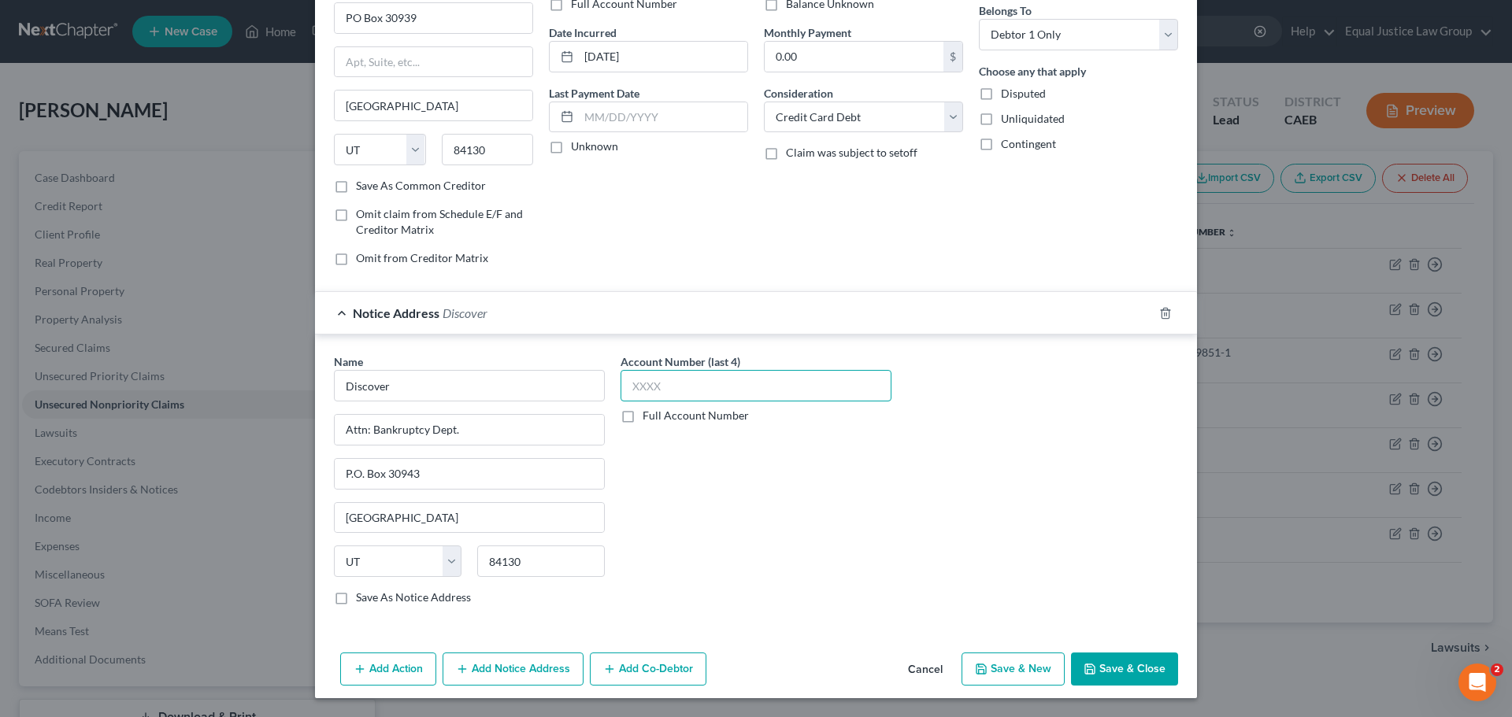
click at [674, 380] on input "text" at bounding box center [755, 385] width 271 height 31
type input "x"
type input "XXXX"
click at [965, 453] on div "Name * Discover Attn: Bankruptcy Dept. P.O. Box 30943 Salt Lake City State AL A…" at bounding box center [756, 486] width 860 height 265
click at [1126, 663] on button "Save & Close" at bounding box center [1124, 669] width 107 height 33
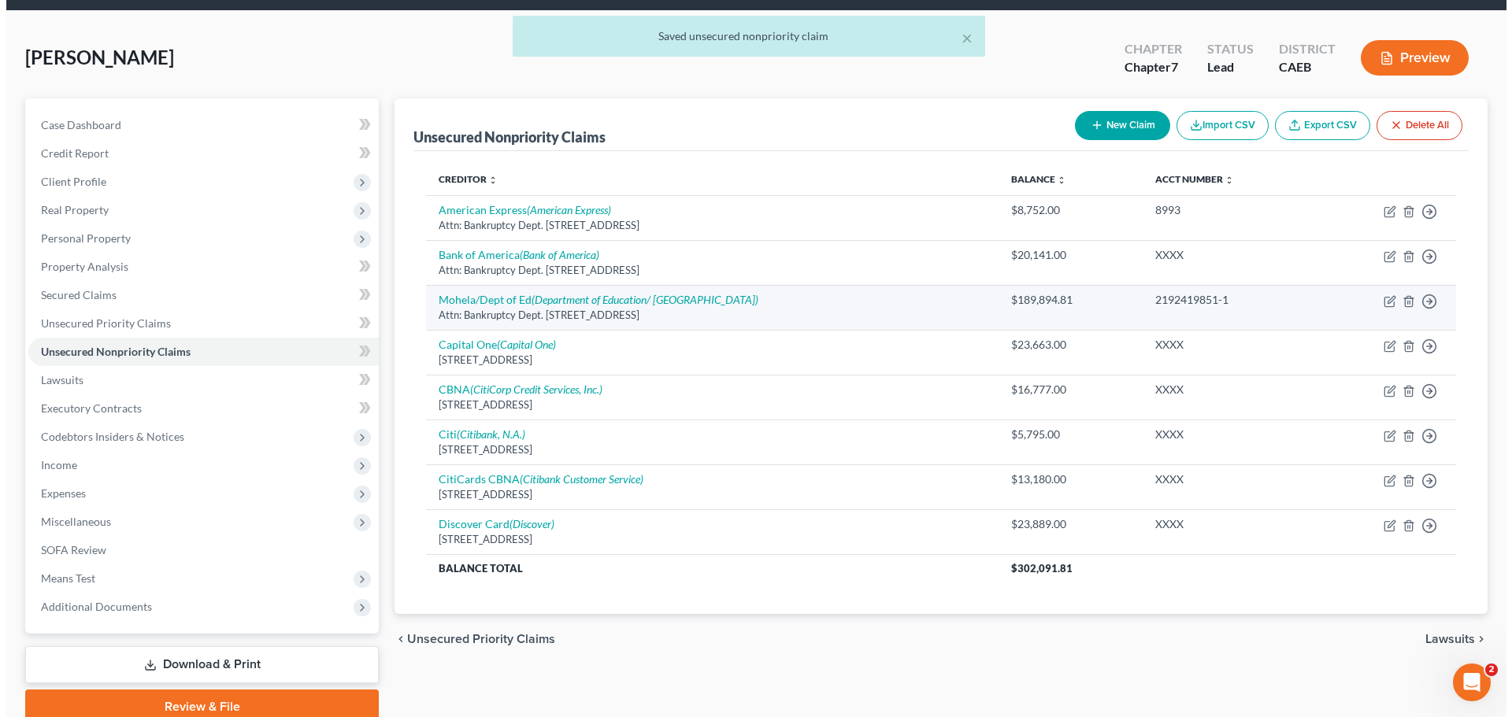
scroll to position [79, 0]
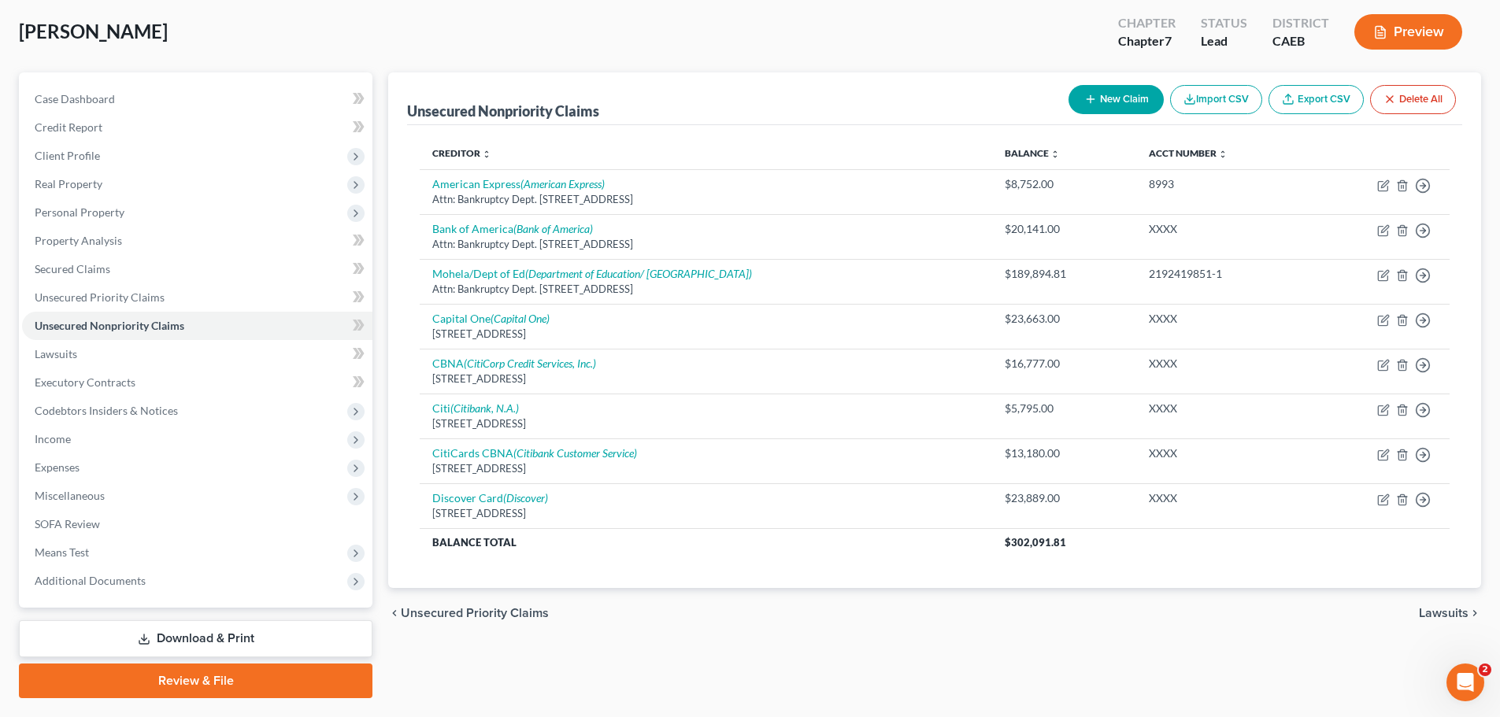
click at [1113, 97] on button "New Claim" at bounding box center [1115, 99] width 95 height 29
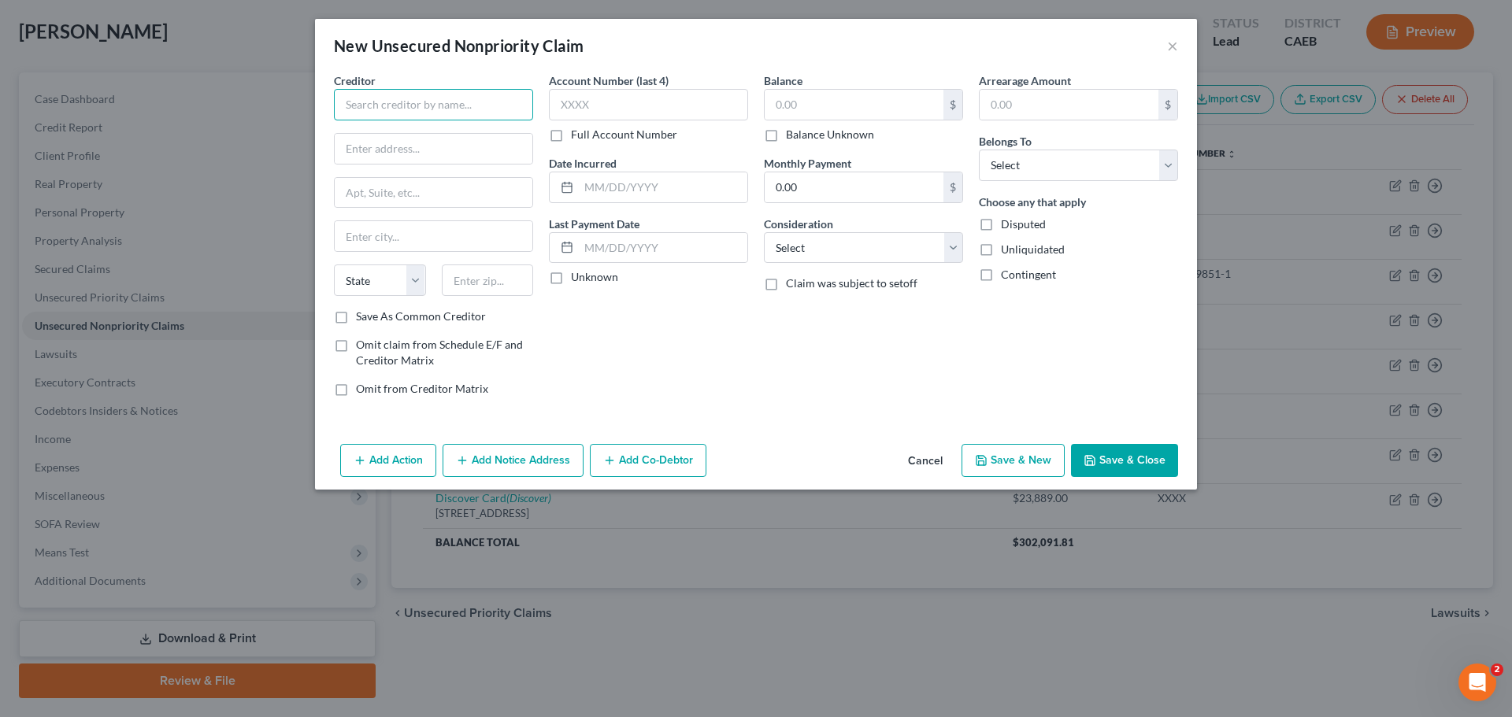
click at [396, 102] on input "text" at bounding box center [433, 104] width 199 height 31
drag, startPoint x: 454, startPoint y: 152, endPoint x: 402, endPoint y: 124, distance: 58.1
click at [443, 147] on input "text" at bounding box center [434, 149] width 198 height 30
type input "JPMCB Card"
click at [419, 101] on input "JPMCB Card" at bounding box center [433, 104] width 199 height 31
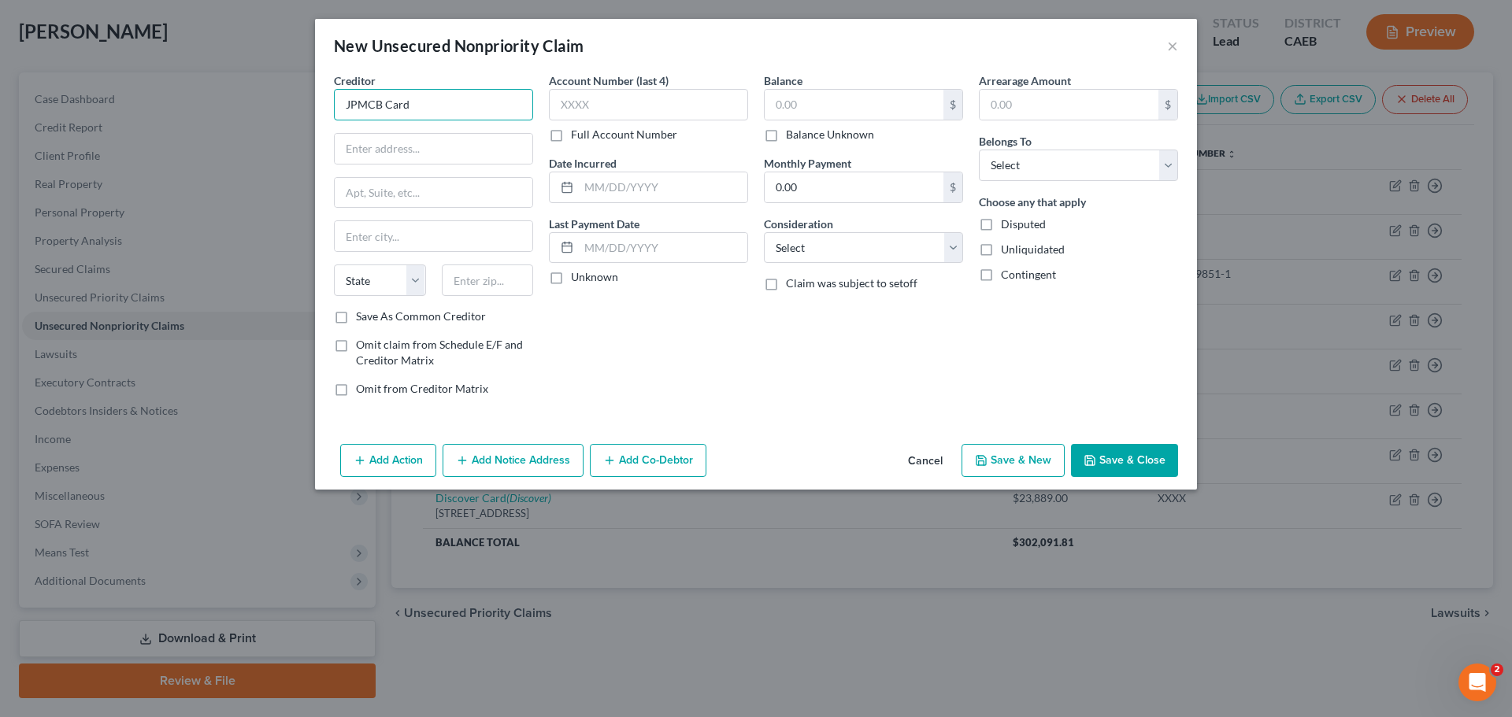
drag, startPoint x: 417, startPoint y: 105, endPoint x: 346, endPoint y: 106, distance: 70.9
click at [346, 106] on input "JPMCB Card" at bounding box center [433, 104] width 199 height 31
click at [513, 450] on button "Add Notice Address" at bounding box center [513, 460] width 141 height 33
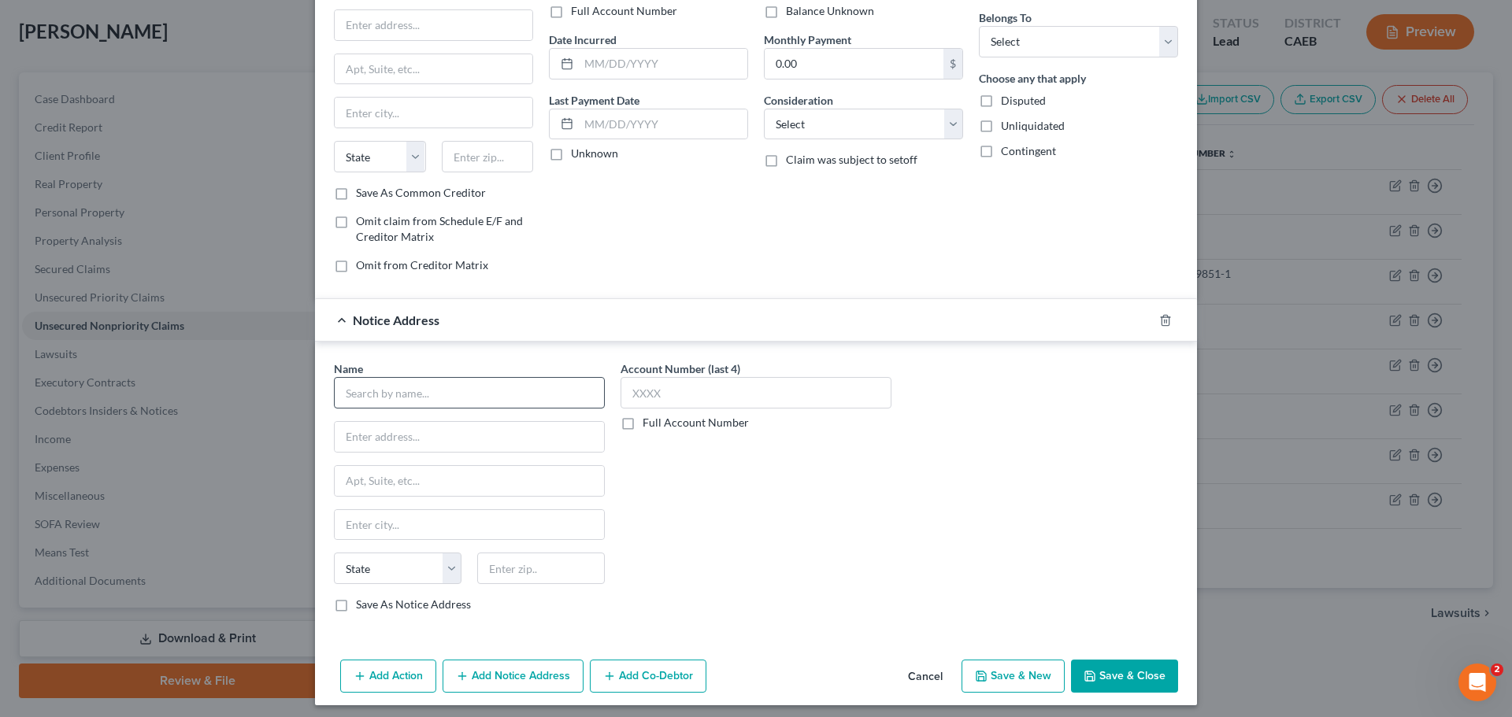
scroll to position [131, 0]
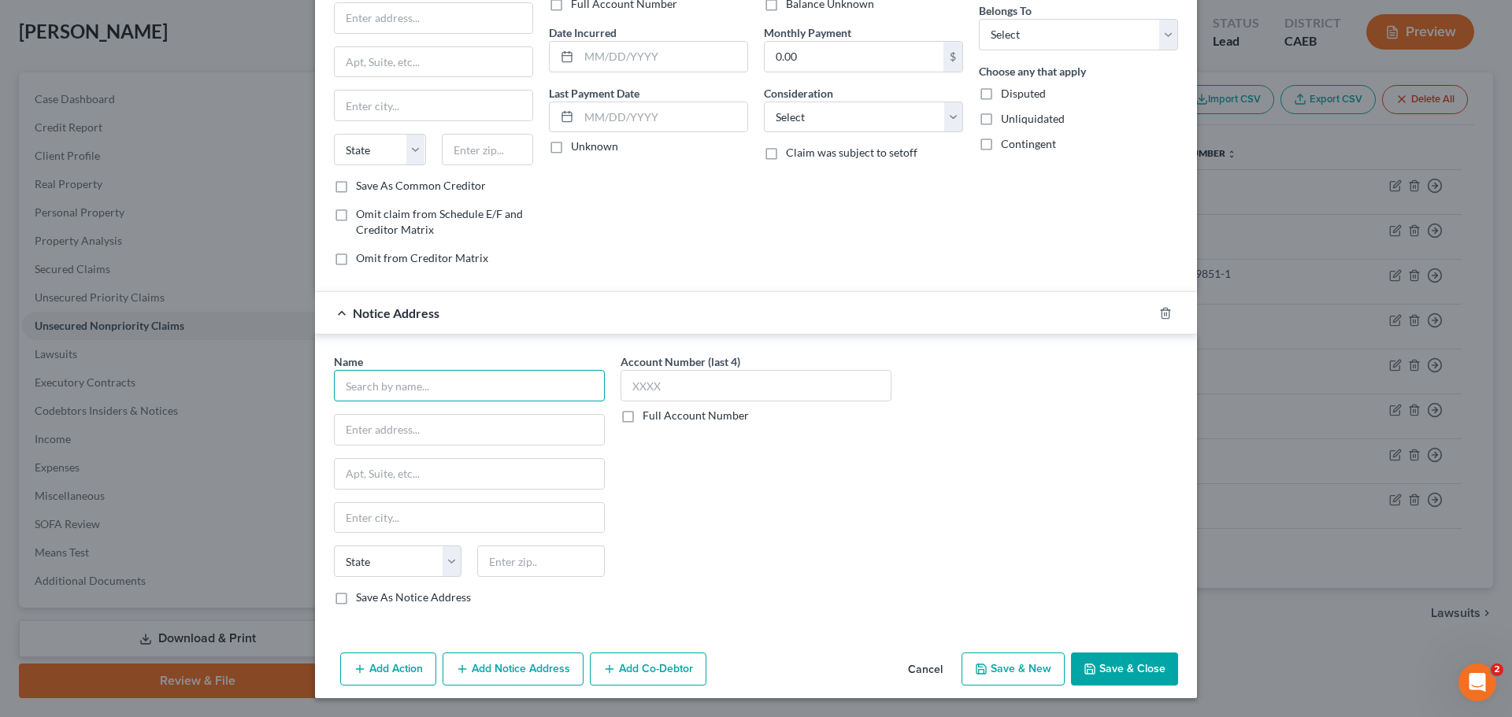
click at [419, 390] on input "text" at bounding box center [469, 385] width 271 height 31
paste input "JPMorgan Chase Bank, N.A."
type input "JPMorgan Chase Bank, N.A."
click at [460, 419] on input "text" at bounding box center [469, 430] width 269 height 30
type input "Attn: Bankruptcy Dept."
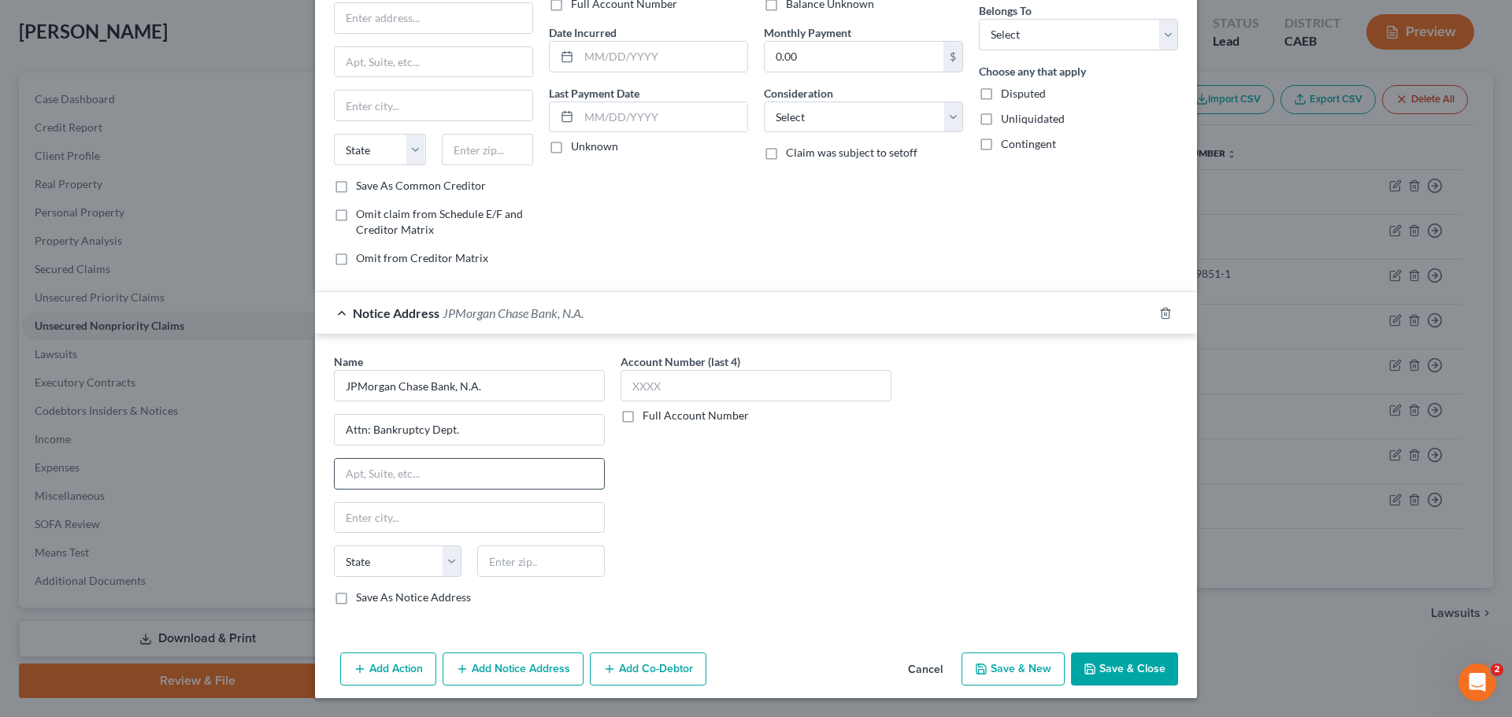
click at [394, 481] on input "text" at bounding box center [469, 474] width 269 height 30
paste input "Mail Code LA4-7100"
type input "Mail Code LA4-7100"
click at [527, 562] on input "text" at bounding box center [541, 561] width 128 height 31
paste input "71203"
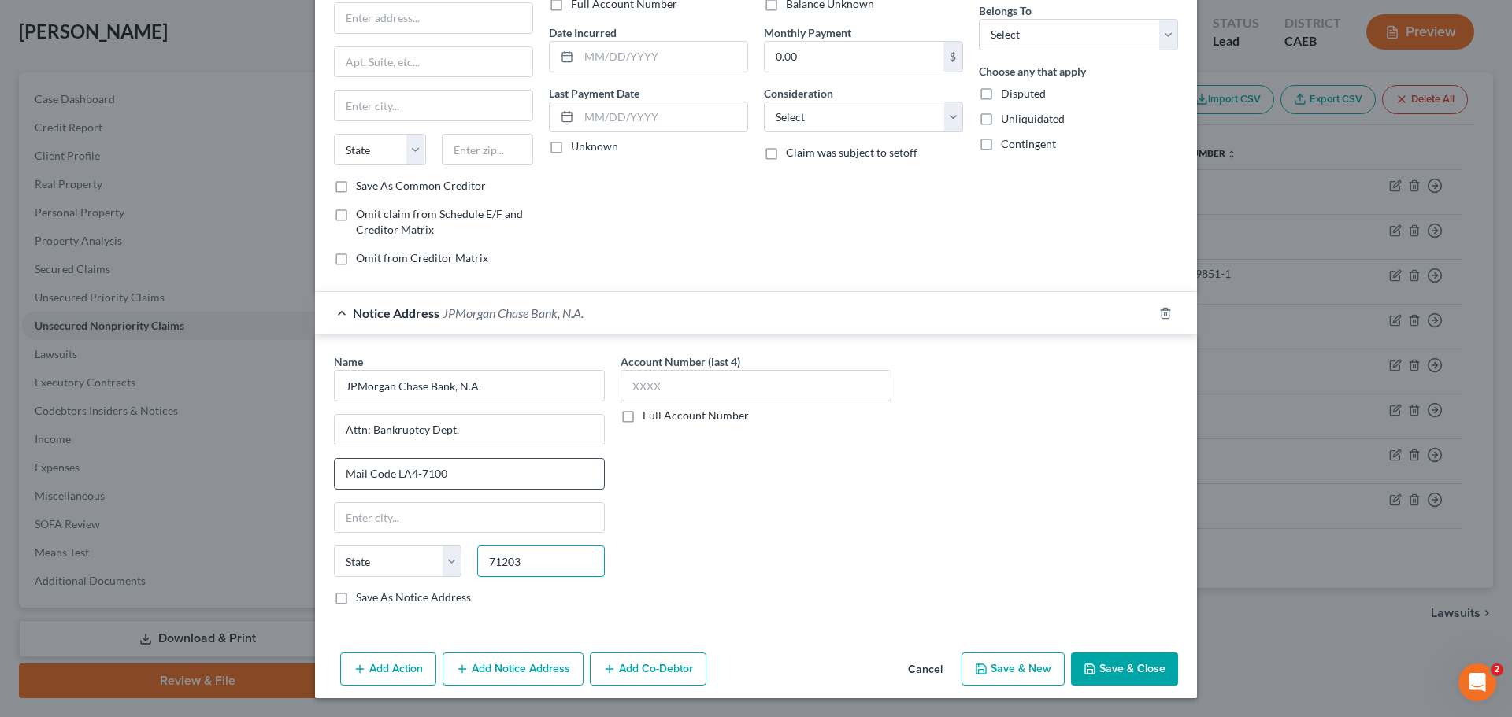
type input "71203"
click at [461, 467] on input "Mail Code LA4-7100" at bounding box center [469, 474] width 269 height 30
type input "Monroe"
select select "19"
paste input "700 Kansas Lane"
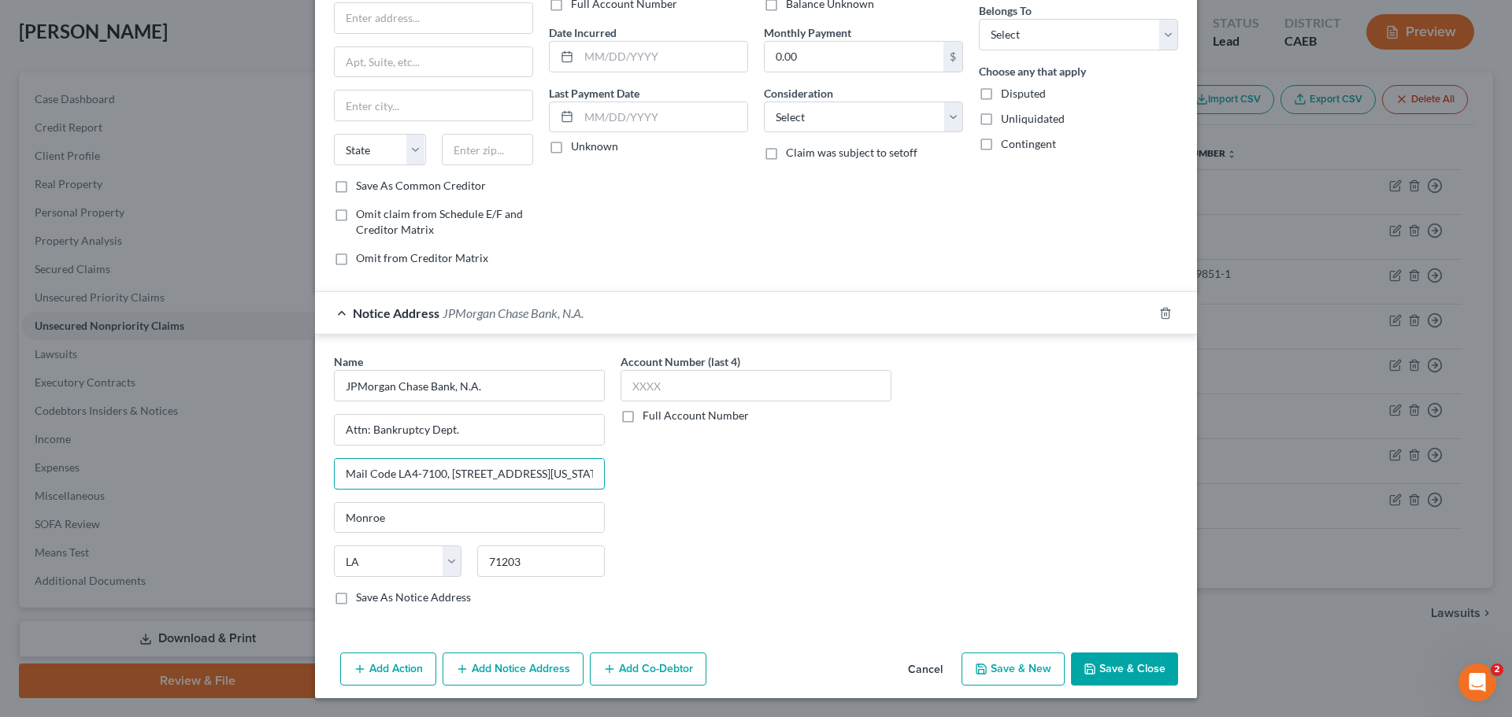
type input "Mail Code LA4-7100, 700 Kansas Lane"
click at [690, 544] on div "Account Number (last 4) Full Account Number" at bounding box center [756, 486] width 287 height 265
click at [694, 388] on input "text" at bounding box center [755, 385] width 271 height 31
type input "x"
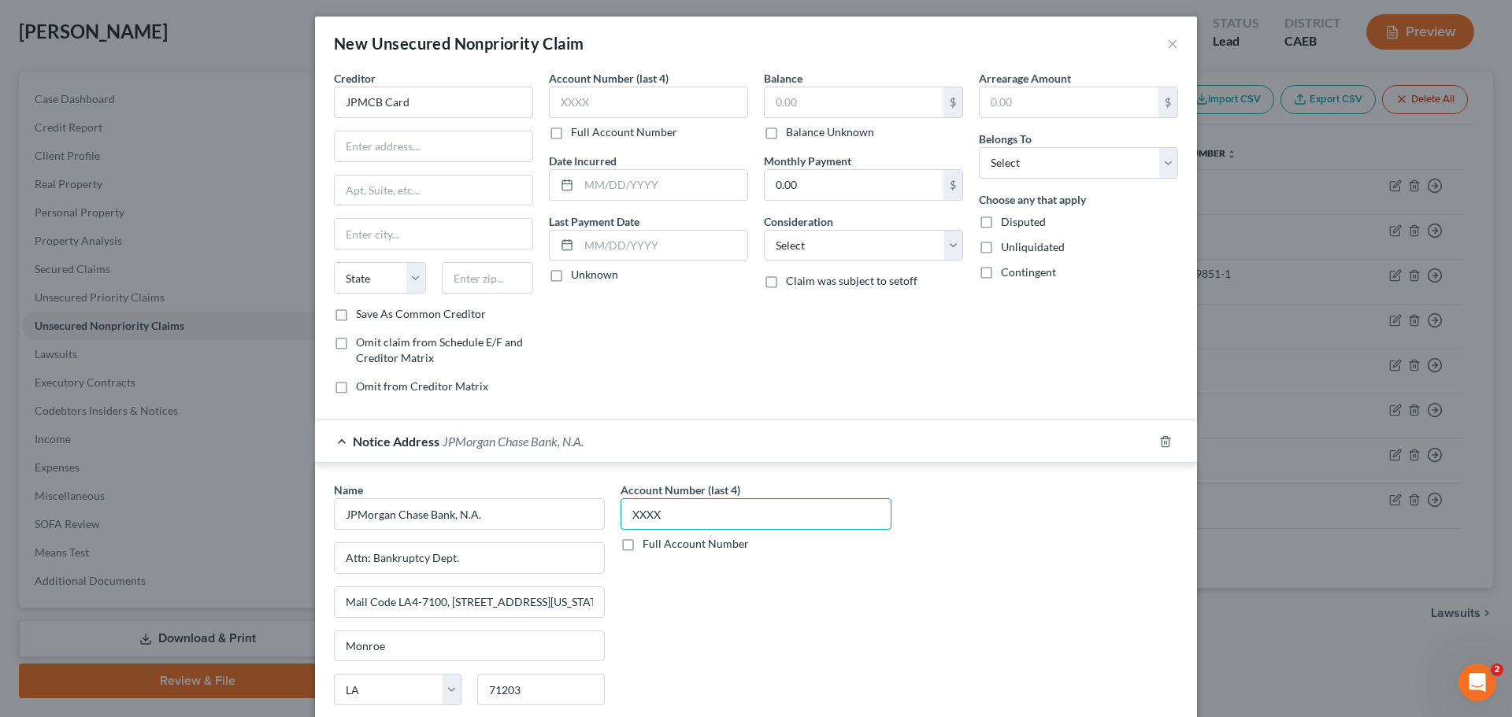
scroll to position [0, 0]
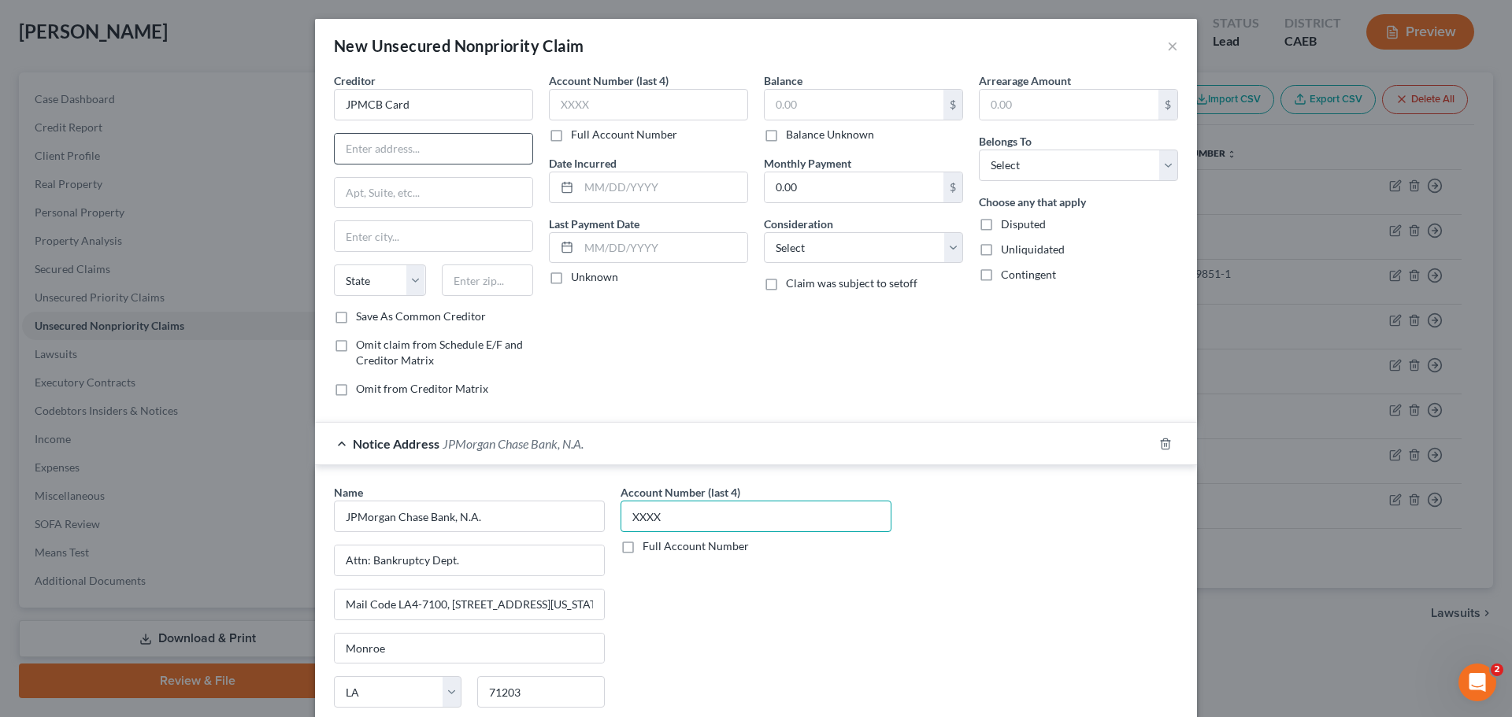
type input "XXXX"
click at [439, 161] on input "text" at bounding box center [434, 149] width 198 height 30
type input "p"
type input "PO BOX 15369"
click at [466, 283] on input "text" at bounding box center [488, 280] width 92 height 31
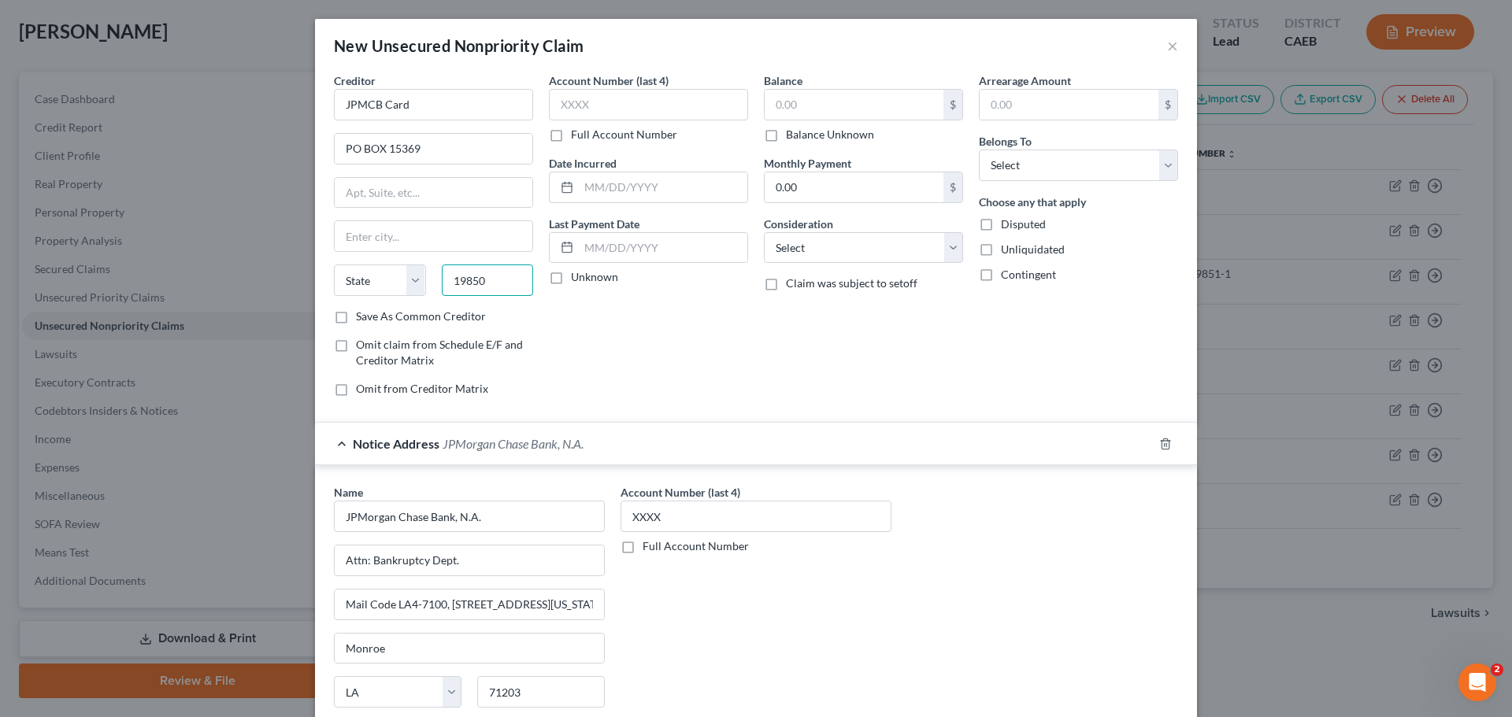
type input "19850"
type input "Wilmington"
select select "7"
click at [624, 101] on input "text" at bounding box center [648, 104] width 199 height 31
type input "XXXX"
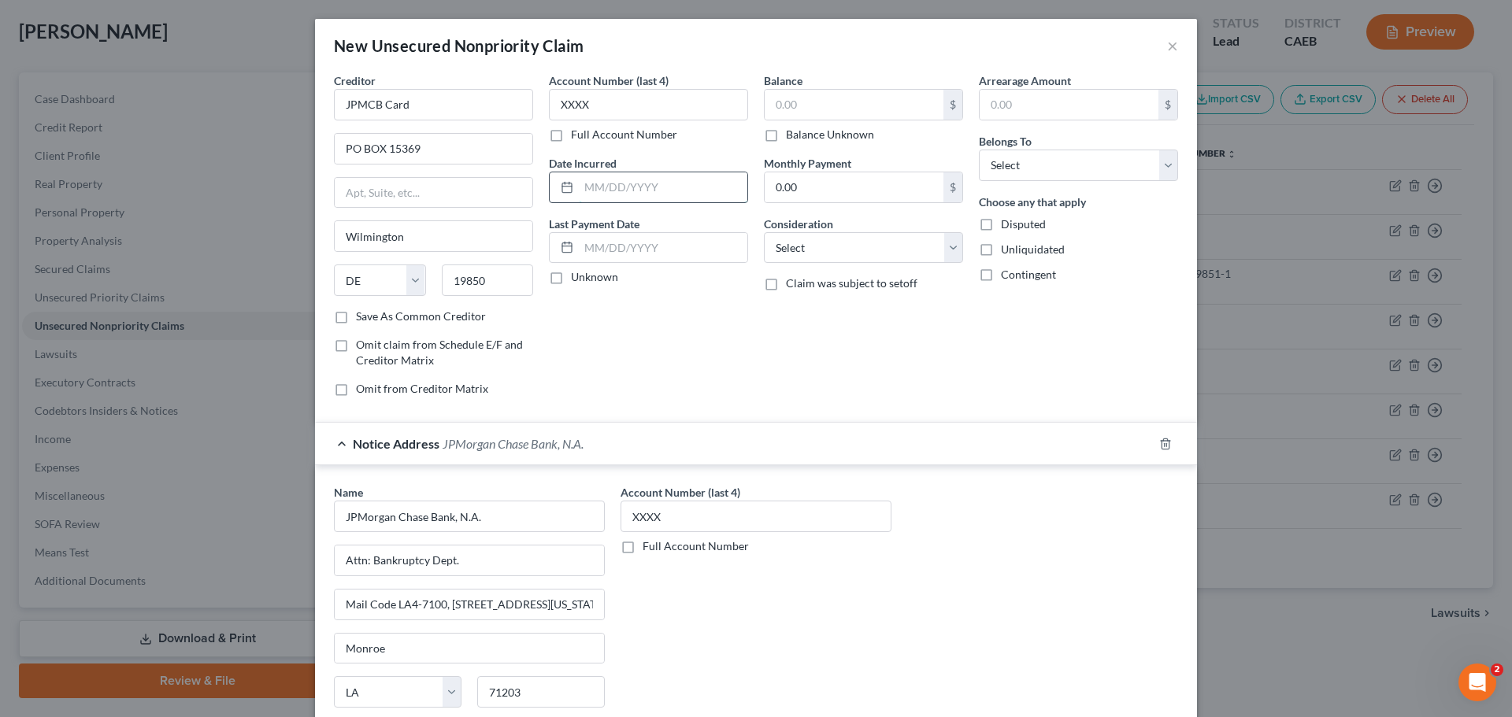
click at [616, 194] on input "text" at bounding box center [663, 187] width 168 height 30
type input "03/14/2022"
click at [839, 105] on input "text" at bounding box center [854, 105] width 179 height 30
type input "33,208.00"
click at [811, 242] on select "Select Cable / Satellite Services Collection Agency Credit Card Debt Debt Couns…" at bounding box center [863, 247] width 199 height 31
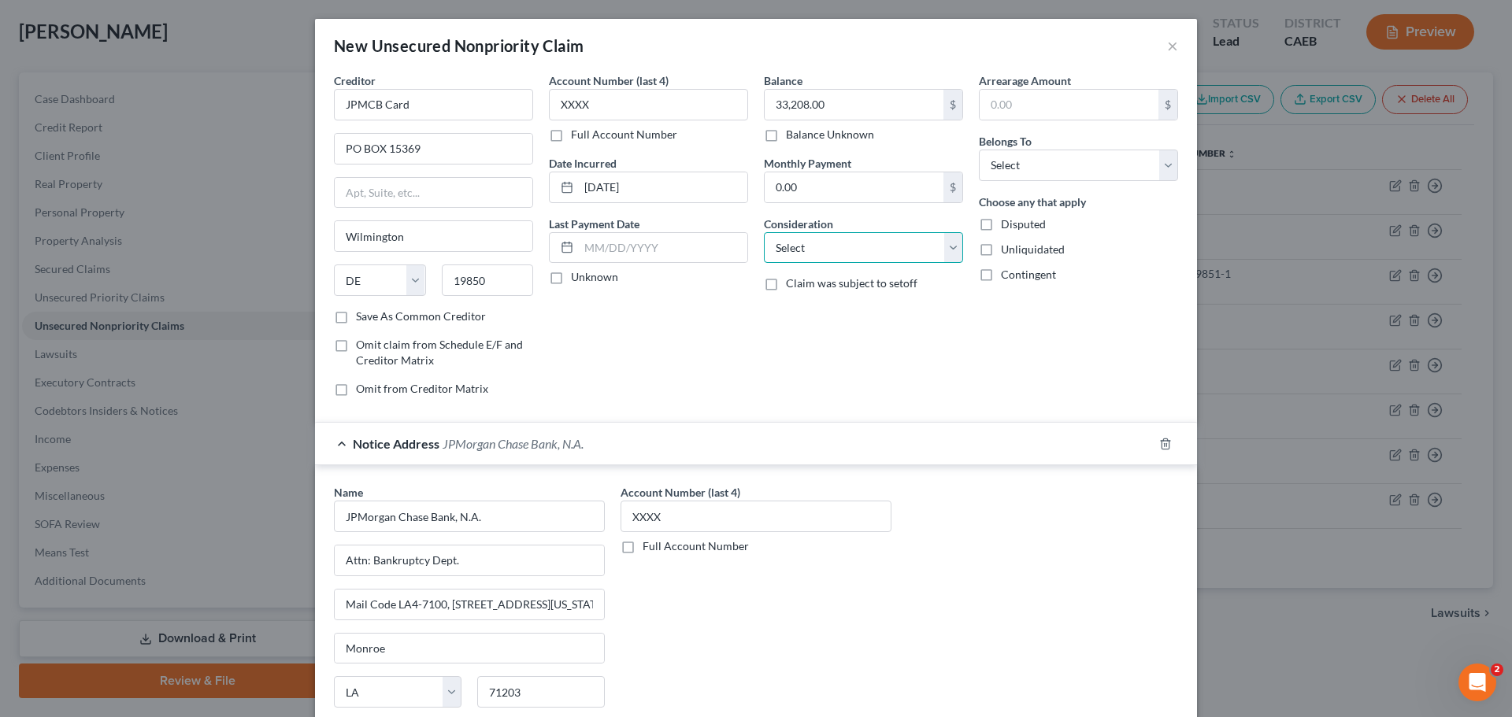
select select "2"
click at [764, 232] on select "Select Cable / Satellite Services Collection Agency Credit Card Debt Debt Couns…" at bounding box center [863, 247] width 199 height 31
click at [916, 353] on div "Balance 33,208.00 $ Balance Unknown Balance Undetermined 33,208.00 $ Balance Un…" at bounding box center [863, 240] width 215 height 337
click at [1045, 102] on input "text" at bounding box center [1068, 105] width 179 height 30
type input "33,208.00"
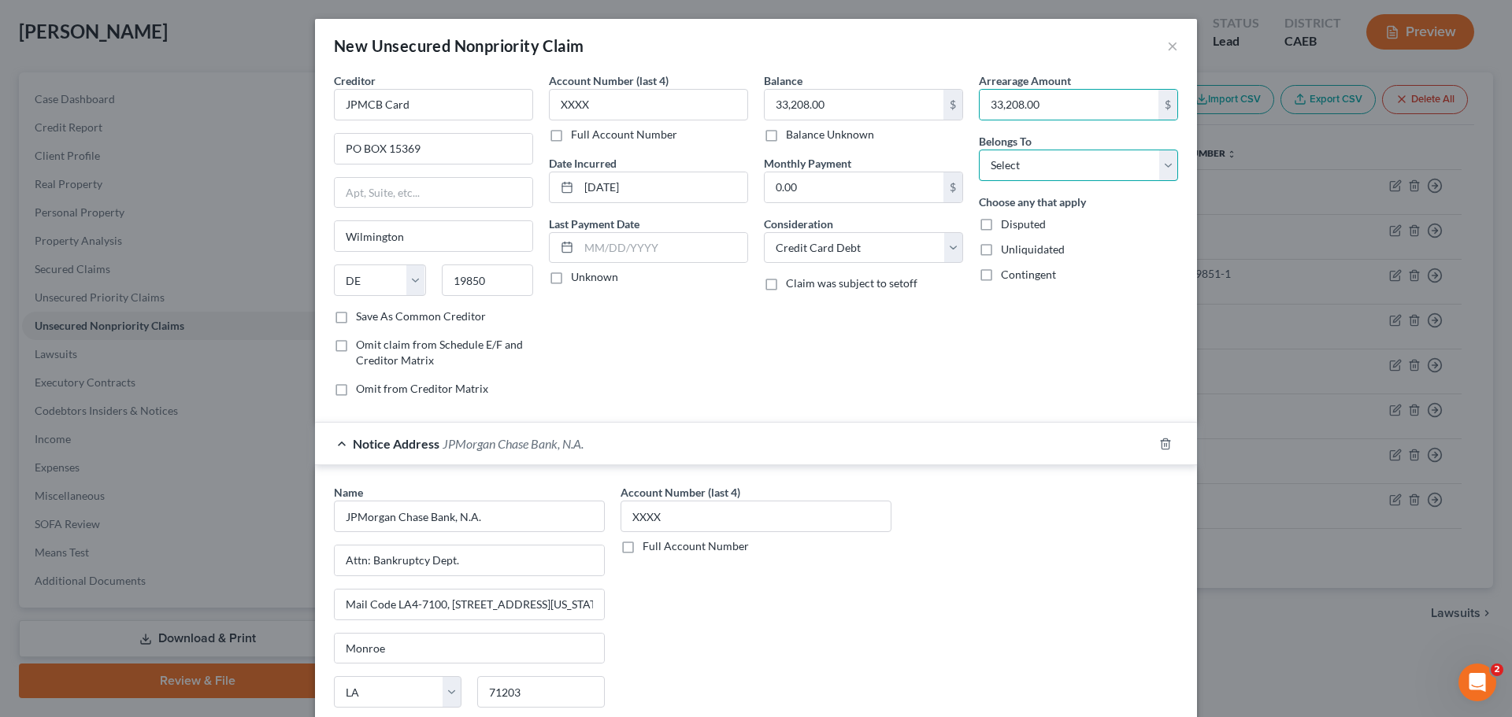
click at [1084, 161] on select "Select Debtor 1 Only Debtor 2 Only Debtor 1 And Debtor 2 Only At Least One Of T…" at bounding box center [1078, 165] width 199 height 31
select select "0"
click at [979, 150] on select "Select Debtor 1 Only Debtor 2 Only Debtor 1 And Debtor 2 Only At Least One Of T…" at bounding box center [1078, 165] width 199 height 31
click at [1049, 361] on div "Arrearage Amount 33,208.00 $ Belongs To * Select Debtor 1 Only Debtor 2 Only De…" at bounding box center [1078, 240] width 215 height 337
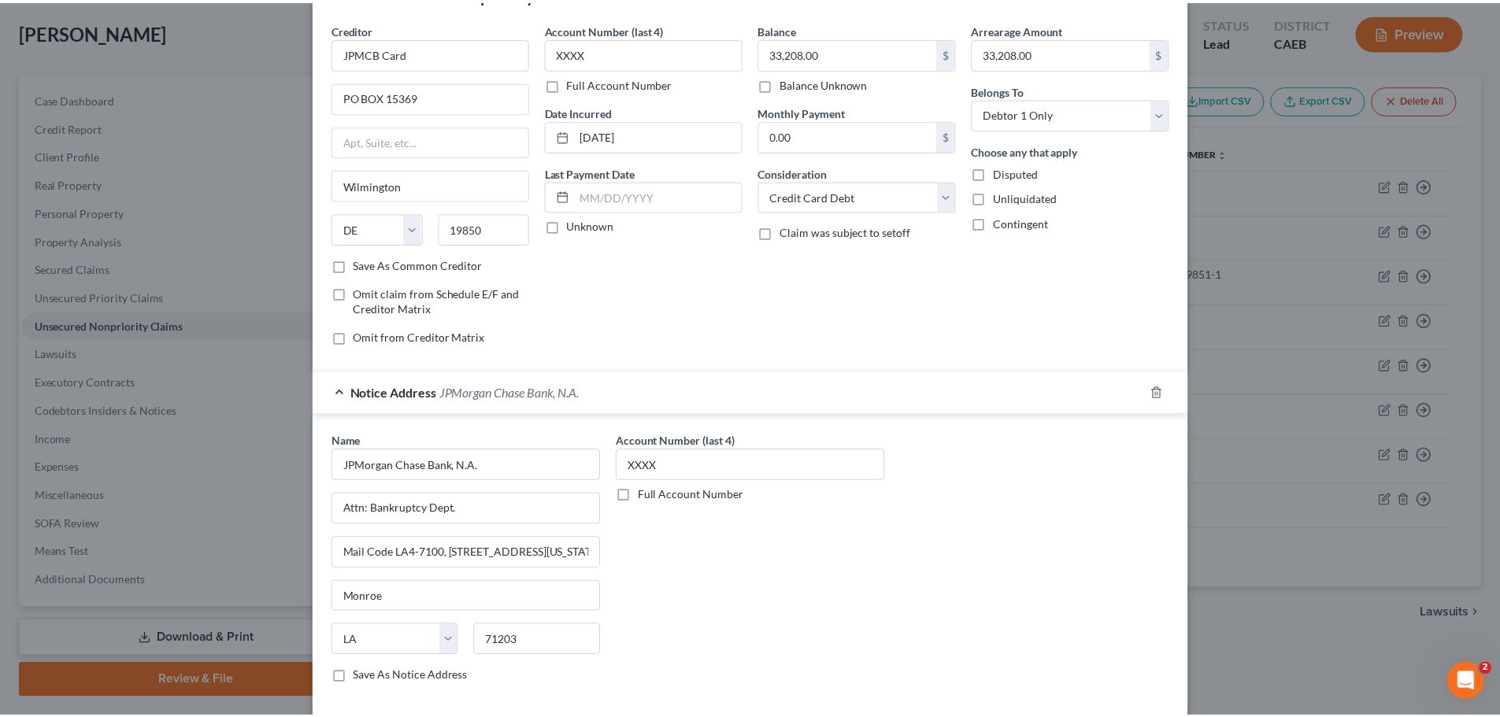
scroll to position [131, 0]
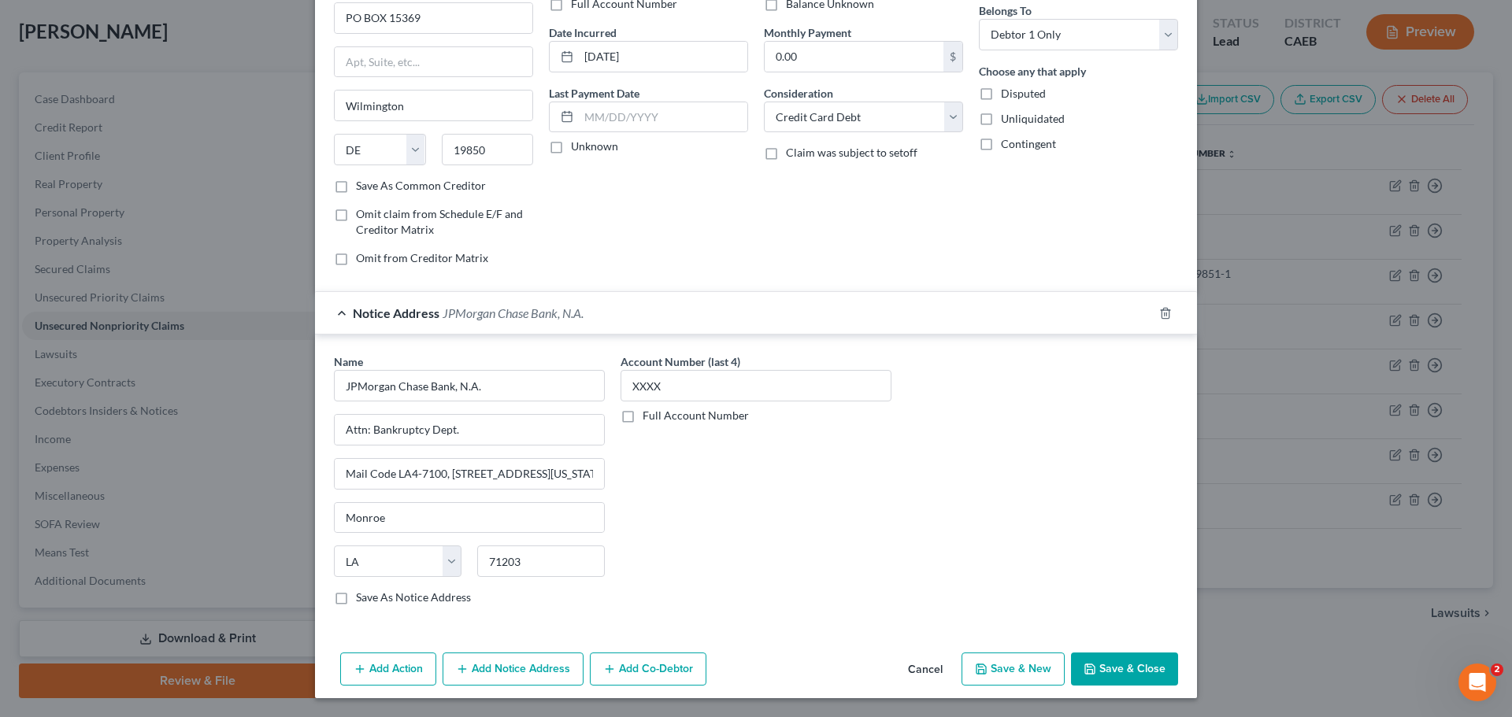
click at [1087, 668] on icon "button" at bounding box center [1089, 669] width 13 height 13
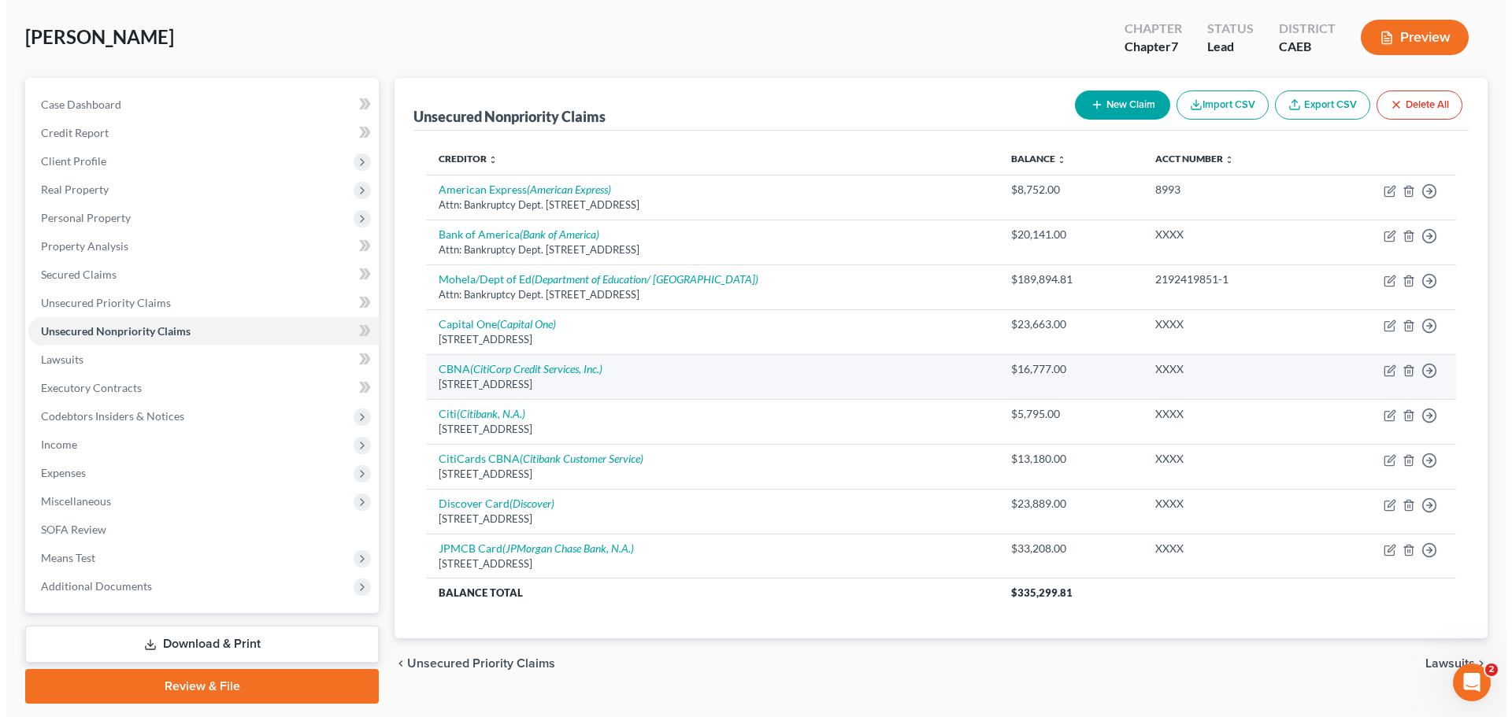
scroll to position [120, 0]
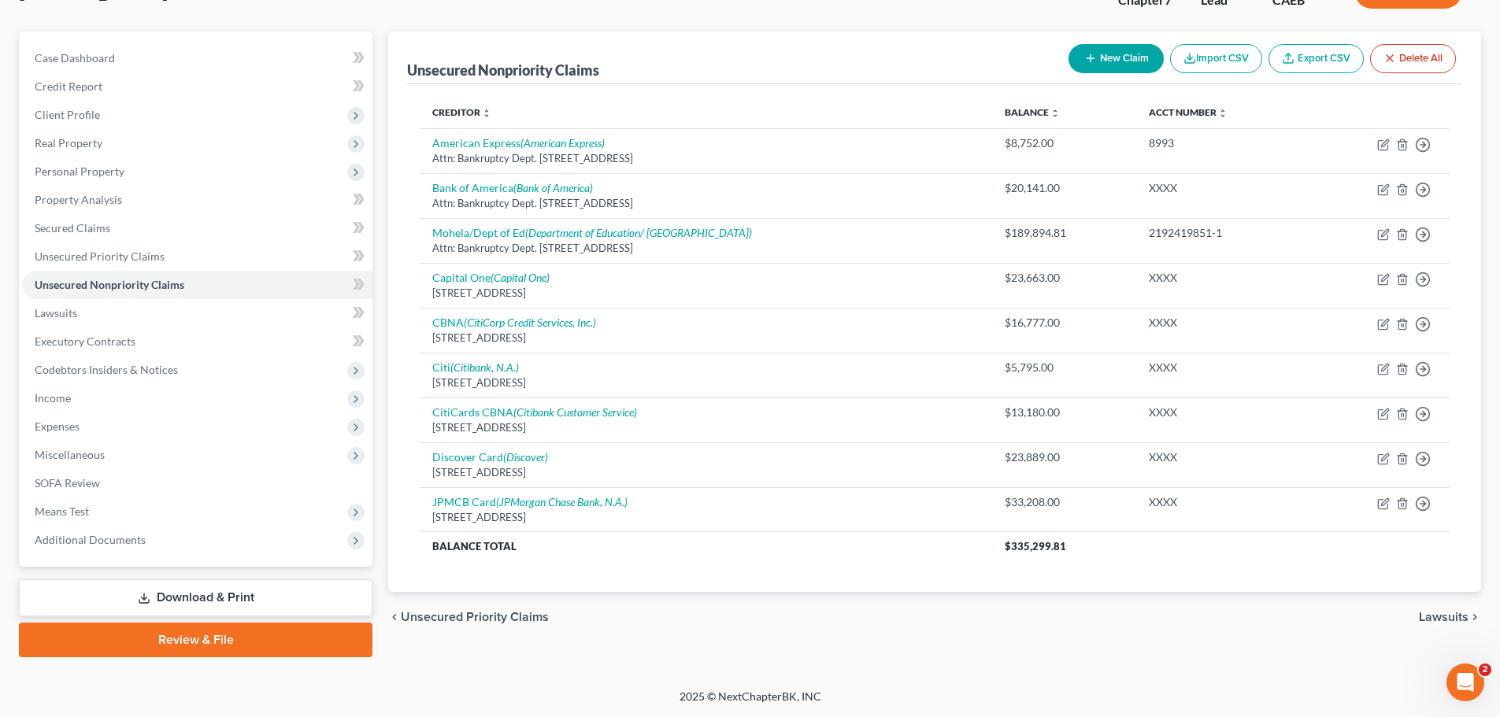
click at [1121, 65] on button "New Claim" at bounding box center [1115, 58] width 95 height 29
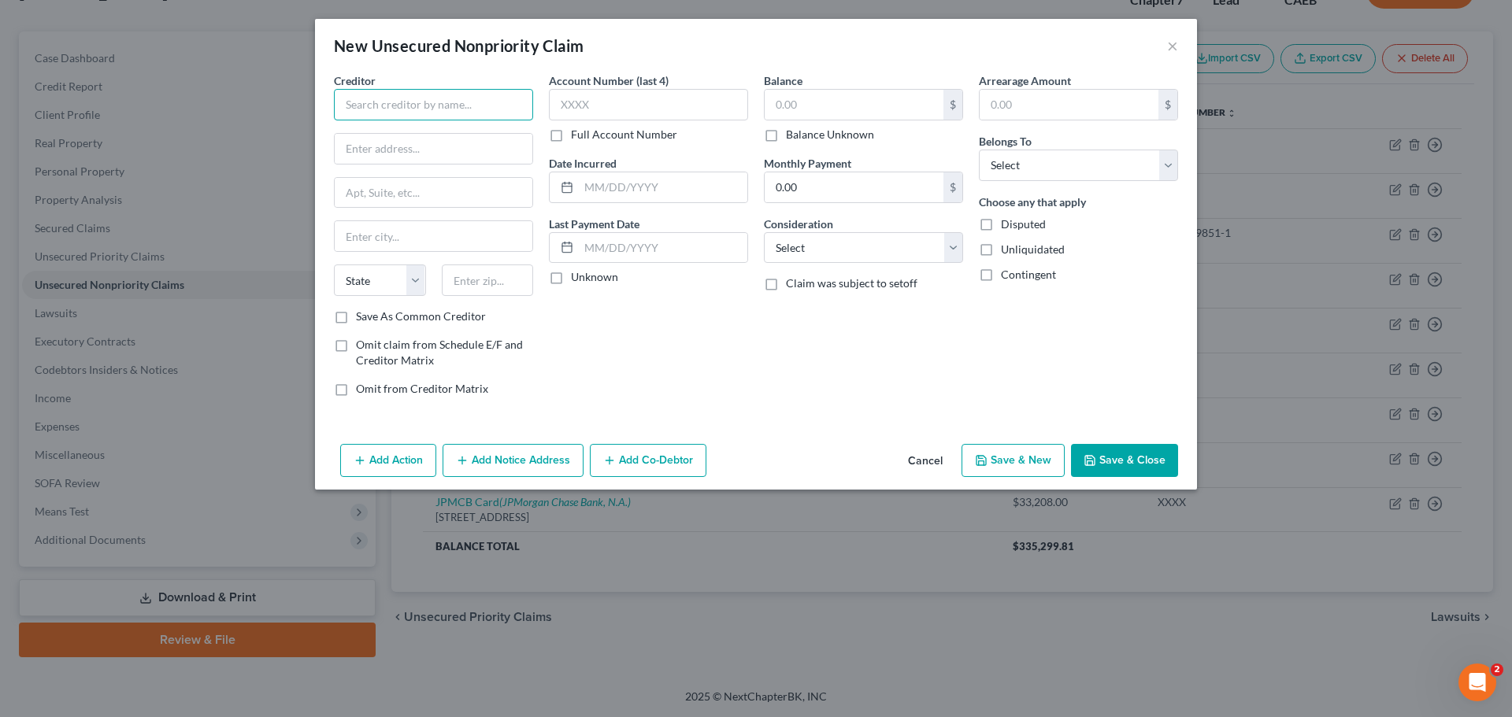
click at [387, 96] on input "text" at bounding box center [433, 104] width 199 height 31
type input "s"
type input "SYNCB/ AMAZON"
click at [382, 161] on input "text" at bounding box center [434, 149] width 198 height 30
type input "PO Box 71727"
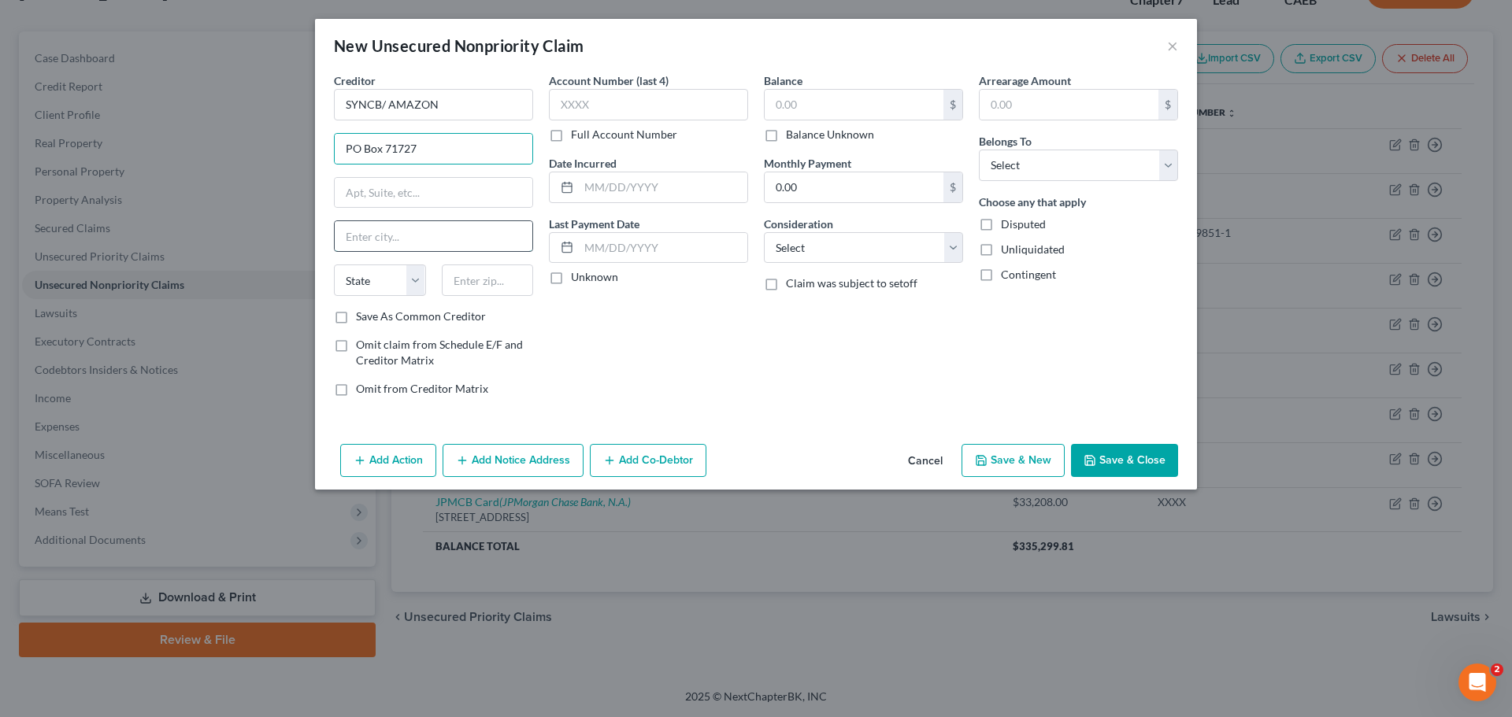
click at [378, 234] on input "text" at bounding box center [434, 236] width 198 height 30
click at [667, 344] on div "Account Number (last 4) Full Account Number Date Incurred Last Payment Date Unk…" at bounding box center [648, 240] width 215 height 337
click at [474, 285] on input "text" at bounding box center [488, 280] width 92 height 31
type input "19176"
click at [632, 305] on div "Account Number (last 4) Full Account Number Date Incurred Last Payment Date Unk…" at bounding box center [648, 240] width 215 height 337
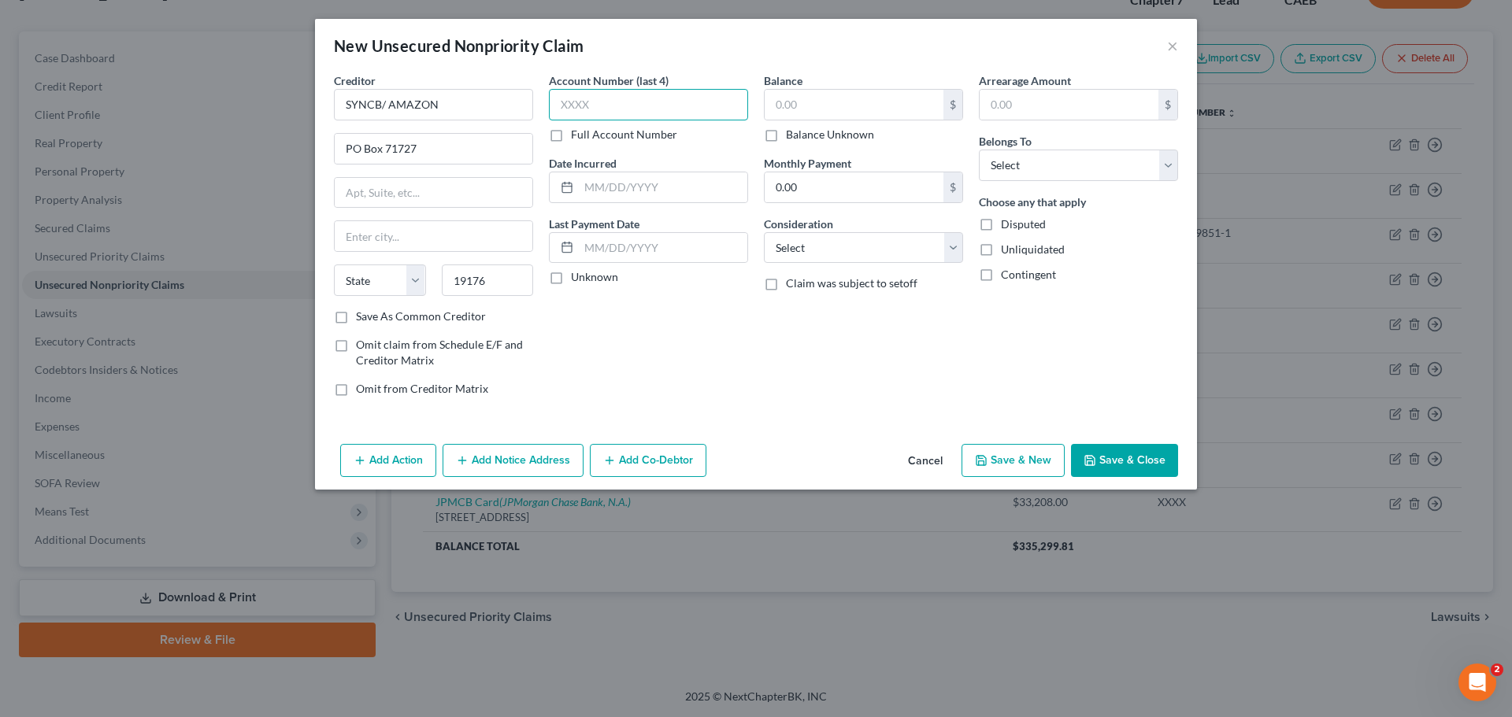
click at [624, 96] on input "text" at bounding box center [648, 104] width 199 height 31
click at [619, 184] on input "text" at bounding box center [663, 187] width 168 height 30
type input "02/06/2020"
click at [609, 247] on input "text" at bounding box center [663, 248] width 168 height 30
click at [1057, 98] on input "text" at bounding box center [1068, 105] width 179 height 30
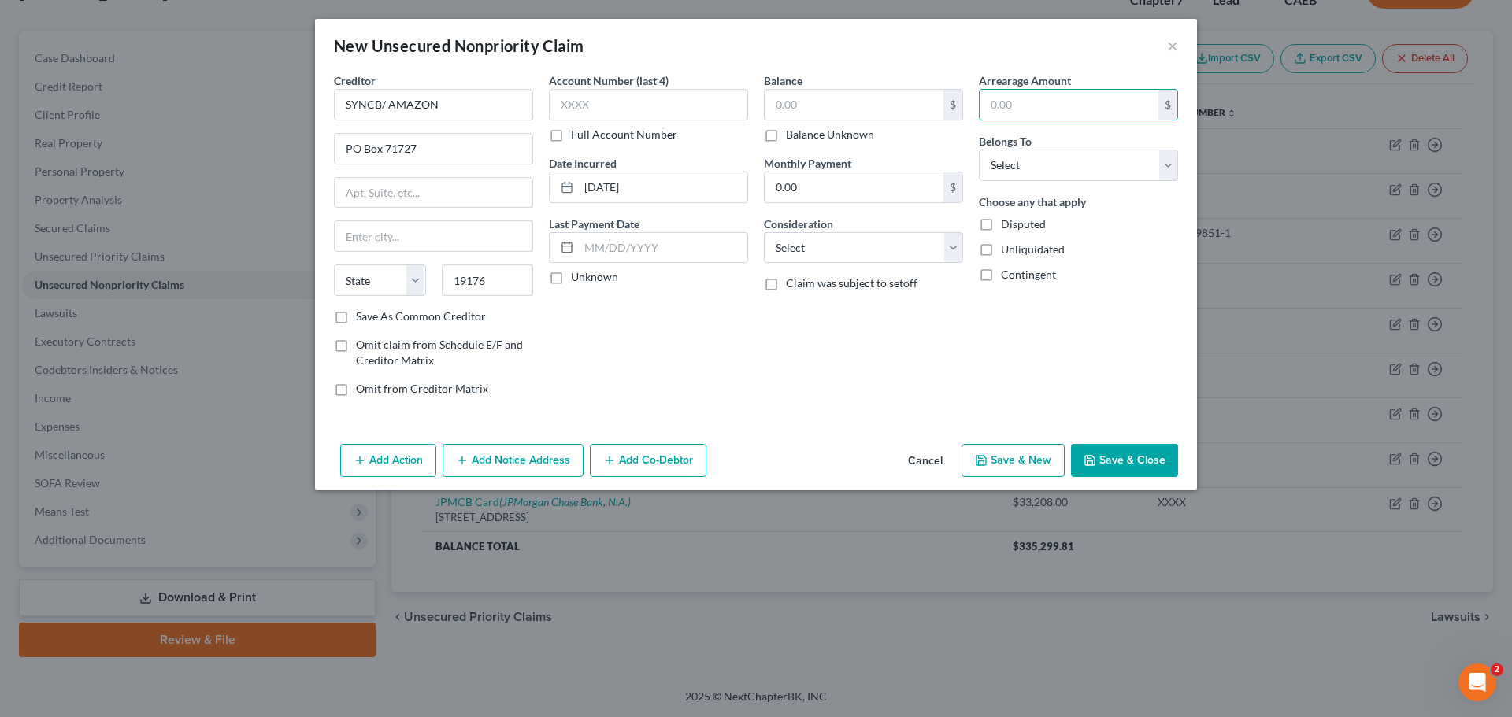
click at [805, 88] on div "Balance $ Balance Unknown Balance Undetermined $ Balance Unknown" at bounding box center [863, 107] width 199 height 70
click at [809, 96] on input "text" at bounding box center [854, 105] width 179 height 30
type input "4,176.00"
click at [1050, 104] on input "text" at bounding box center [1068, 105] width 179 height 30
type input "4,161.00"
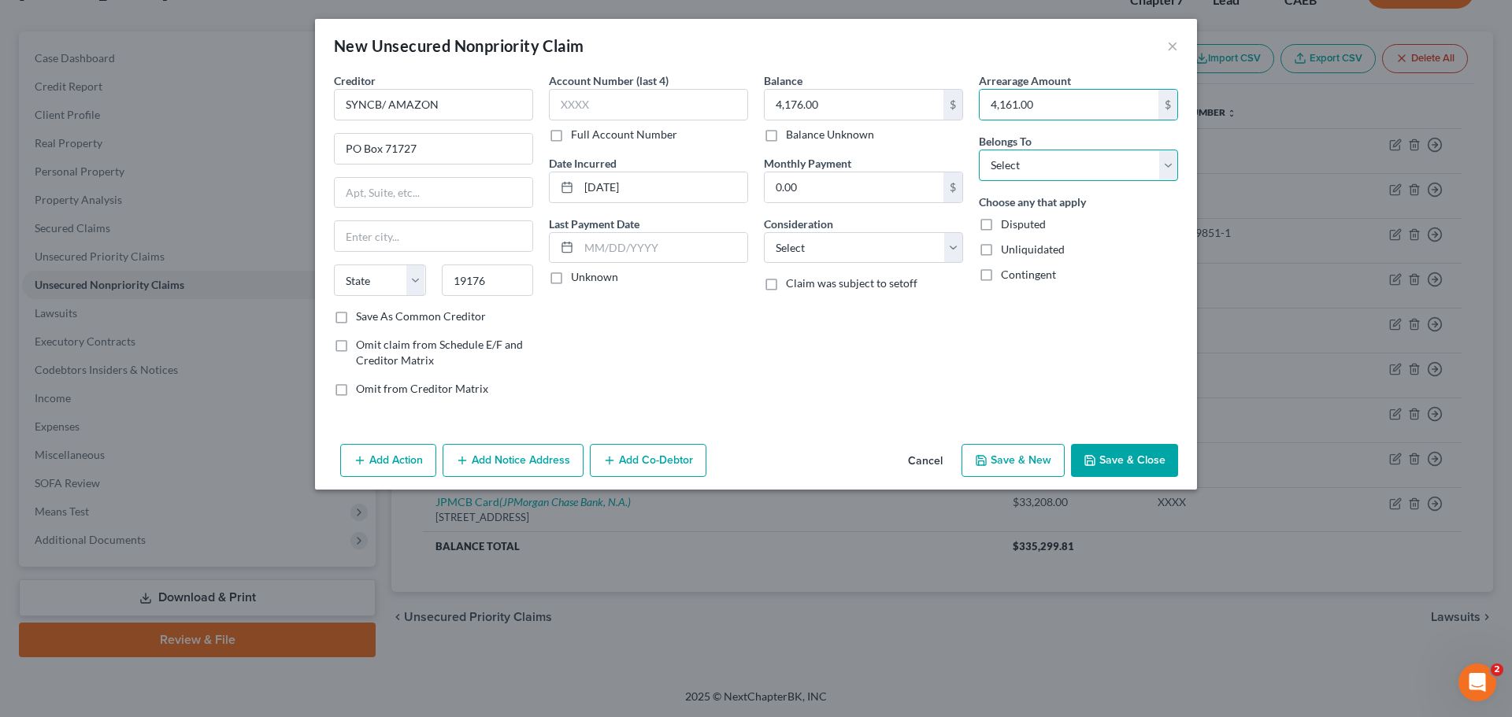
click at [1033, 160] on select "Select Debtor 1 Only Debtor 2 Only Debtor 1 And Debtor 2 Only At Least One Of T…" at bounding box center [1078, 165] width 199 height 31
select select "0"
click at [979, 150] on select "Select Debtor 1 Only Debtor 2 Only Debtor 1 And Debtor 2 Only At Least One Of T…" at bounding box center [1078, 165] width 199 height 31
click at [1128, 252] on div "Unliquidated" at bounding box center [1078, 250] width 199 height 16
click at [583, 101] on input "text" at bounding box center [648, 104] width 199 height 31
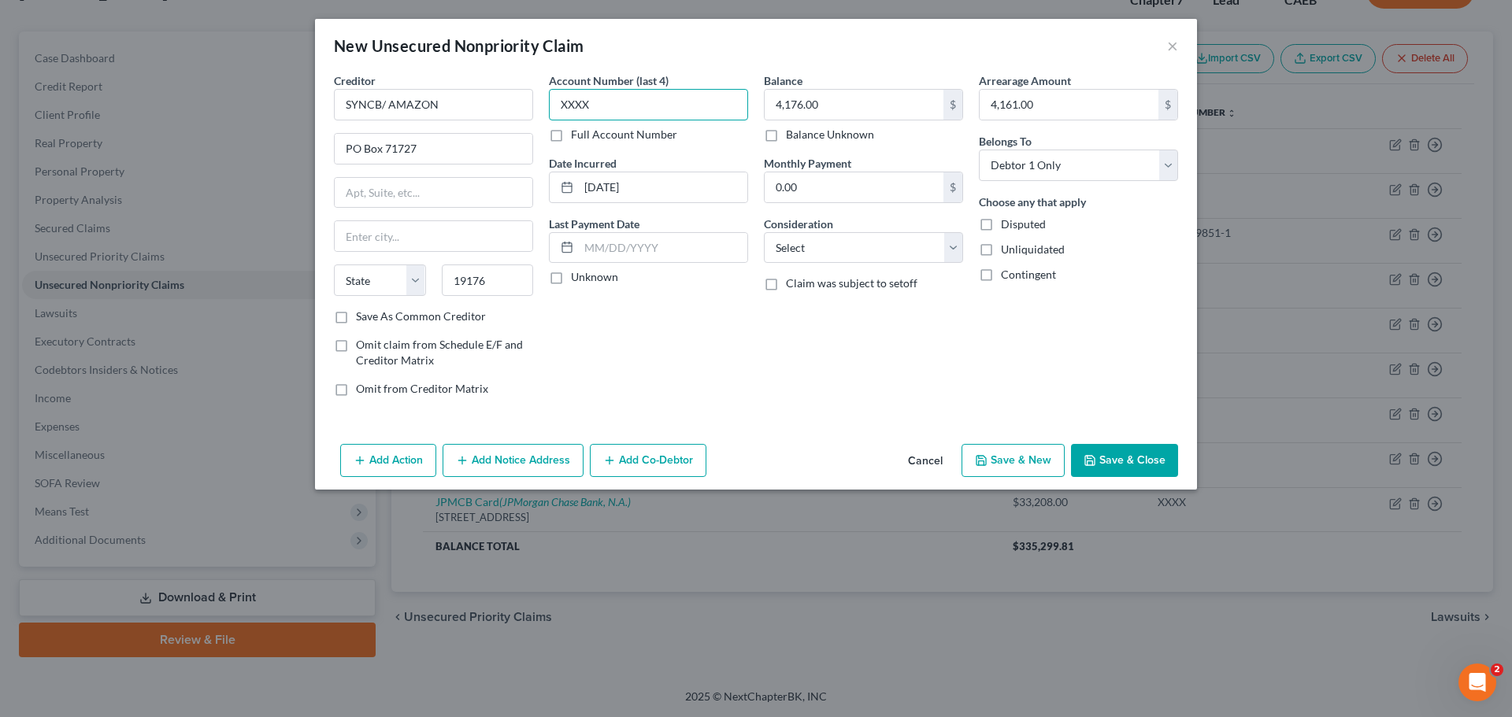
type input "XXXX"
click at [672, 50] on div "New Unsecured Nonpriority Claim ×" at bounding box center [756, 46] width 882 height 54
click at [396, 239] on input "text" at bounding box center [434, 236] width 198 height 30
click at [847, 353] on div "Balance 4,176.00 $ Balance Unknown Balance Undetermined 4,176.00 $ Balance Unkn…" at bounding box center [863, 240] width 215 height 337
click at [394, 232] on input "text" at bounding box center [434, 236] width 198 height 30
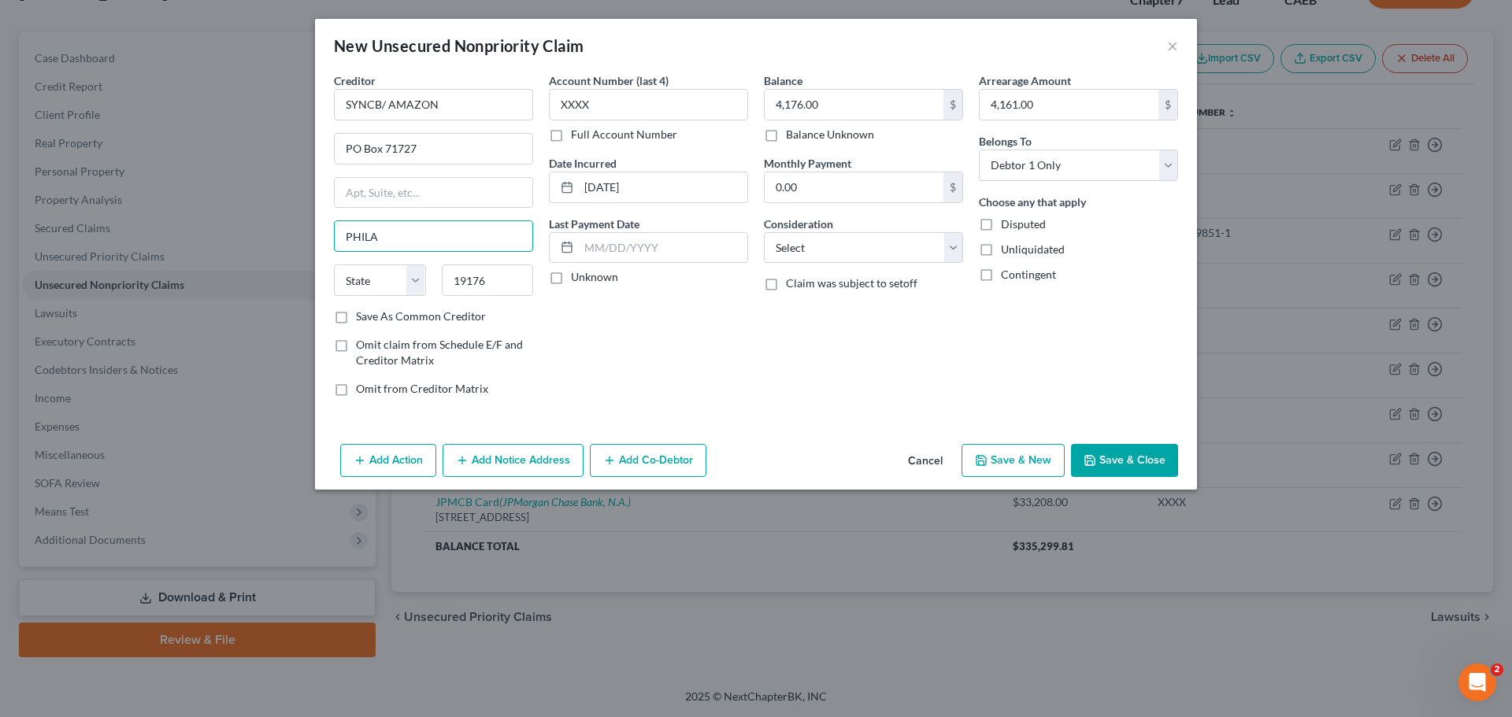
type input "Philadelphia"
click at [639, 350] on div "Account Number (last 4) XXXX Full Account Number Date Incurred 02/06/2020 Last …" at bounding box center [648, 240] width 215 height 337
click at [419, 284] on select "State AL AK AR AZ CA CO CT DE DC FL GA GU HI ID IL IN IA KS KY LA ME MD MA MI M…" at bounding box center [380, 280] width 92 height 31
select select "39"
click at [334, 265] on select "State AL AK AR AZ CA CO CT DE DC FL GA GU HI ID IL IN IA KS KY LA ME MD MA MI M…" at bounding box center [380, 280] width 92 height 31
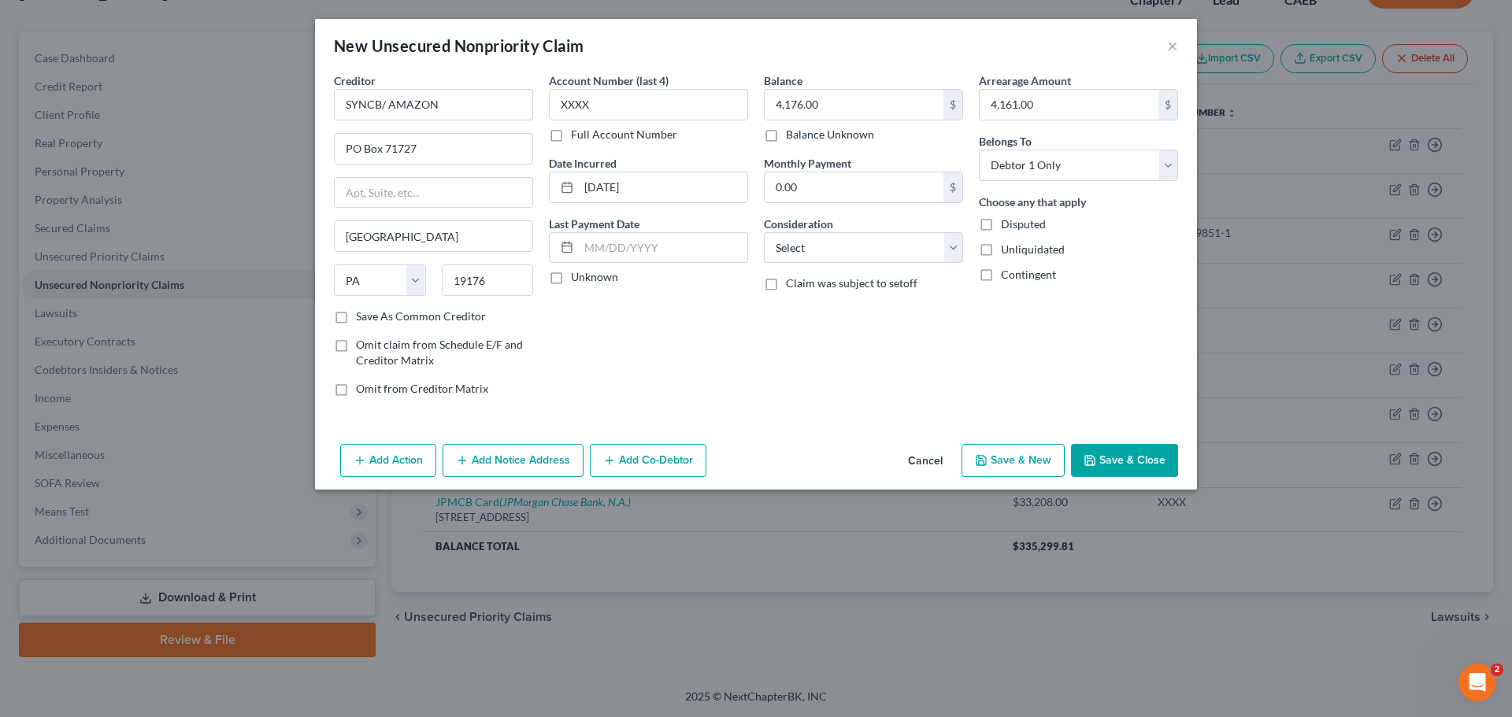
click at [726, 366] on div "Account Number (last 4) XXXX Full Account Number Date Incurred 02/06/2020 Last …" at bounding box center [648, 240] width 215 height 337
click at [507, 460] on button "Add Notice Address" at bounding box center [513, 460] width 141 height 33
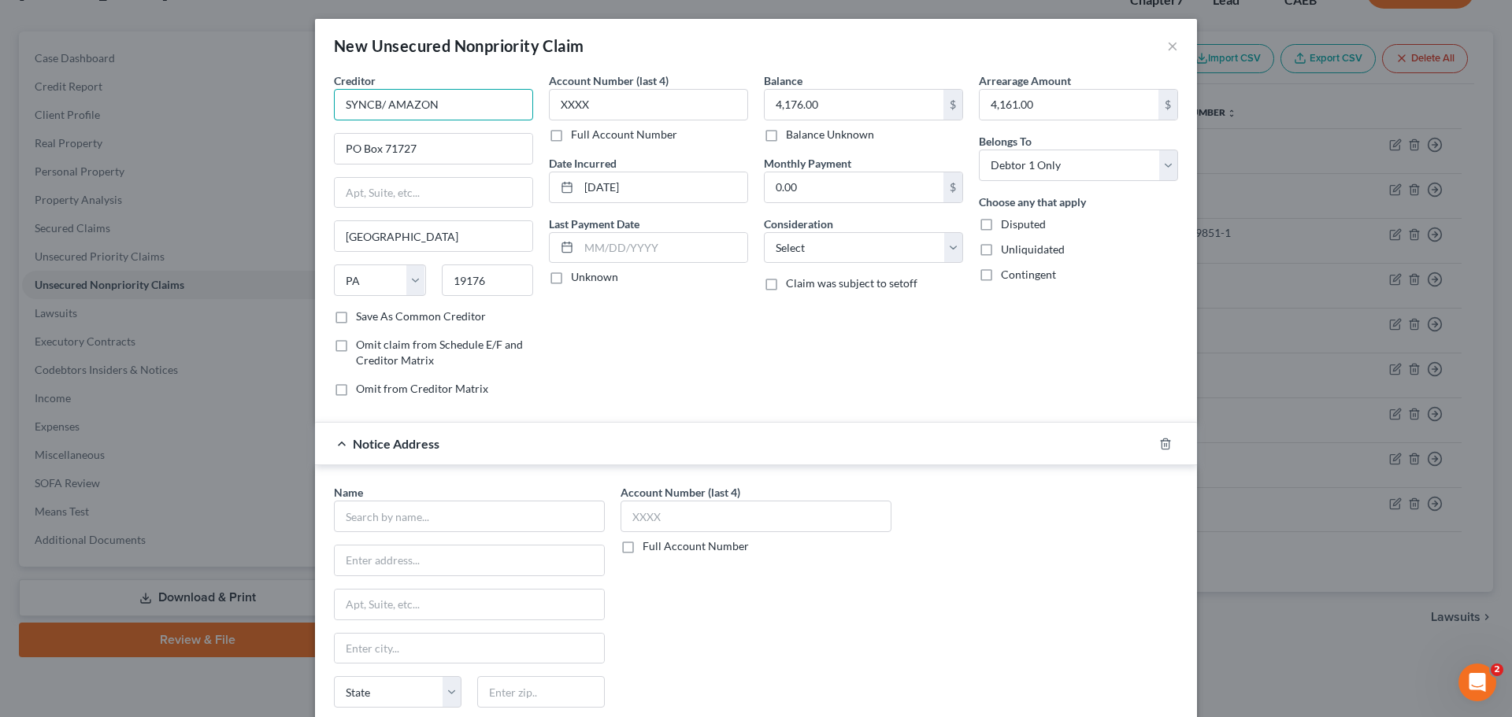
click at [355, 107] on input "SYNCB/ AMAZON" at bounding box center [433, 104] width 199 height 31
drag, startPoint x: 486, startPoint y: 100, endPoint x: 331, endPoint y: 109, distance: 155.4
click at [334, 109] on input "SYNCB/ AMAZON" at bounding box center [433, 104] width 199 height 31
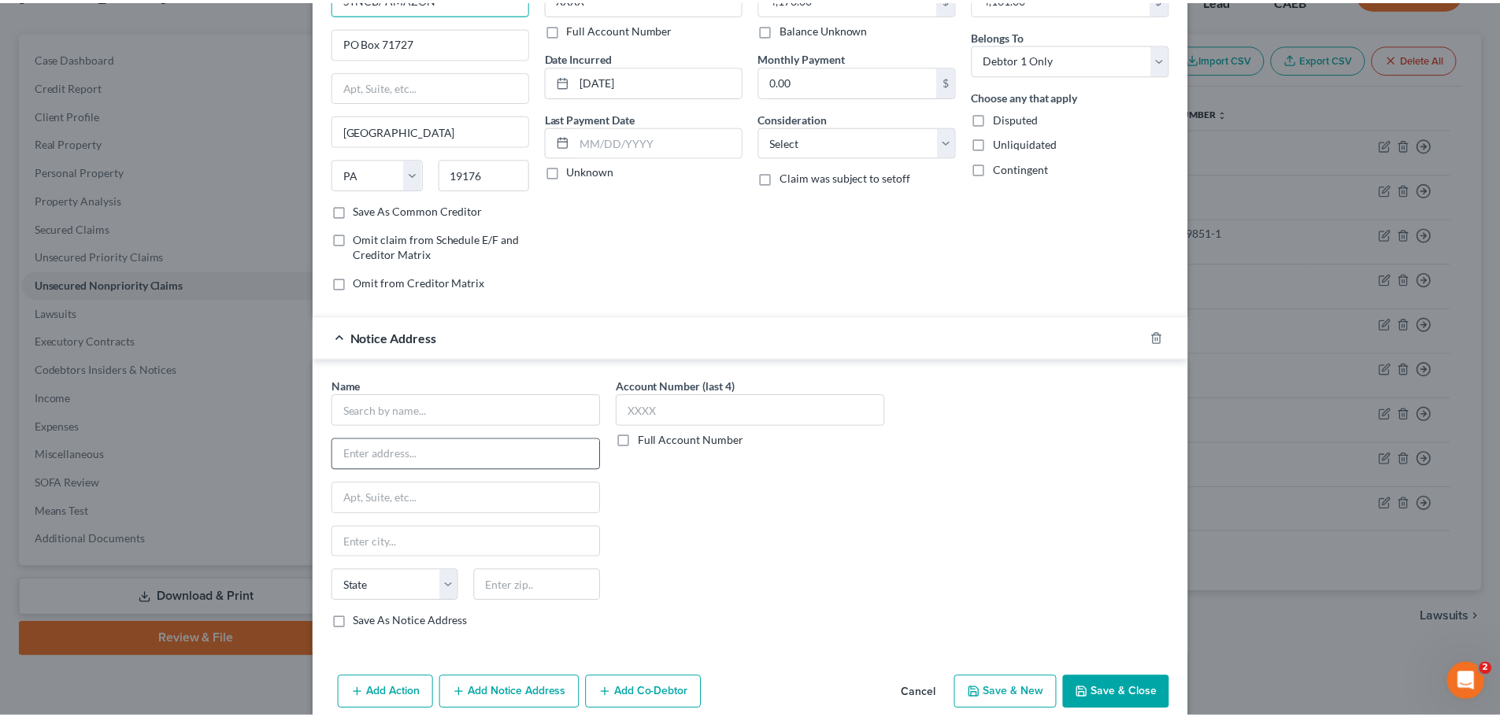
scroll to position [131, 0]
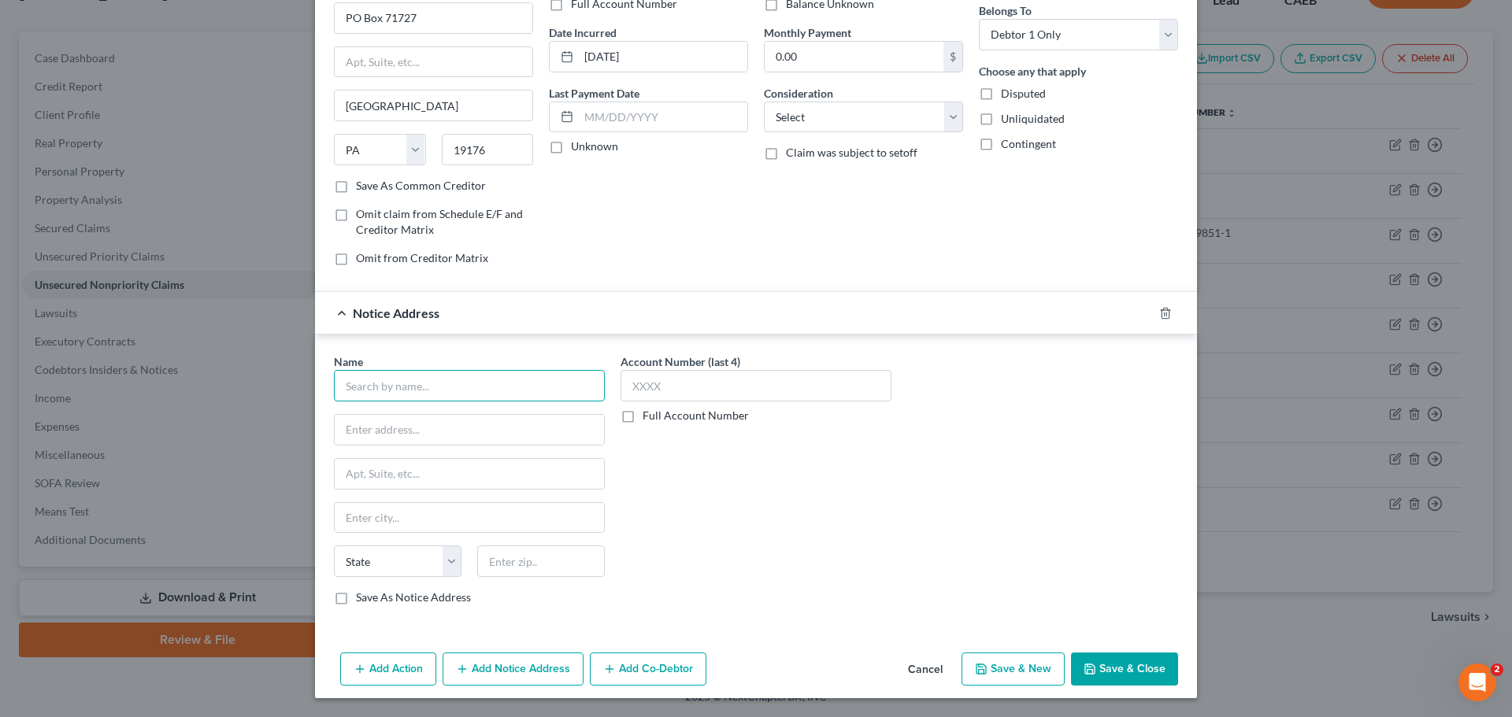
click at [393, 384] on input "text" at bounding box center [469, 385] width 271 height 31
paste input "Synchrony Bank"
type input "Synchrony Bank"
click at [368, 432] on input "text" at bounding box center [469, 430] width 269 height 30
paste input "Attn: Bankruptcy Dept."
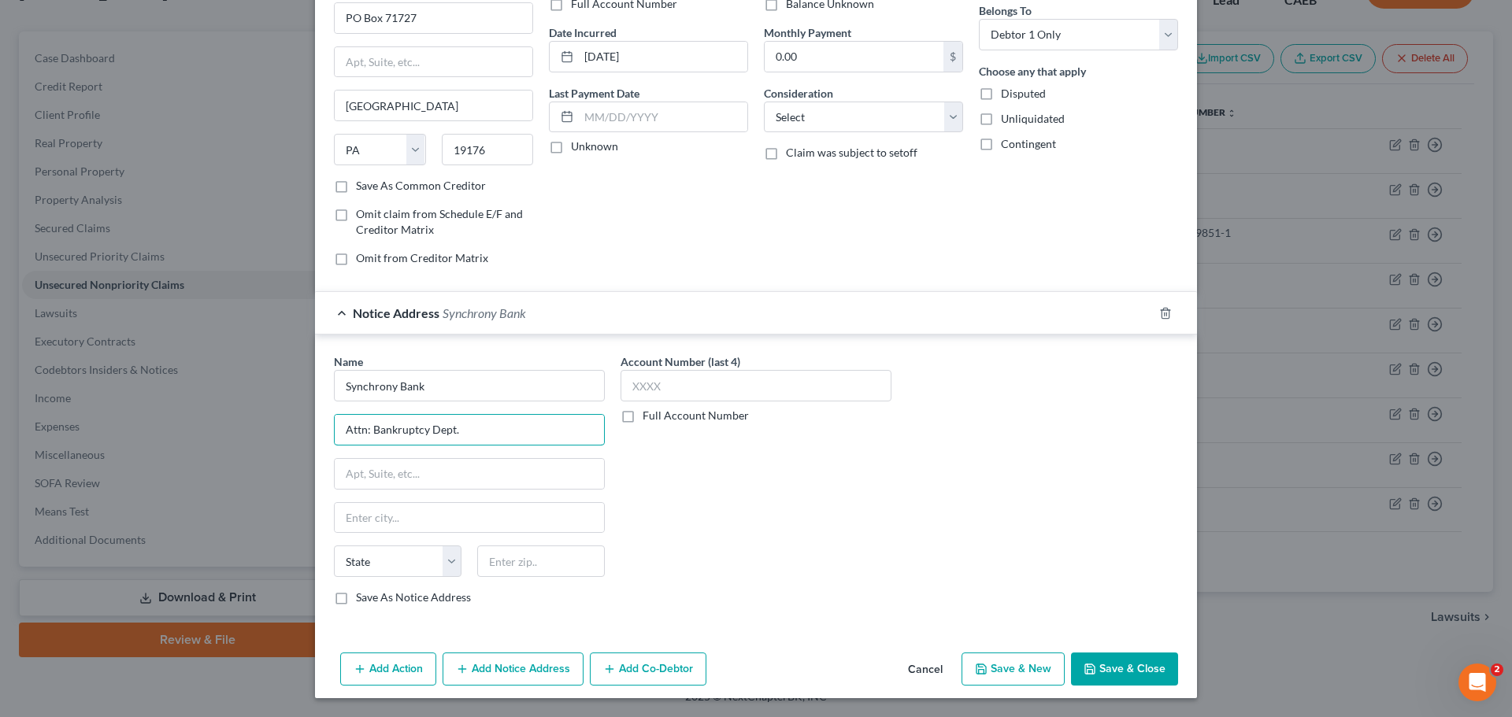
type input "Attn: Bankruptcy Dept."
click at [366, 465] on input "text" at bounding box center [469, 474] width 269 height 30
paste input "P.O. Box 965061"
type input "P.O. Box 965061"
click at [487, 560] on input "text" at bounding box center [541, 561] width 128 height 31
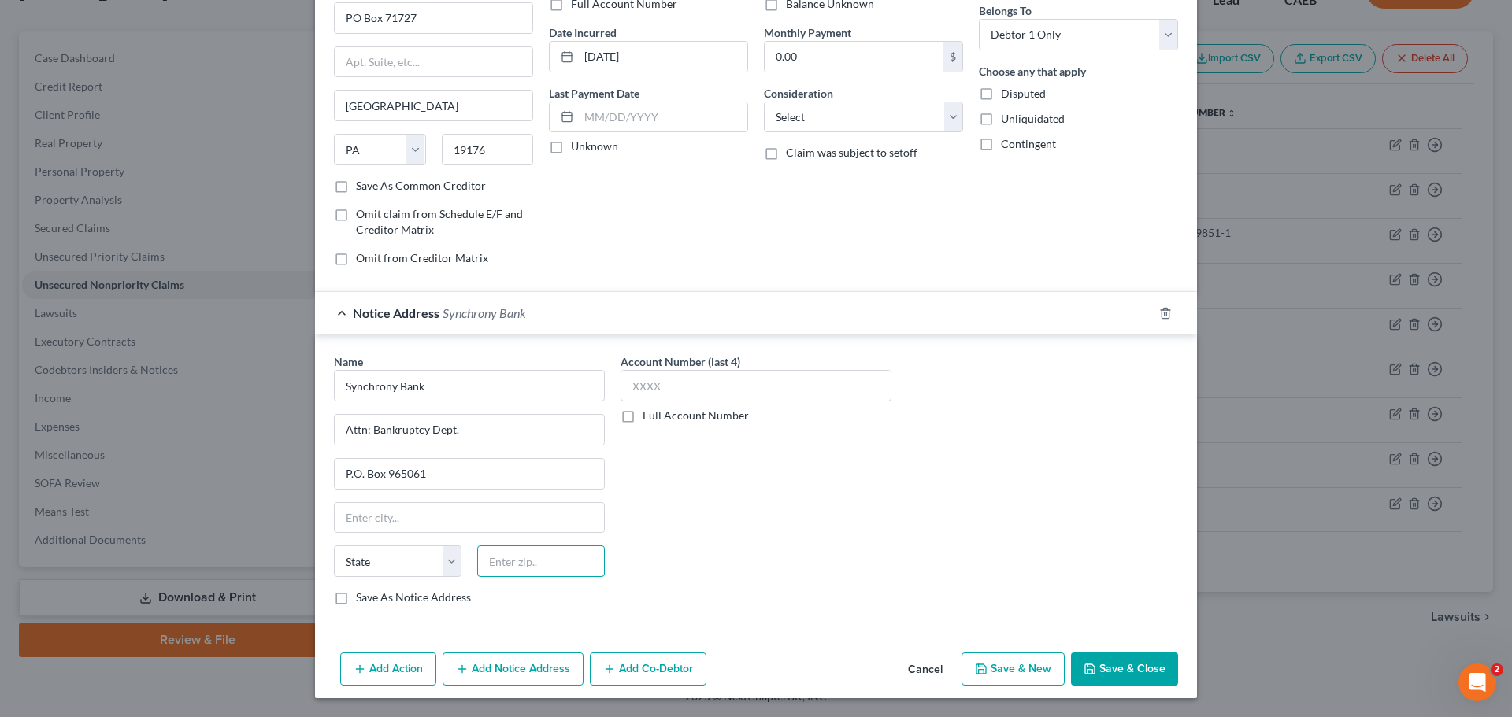
paste input "32896"
type input "32896"
type input "Orlando"
select select "9"
click at [554, 561] on input "32896" at bounding box center [541, 561] width 128 height 31
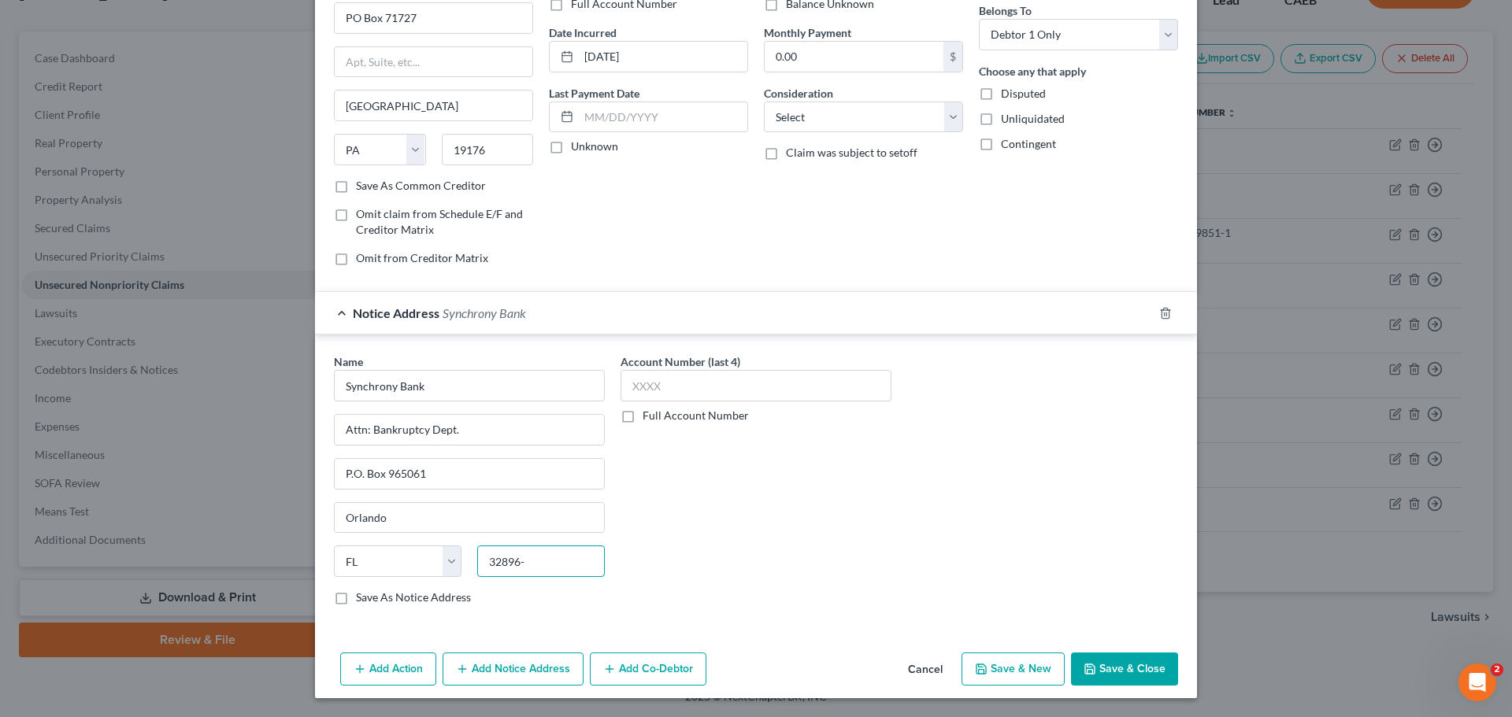
paste input "5061"
type input "32896-5061"
click at [687, 372] on input "text" at bounding box center [755, 385] width 271 height 31
type input "XXXX"
click at [928, 401] on div "Name * Synchrony Bank Attn: Bankruptcy Dept. P.O. Box 965061 Orlando State AL A…" at bounding box center [756, 486] width 860 height 265
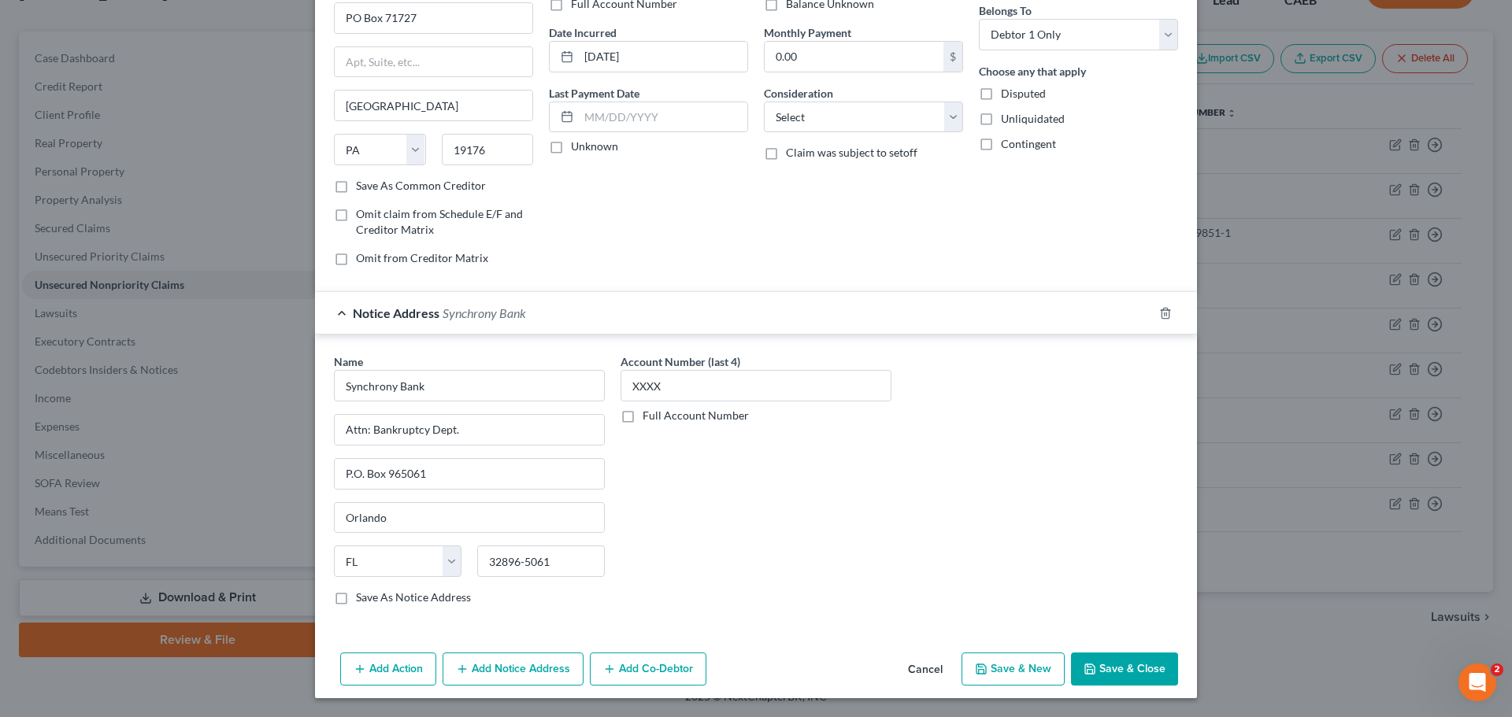
click at [1105, 661] on button "Save & Close" at bounding box center [1124, 669] width 107 height 33
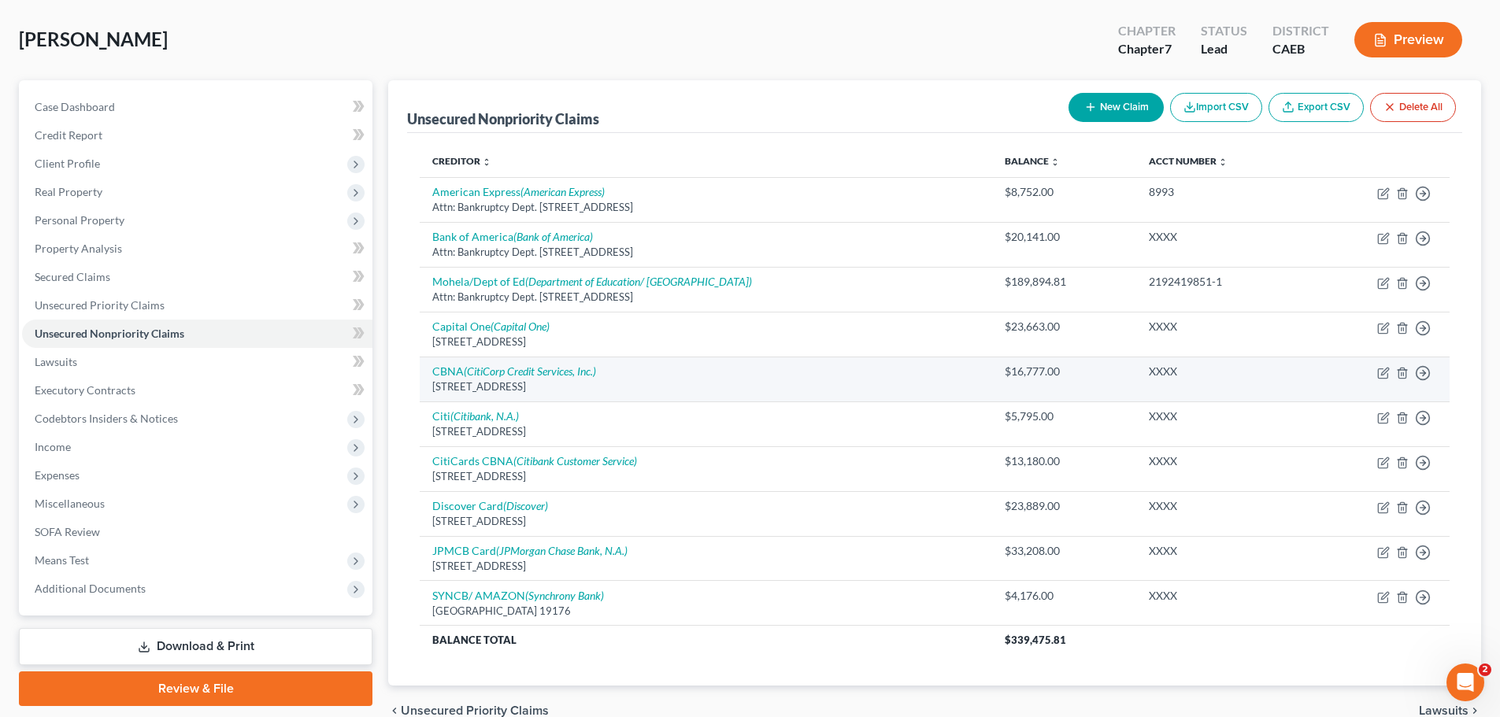
scroll to position [150, 0]
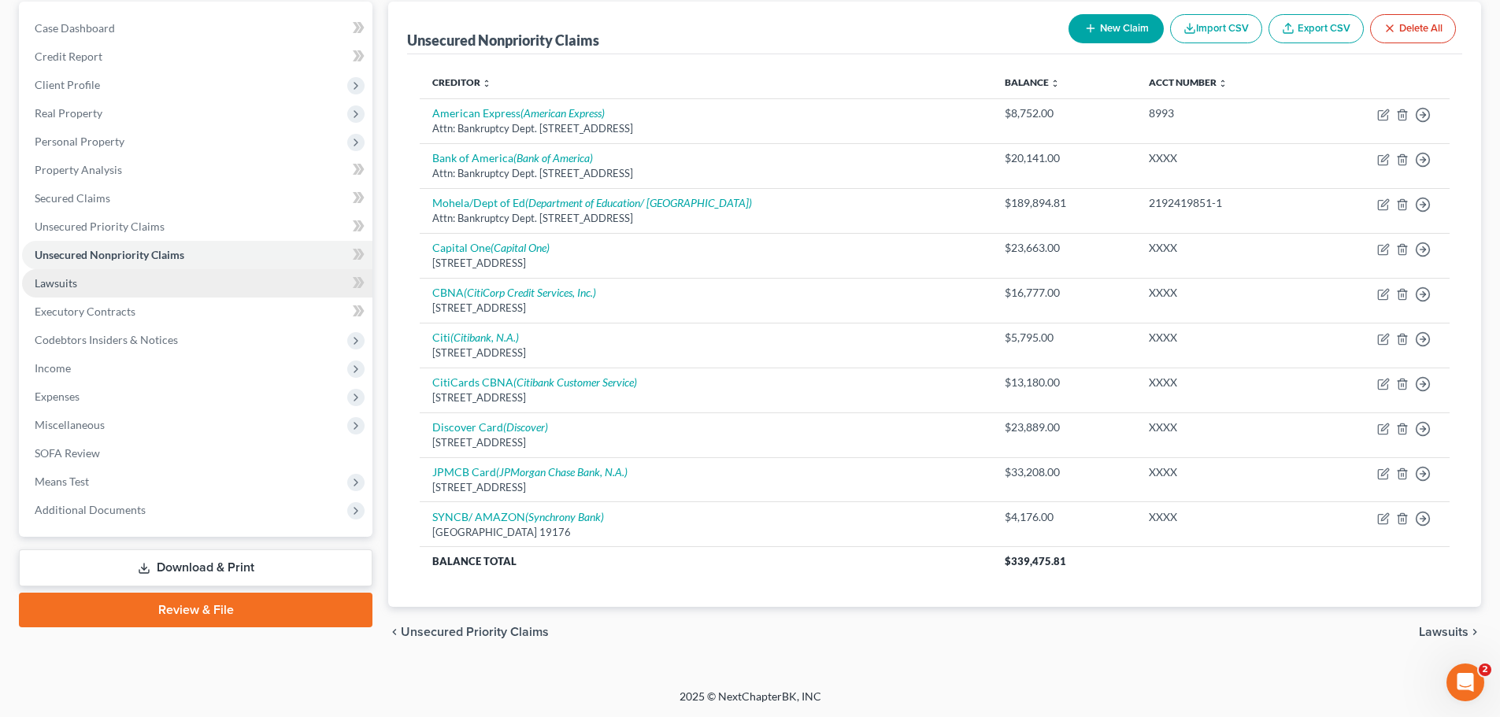
click at [74, 280] on span "Lawsuits" at bounding box center [56, 282] width 43 height 13
